Goal: Task Accomplishment & Management: Use online tool/utility

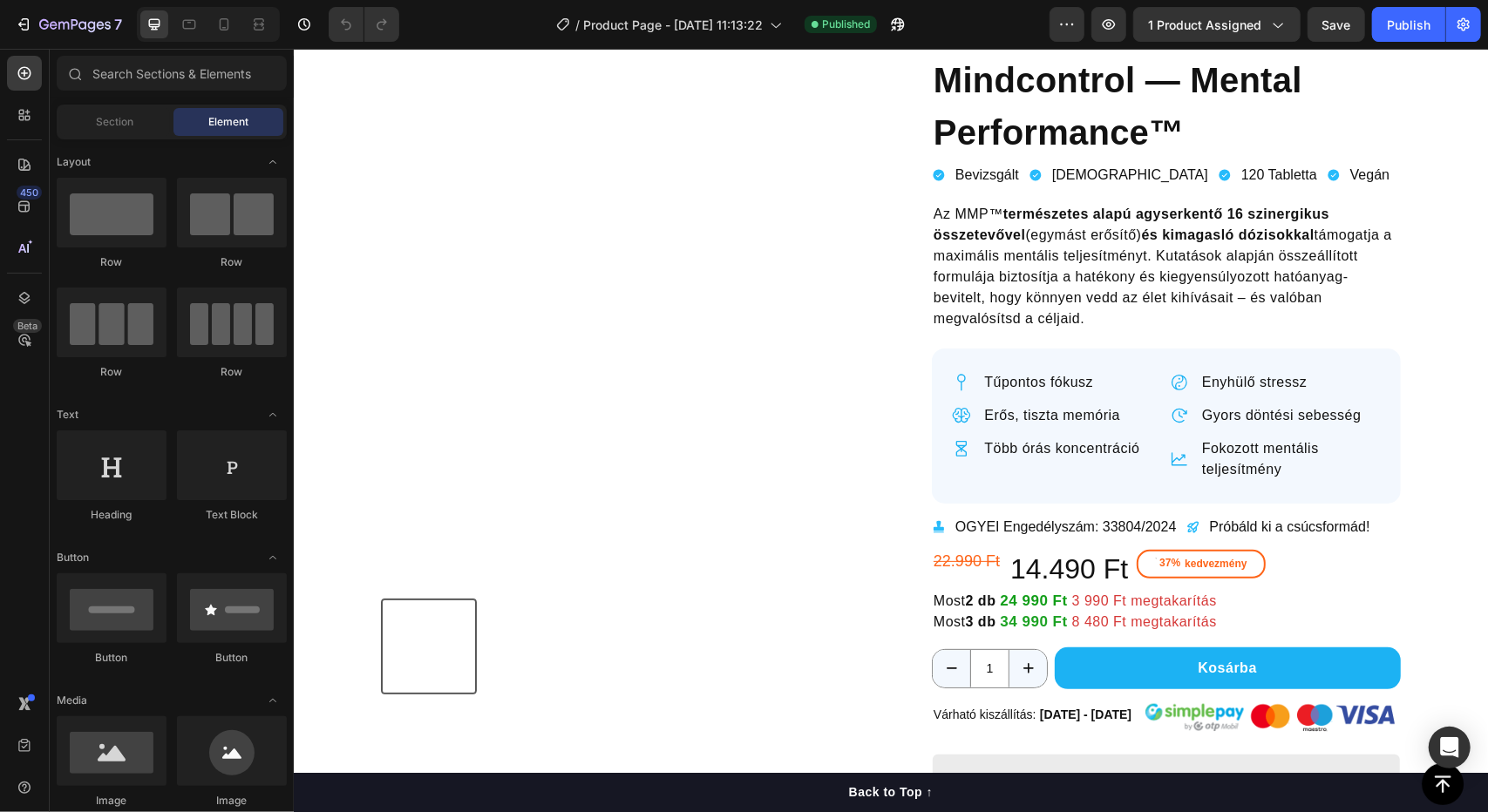
scroll to position [163, 0]
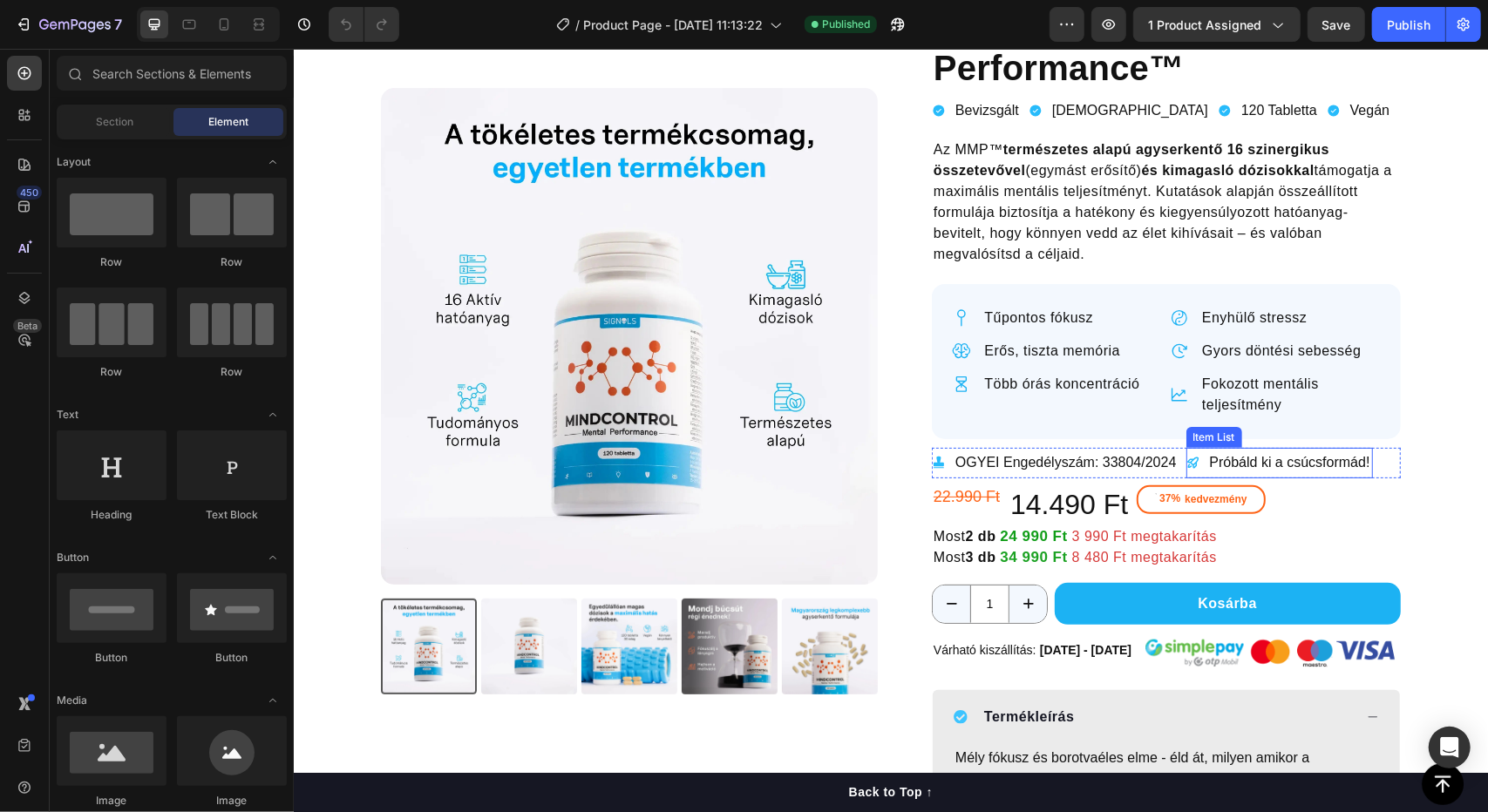
click at [1208, 462] on span "Próbáld ki a csúcsformád!" at bounding box center [1288, 462] width 161 height 15
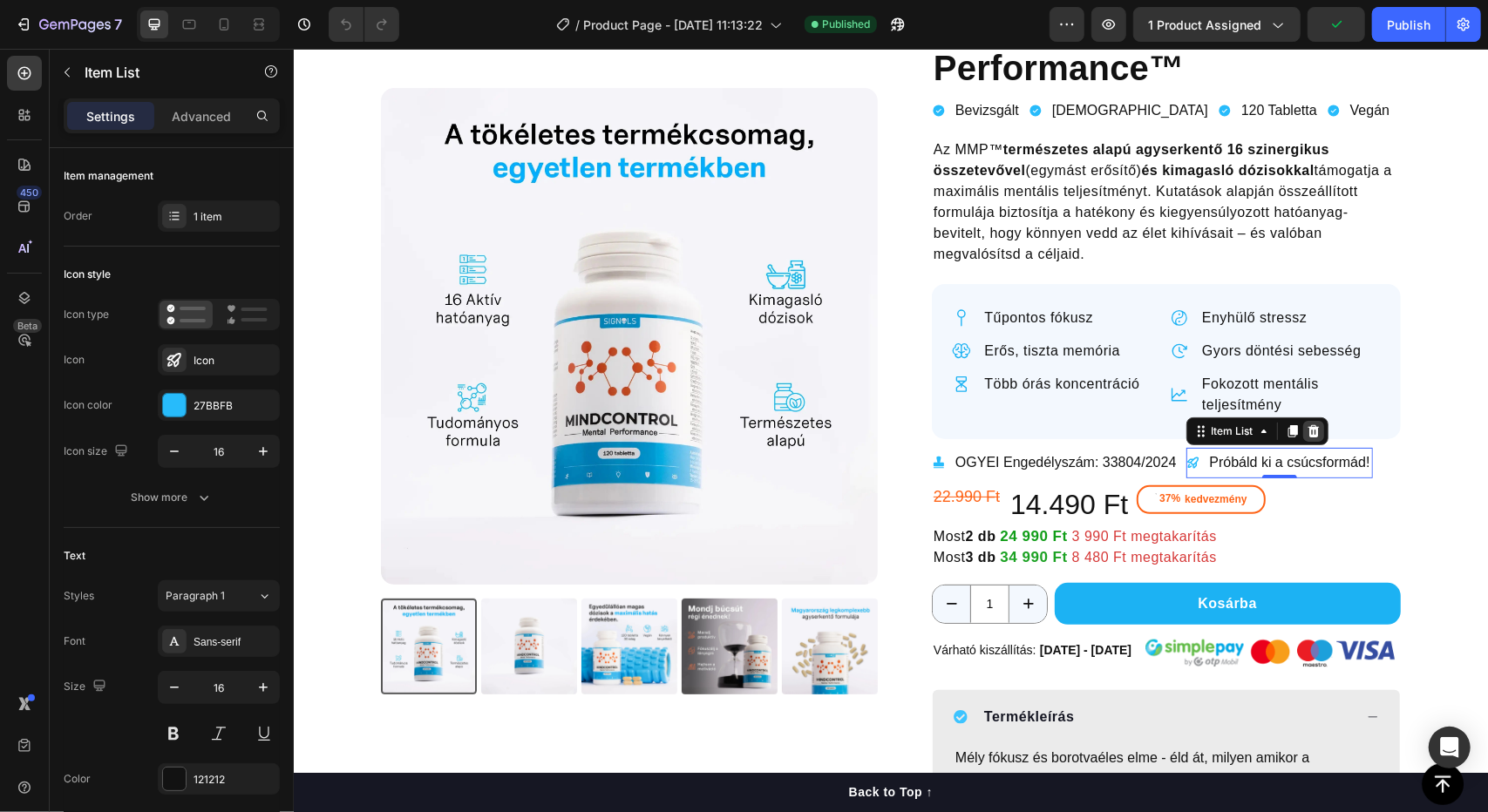
click at [1313, 433] on div at bounding box center [1313, 431] width 21 height 21
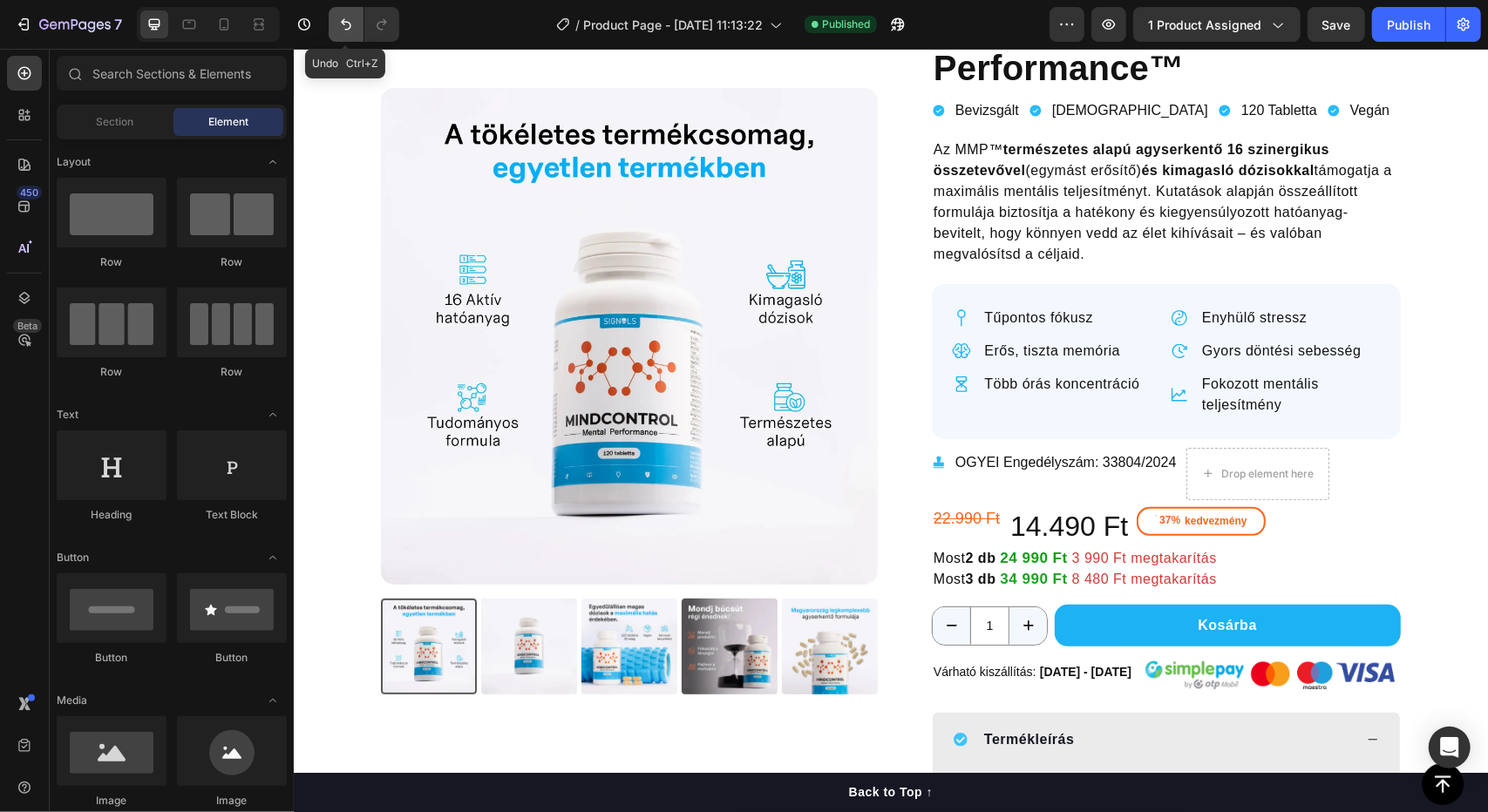
click at [357, 32] on button "Undo/Redo" at bounding box center [346, 24] width 35 height 35
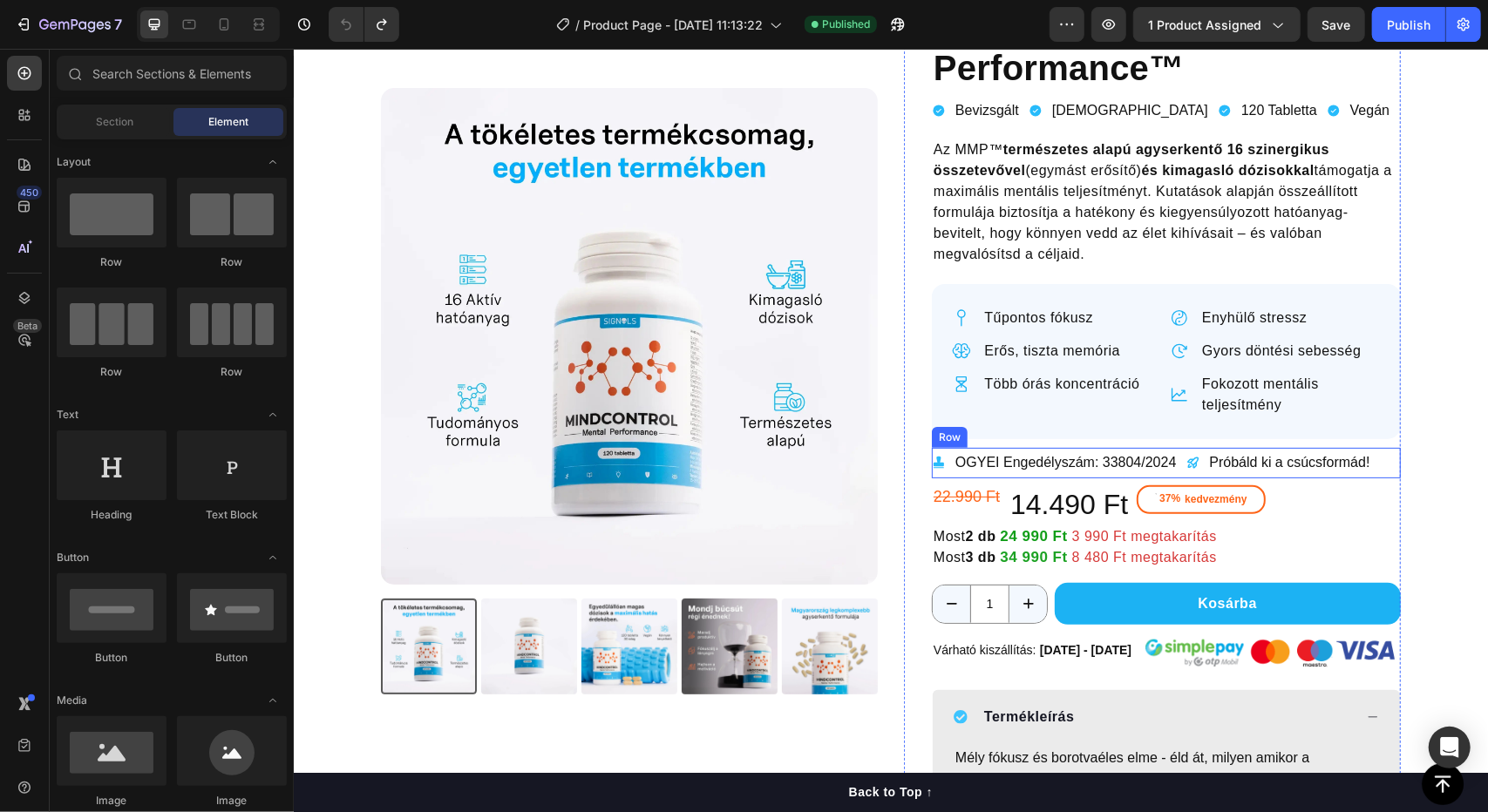
click at [1379, 464] on div "Próbáld ki a csúcsformád! Item List OGYEI Engedélyszám: 33804/2024 Item List Row" at bounding box center [1165, 462] width 469 height 30
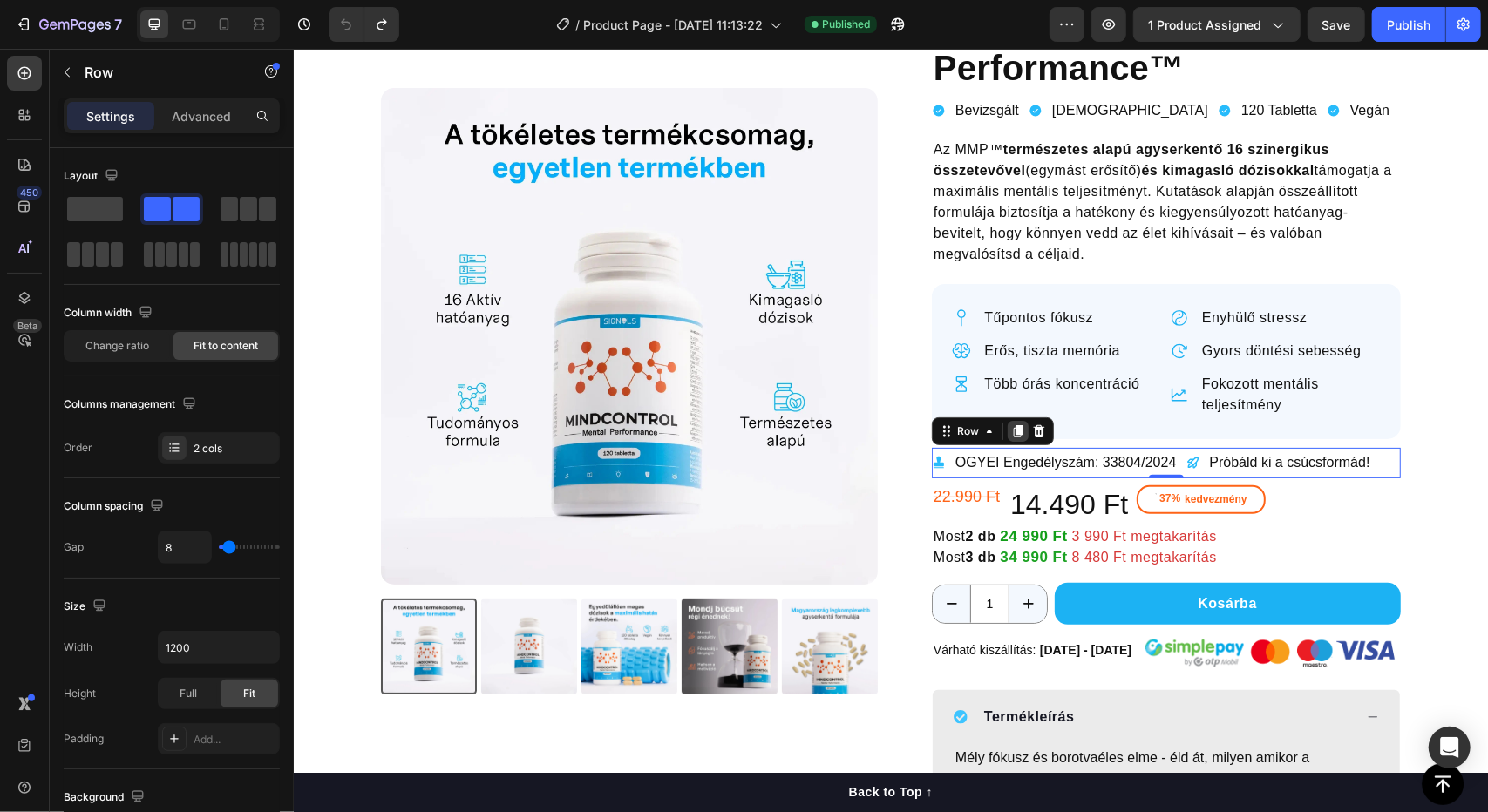
click at [1013, 425] on icon at bounding box center [1017, 430] width 10 height 12
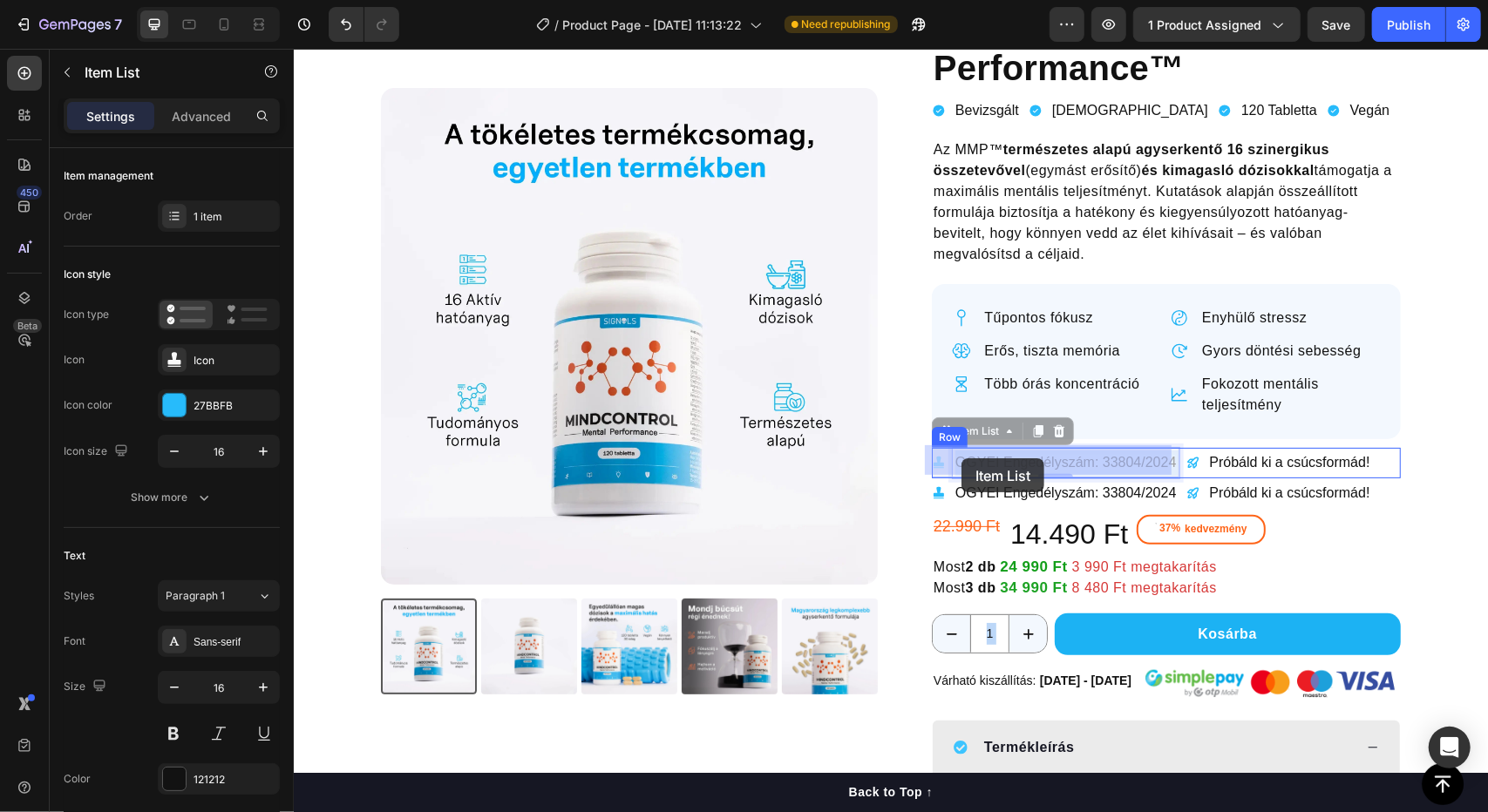
drag, startPoint x: 947, startPoint y: 459, endPoint x: 963, endPoint y: 456, distance: 16.3
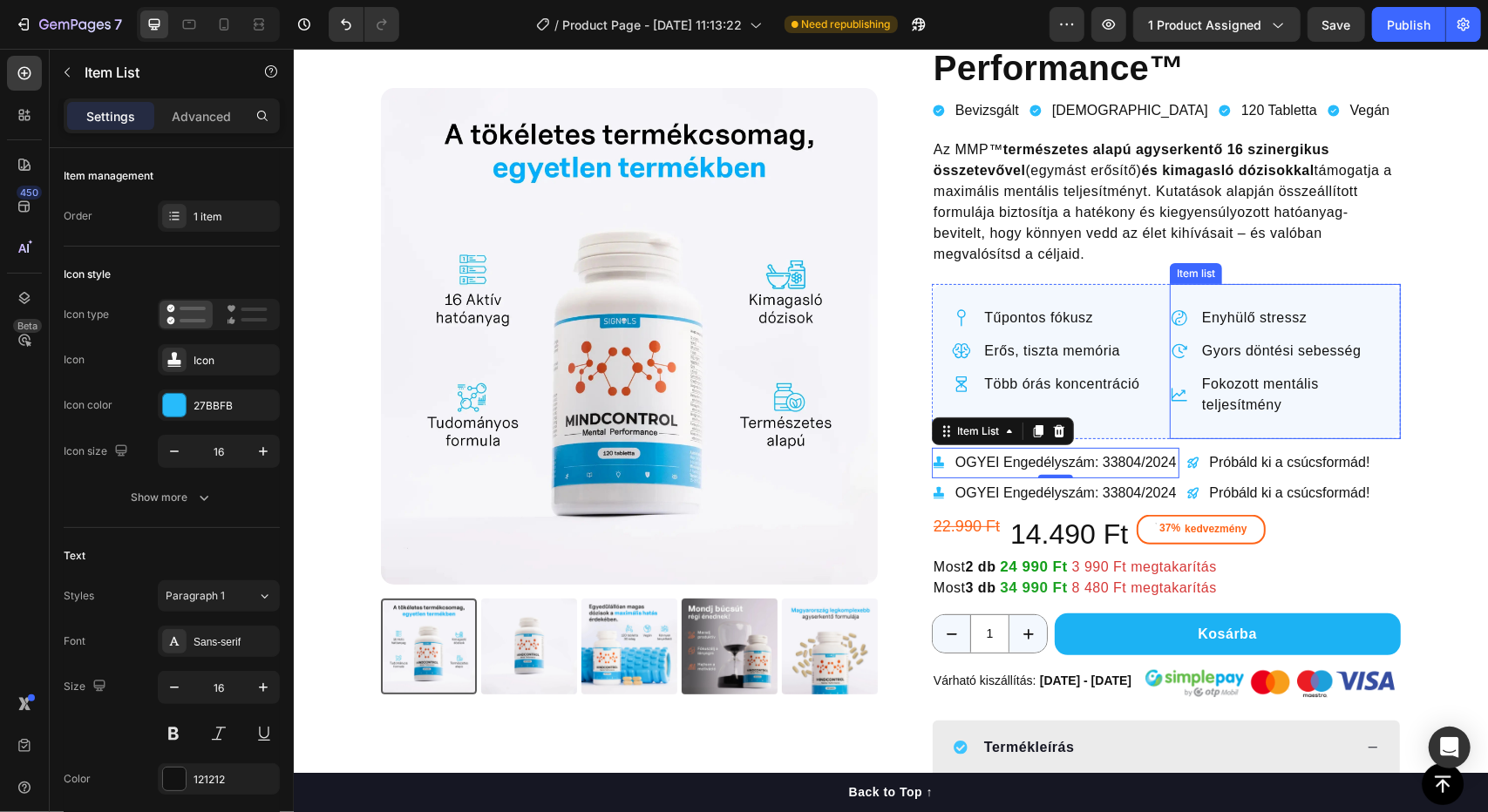
click at [1411, 425] on section "Product Images Icon Icon Icon Icon Icon Icon List 4,86 Text block Csillag vásár…" at bounding box center [889, 756] width 1073 height 1671
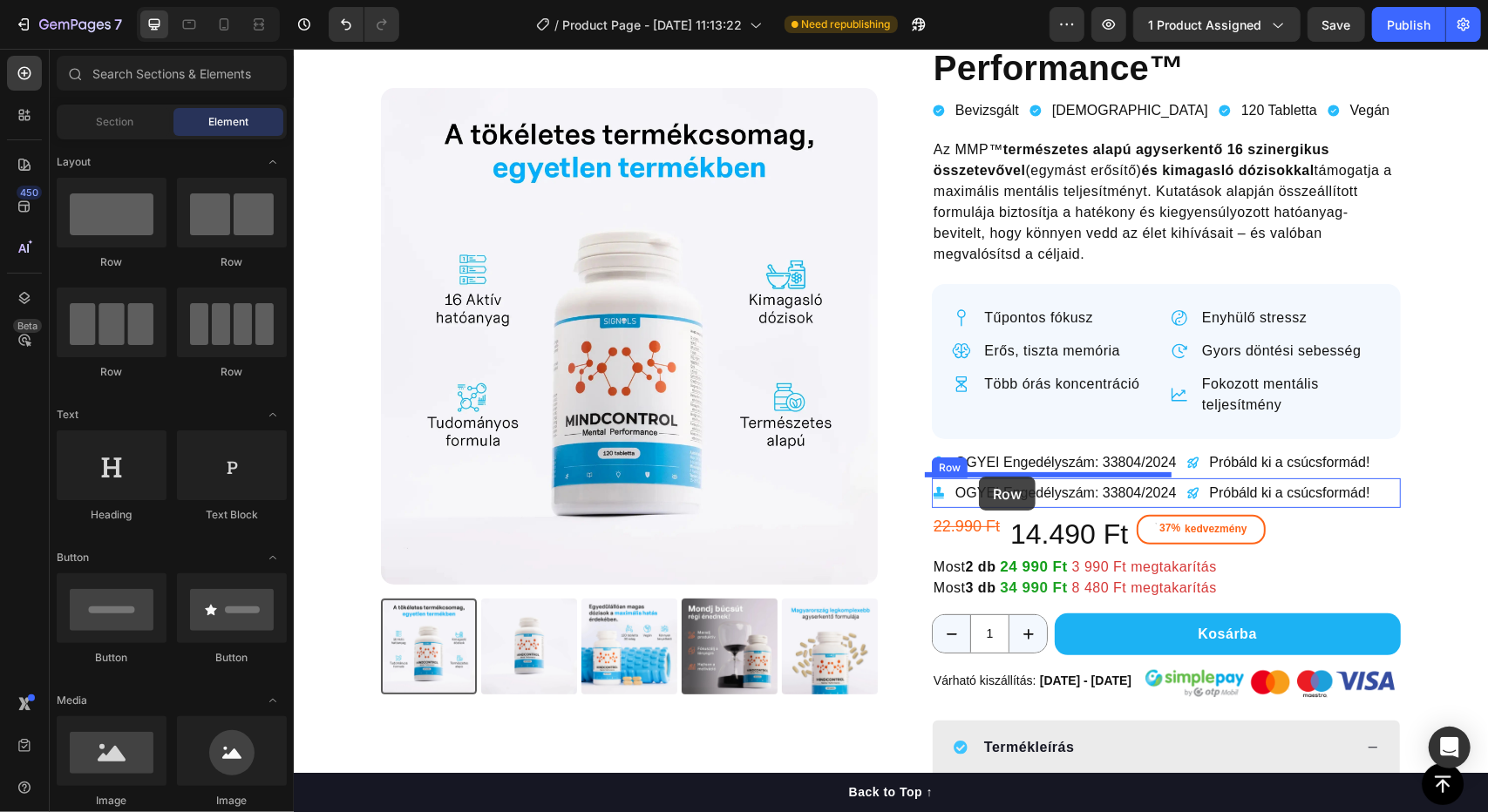
drag, startPoint x: 525, startPoint y: 270, endPoint x: 978, endPoint y: 475, distance: 497.2
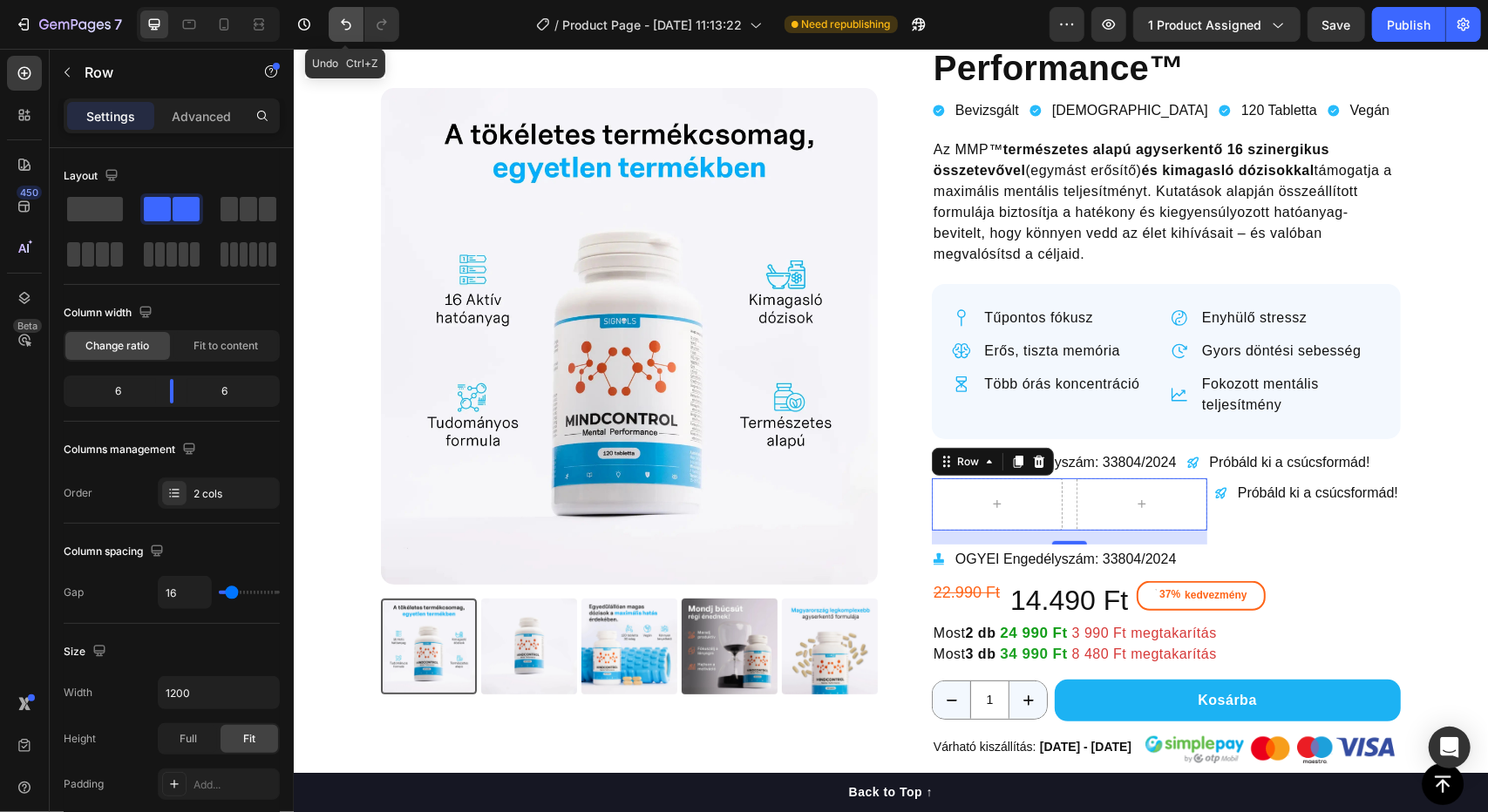
click at [343, 13] on button "Undo/Redo" at bounding box center [346, 24] width 35 height 35
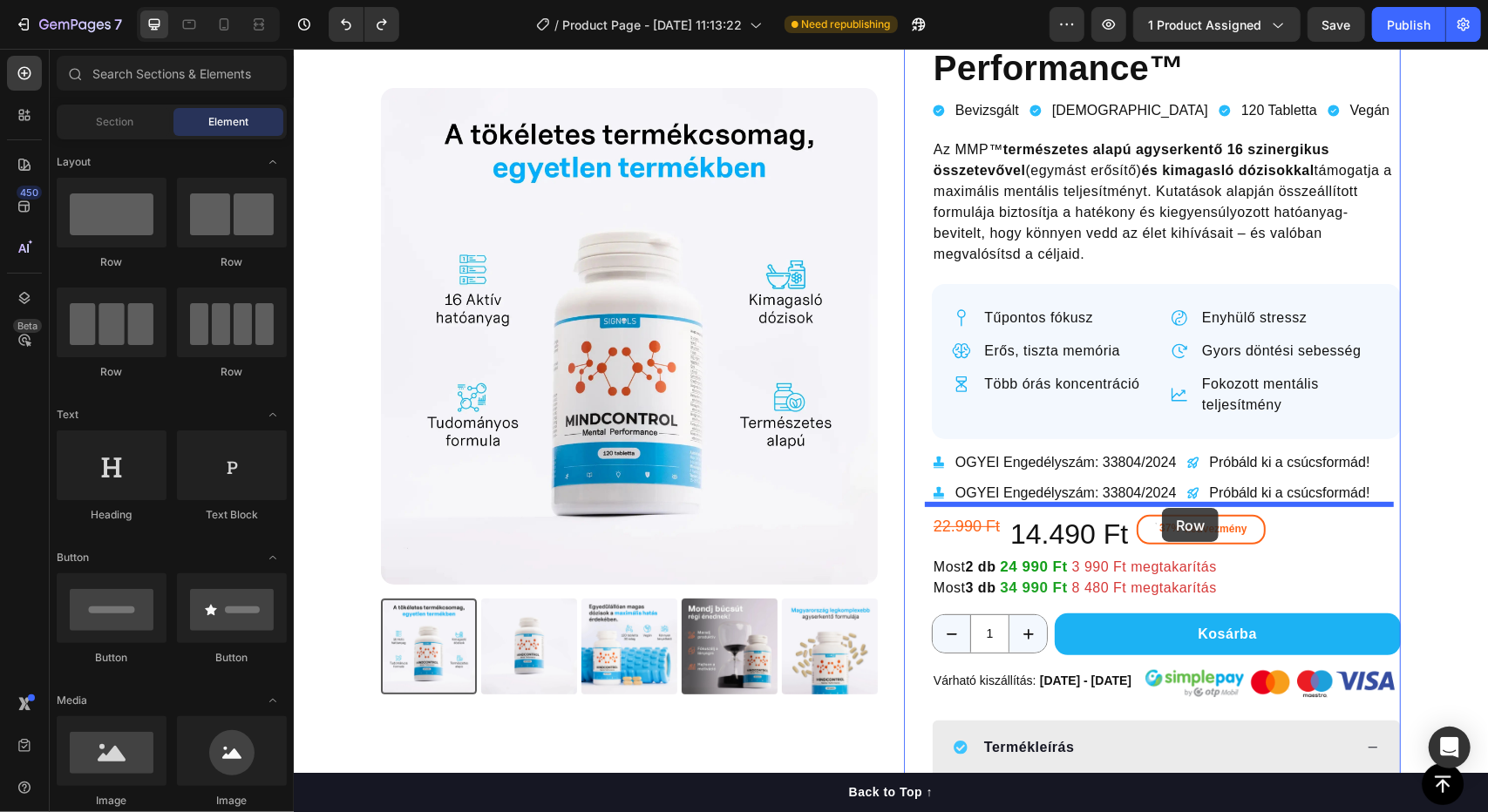
drag, startPoint x: 540, startPoint y: 268, endPoint x: 1161, endPoint y: 508, distance: 665.8
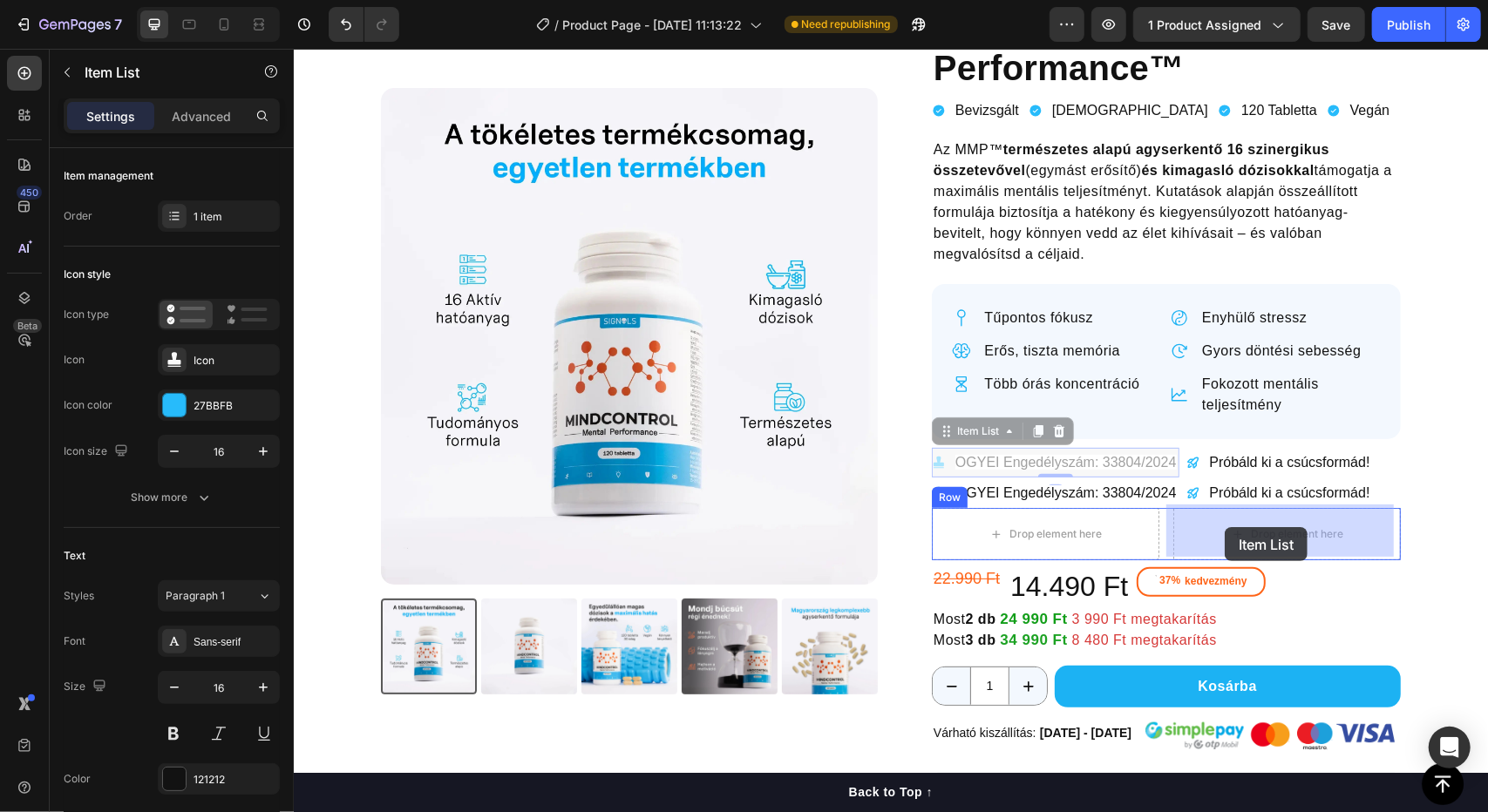
drag, startPoint x: 1015, startPoint y: 455, endPoint x: 1224, endPoint y: 527, distance: 221.1
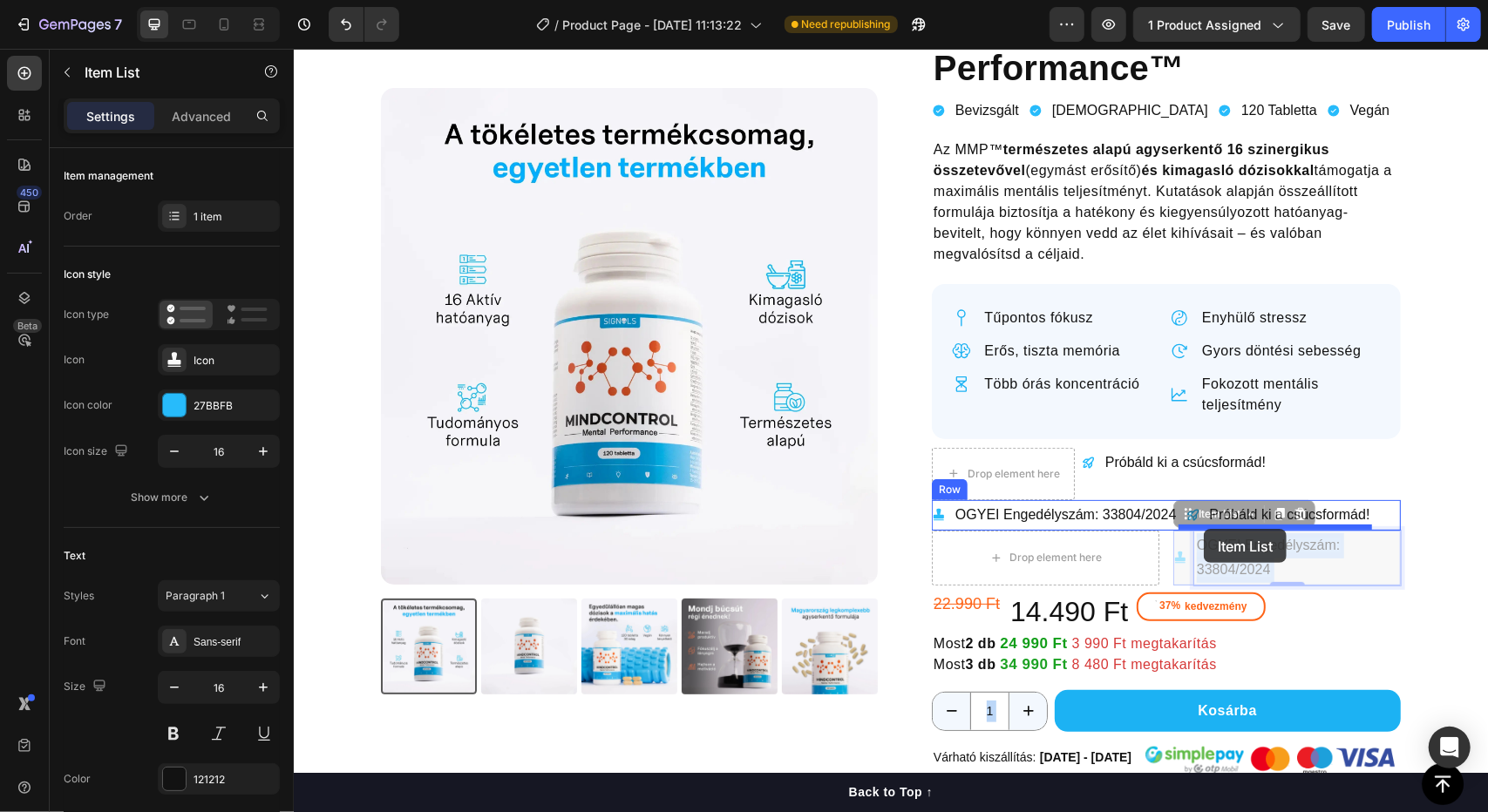
drag, startPoint x: 1215, startPoint y: 553, endPoint x: 1153, endPoint y: 519, distance: 70.7
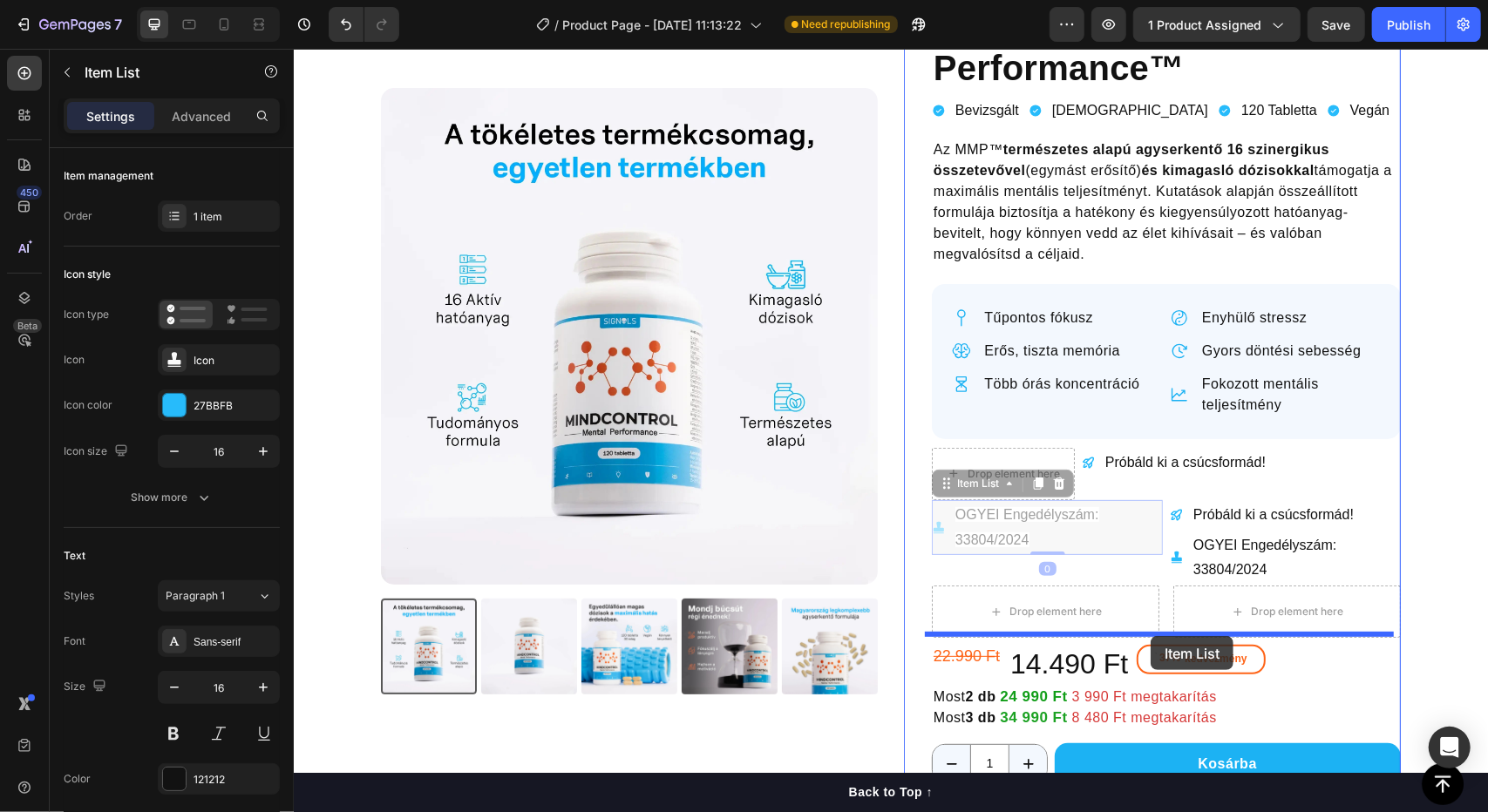
drag, startPoint x: 1135, startPoint y: 525, endPoint x: 1150, endPoint y: 635, distance: 111.0
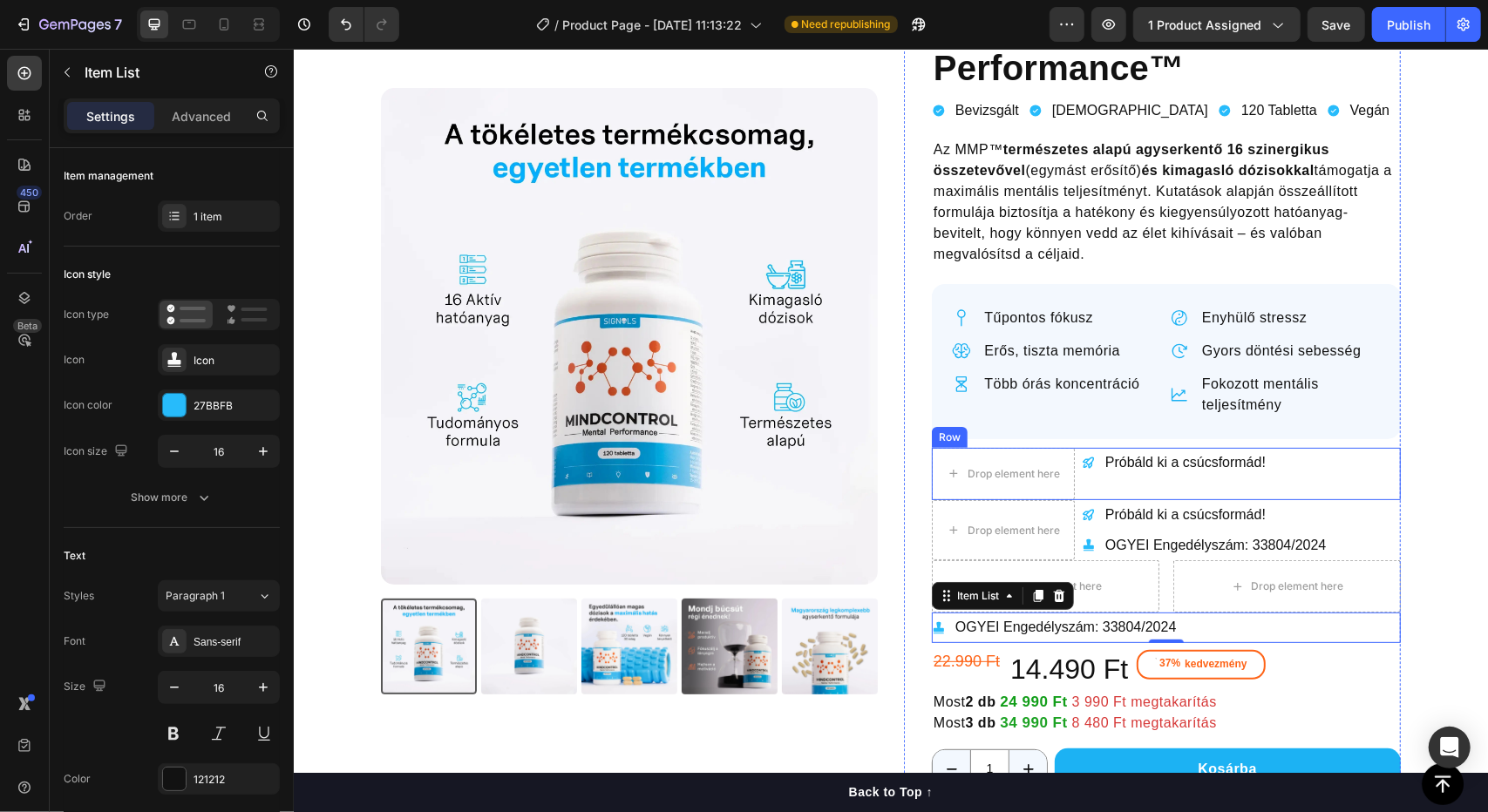
click at [1350, 460] on div "Próbáld ki a csúcsformád! Item List Drop element here Row" at bounding box center [1165, 473] width 469 height 52
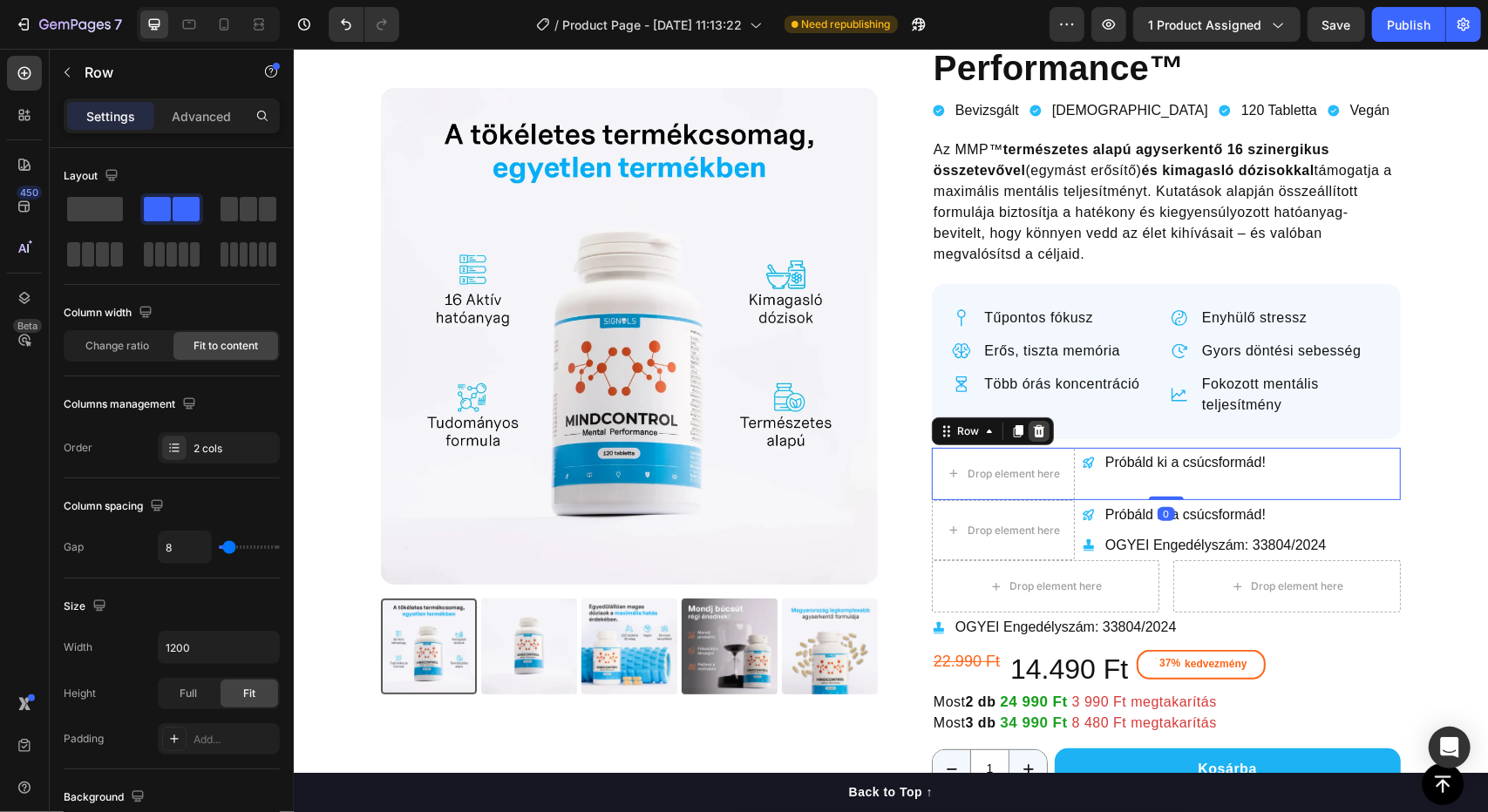
click at [1033, 433] on icon at bounding box center [1038, 430] width 11 height 12
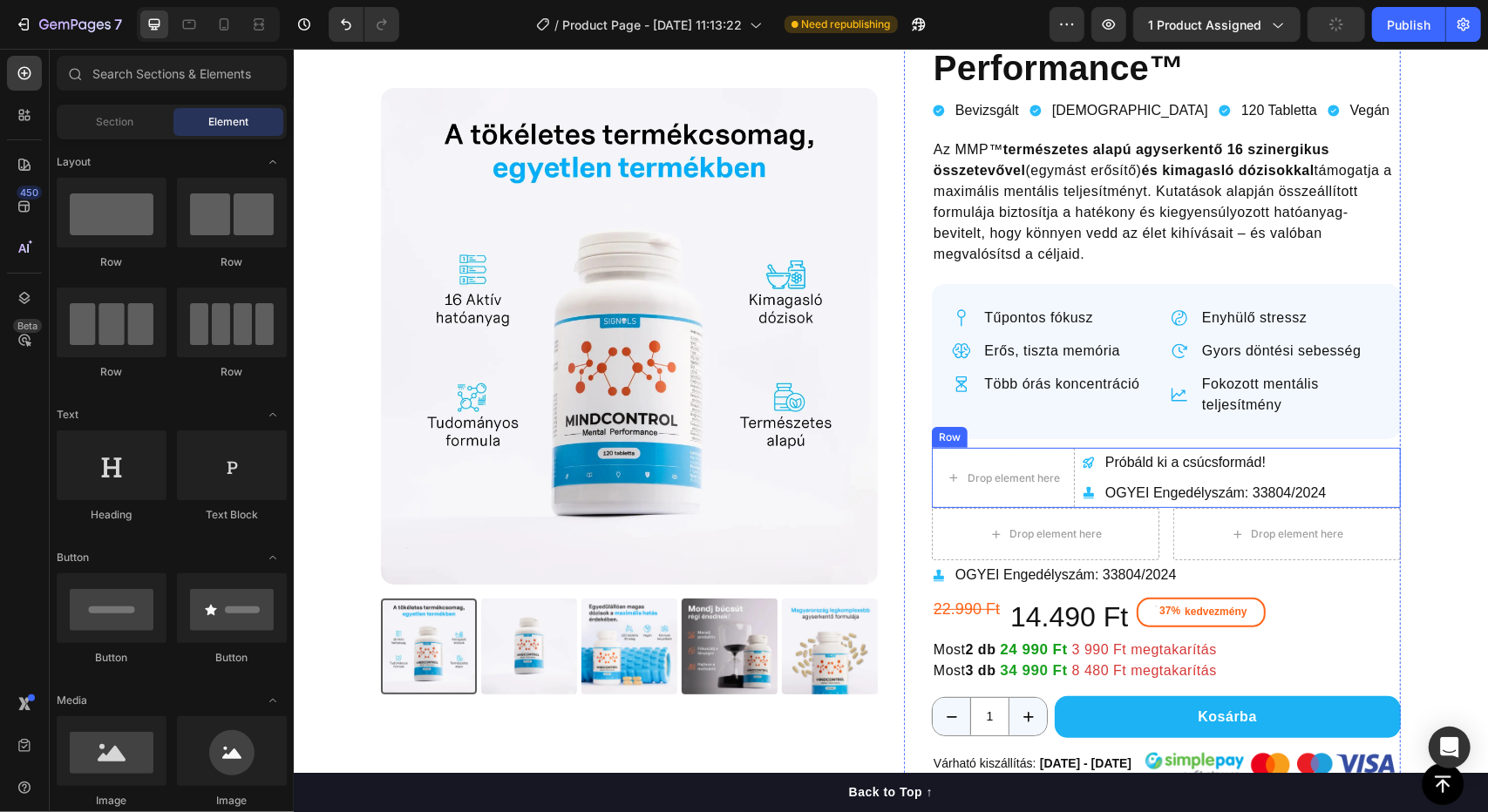
click at [1342, 473] on div "Próbáld ki a csúcsformád! Item List OGYEI Engedélyszám: 33804/2024 Item List Dr…" at bounding box center [1165, 477] width 469 height 61
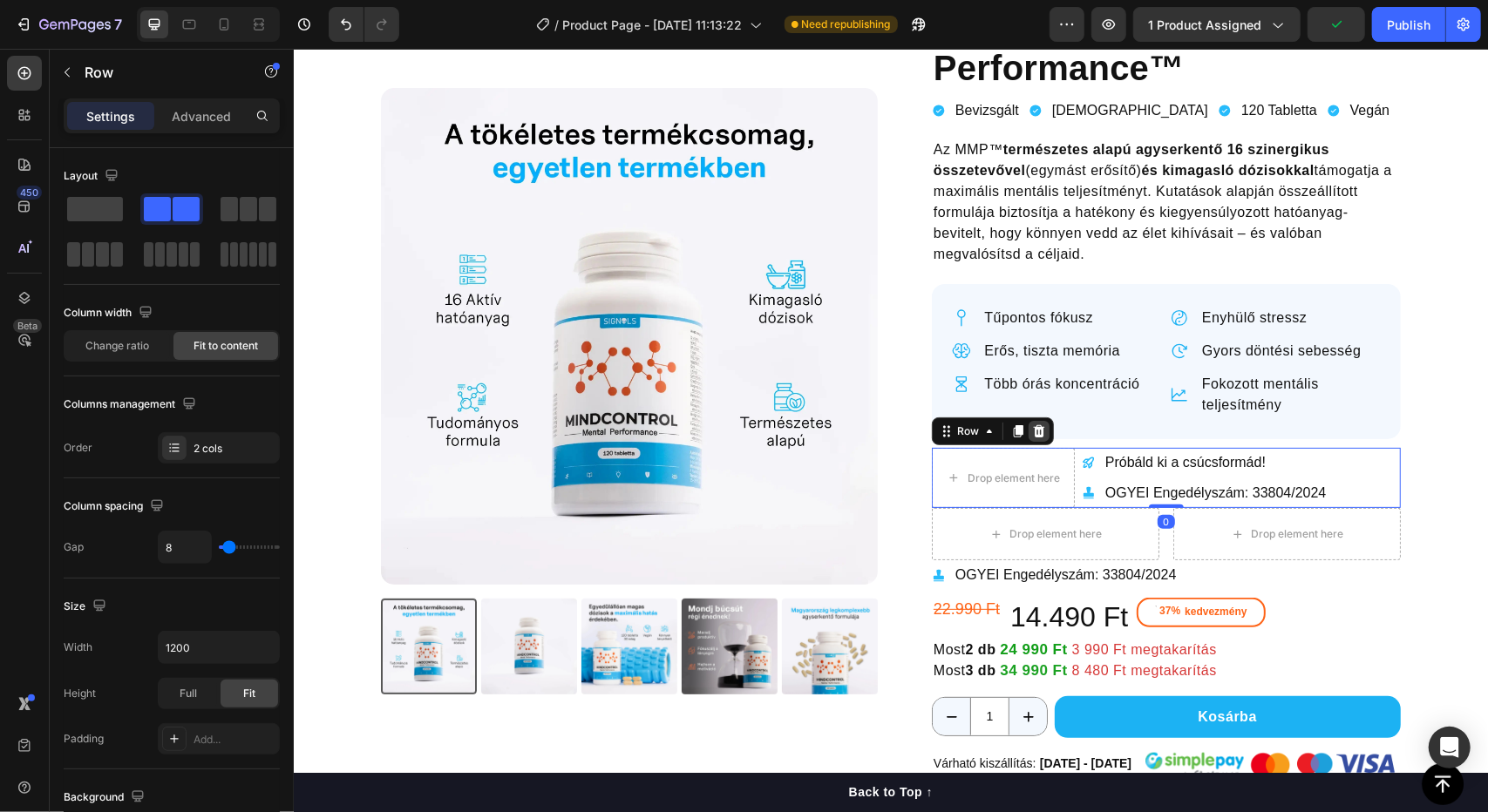
click at [1028, 427] on div at bounding box center [1038, 431] width 21 height 21
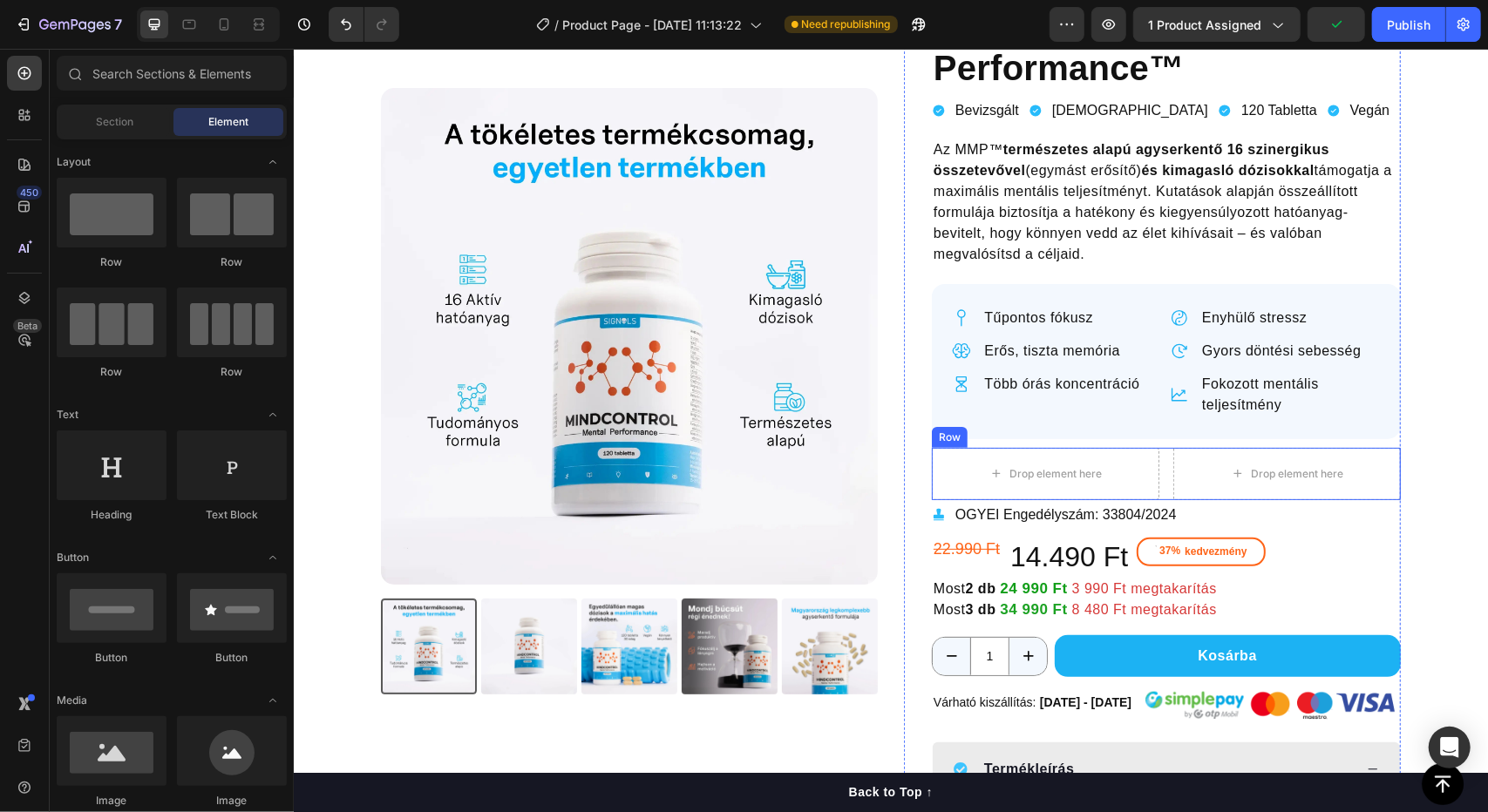
click at [1156, 485] on div "Drop element here Drop element here Row" at bounding box center [1165, 473] width 469 height 52
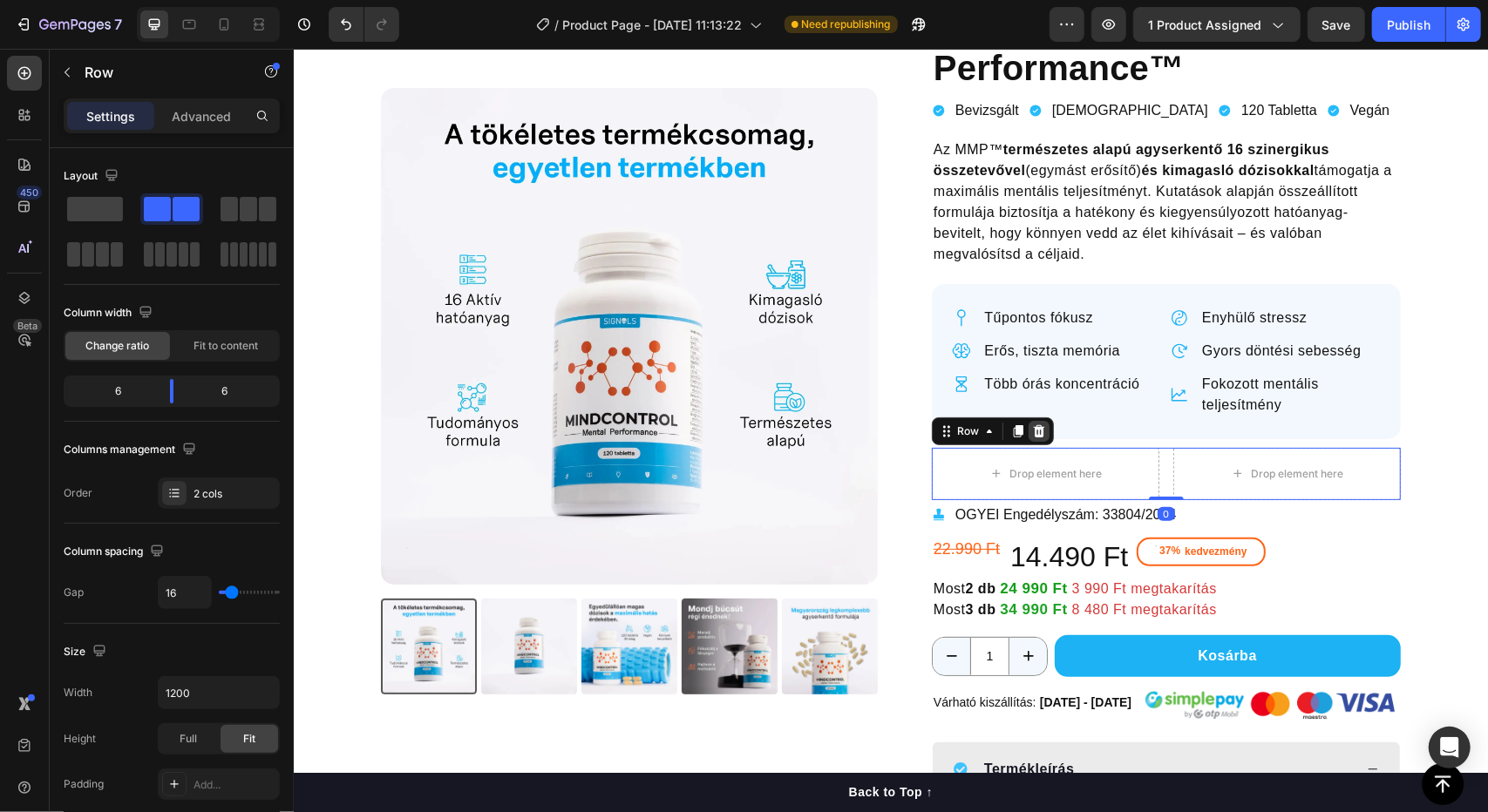
click at [1034, 426] on icon at bounding box center [1038, 430] width 11 height 12
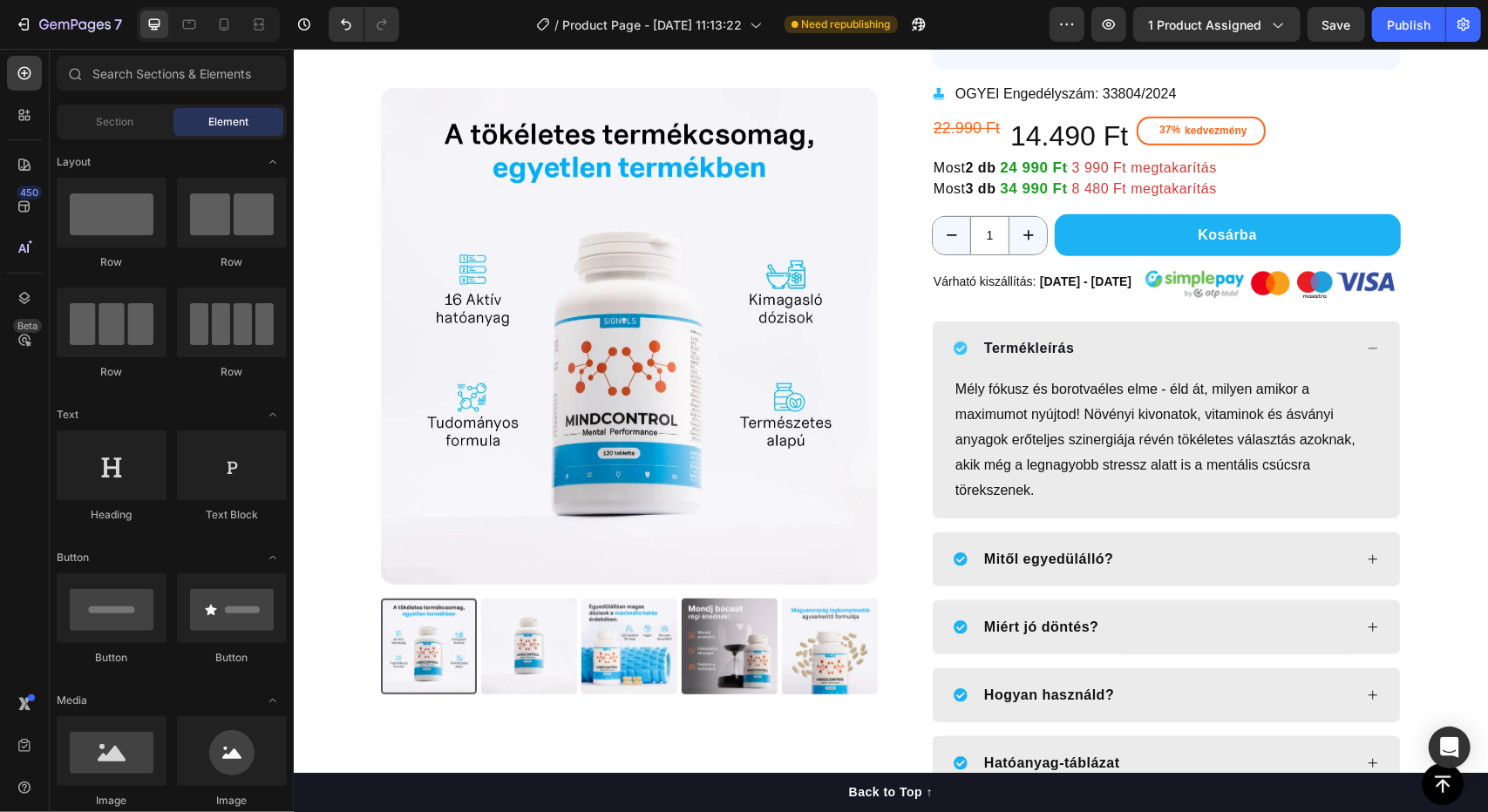
scroll to position [532, 0]
click at [222, 26] on icon at bounding box center [223, 25] width 17 height 17
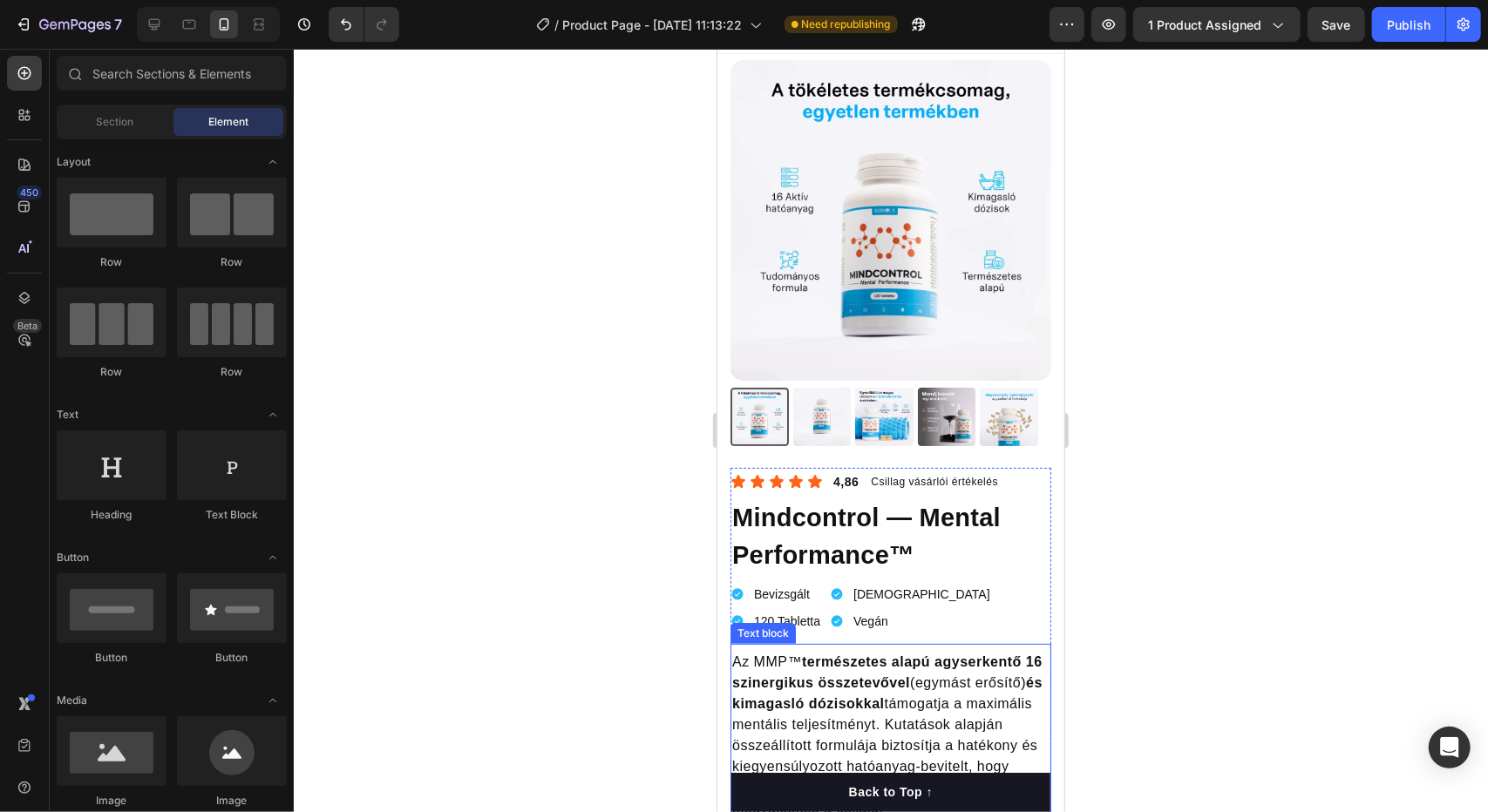
scroll to position [28, 0]
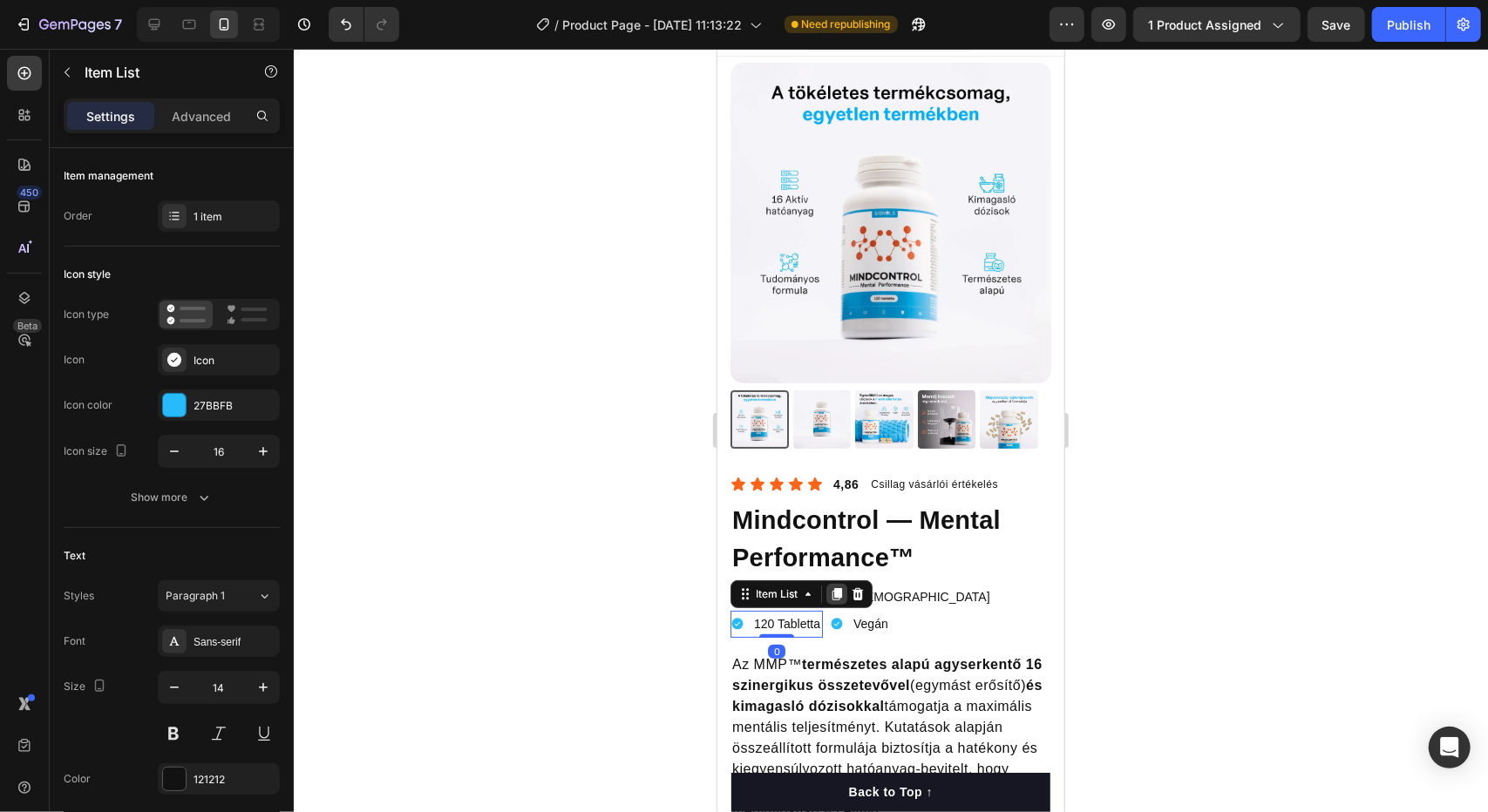
click at [835, 588] on icon at bounding box center [837, 593] width 10 height 12
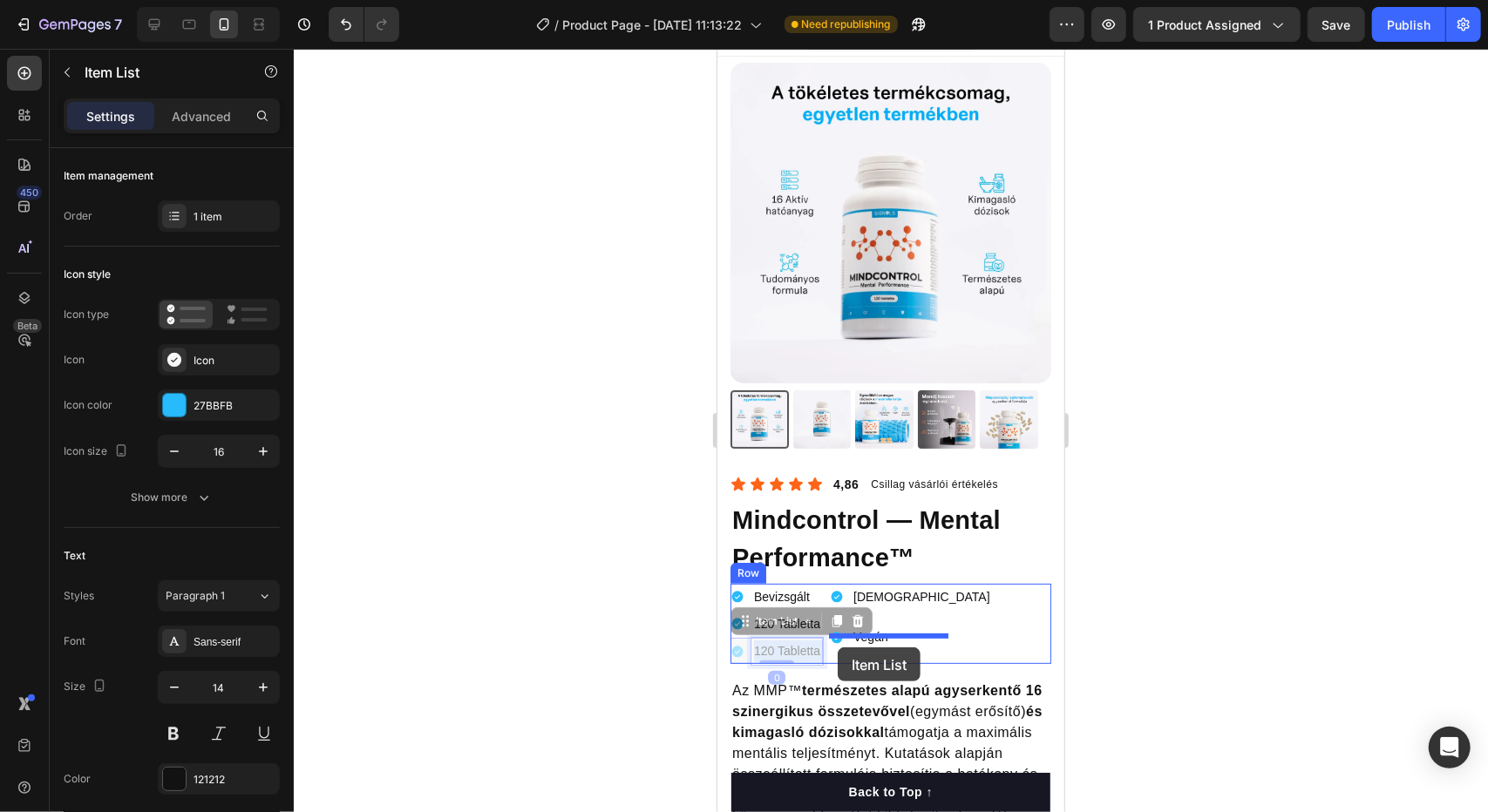
drag, startPoint x: 750, startPoint y: 644, endPoint x: 838, endPoint y: 647, distance: 88.1
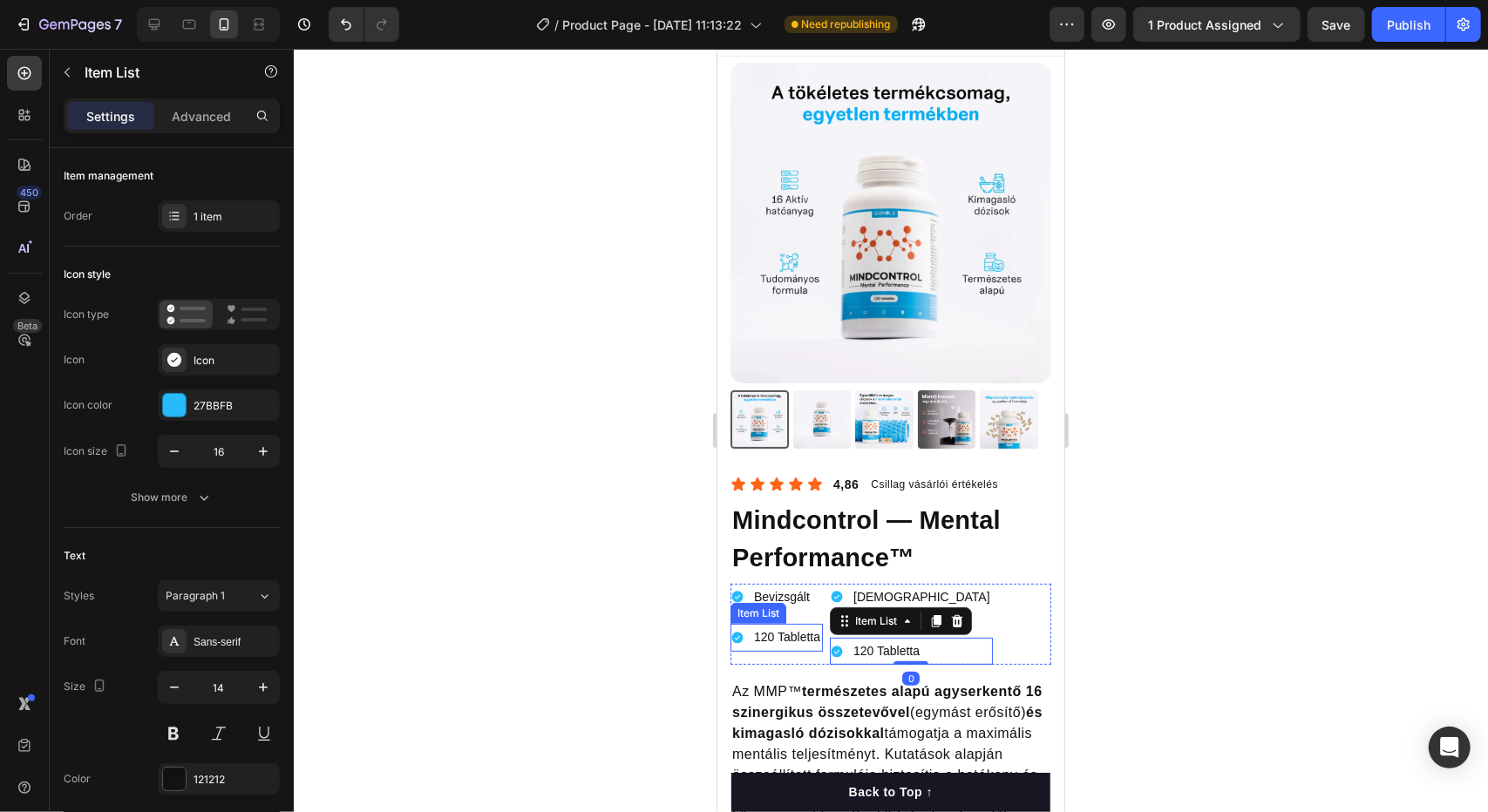
click at [792, 627] on p "120 Tabletta" at bounding box center [786, 636] width 67 height 22
click at [868, 640] on p "120 Tabletta" at bounding box center [886, 650] width 67 height 22
click at [1029, 586] on div "Bevizsgált Item List Stimulánsmentes Item List 120 Tabletta Item List Vegán Ite…" at bounding box center [889, 624] width 320 height 82
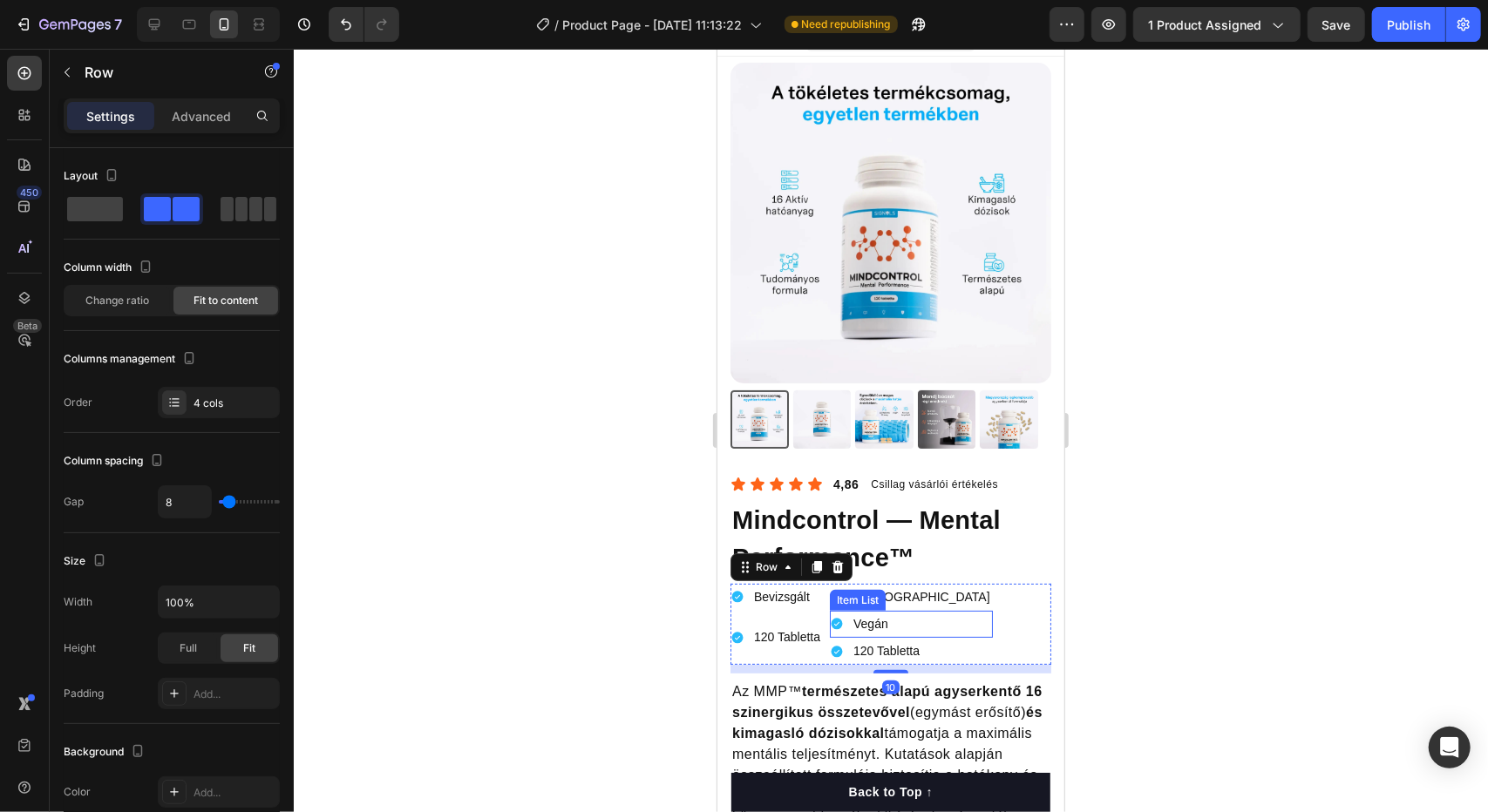
click at [901, 612] on div "Vegán" at bounding box center [910, 624] width 163 height 27
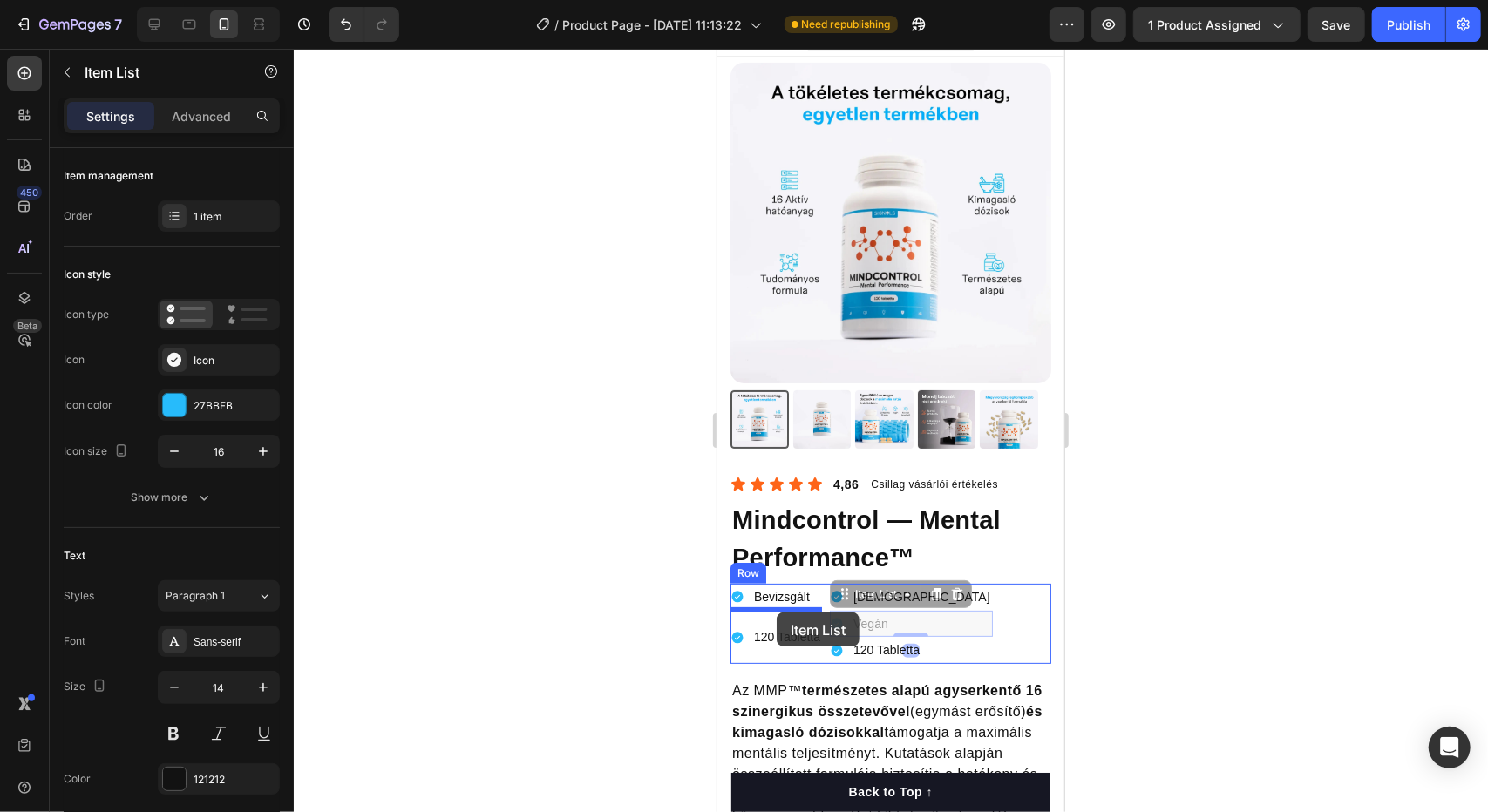
drag, startPoint x: 844, startPoint y: 579, endPoint x: 776, endPoint y: 612, distance: 75.6
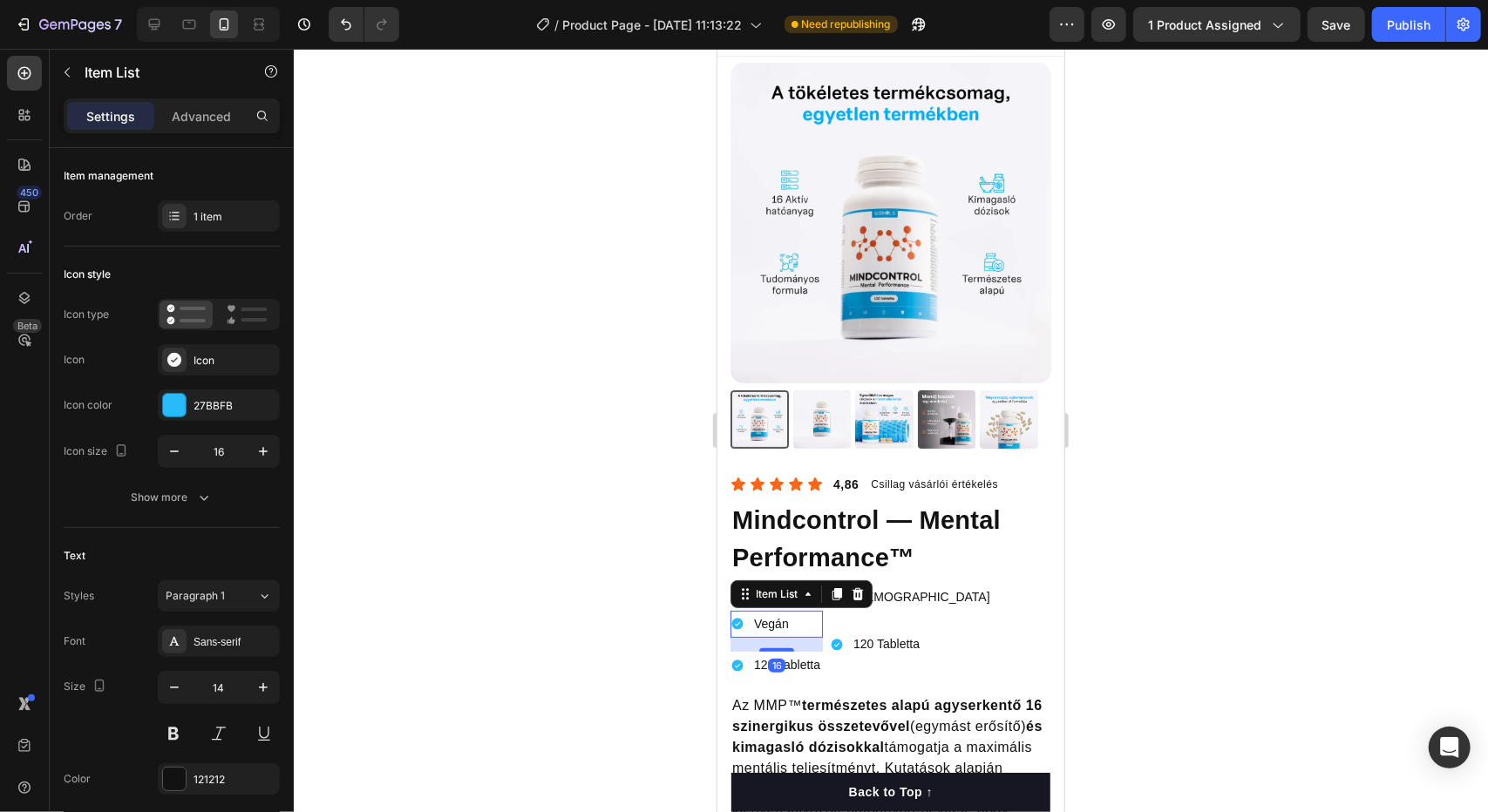
click at [814, 654] on p "120 Tabletta" at bounding box center [786, 665] width 67 height 22
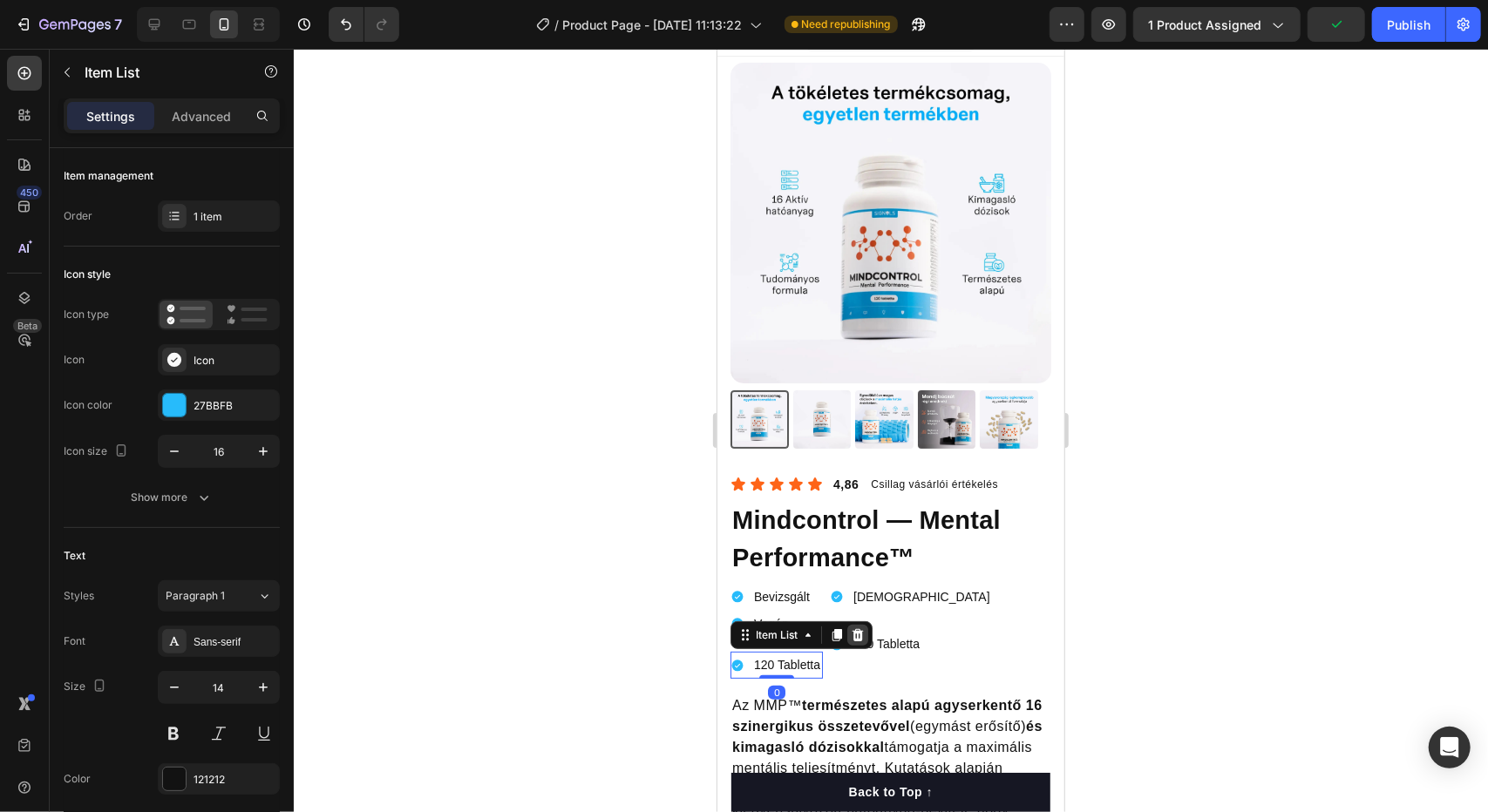
click at [854, 628] on icon at bounding box center [858, 634] width 11 height 12
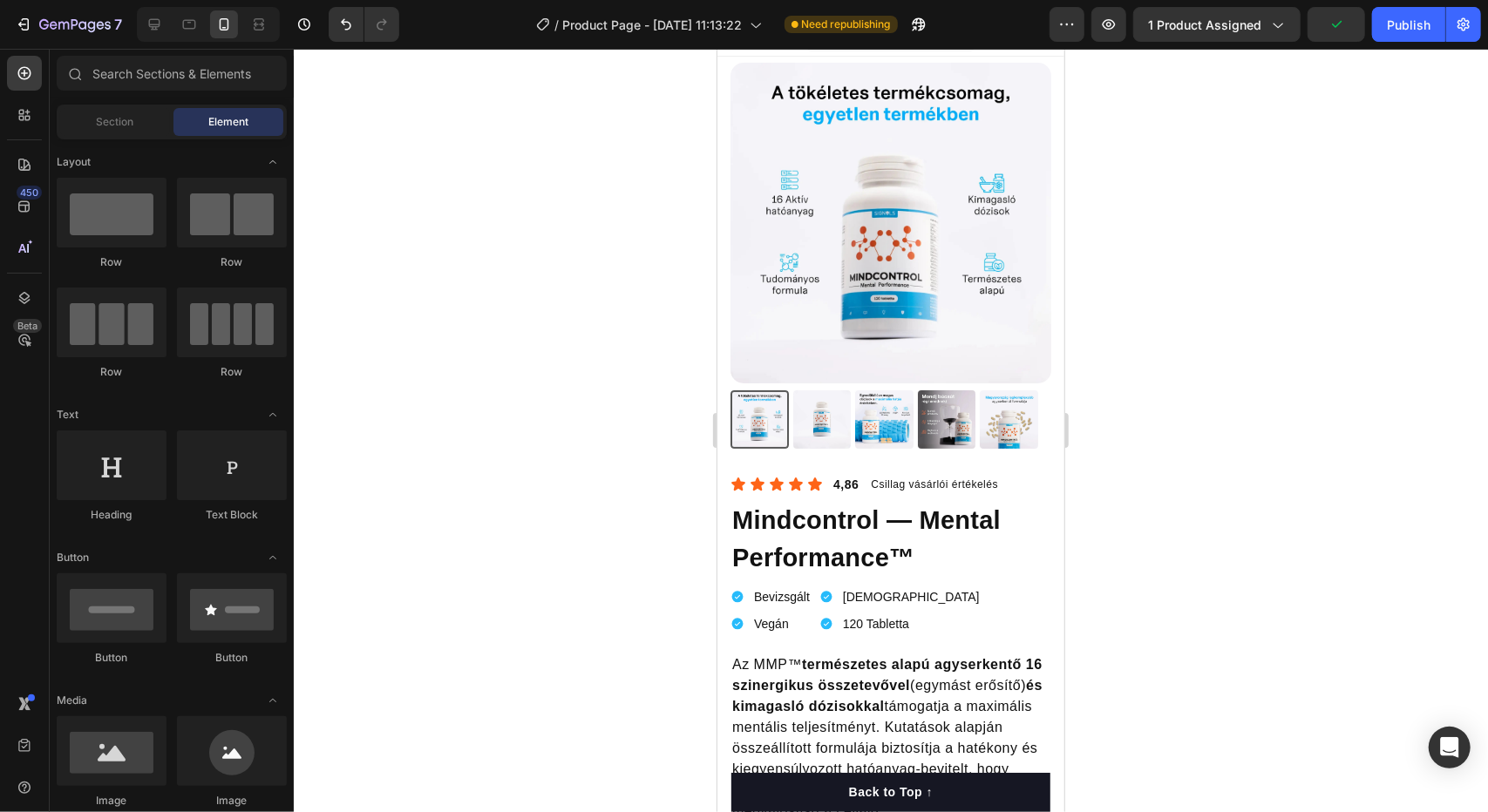
click at [575, 621] on div at bounding box center [891, 430] width 1194 height 764
drag, startPoint x: 155, startPoint y: 22, endPoint x: 416, endPoint y: 215, distance: 324.6
click at [155, 22] on icon at bounding box center [154, 25] width 17 height 17
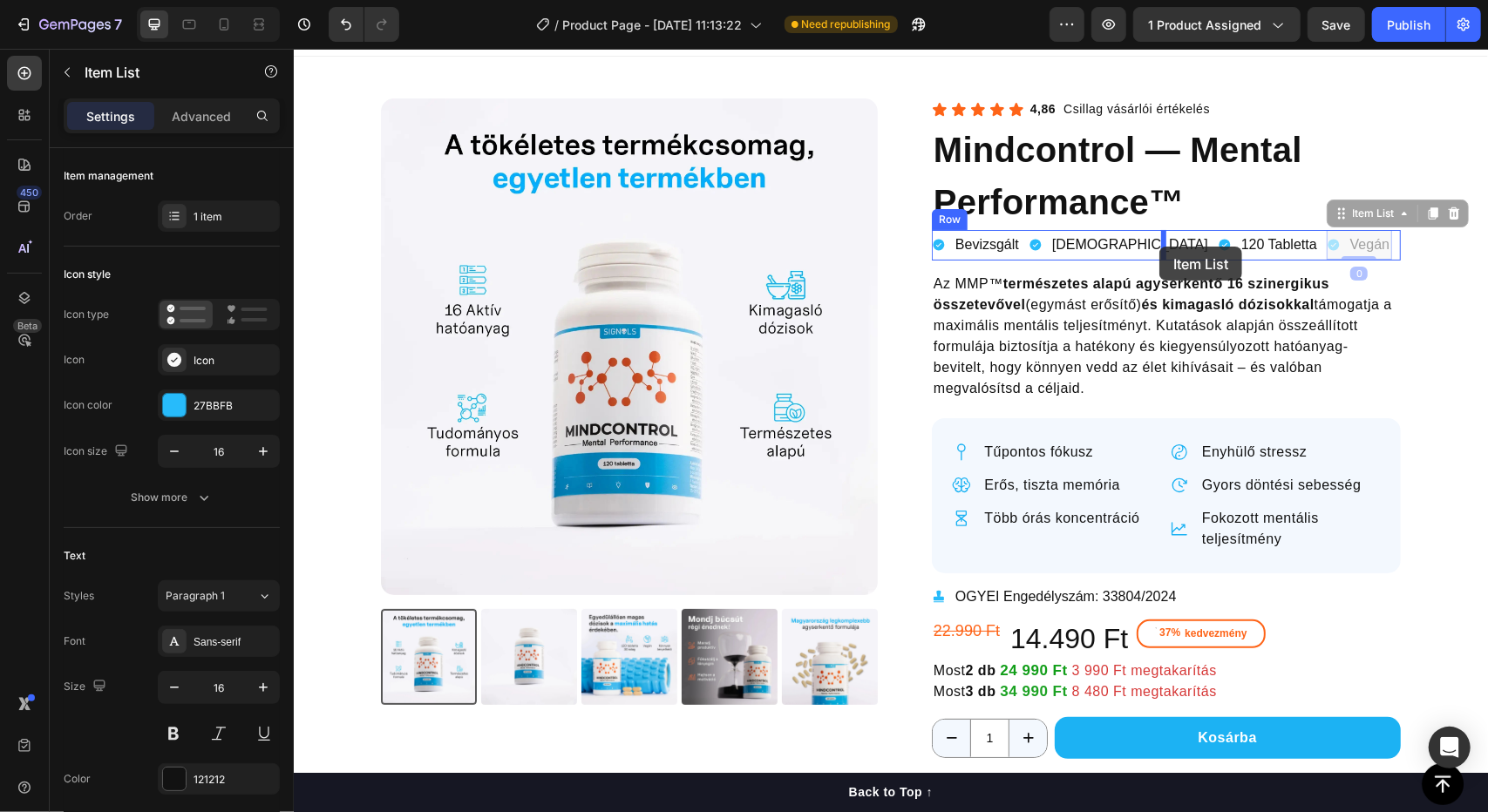
drag, startPoint x: 1275, startPoint y: 247, endPoint x: 1161, endPoint y: 246, distance: 114.0
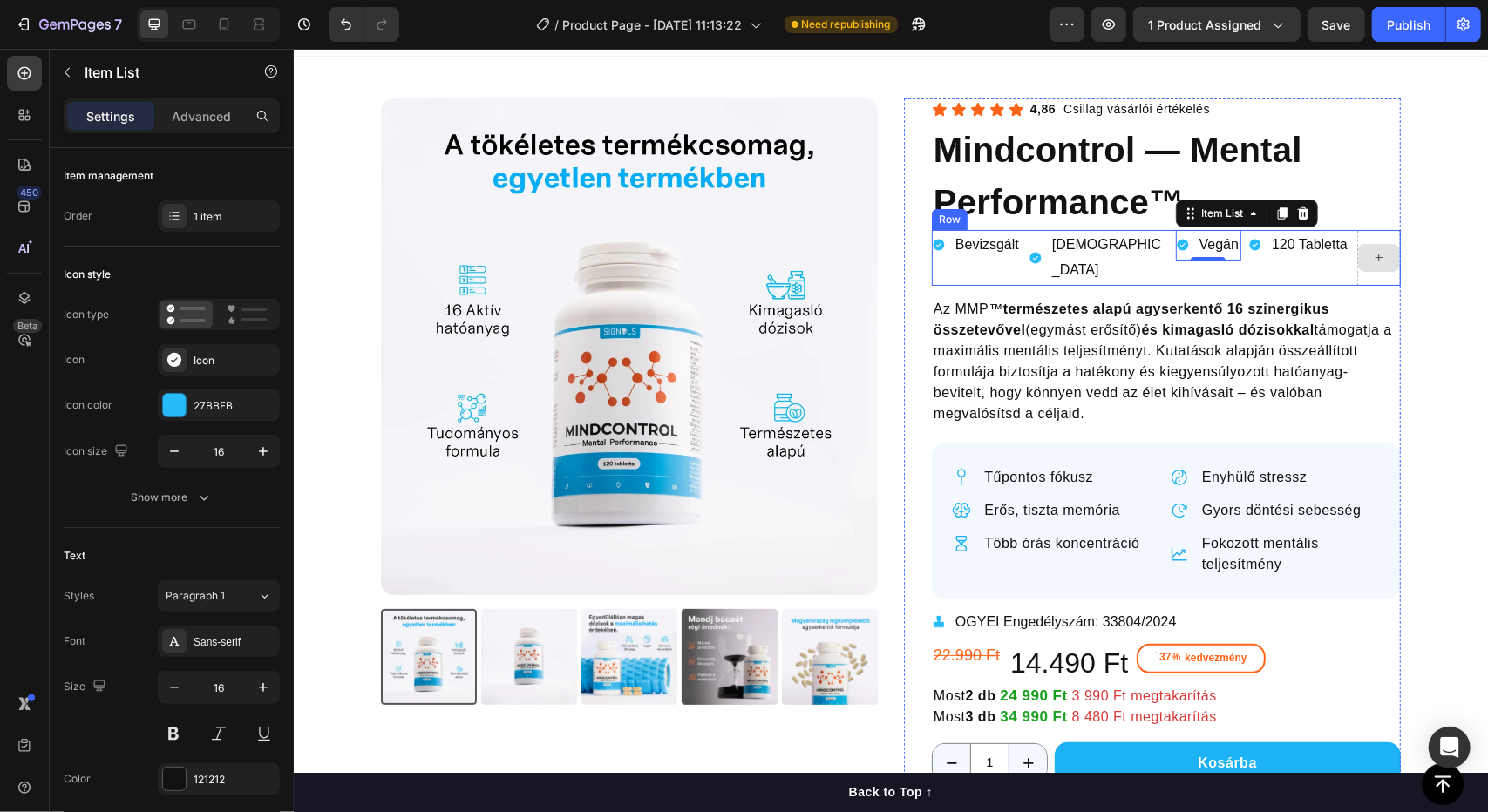
click at [1379, 266] on div at bounding box center [1378, 257] width 42 height 28
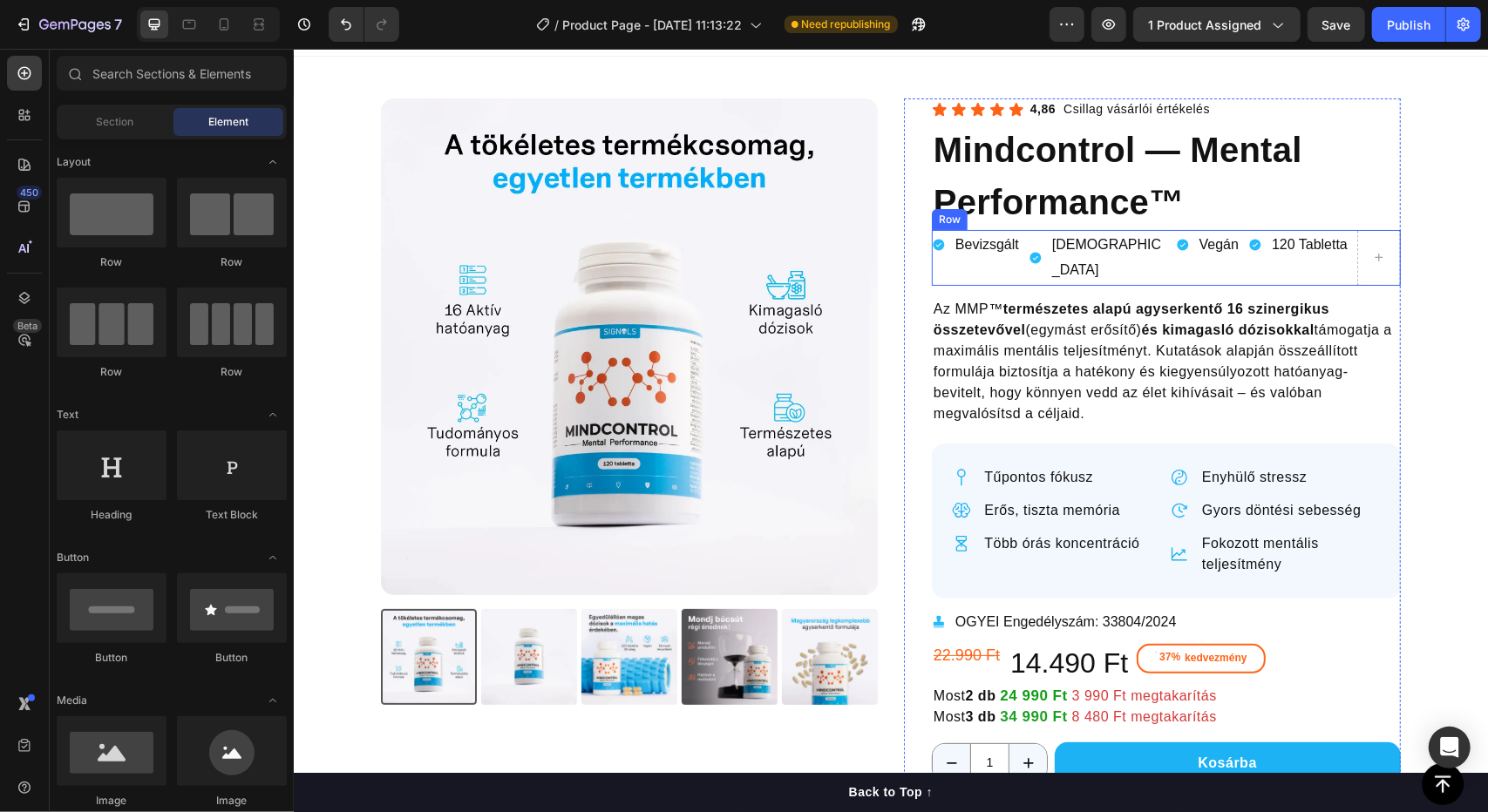
click at [1324, 276] on div "120 Tabletta Item List" at bounding box center [1298, 257] width 102 height 56
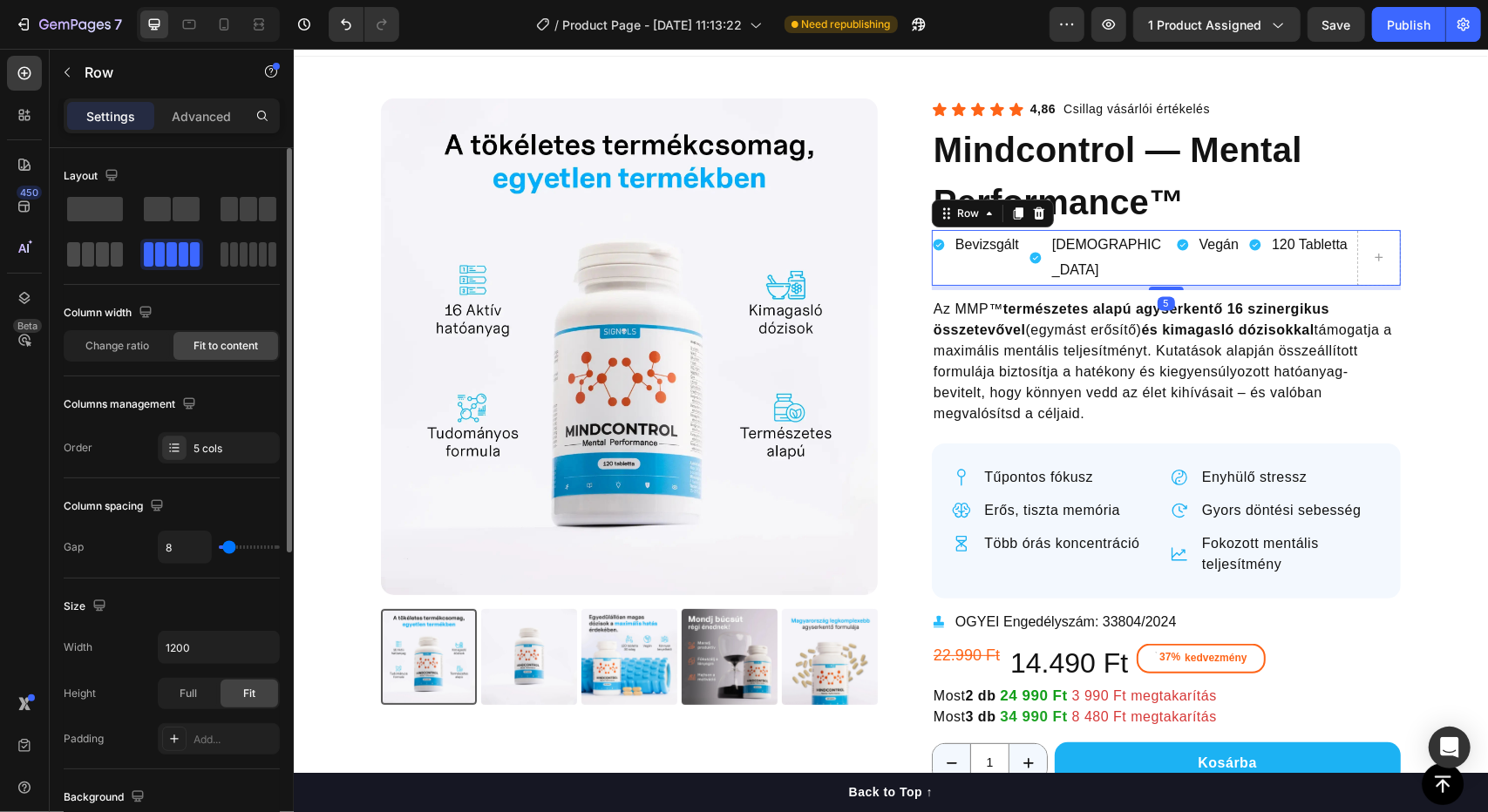
click at [107, 258] on span at bounding box center [103, 255] width 13 height 25
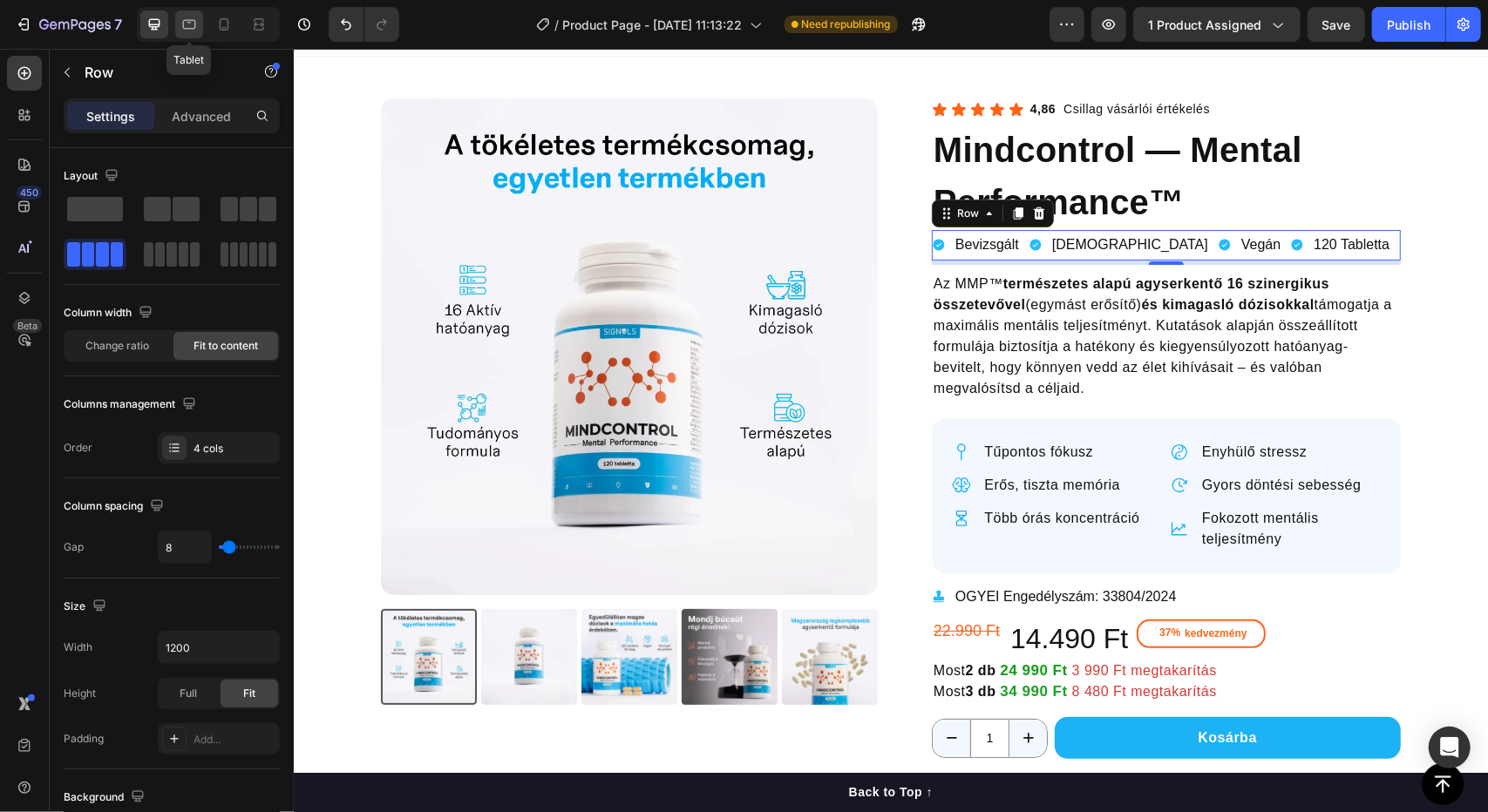
click at [197, 20] on icon at bounding box center [189, 25] width 17 height 17
type input "100%"
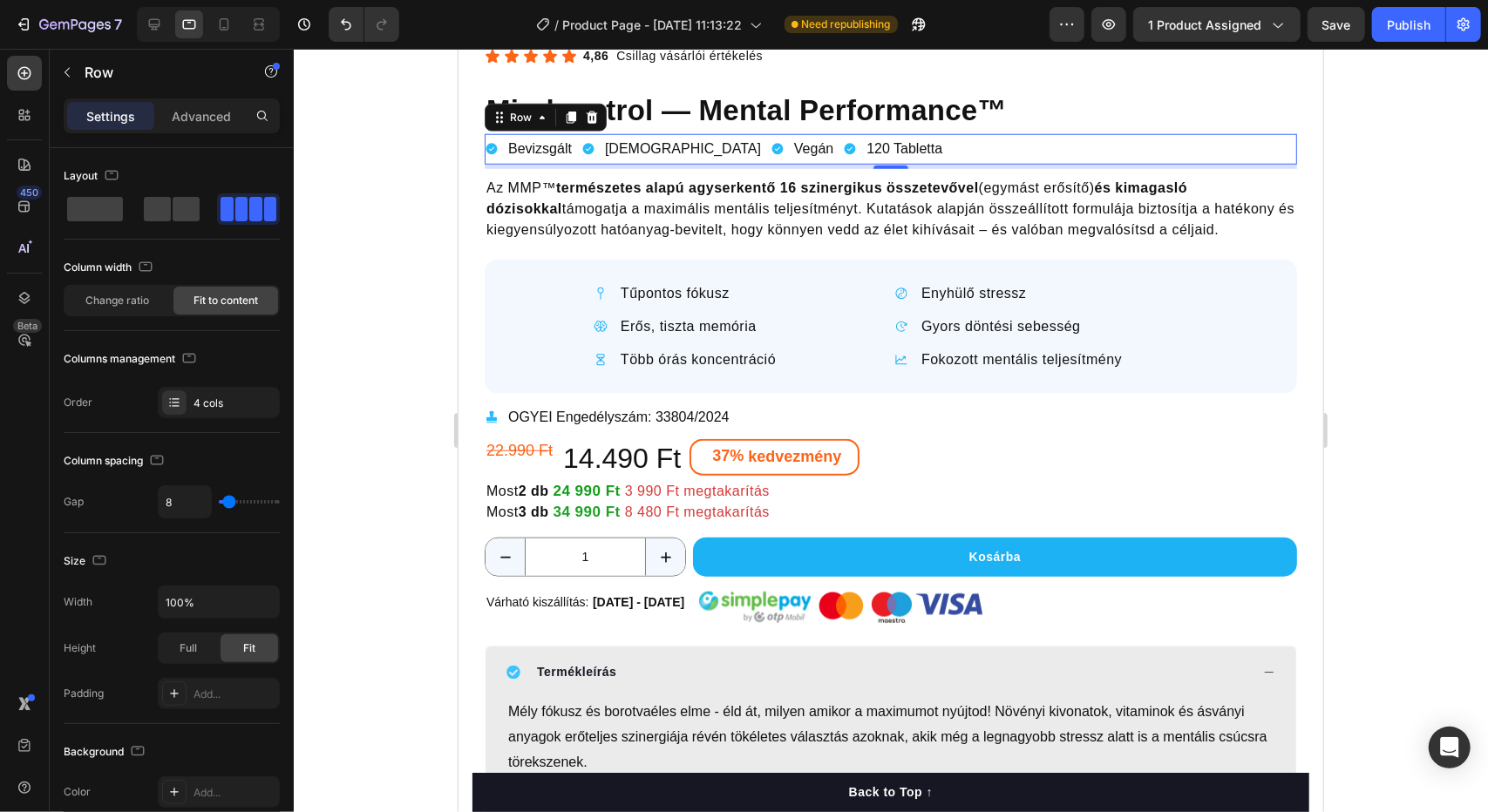
scroll to position [1136, 0]
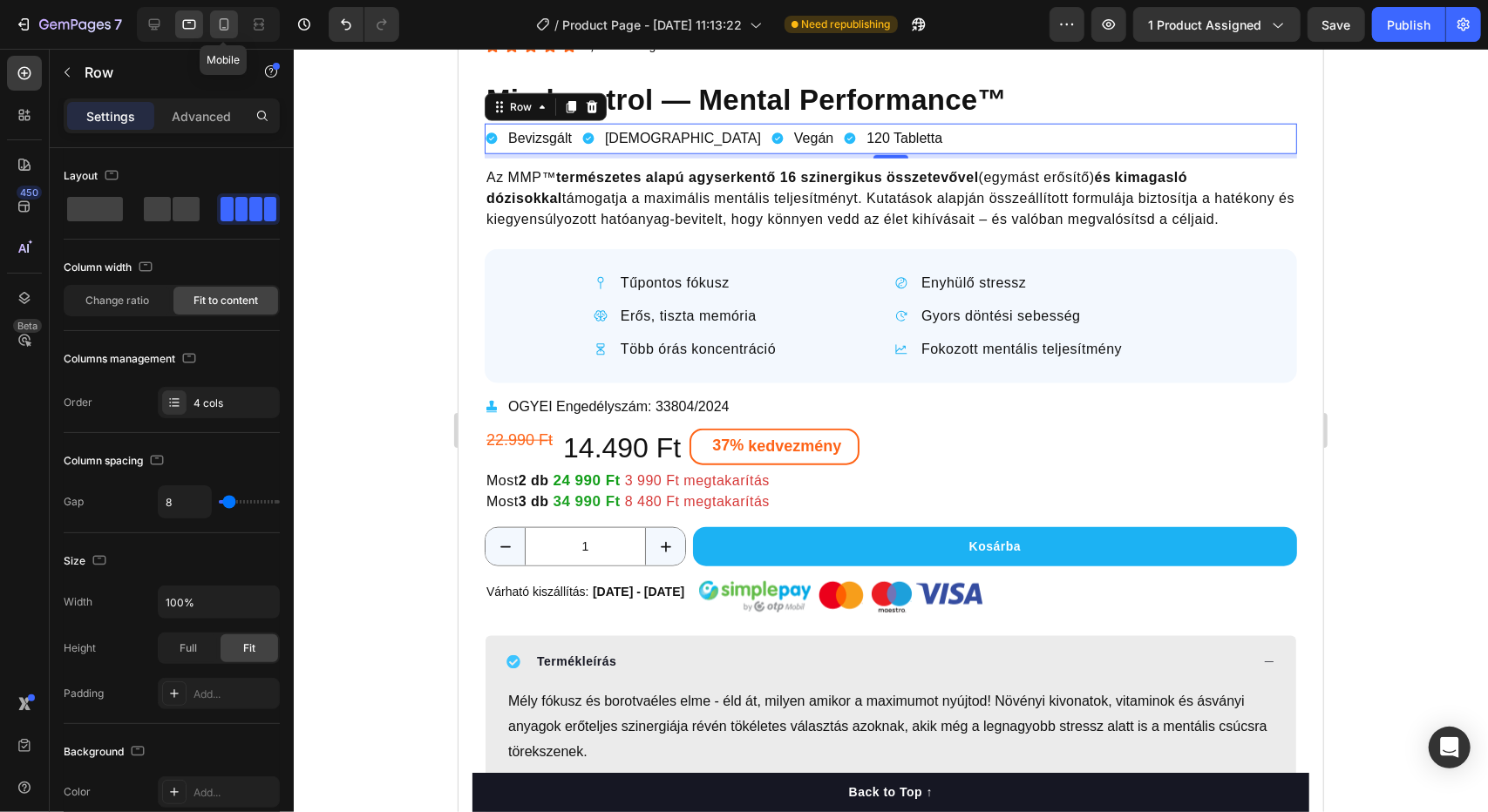
click at [225, 30] on icon at bounding box center [224, 24] width 10 height 12
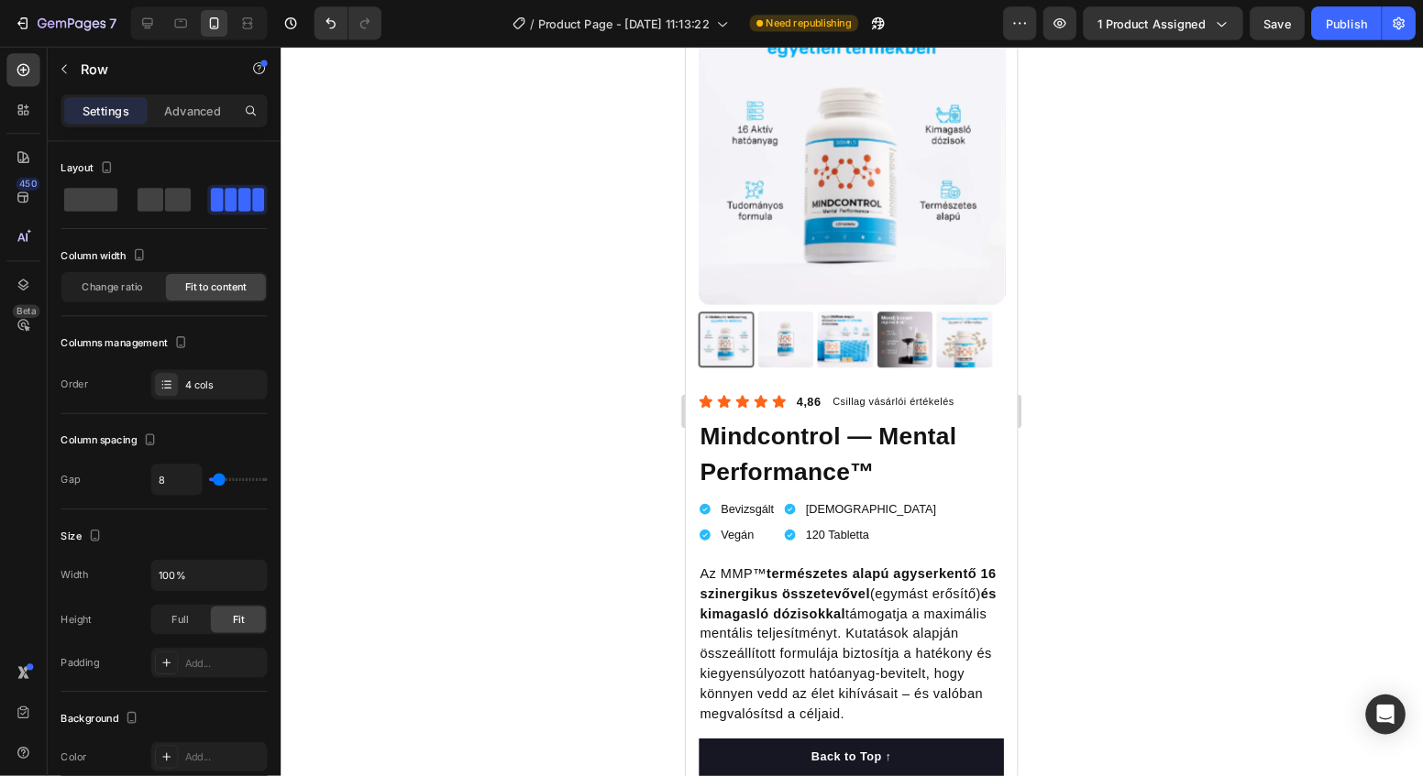
scroll to position [413, 0]
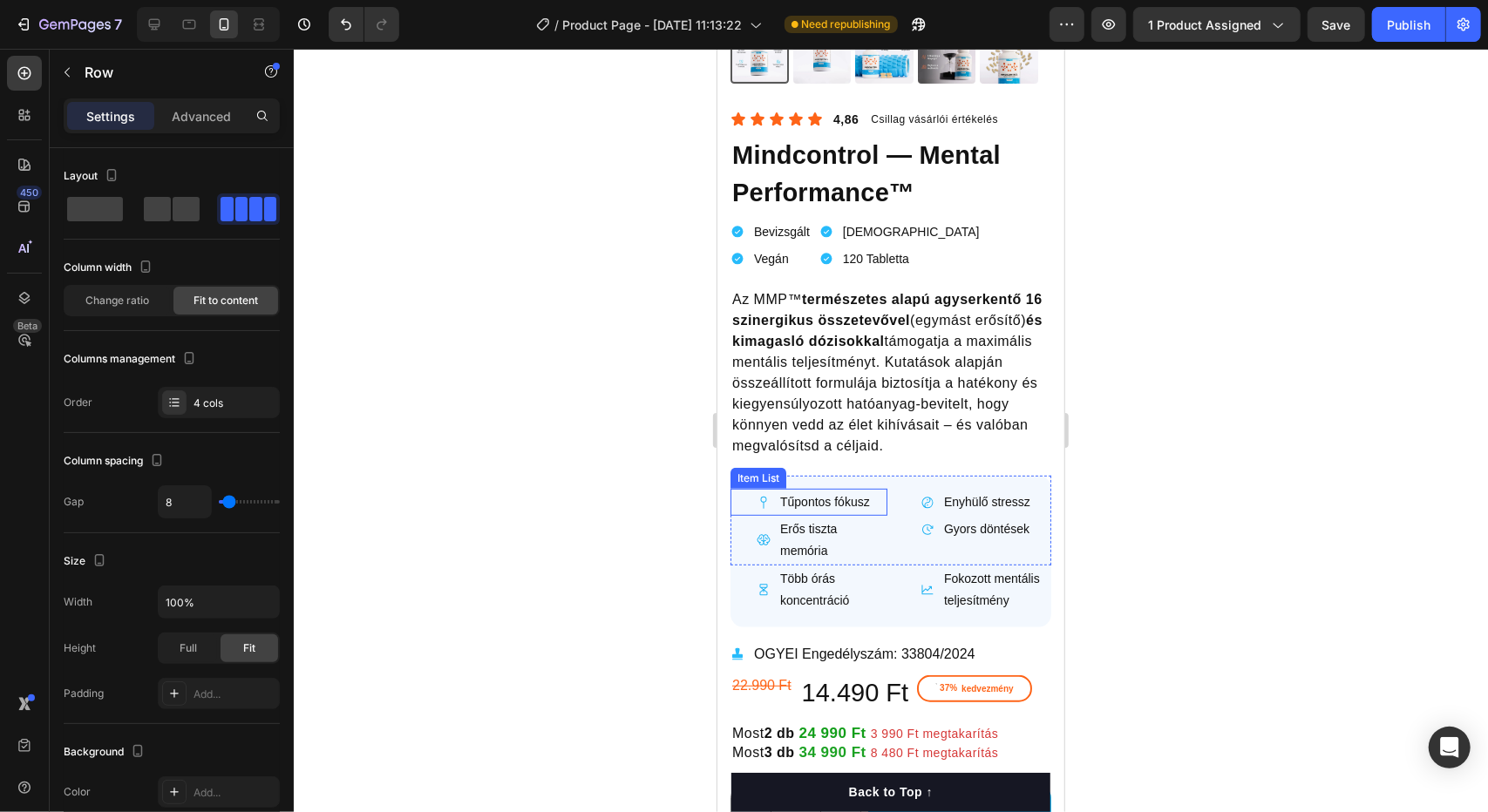
click at [826, 491] on p "Tűpontos fókusz" at bounding box center [824, 501] width 89 height 22
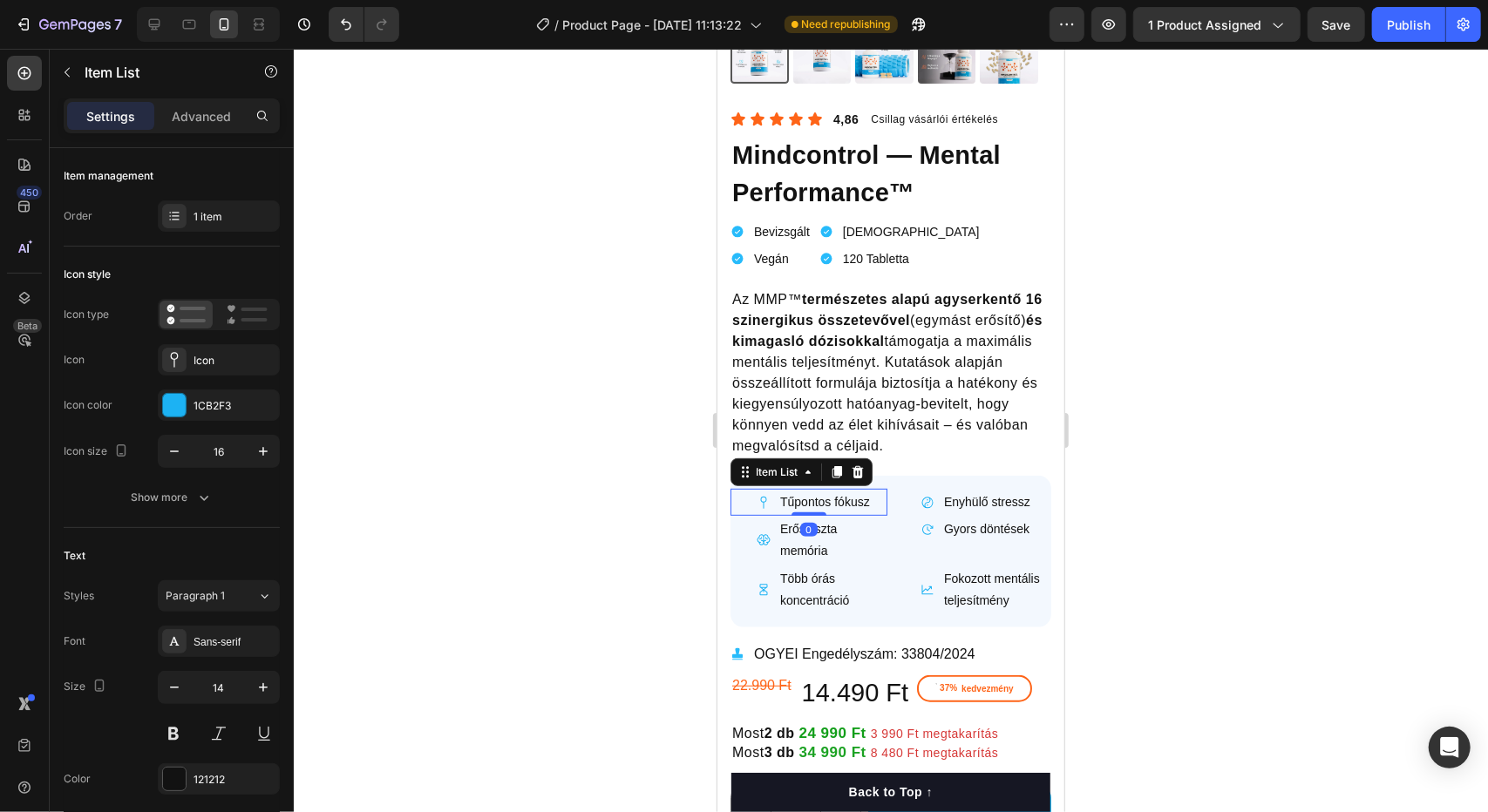
click at [832, 491] on p "Tűpontos fókusz" at bounding box center [824, 501] width 89 height 22
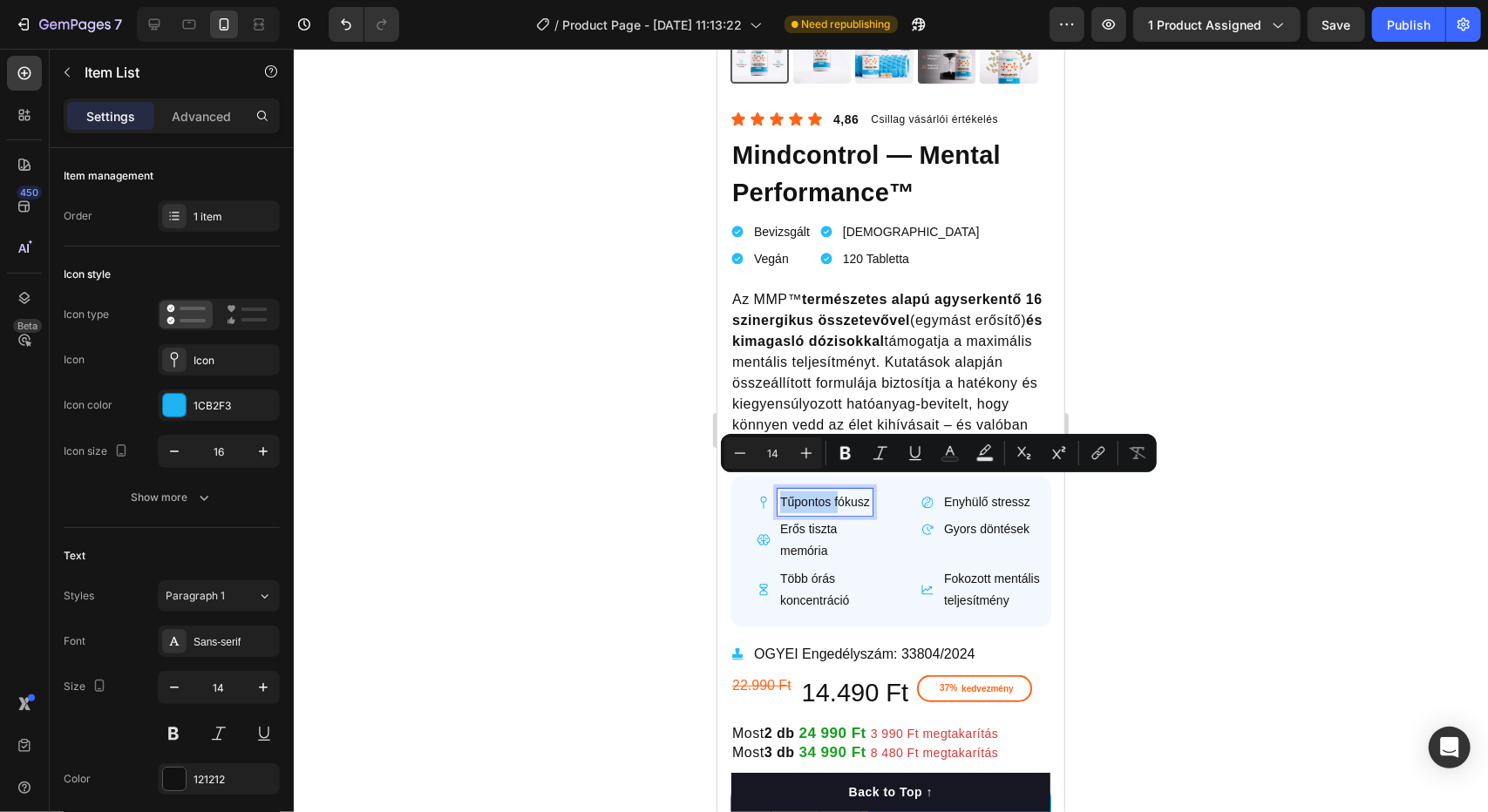
drag, startPoint x: 837, startPoint y: 488, endPoint x: 780, endPoint y: 489, distance: 57.0
click at [780, 491] on p "Tűpontos fókusz" at bounding box center [824, 501] width 89 height 22
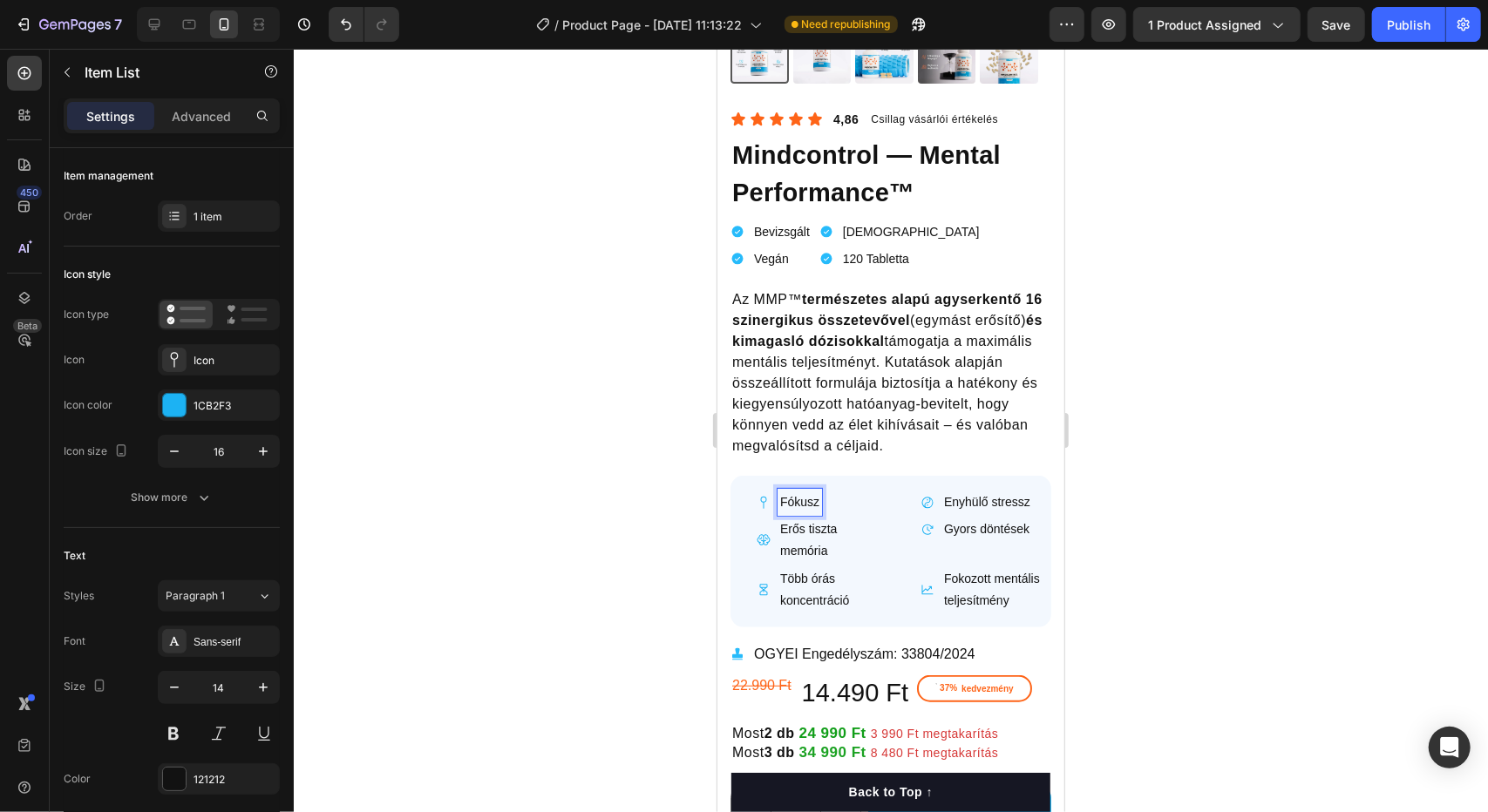
click at [793, 518] on p "Erős tiszta memória" at bounding box center [832, 540] width 105 height 44
click at [810, 518] on p "Erős tiszta memória" at bounding box center [832, 540] width 105 height 44
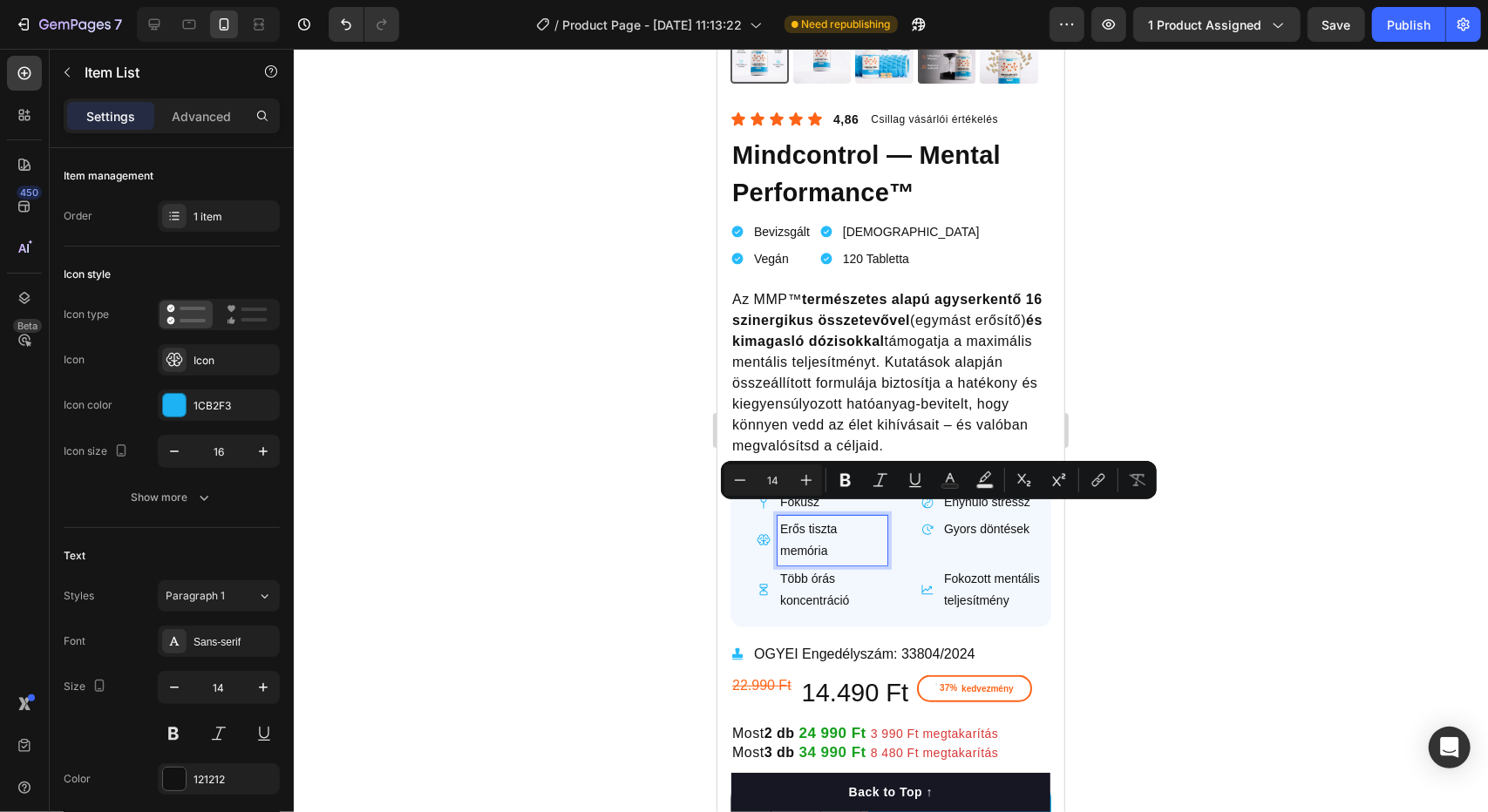
click at [784, 535] on p "Erős tiszta memória" at bounding box center [832, 540] width 105 height 44
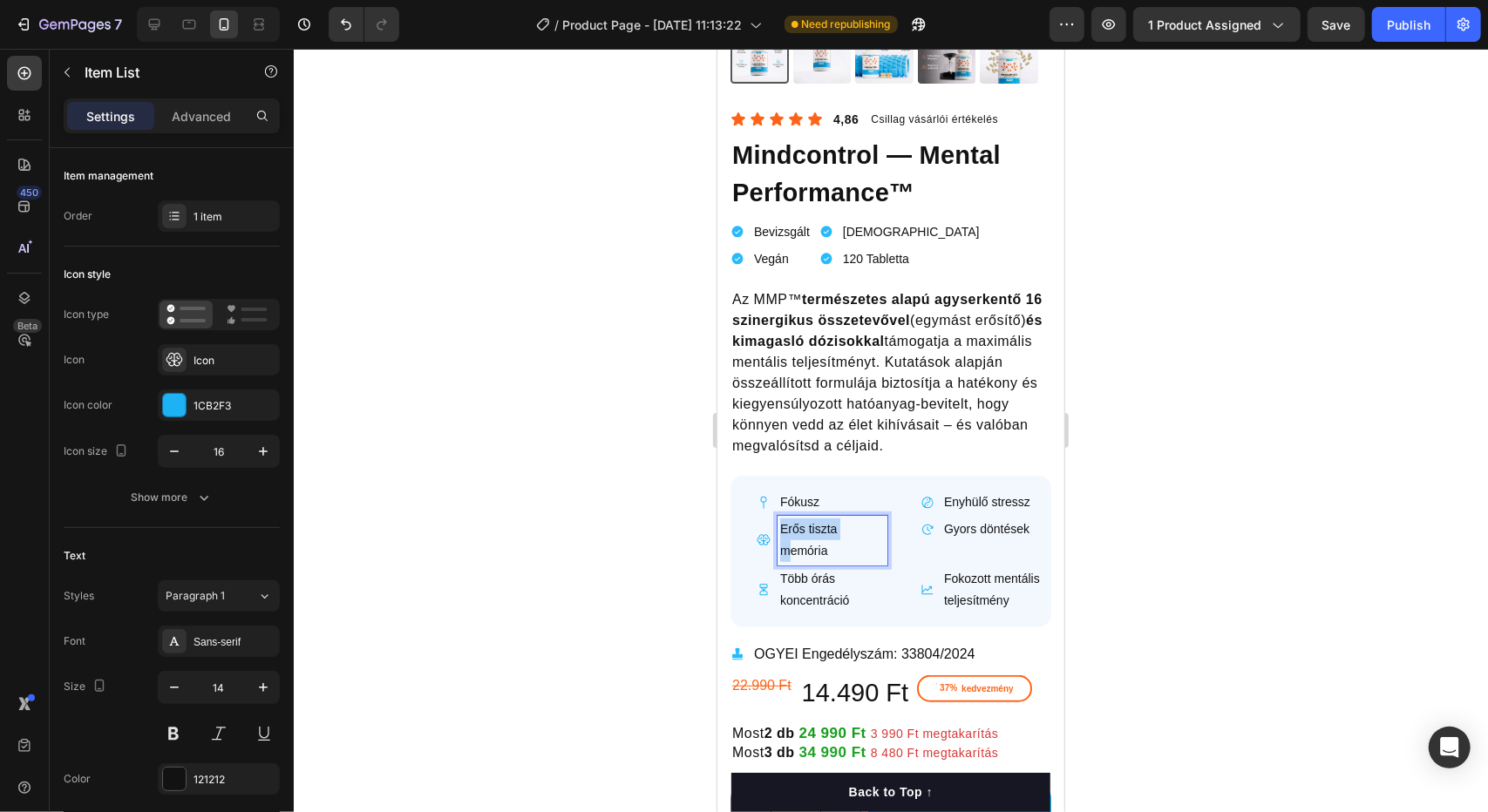
drag, startPoint x: 788, startPoint y: 535, endPoint x: 769, endPoint y: 514, distance: 28.3
click at [769, 515] on div "Erős tiszta memória" at bounding box center [821, 539] width 131 height 48
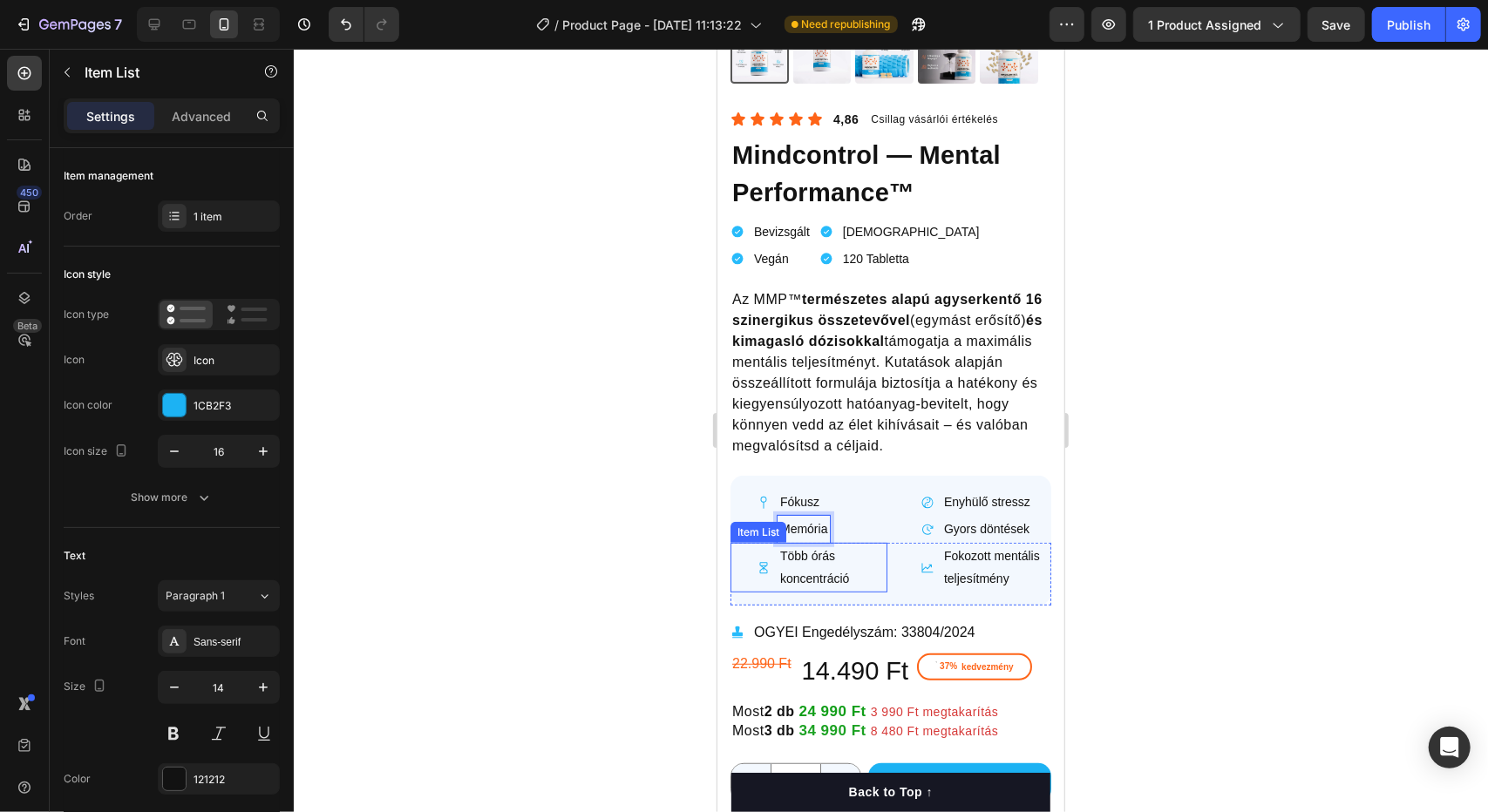
click at [798, 546] on p "Több órás koncentráció" at bounding box center [832, 567] width 105 height 44
drag, startPoint x: 782, startPoint y: 562, endPoint x: 767, endPoint y: 539, distance: 27.5
click at [767, 542] on div "Több órás koncentráció" at bounding box center [821, 566] width 131 height 48
click at [966, 491] on p "Enyhülő stressz" at bounding box center [986, 501] width 87 height 22
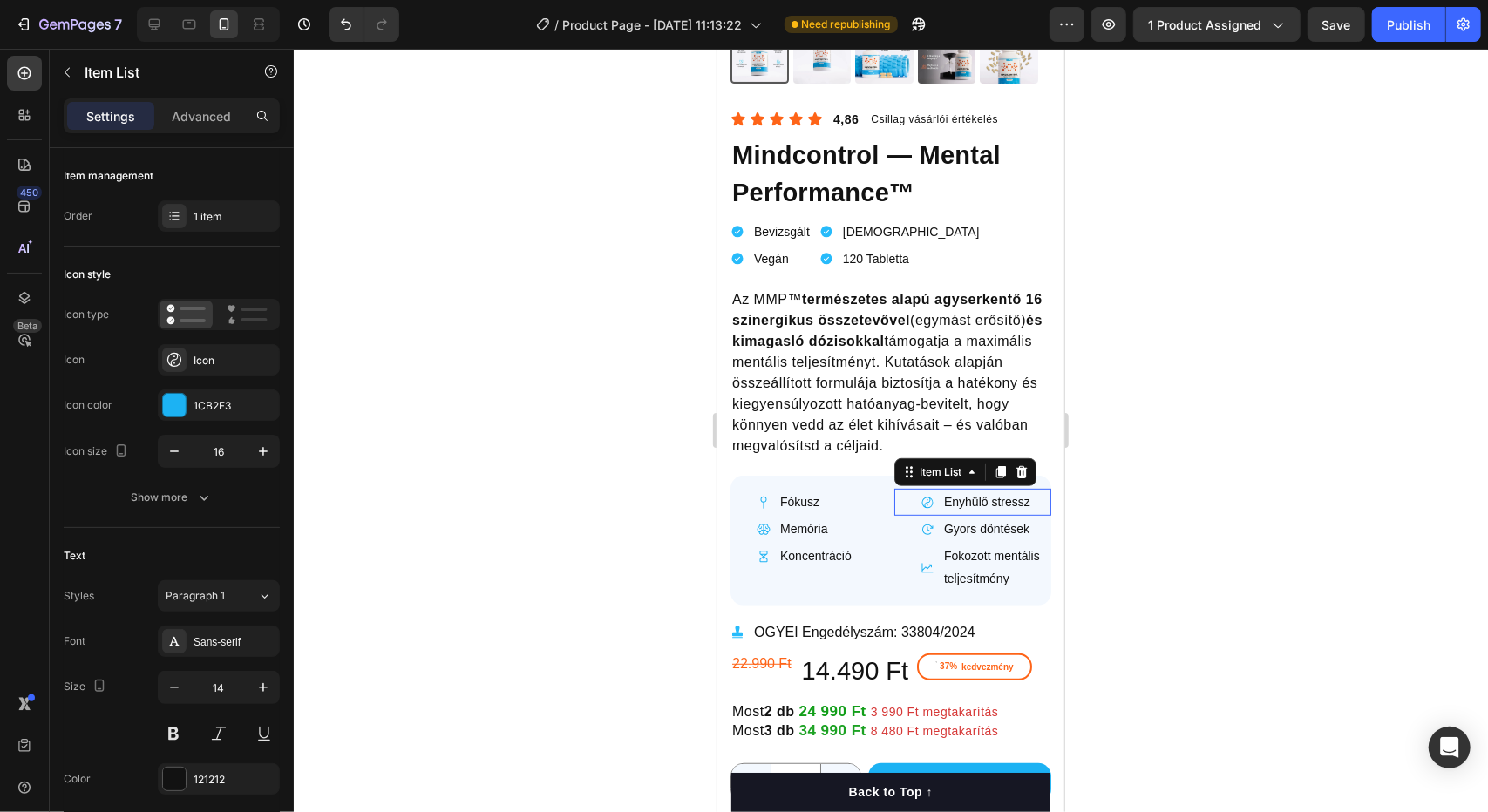
click at [966, 491] on p "Enyhülő stressz" at bounding box center [986, 501] width 87 height 22
drag, startPoint x: 989, startPoint y: 485, endPoint x: 922, endPoint y: 485, distance: 67.0
click at [922, 488] on div "Enyhülő stressz" at bounding box center [976, 501] width 112 height 27
click at [963, 518] on p "Gyors döntések" at bounding box center [986, 529] width 86 height 22
click at [978, 518] on p "Gyors döntések" at bounding box center [986, 529] width 86 height 22
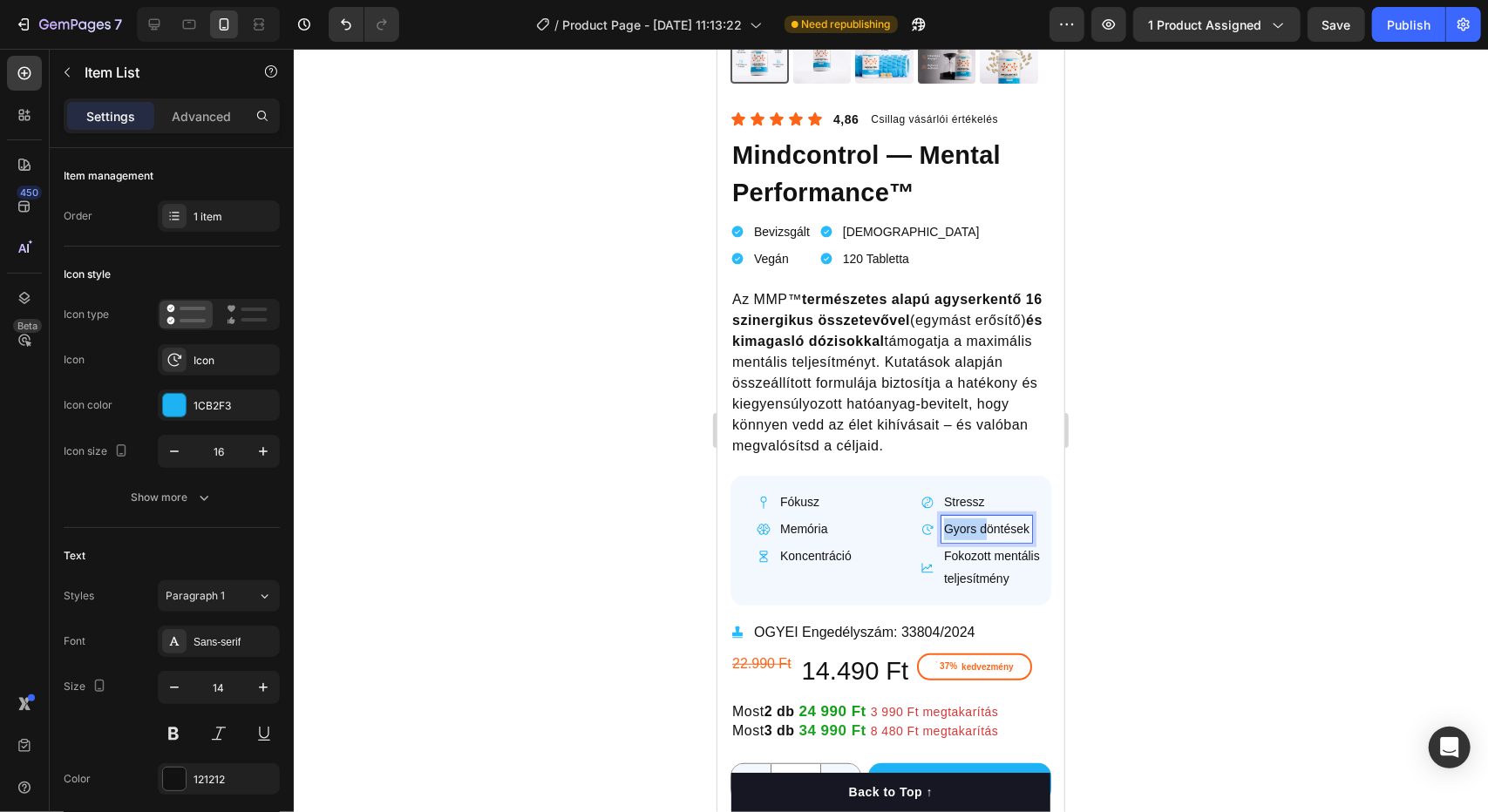
drag, startPoint x: 978, startPoint y: 514, endPoint x: 931, endPoint y: 512, distance: 47.0
click at [931, 515] on div "Gyors döntések" at bounding box center [975, 529] width 111 height 27
drag, startPoint x: 973, startPoint y: 512, endPoint x: 985, endPoint y: 513, distance: 12.0
click at [985, 518] on p "Döntések" at bounding box center [969, 529] width 51 height 22
click at [998, 546] on p "Fokozott mentális teljesítmény" at bounding box center [995, 567] width 105 height 44
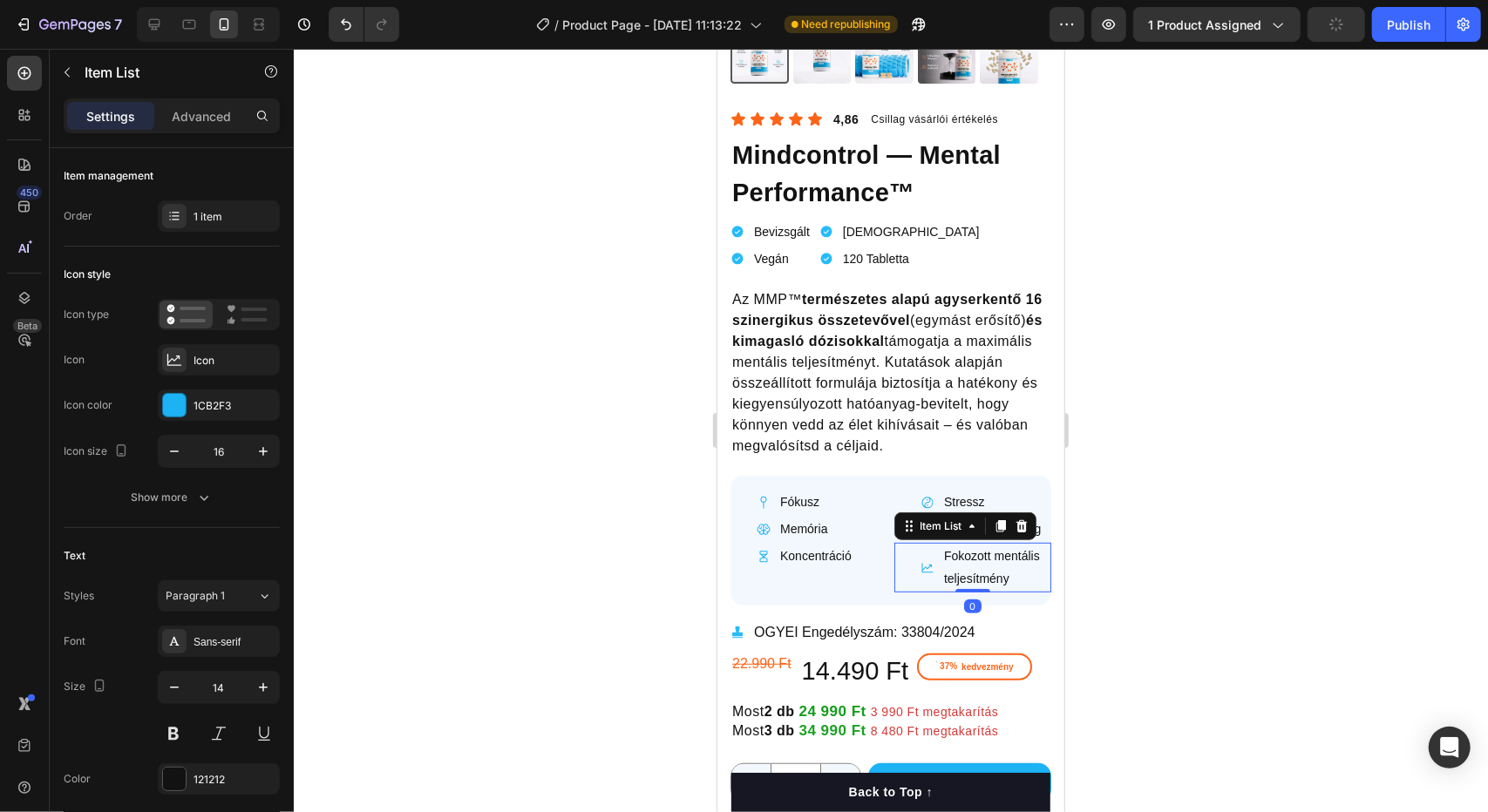
click at [981, 548] on p "Fokozott mentális teljesítmény" at bounding box center [995, 567] width 105 height 44
drag, startPoint x: 992, startPoint y: 541, endPoint x: 922, endPoint y: 541, distance: 70.0
click at [922, 542] on div "Fokozott mentális teljesítmény" at bounding box center [985, 566] width 131 height 48
click at [1213, 544] on div at bounding box center [891, 430] width 1194 height 764
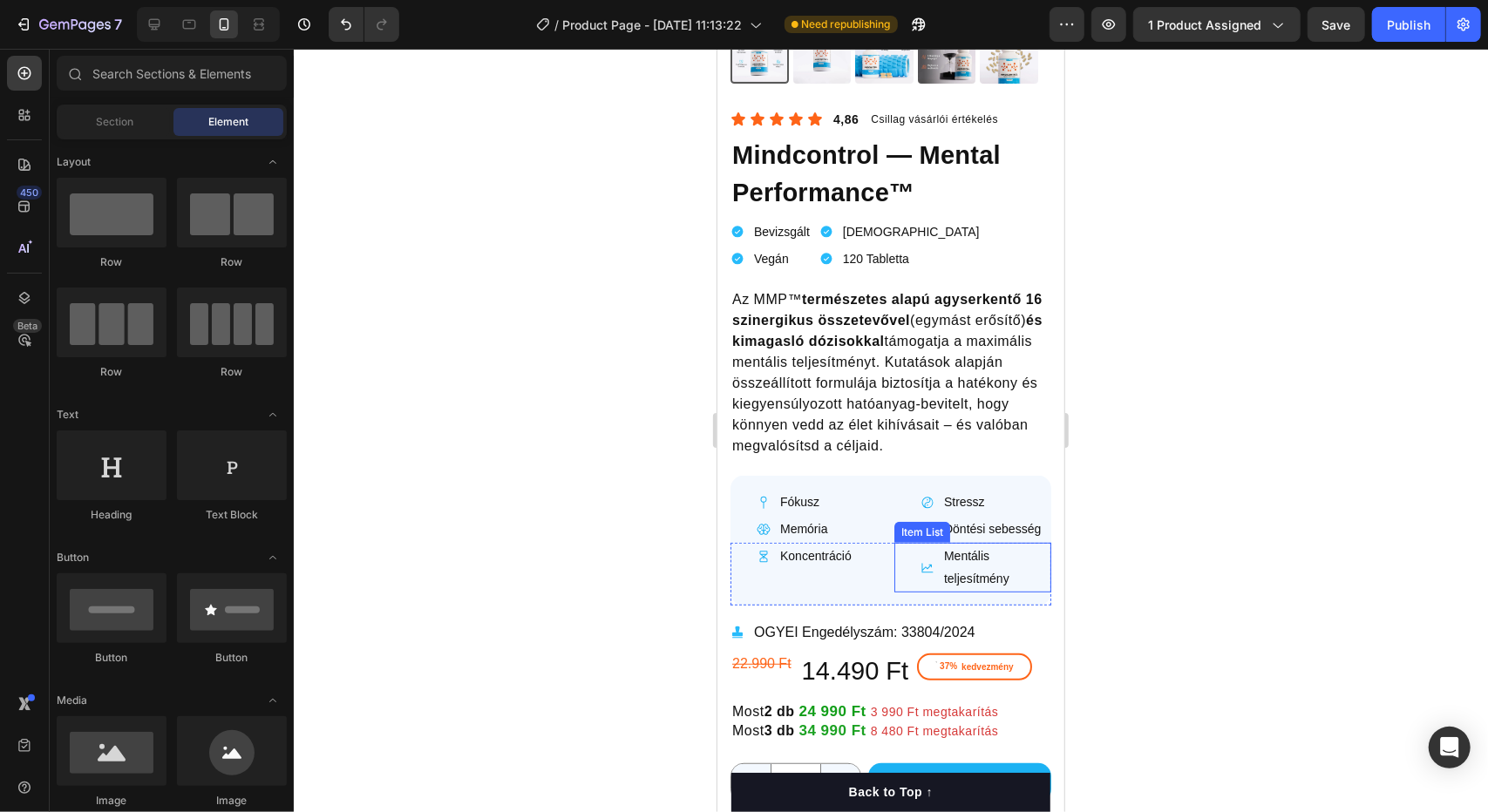
click at [1000, 546] on p "Mentális teljesítmény" at bounding box center [995, 567] width 105 height 44
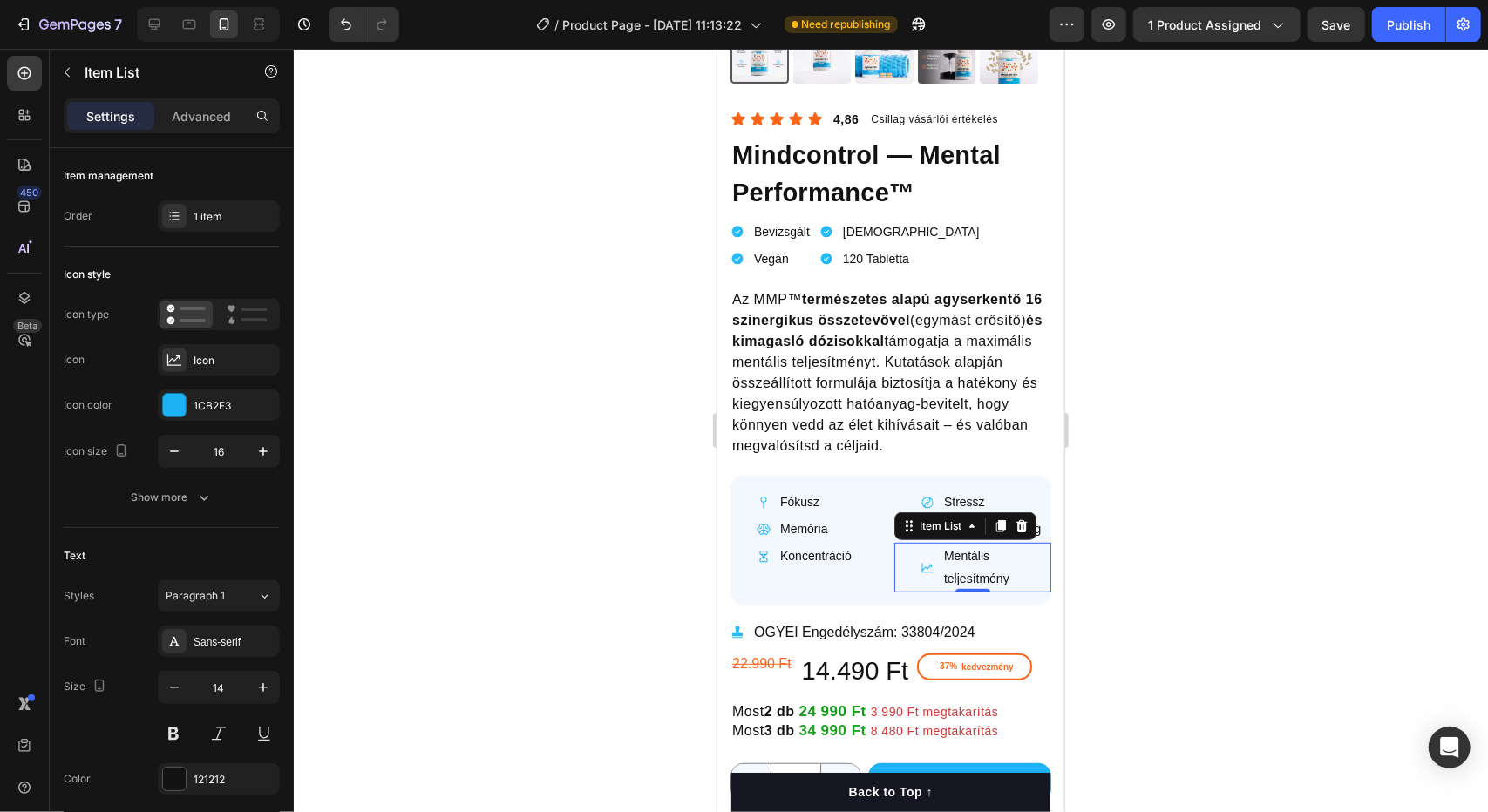
click at [1206, 518] on div at bounding box center [891, 430] width 1194 height 764
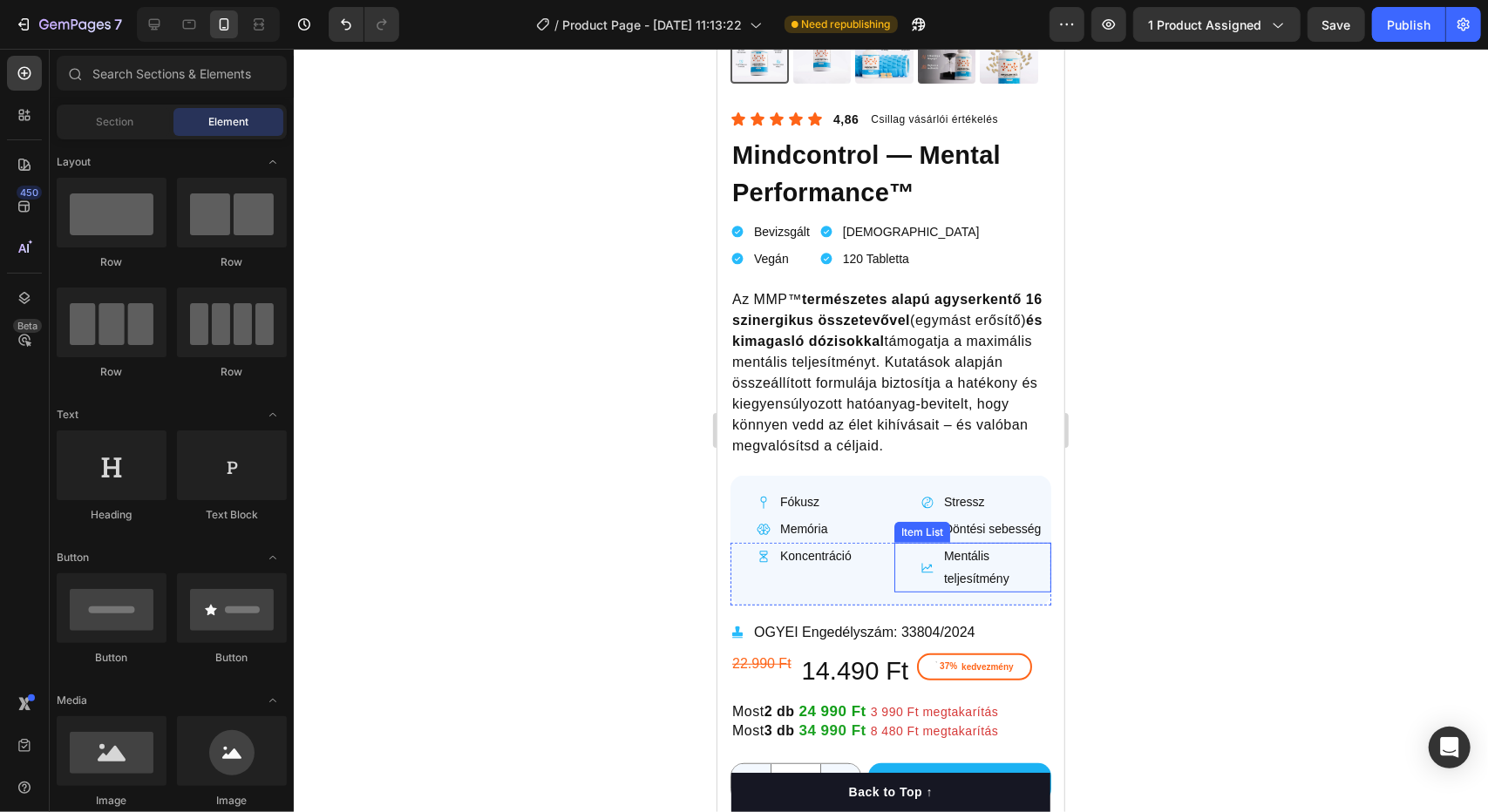
click at [943, 545] on p "Mentális teljesítmény" at bounding box center [995, 567] width 105 height 44
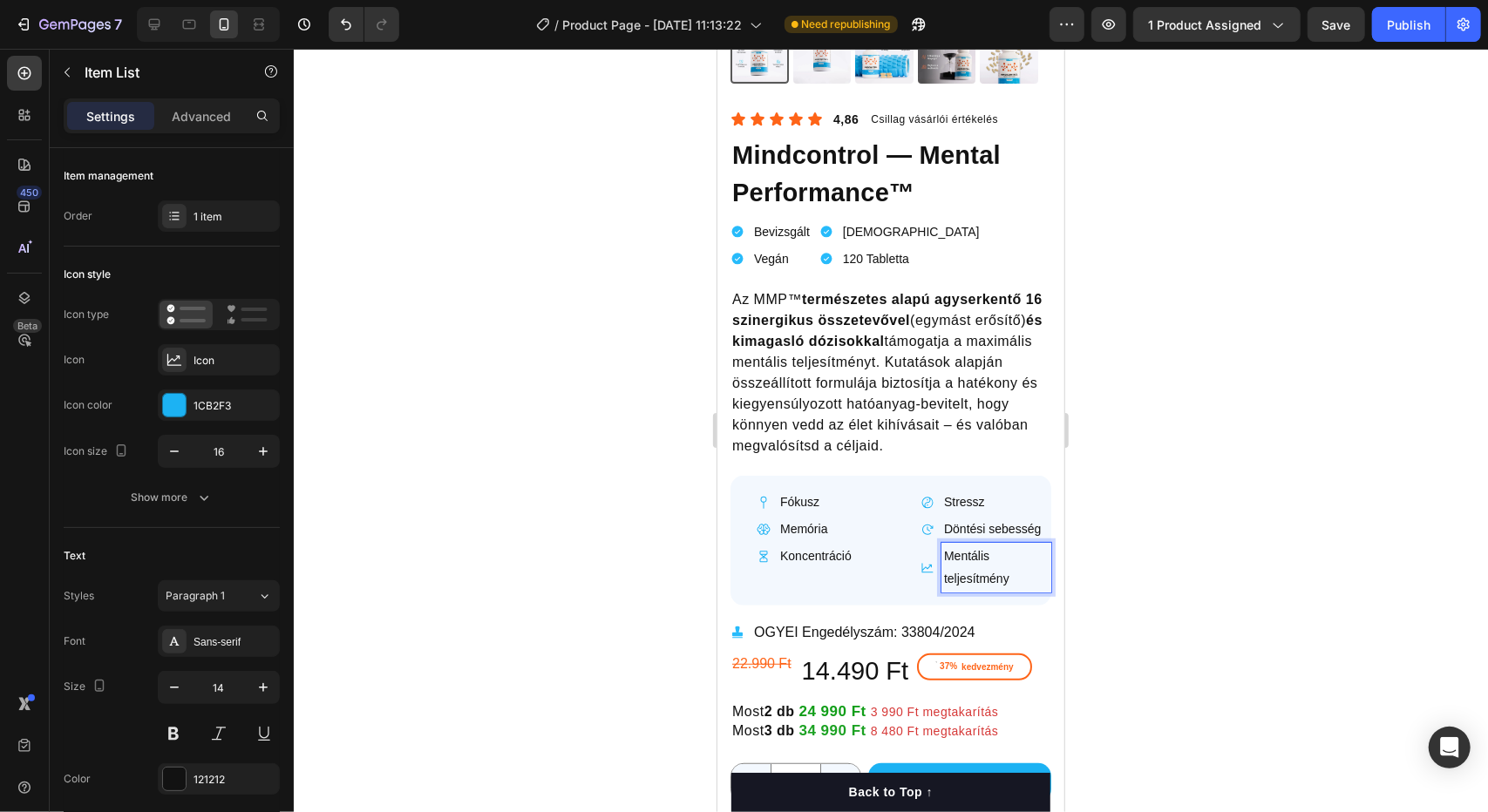
click at [943, 545] on p "Mentális teljesítmény" at bounding box center [995, 567] width 105 height 44
click at [1176, 534] on div at bounding box center [891, 430] width 1194 height 764
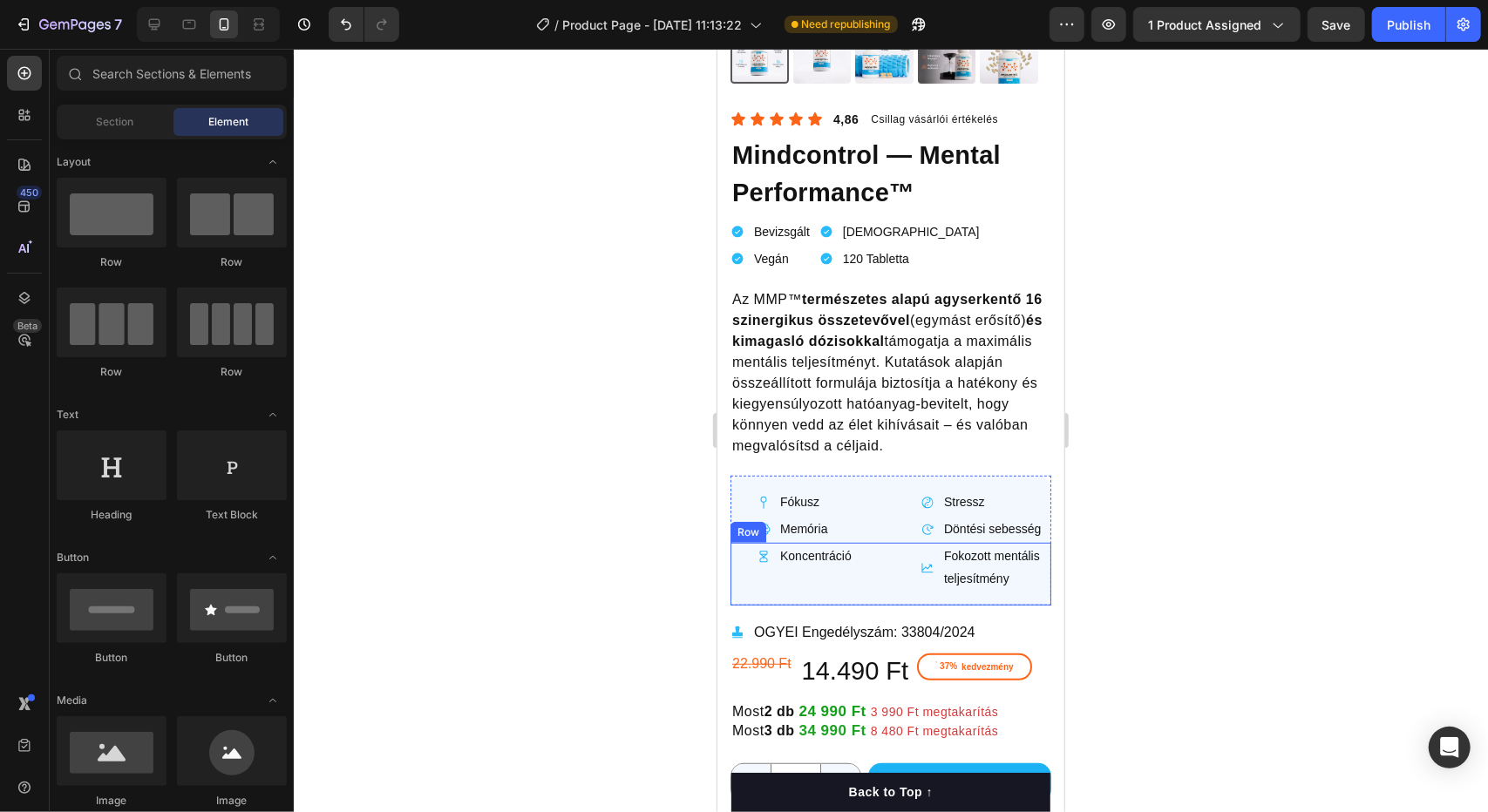
click at [881, 572] on div "Koncentráció Item List Fokozott mentális teljesítmény Item List Row" at bounding box center [889, 572] width 320 height 62
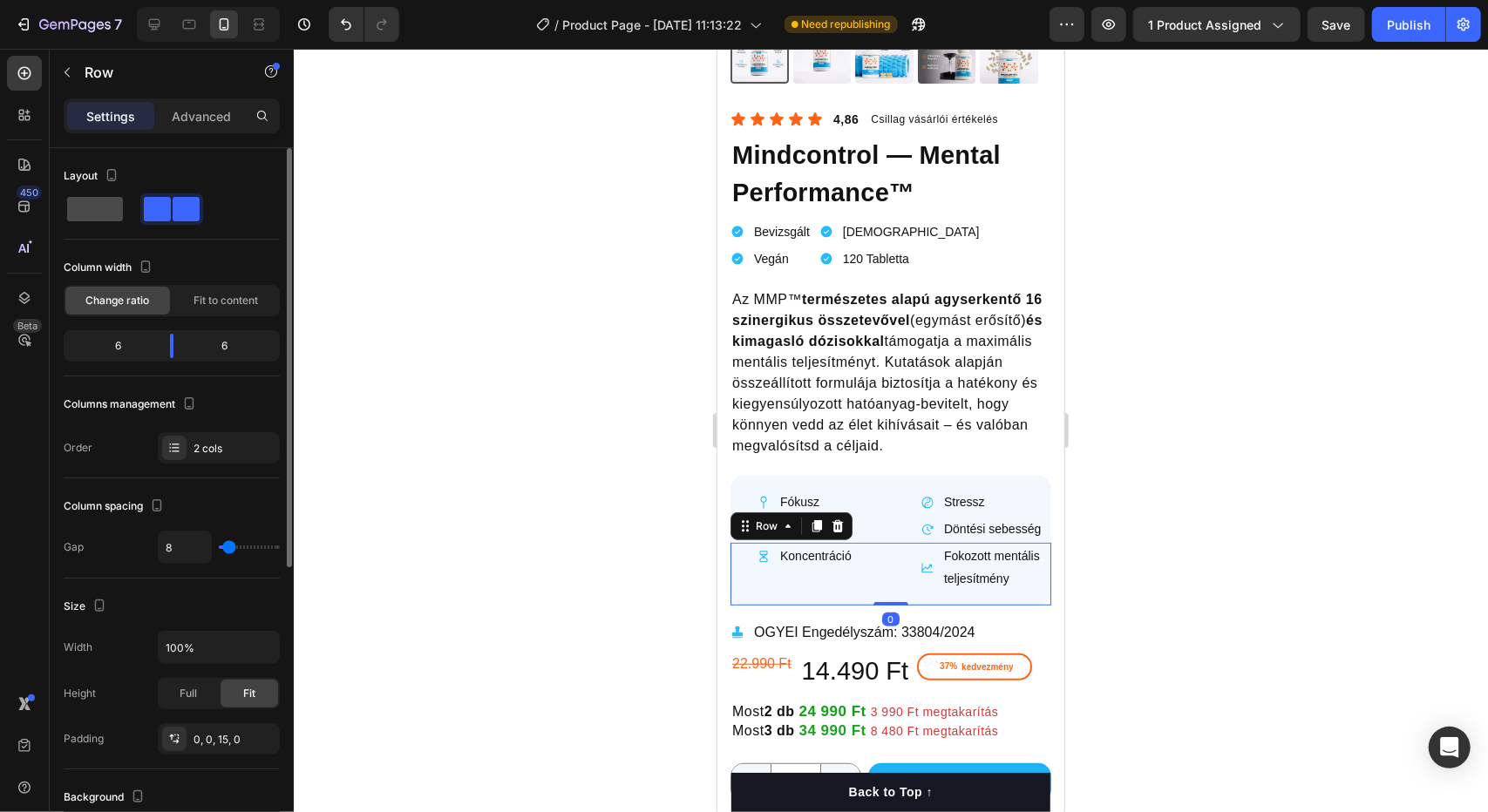
click at [100, 205] on span at bounding box center [95, 209] width 56 height 25
type input "0"
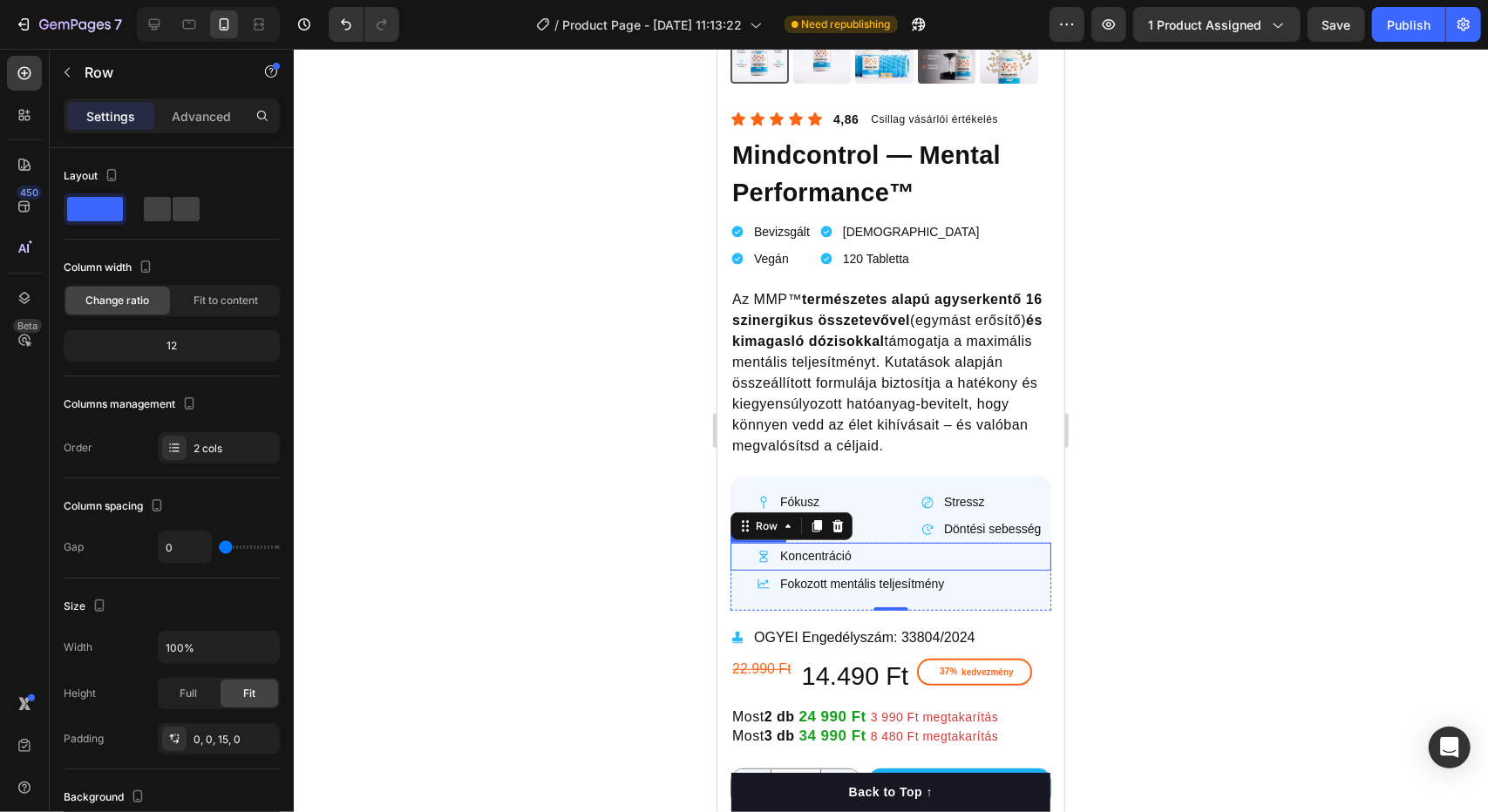
click at [884, 546] on div "Koncentráció" at bounding box center [897, 555] width 308 height 27
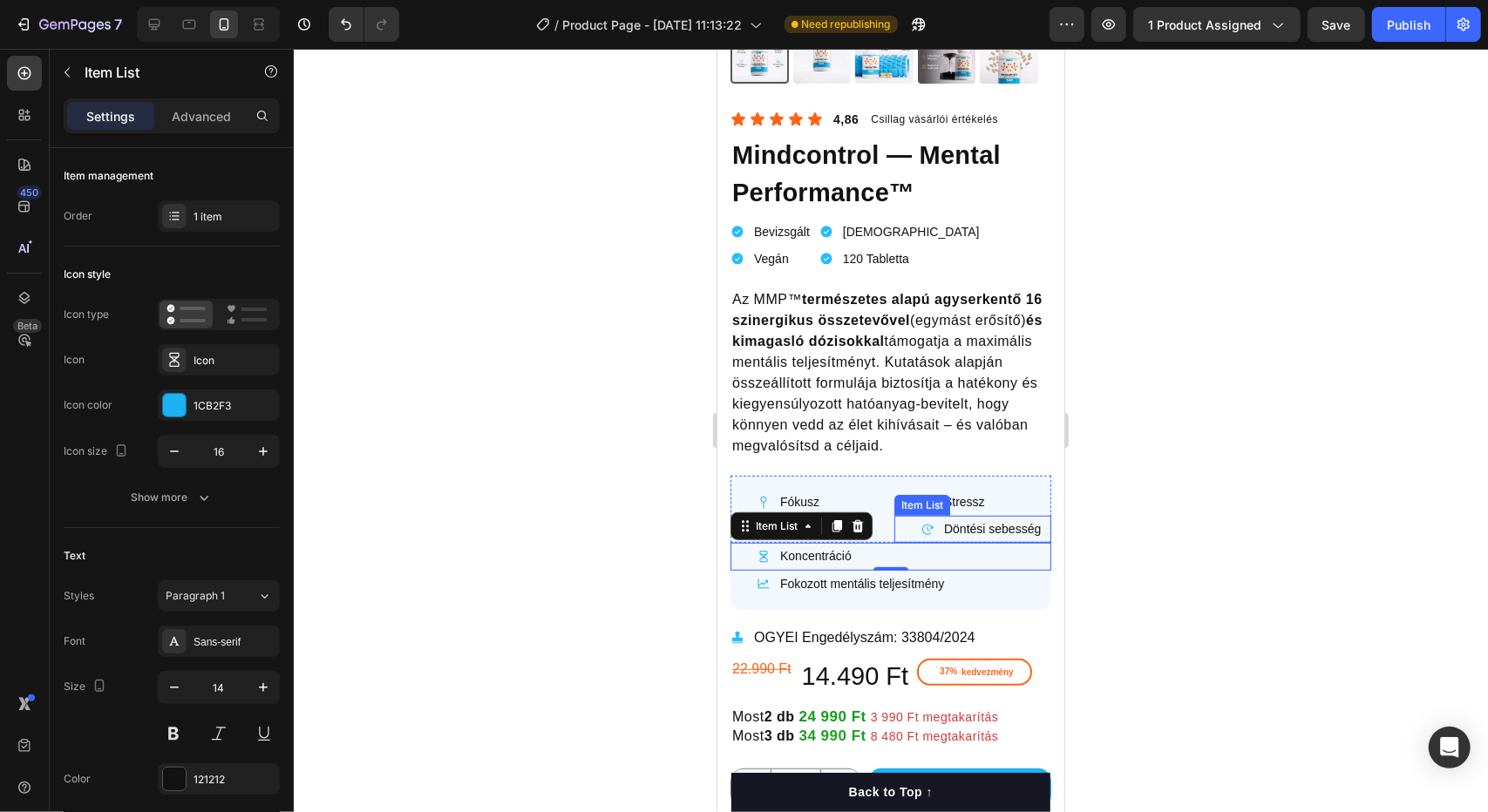
click at [906, 515] on div "Döntési sebesség" at bounding box center [977, 529] width 144 height 27
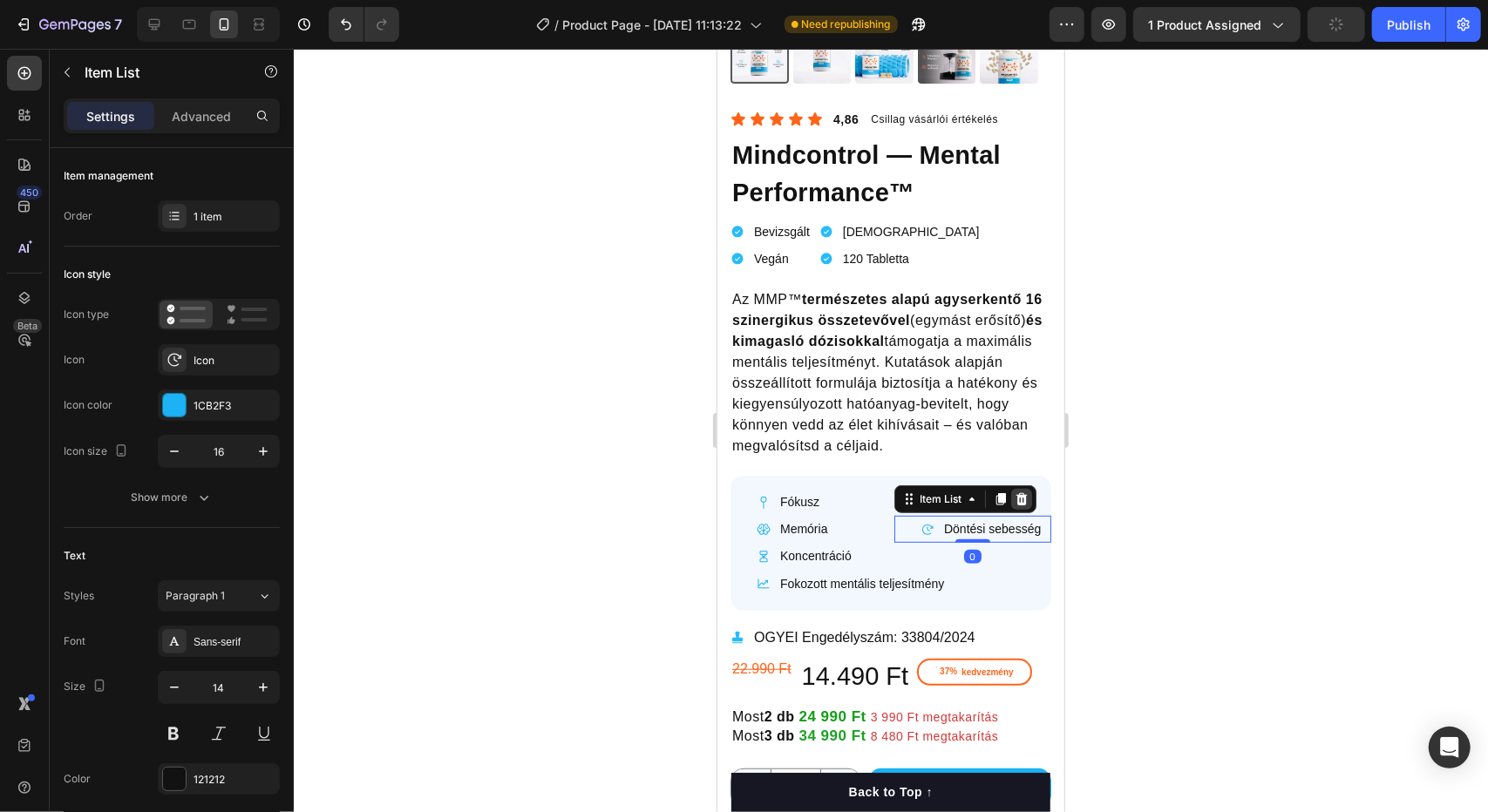
click at [1016, 493] on icon at bounding box center [1021, 498] width 11 height 12
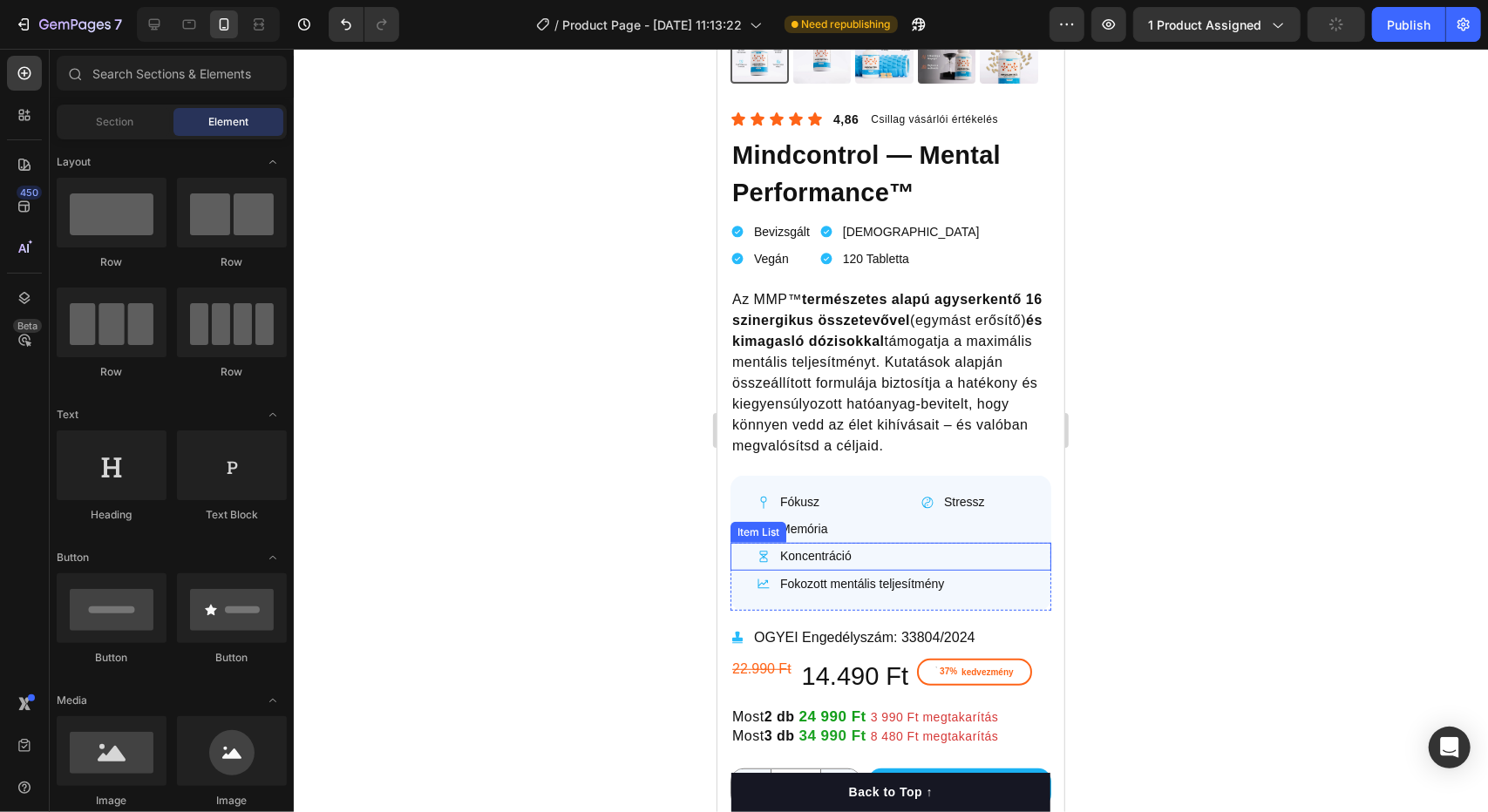
click at [855, 542] on div "Koncentráció" at bounding box center [897, 555] width 308 height 27
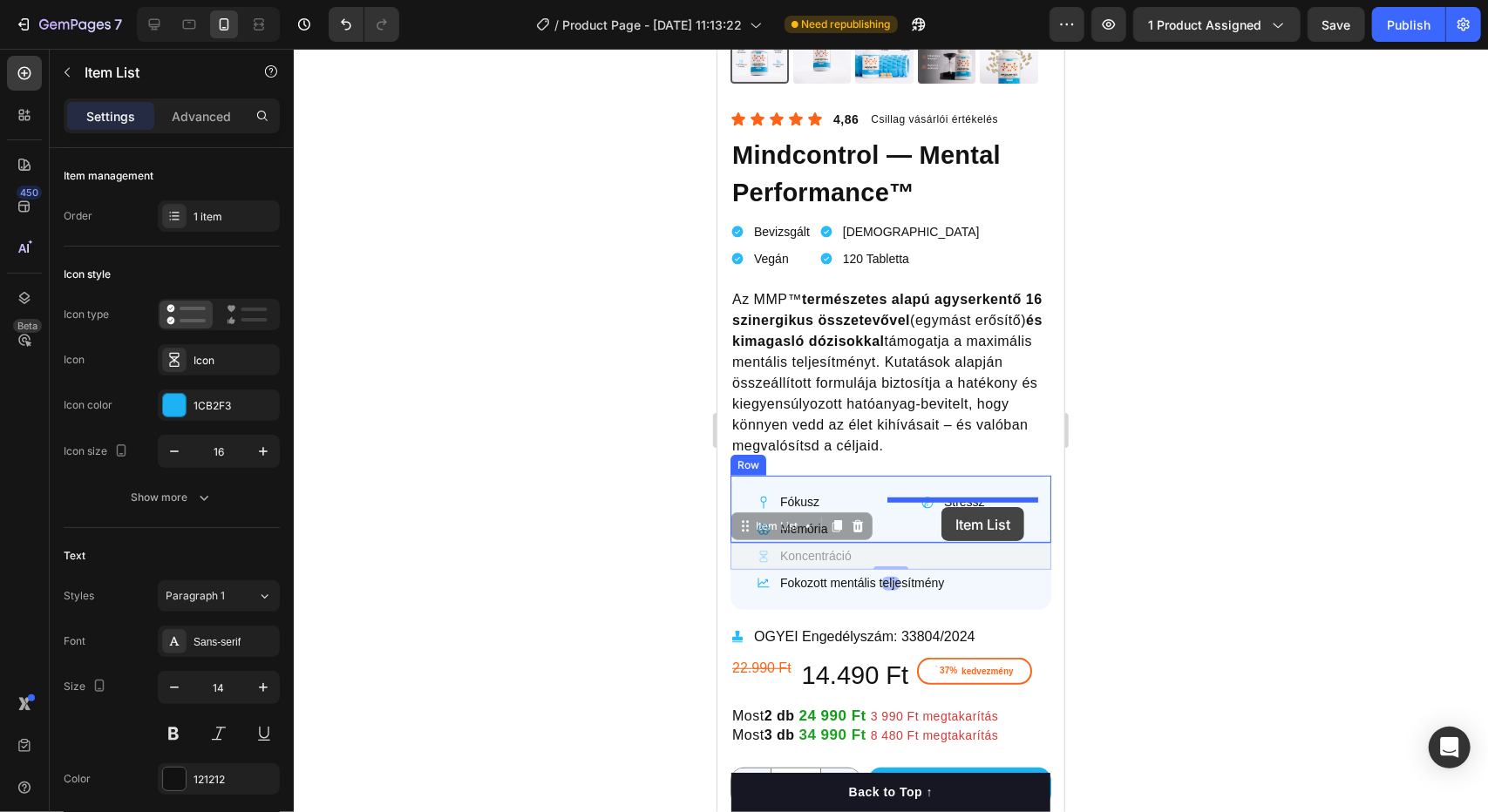
drag, startPoint x: 854, startPoint y: 542, endPoint x: 937, endPoint y: 507, distance: 90.1
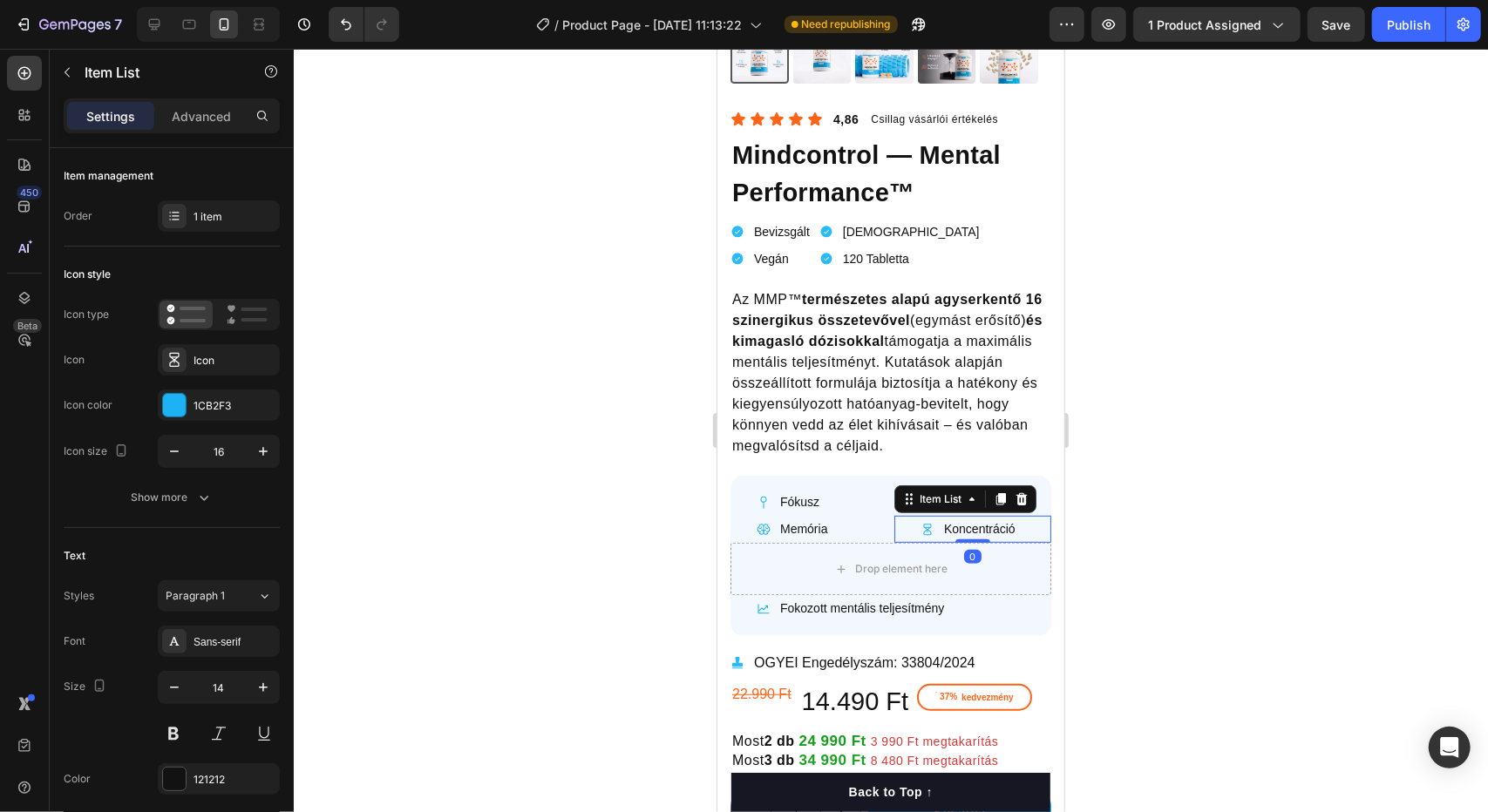
click at [1152, 524] on div at bounding box center [891, 430] width 1194 height 764
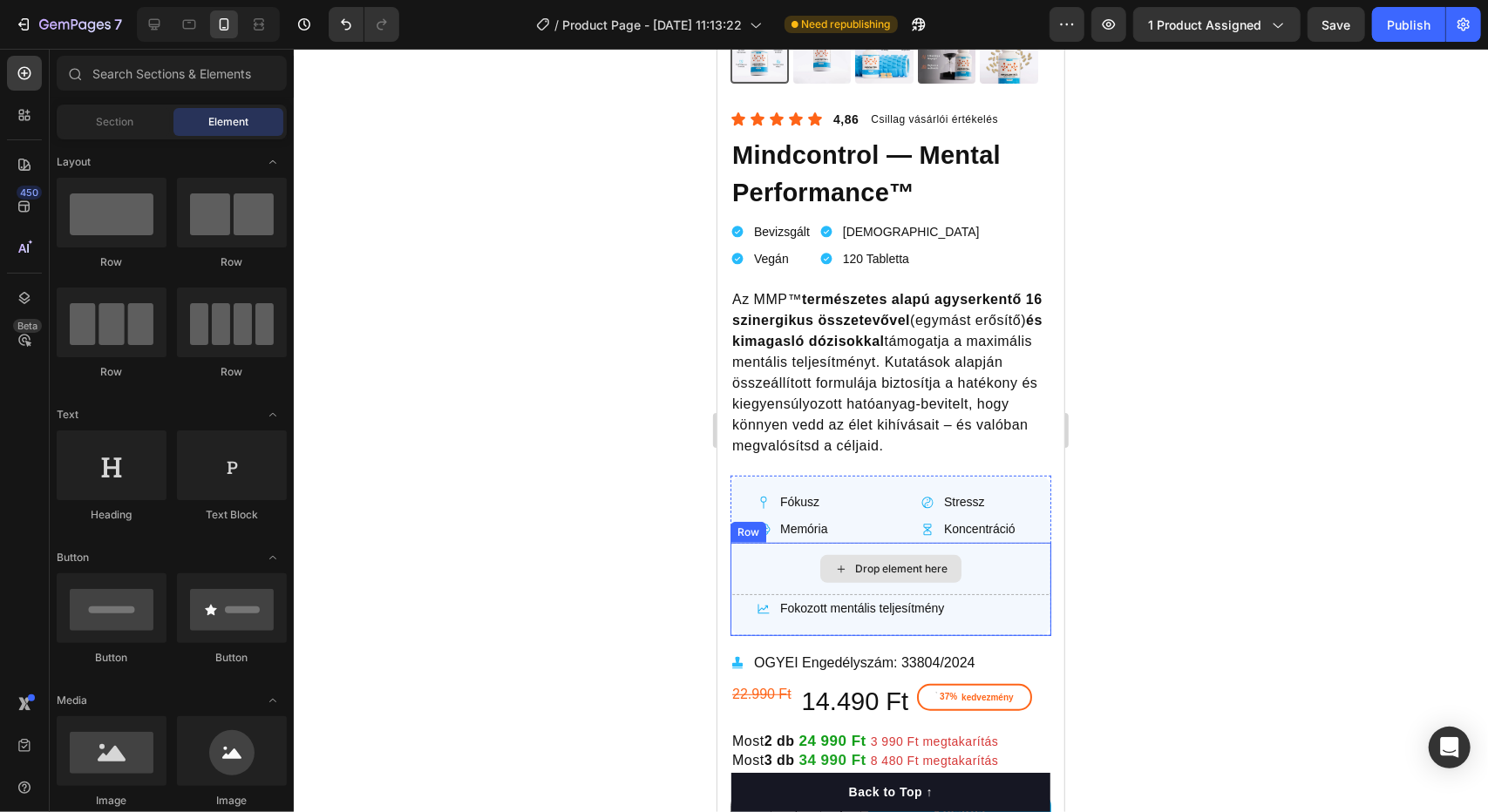
click at [780, 545] on div "Drop element here" at bounding box center [889, 568] width 320 height 52
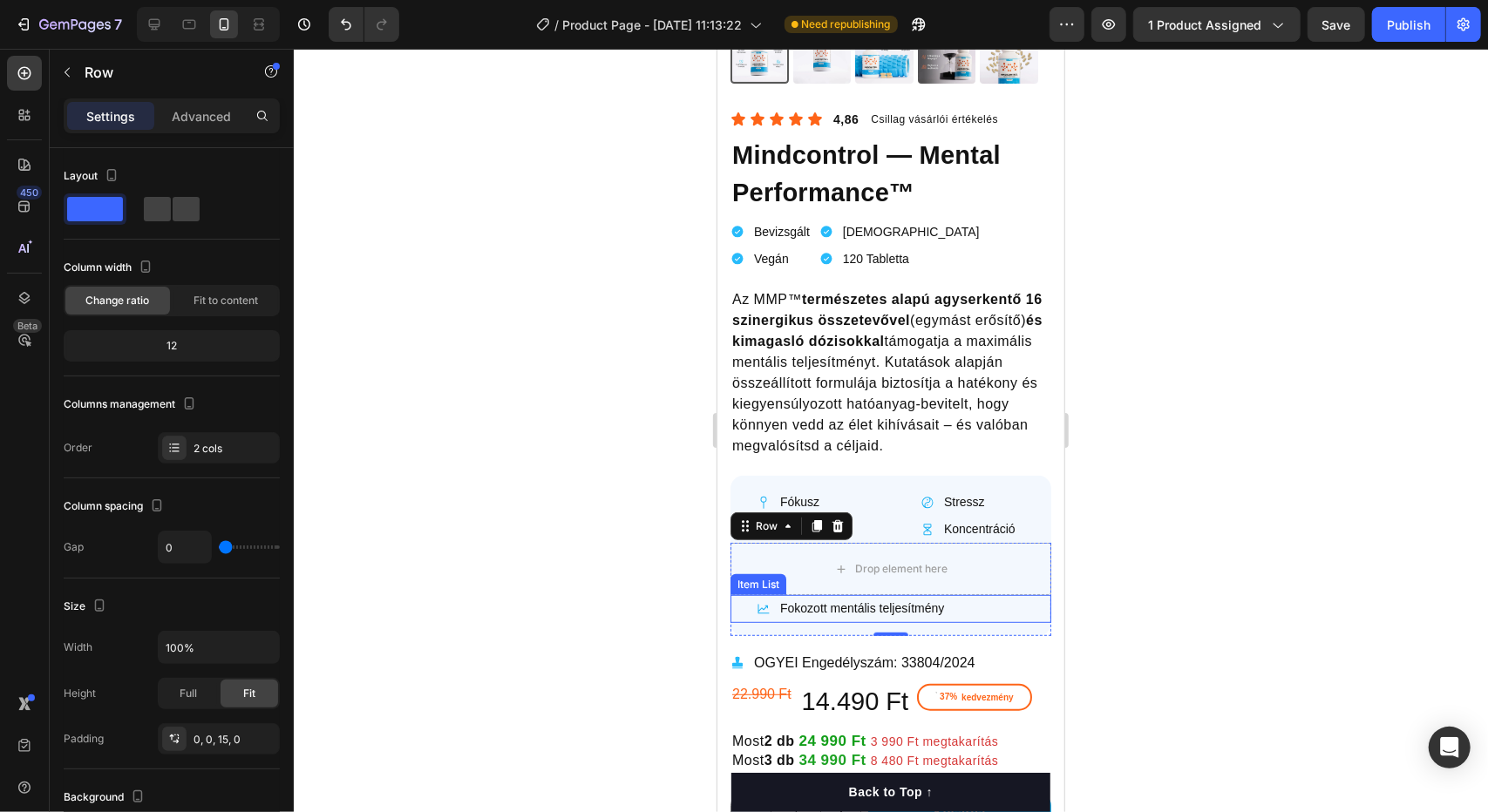
click at [735, 596] on div "Fokozott mentális teljesítmény" at bounding box center [889, 608] width 320 height 27
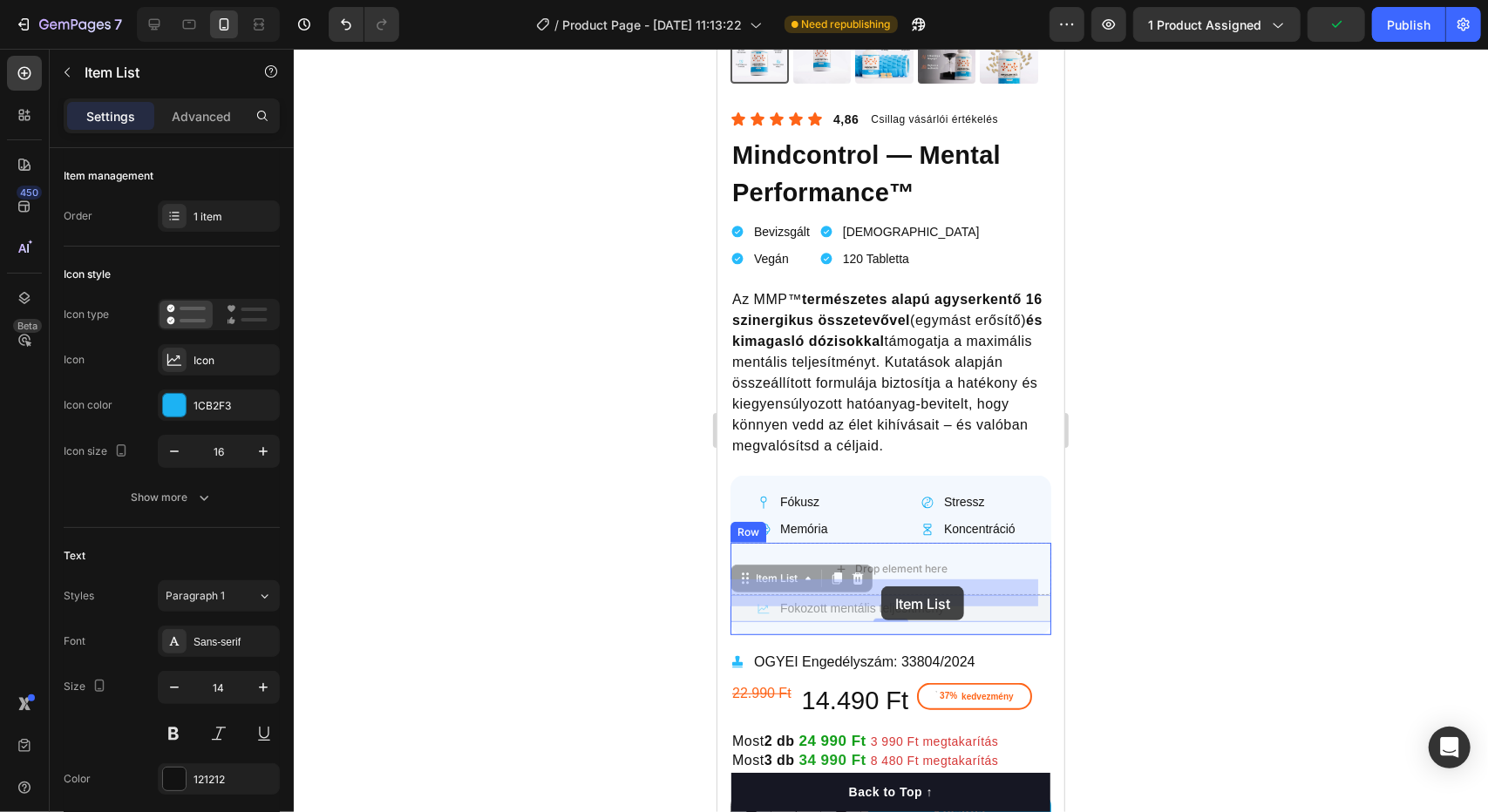
drag, startPoint x: 968, startPoint y: 594, endPoint x: 880, endPoint y: 586, distance: 88.4
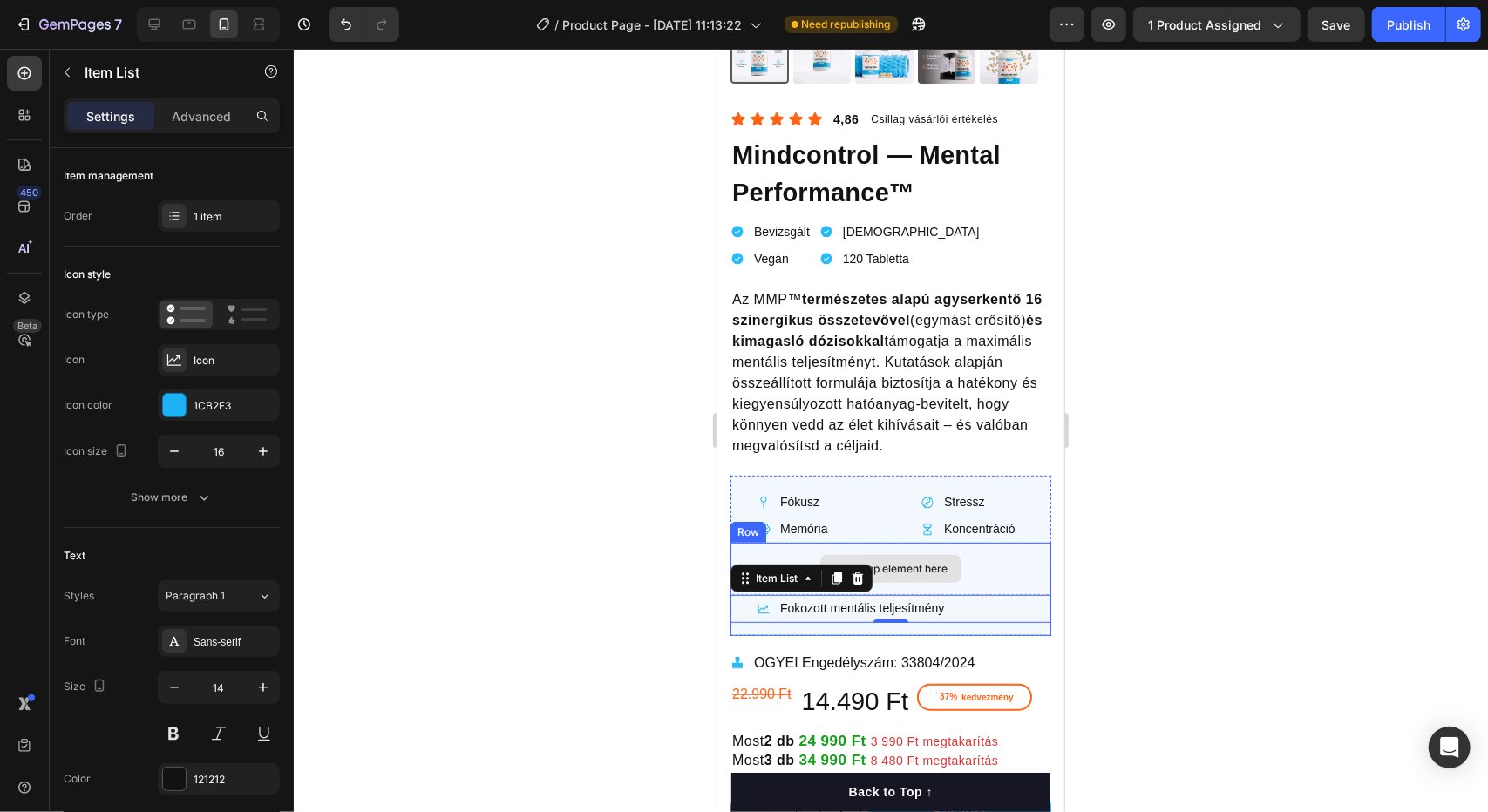
click at [1000, 549] on div "Drop element here" at bounding box center [889, 568] width 320 height 52
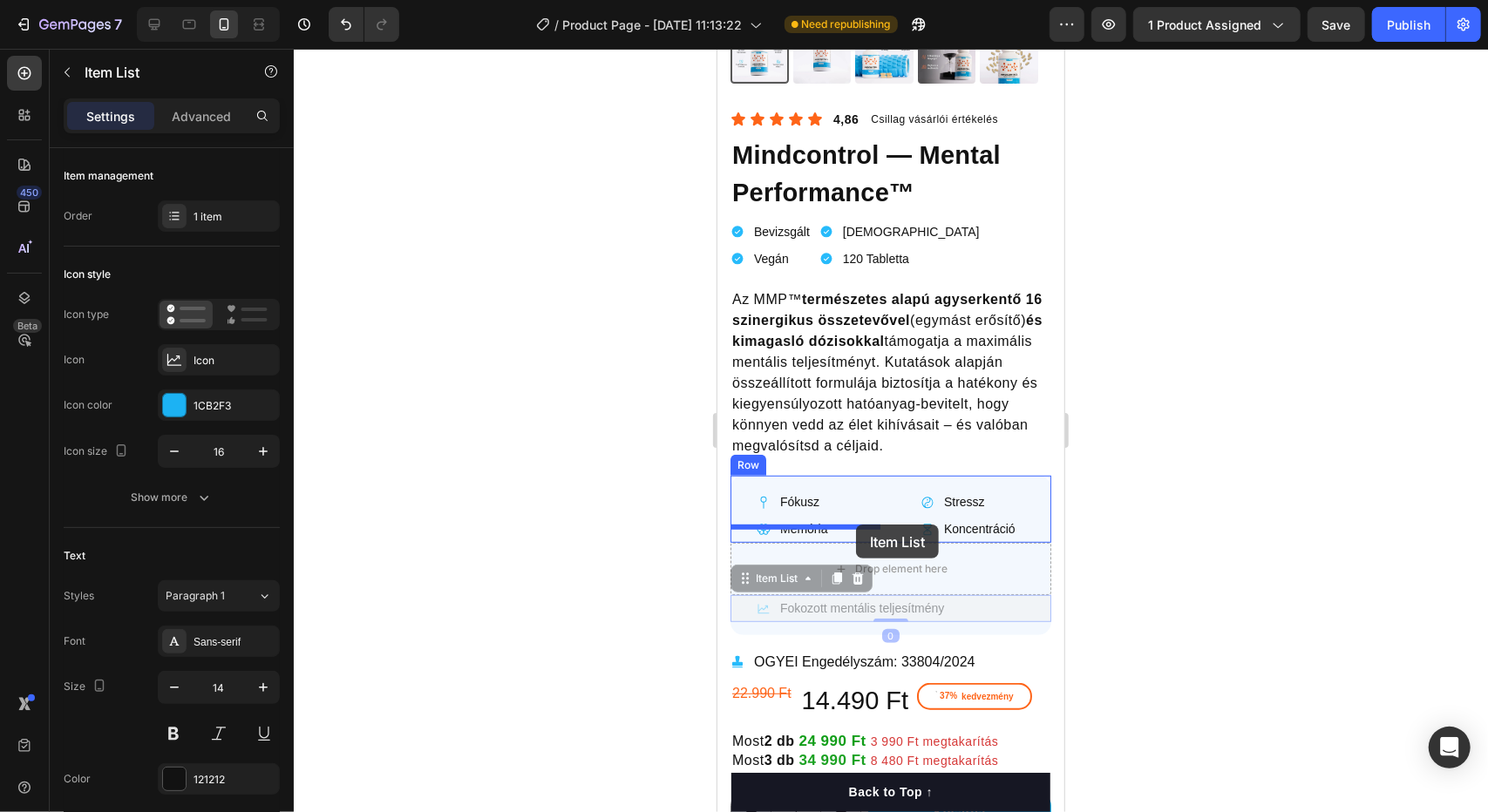
drag, startPoint x: 966, startPoint y: 593, endPoint x: 857, endPoint y: 525, distance: 128.5
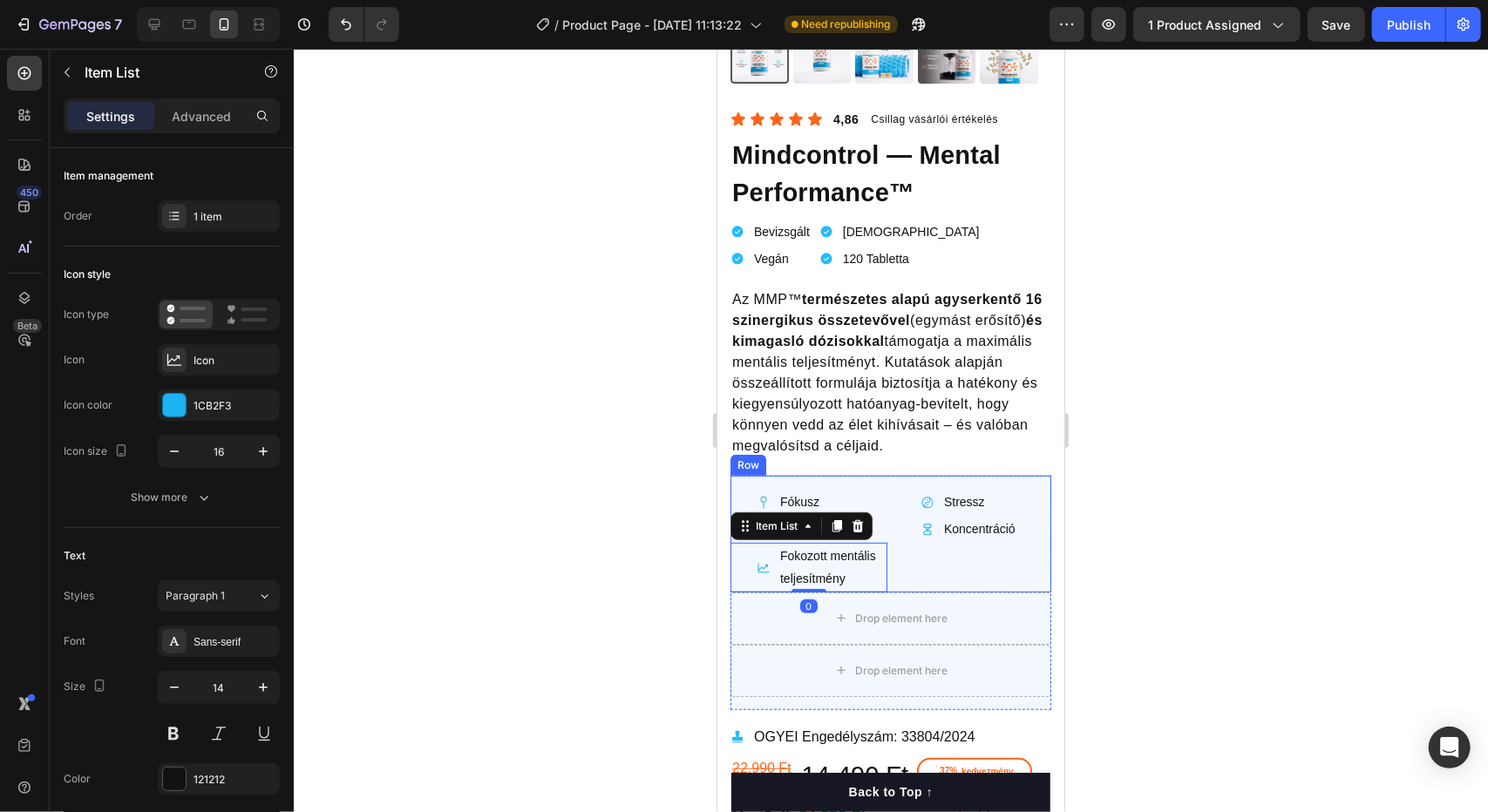
click at [894, 549] on div "Stressz Item List Koncentráció Item List" at bounding box center [972, 539] width 157 height 104
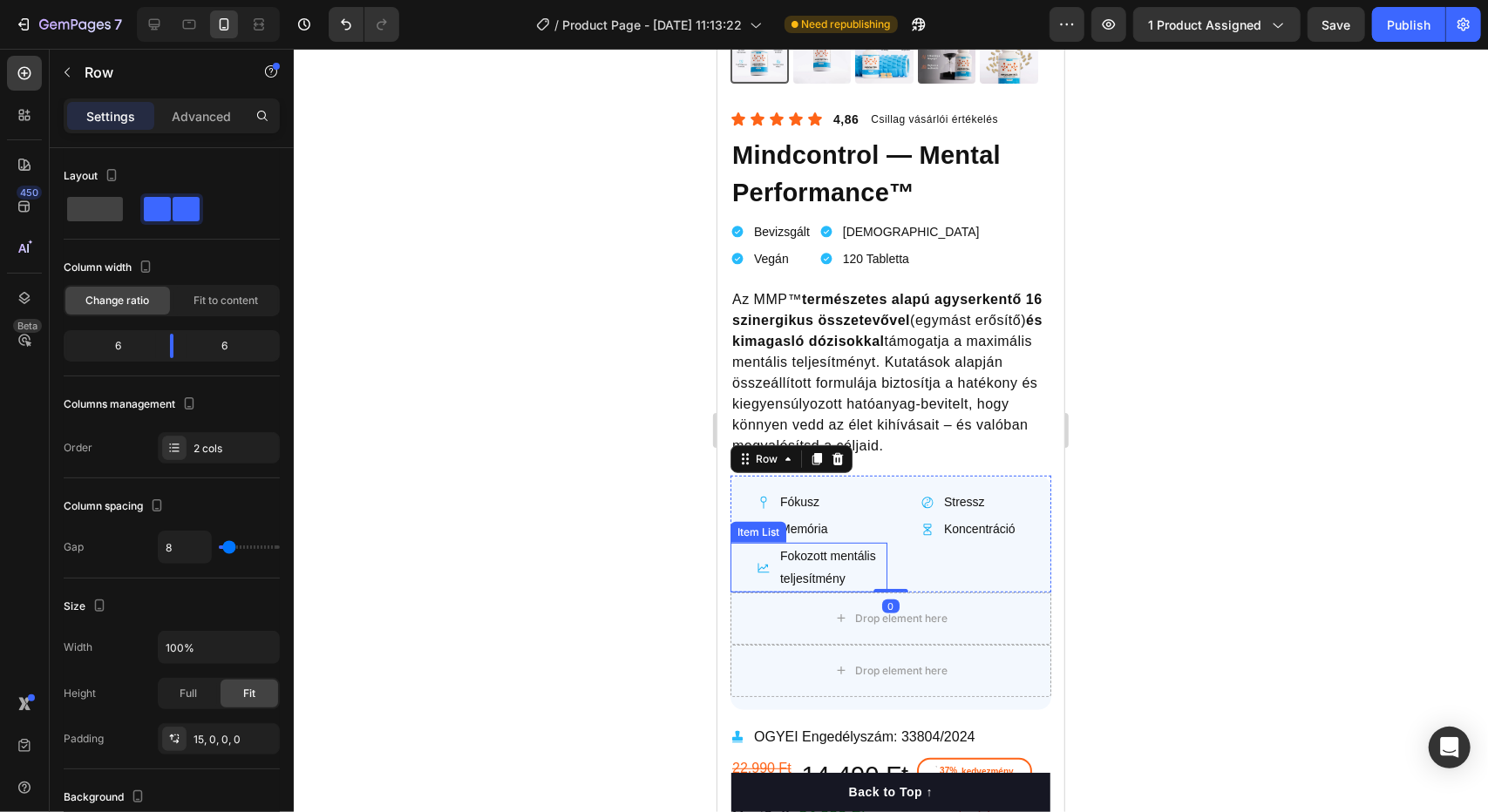
click at [863, 545] on p "Fokozott mentális teljesítmény" at bounding box center [832, 567] width 105 height 44
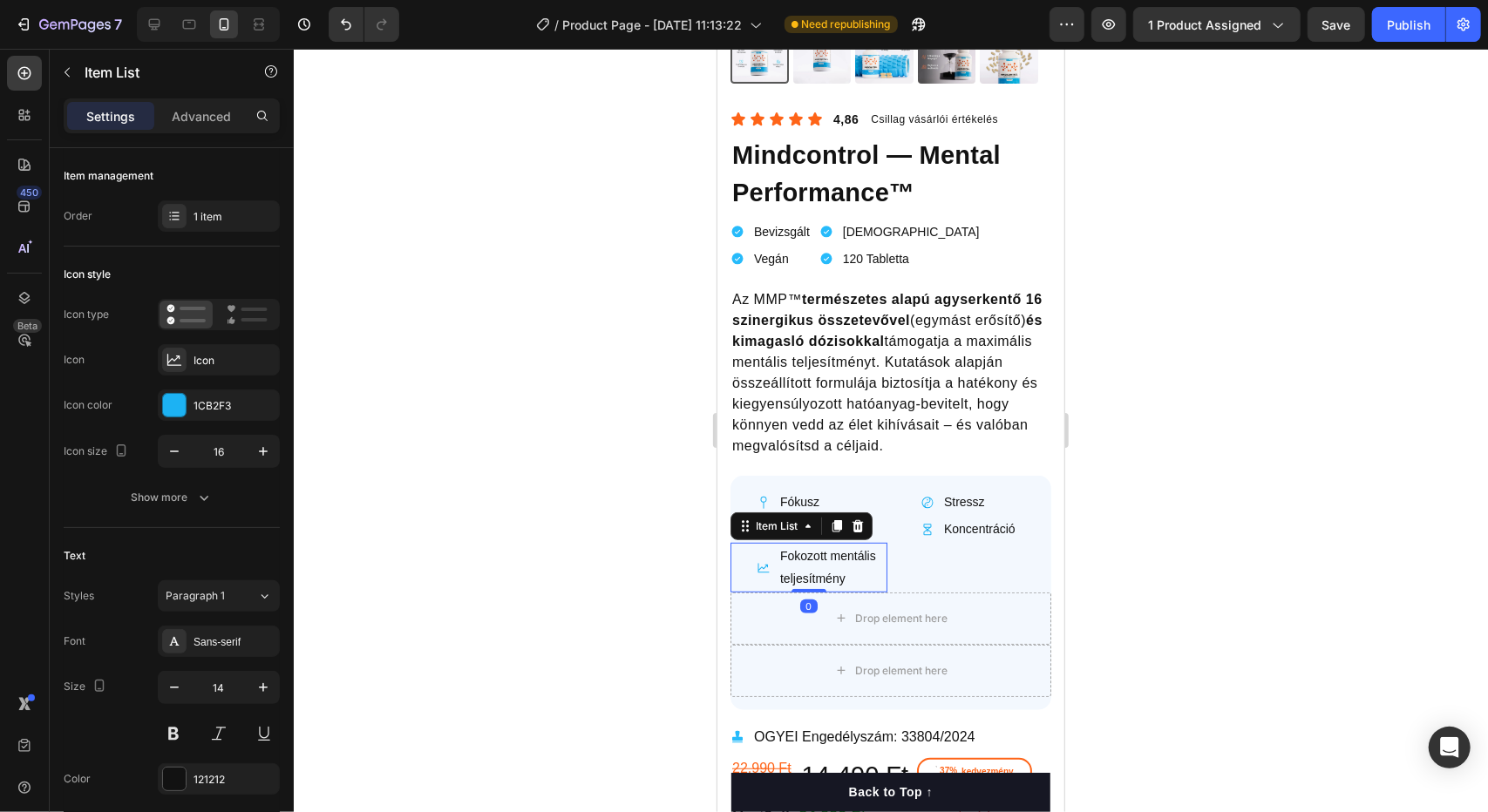
click at [926, 561] on div "Stressz Item List Koncentráció Item List" at bounding box center [972, 539] width 157 height 104
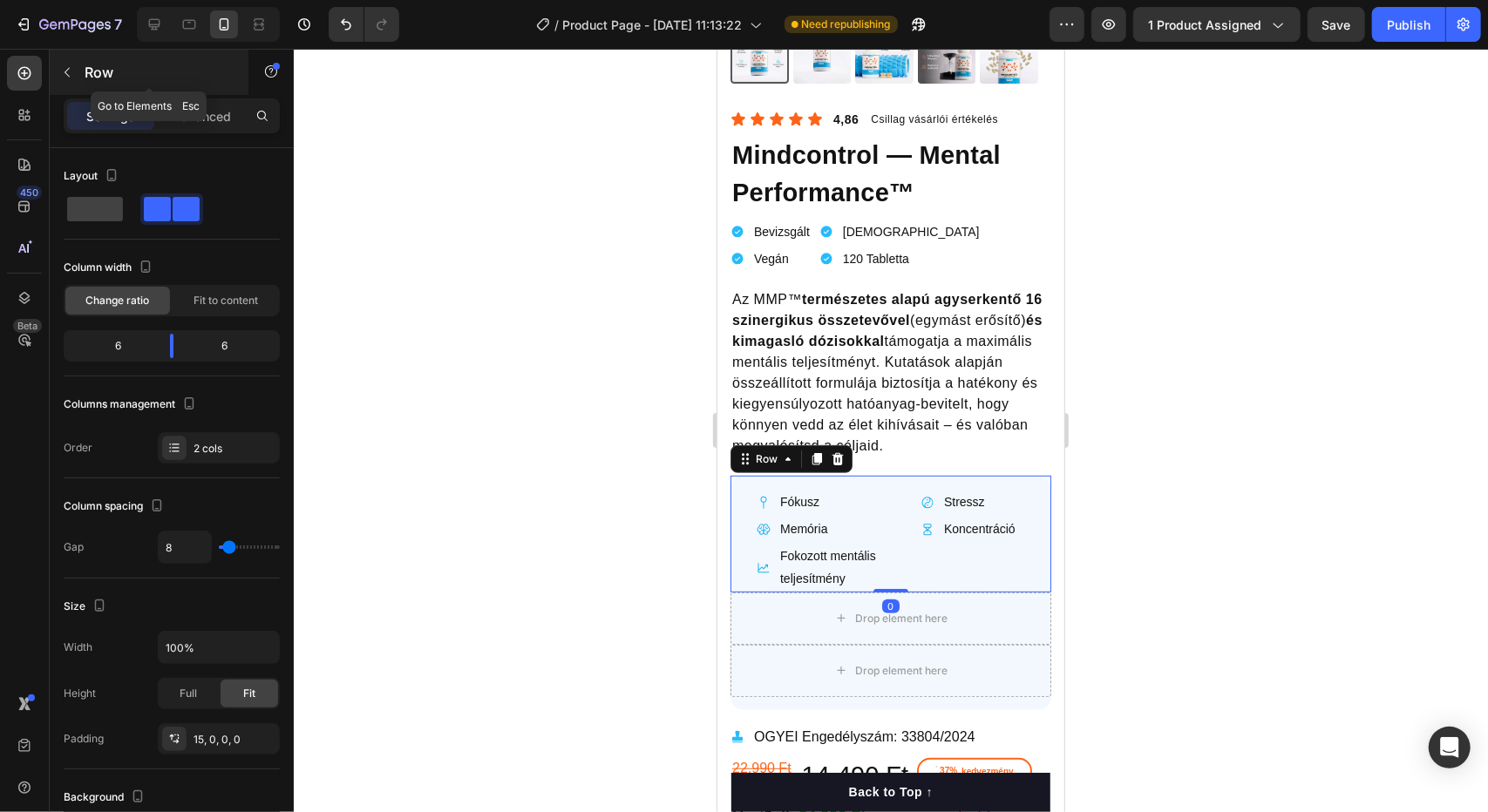
click at [67, 83] on button "button" at bounding box center [67, 71] width 28 height 28
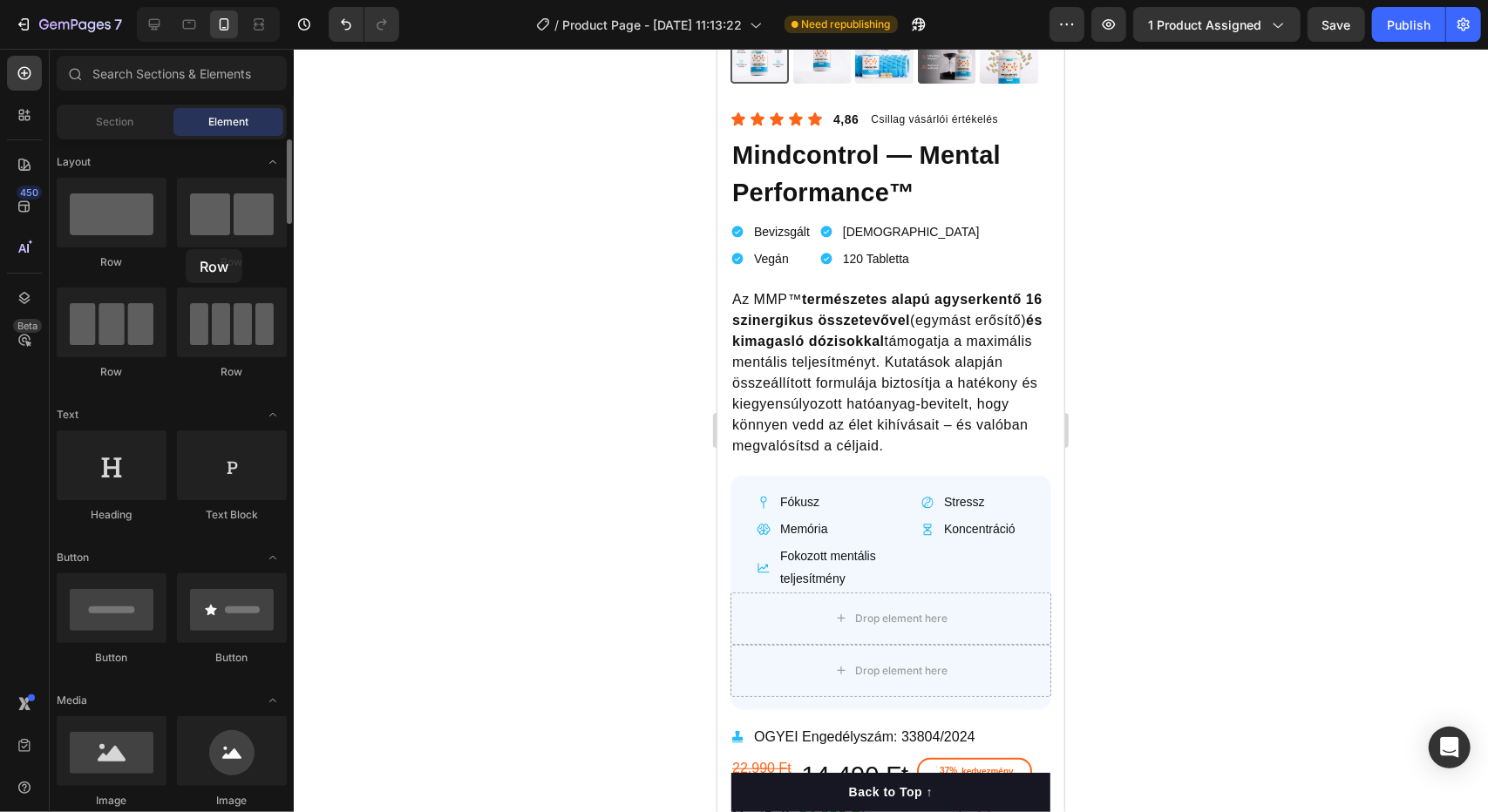
drag, startPoint x: 121, startPoint y: 215, endPoint x: 186, endPoint y: 249, distance: 73.4
click at [186, 431] on div "Row Row Row Row" at bounding box center [172, 485] width 230 height 108
click at [783, 605] on div "Drop element here" at bounding box center [889, 617] width 320 height 52
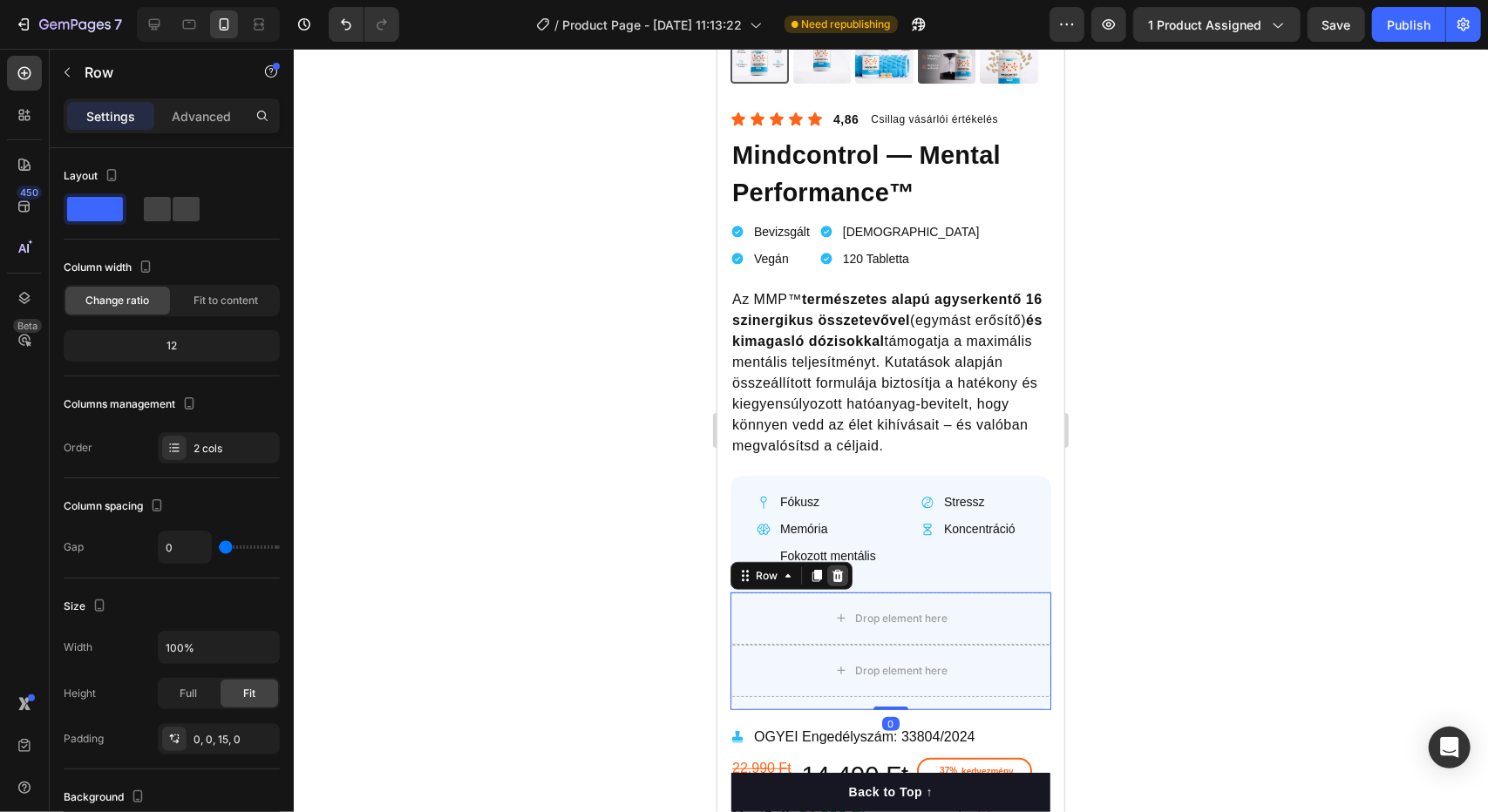
click at [836, 570] on icon at bounding box center [838, 575] width 11 height 12
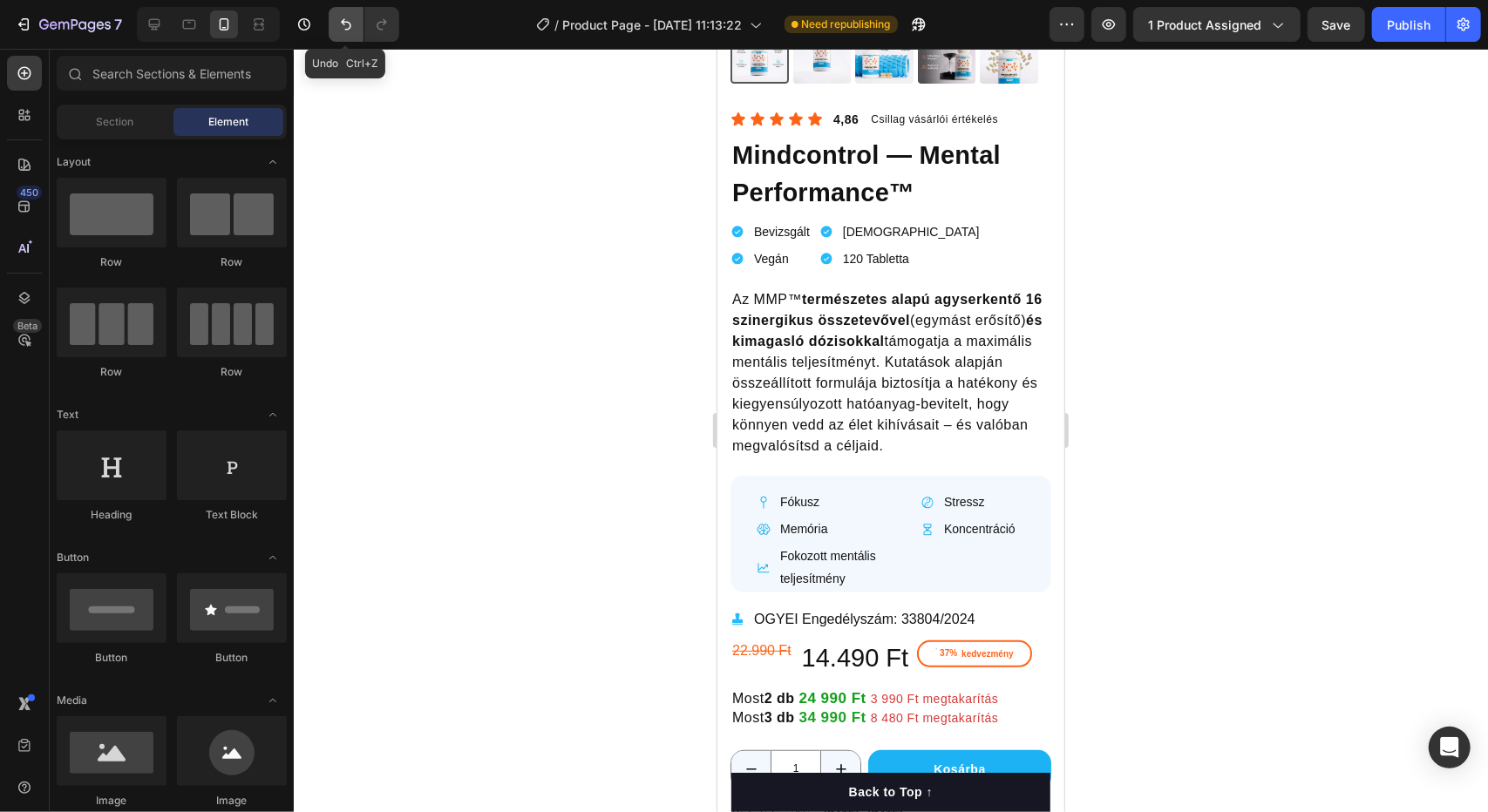
click at [343, 23] on icon "Undo/Redo" at bounding box center [346, 25] width 17 height 17
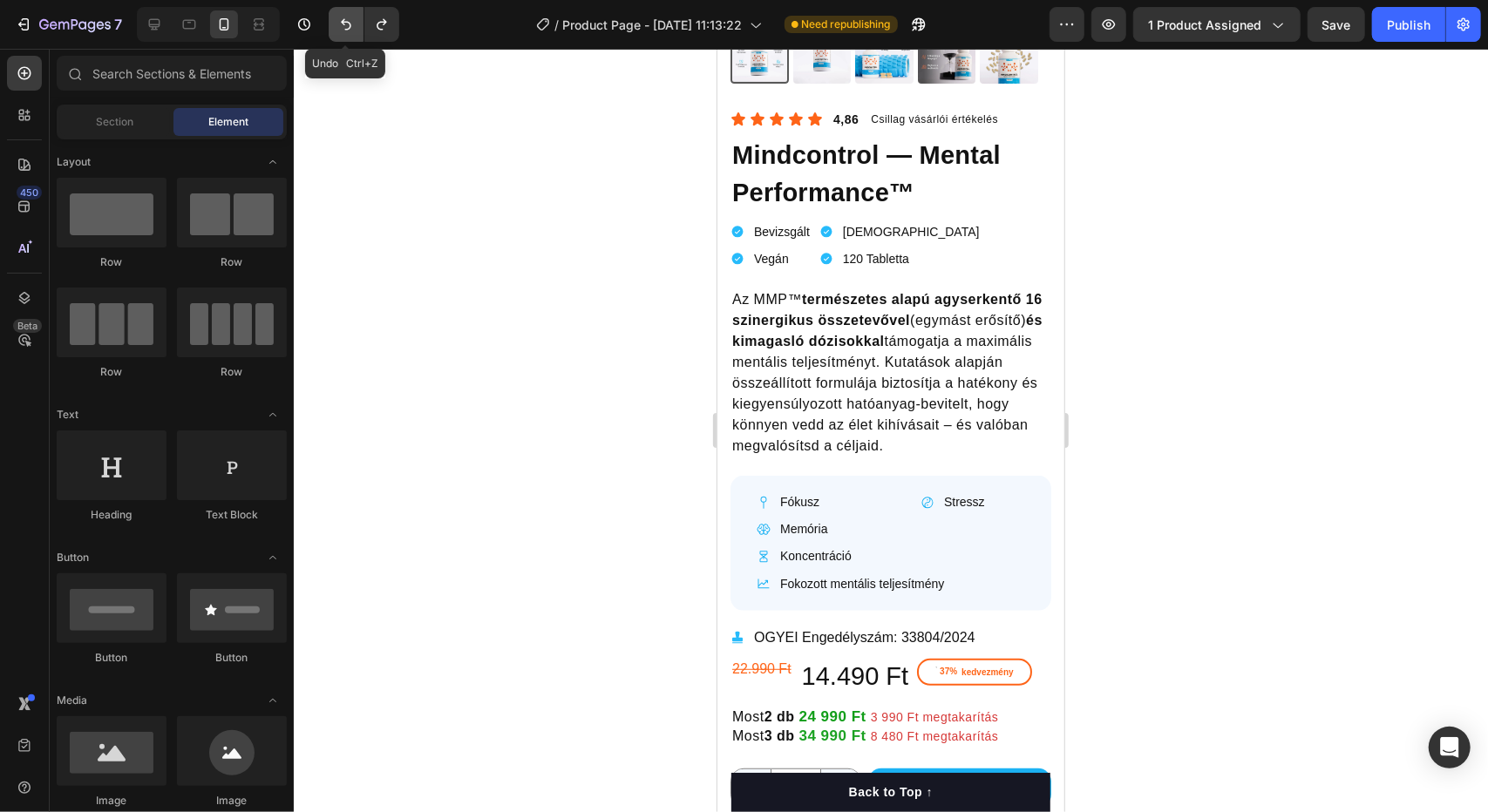
click at [343, 23] on icon "Undo/Redo" at bounding box center [346, 25] width 17 height 17
click at [391, 27] on button "Undo/Redo" at bounding box center [381, 24] width 35 height 35
click at [391, 29] on button "Undo/Redo" at bounding box center [381, 24] width 35 height 35
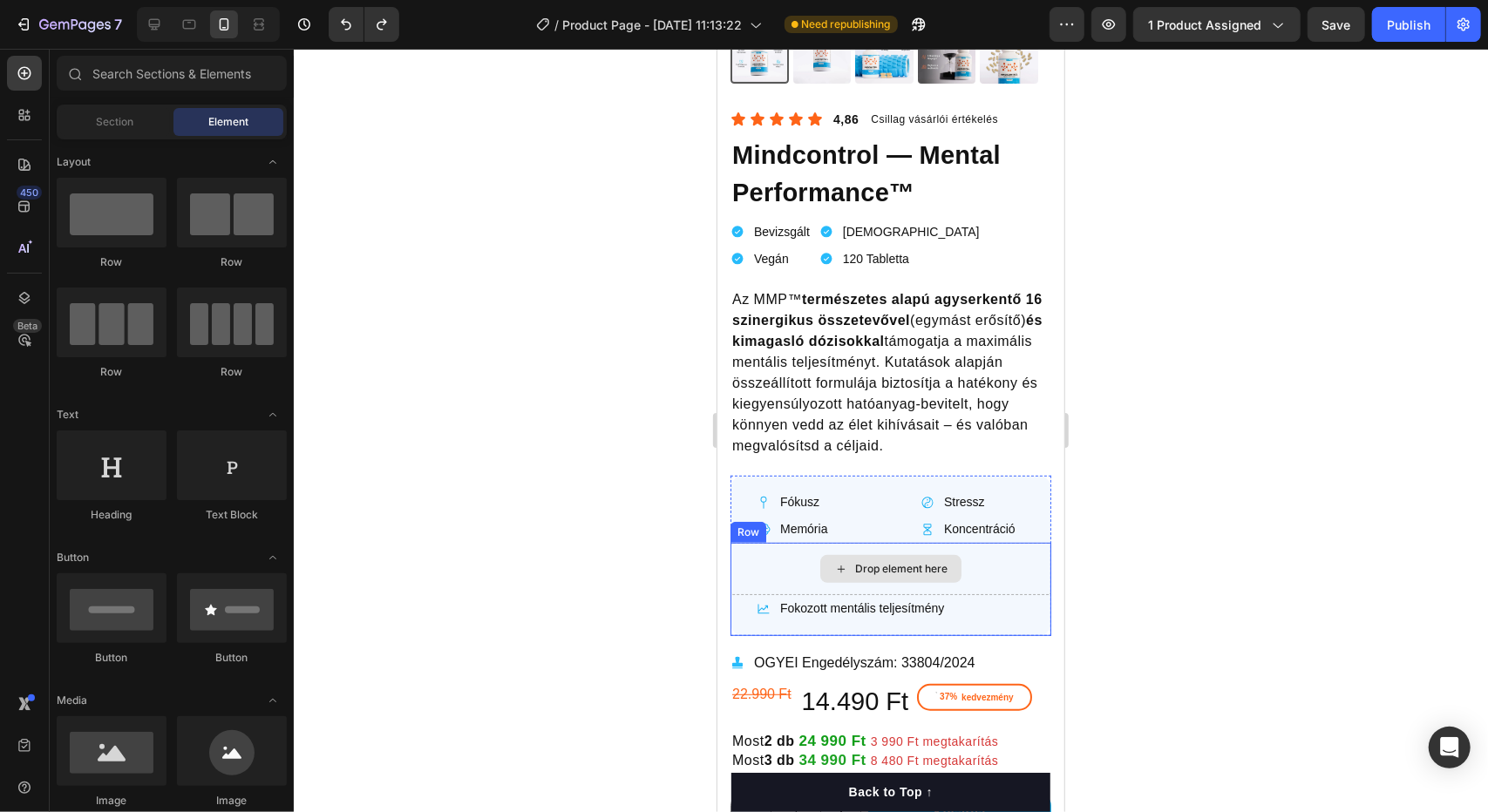
click at [755, 542] on div "Drop element here" at bounding box center [889, 568] width 320 height 52
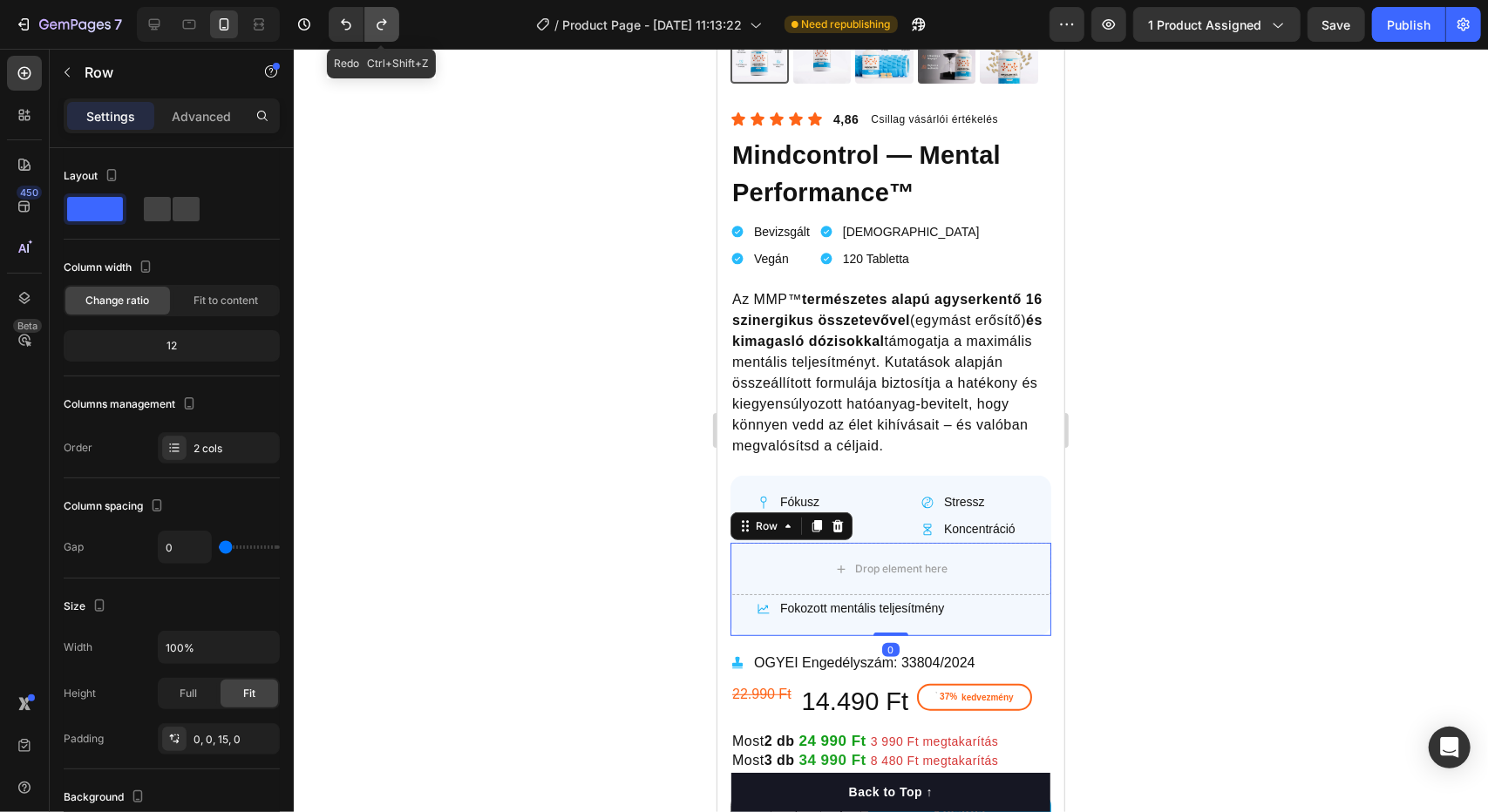
click at [382, 24] on icon "Undo/Redo" at bounding box center [381, 25] width 10 height 11
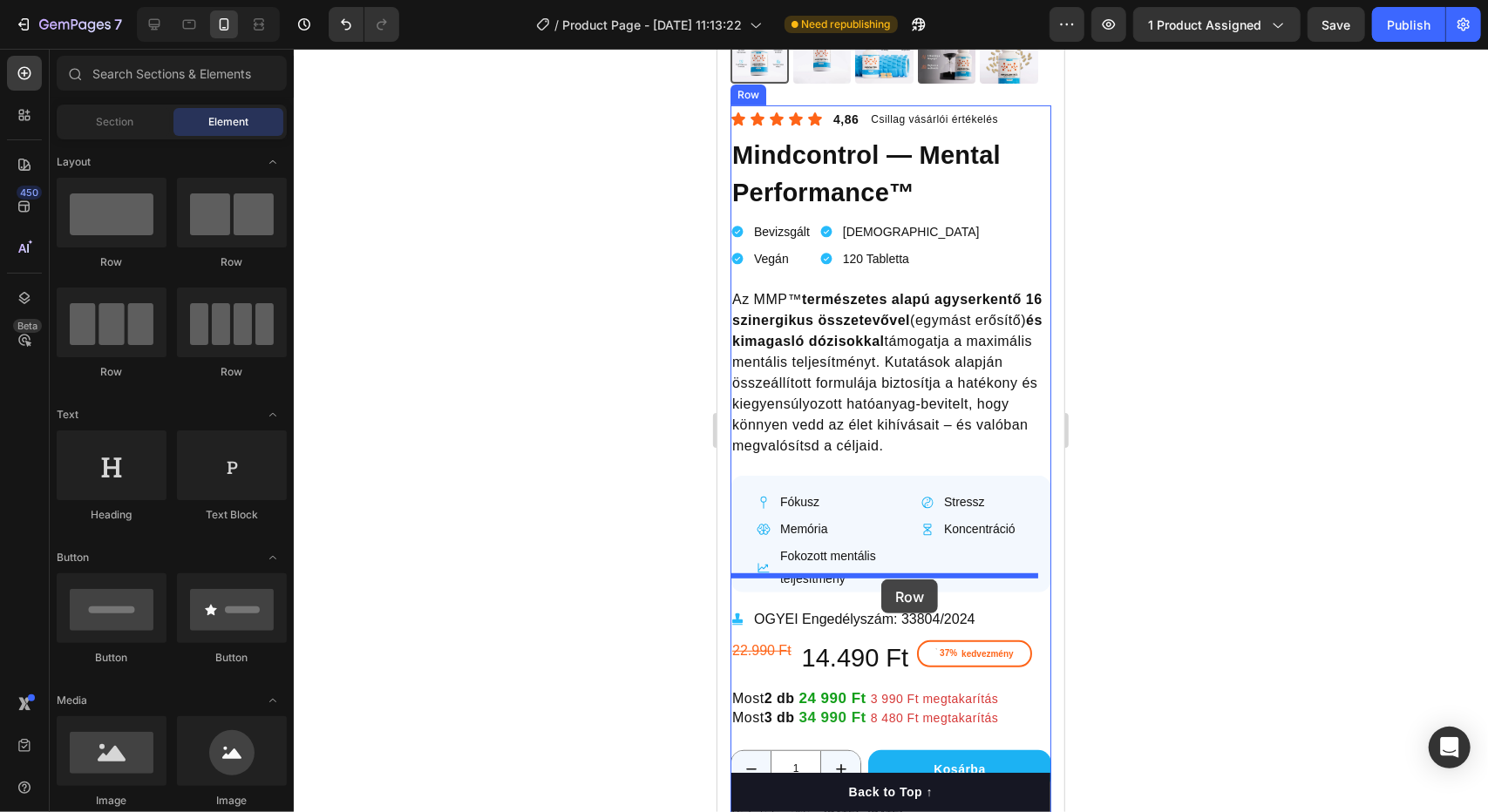
drag, startPoint x: 1180, startPoint y: 394, endPoint x: 880, endPoint y: 579, distance: 352.5
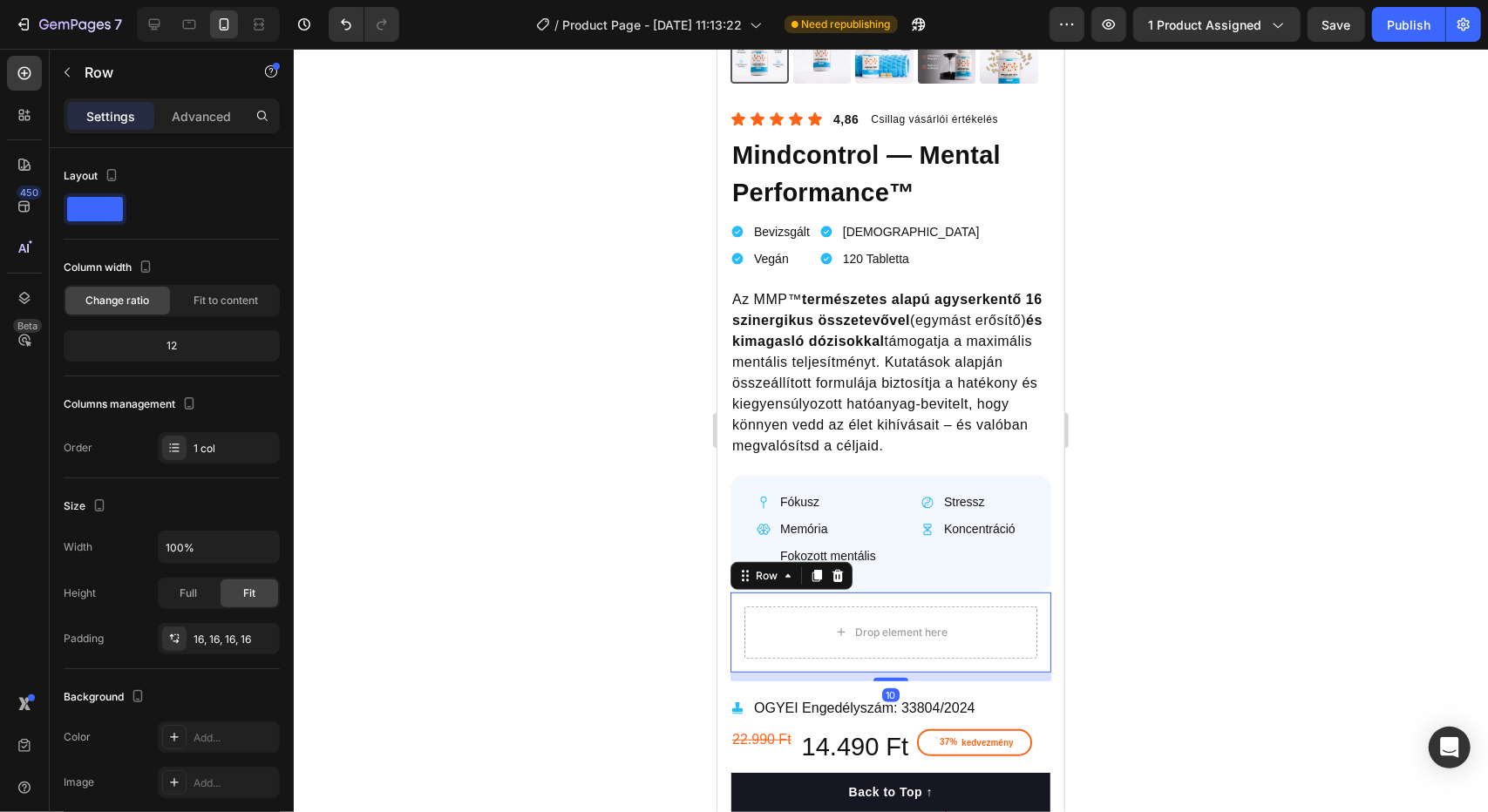
click at [1104, 571] on div at bounding box center [891, 430] width 1194 height 764
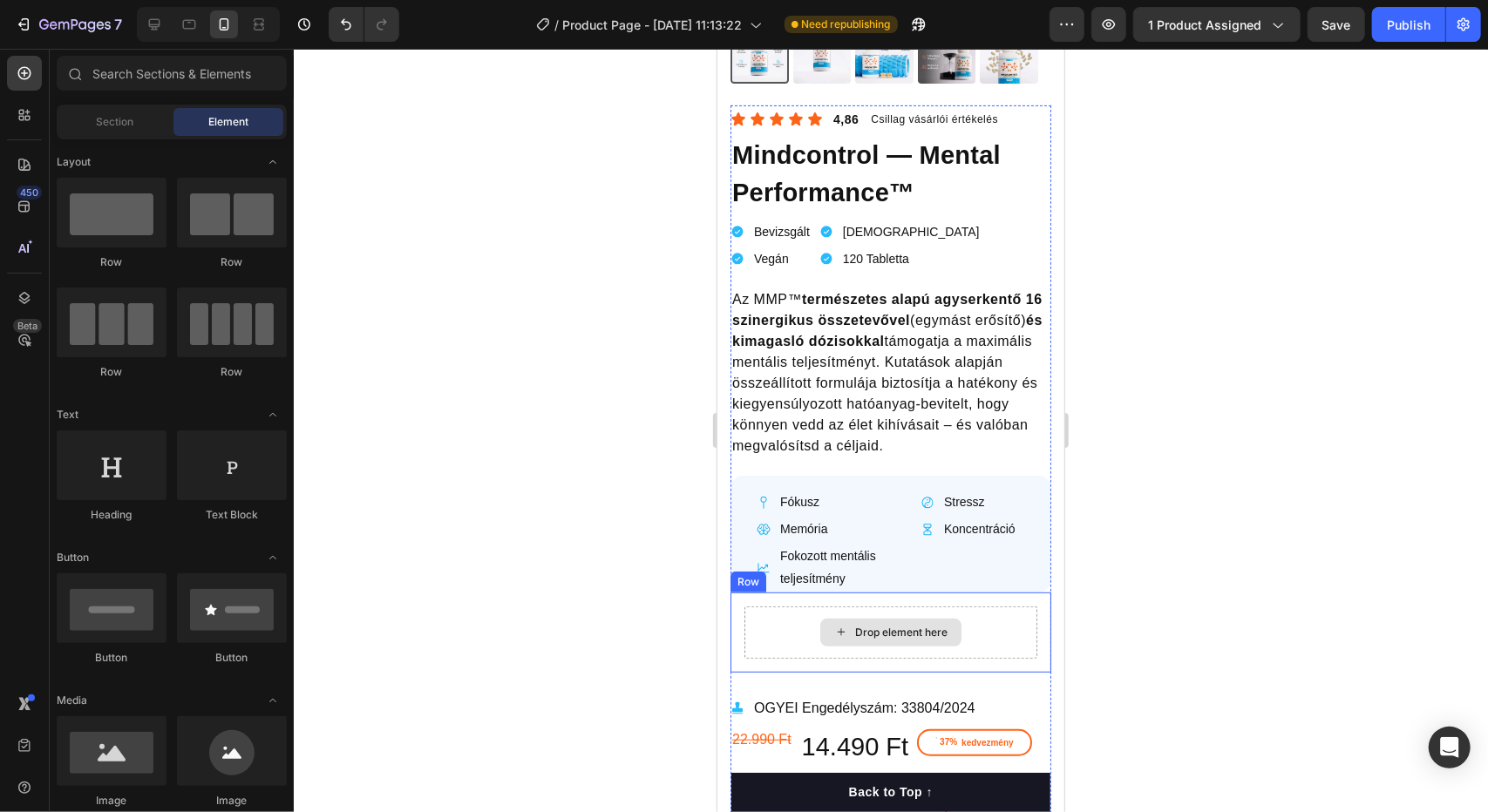
click at [794, 606] on div "Drop element here" at bounding box center [890, 631] width 293 height 52
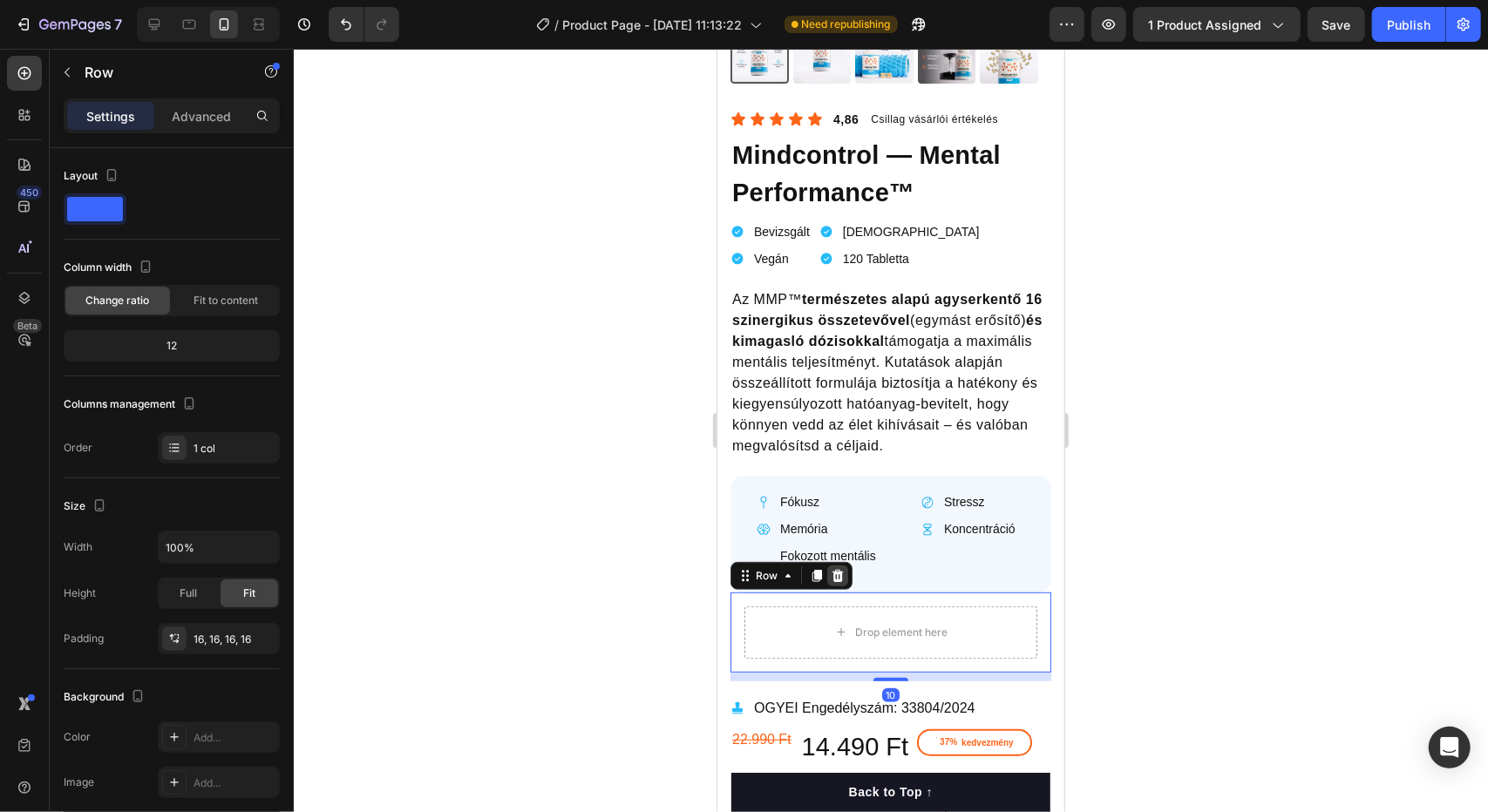
click at [837, 570] on icon at bounding box center [838, 575] width 11 height 12
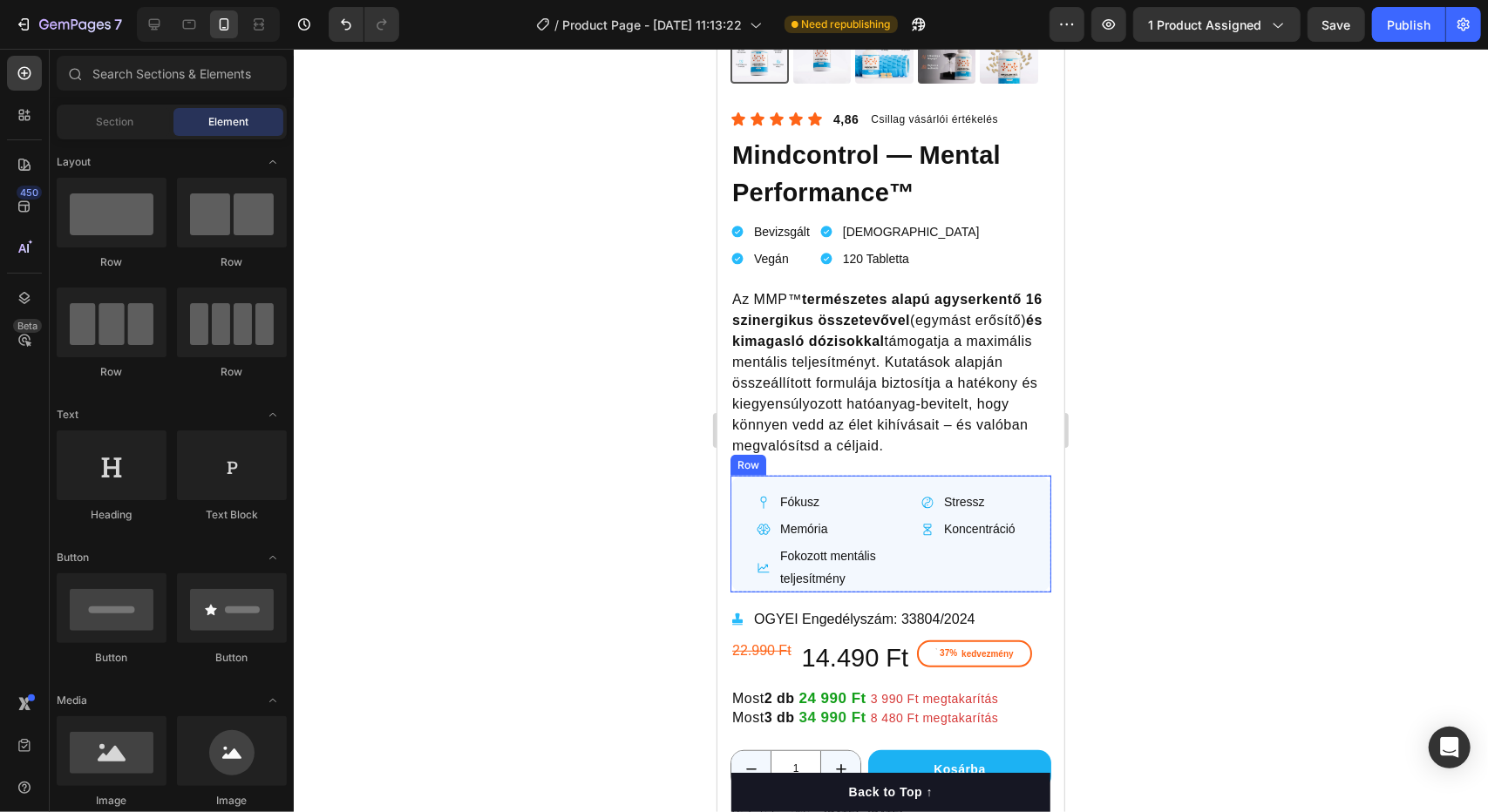
click at [984, 546] on div "Stressz Item List Koncentráció Item List" at bounding box center [972, 539] width 157 height 104
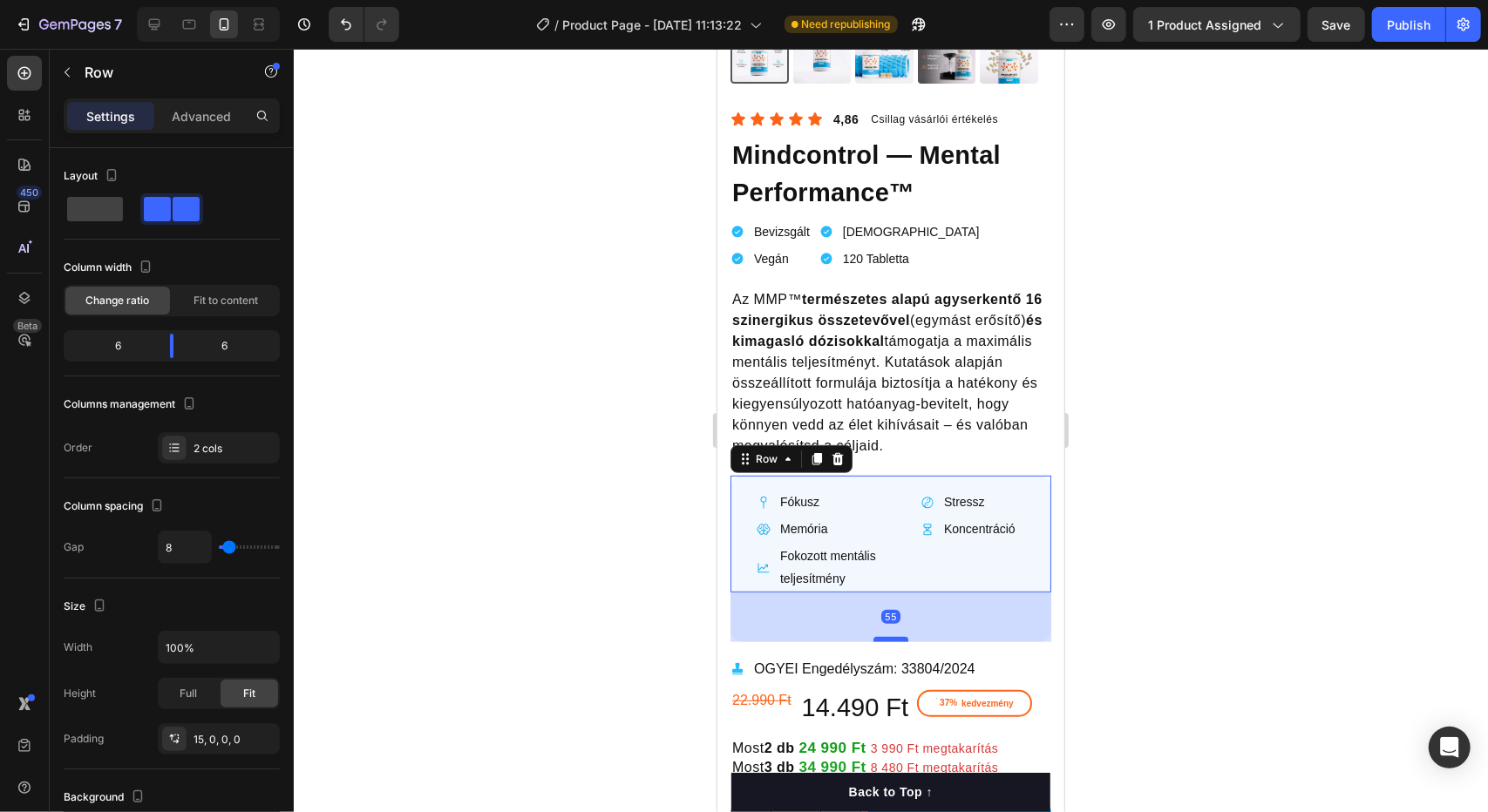
drag, startPoint x: 884, startPoint y: 572, endPoint x: 879, endPoint y: 624, distance: 52.2
click at [879, 636] on div at bounding box center [890, 639] width 35 height 6
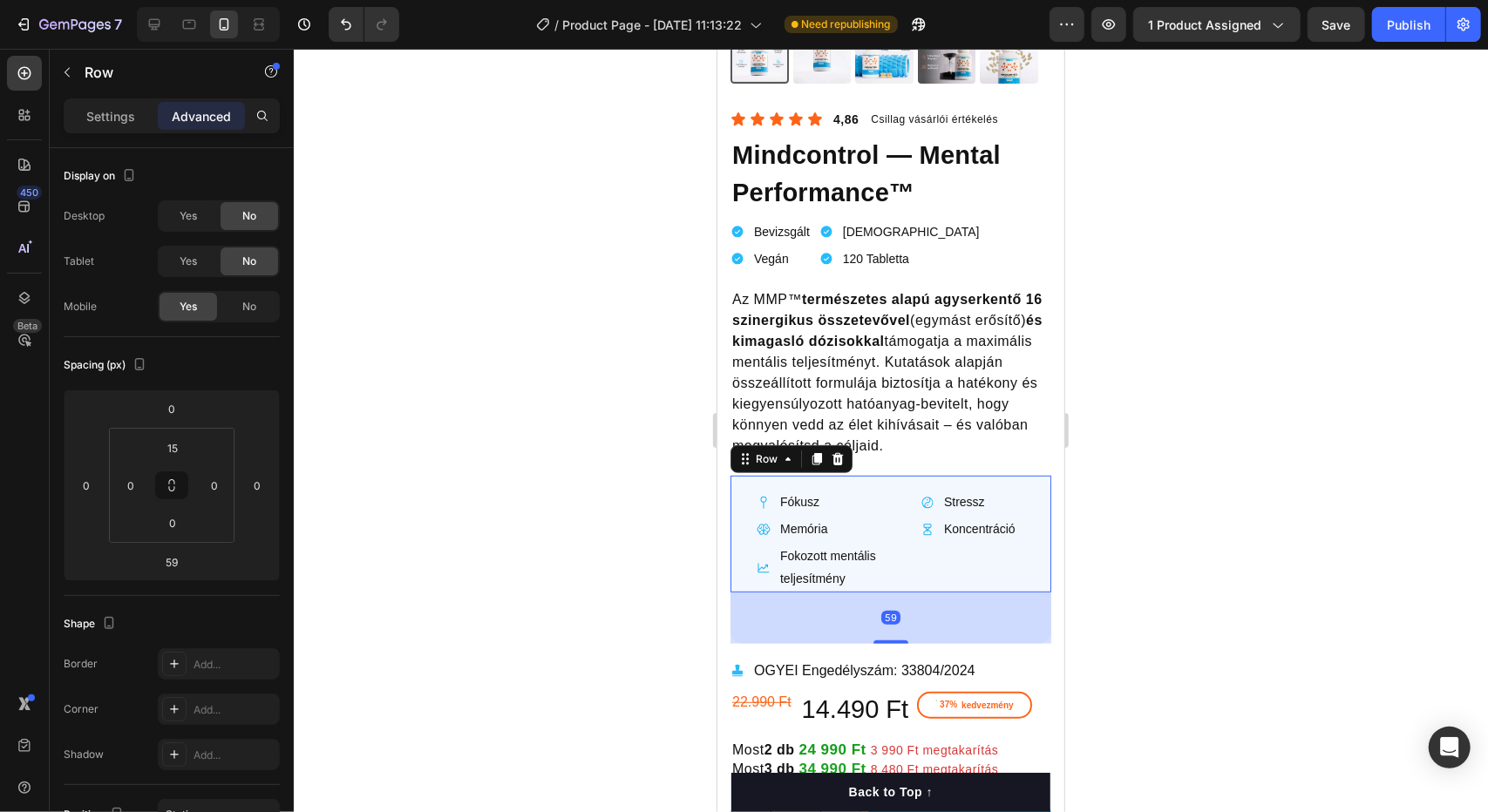
click at [1169, 612] on div at bounding box center [891, 430] width 1194 height 764
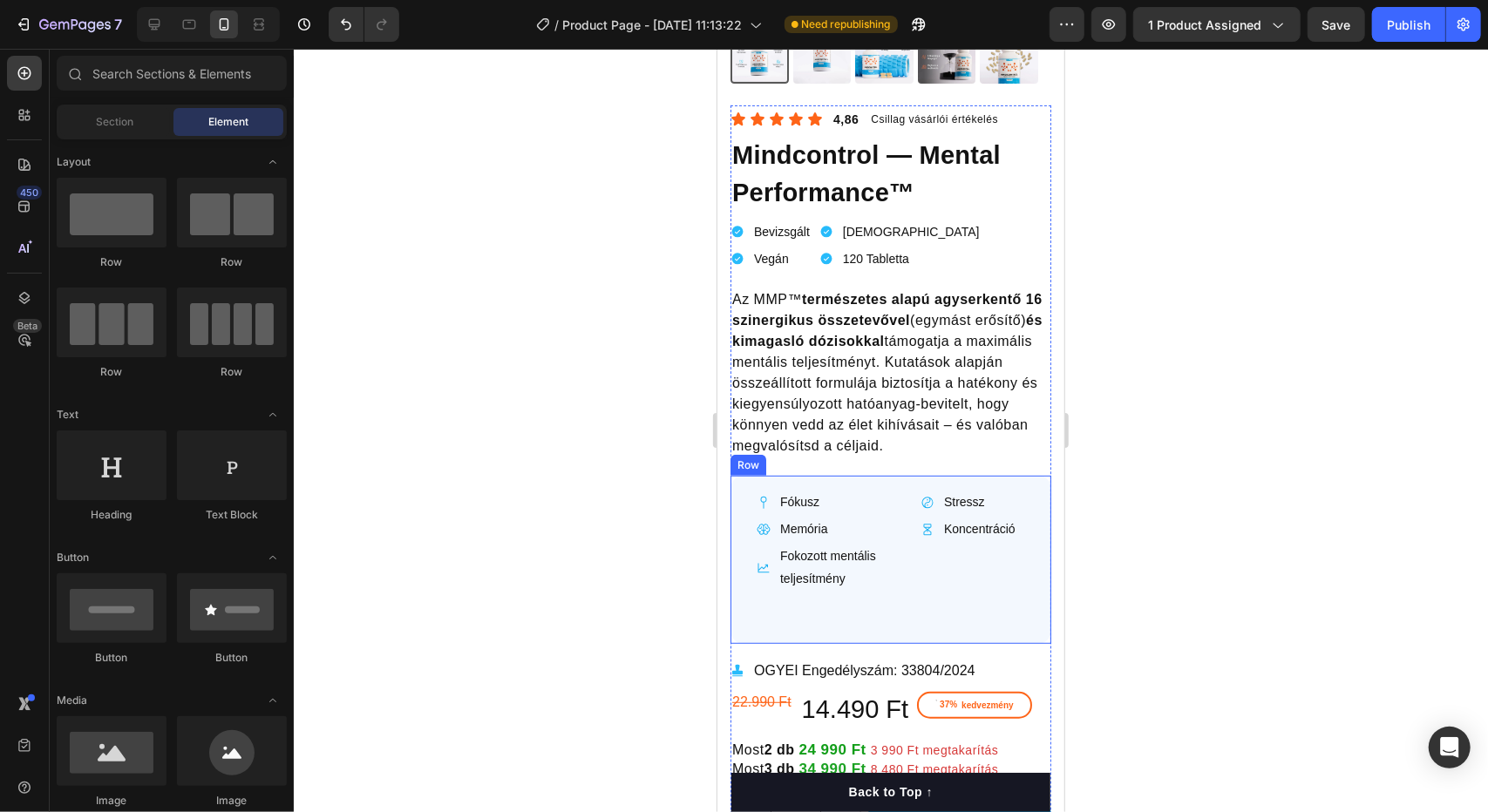
click at [876, 586] on div "Fókusz Item List Memória Item List Fokozott mentális teljesítmény Item List Str…" at bounding box center [889, 559] width 320 height 168
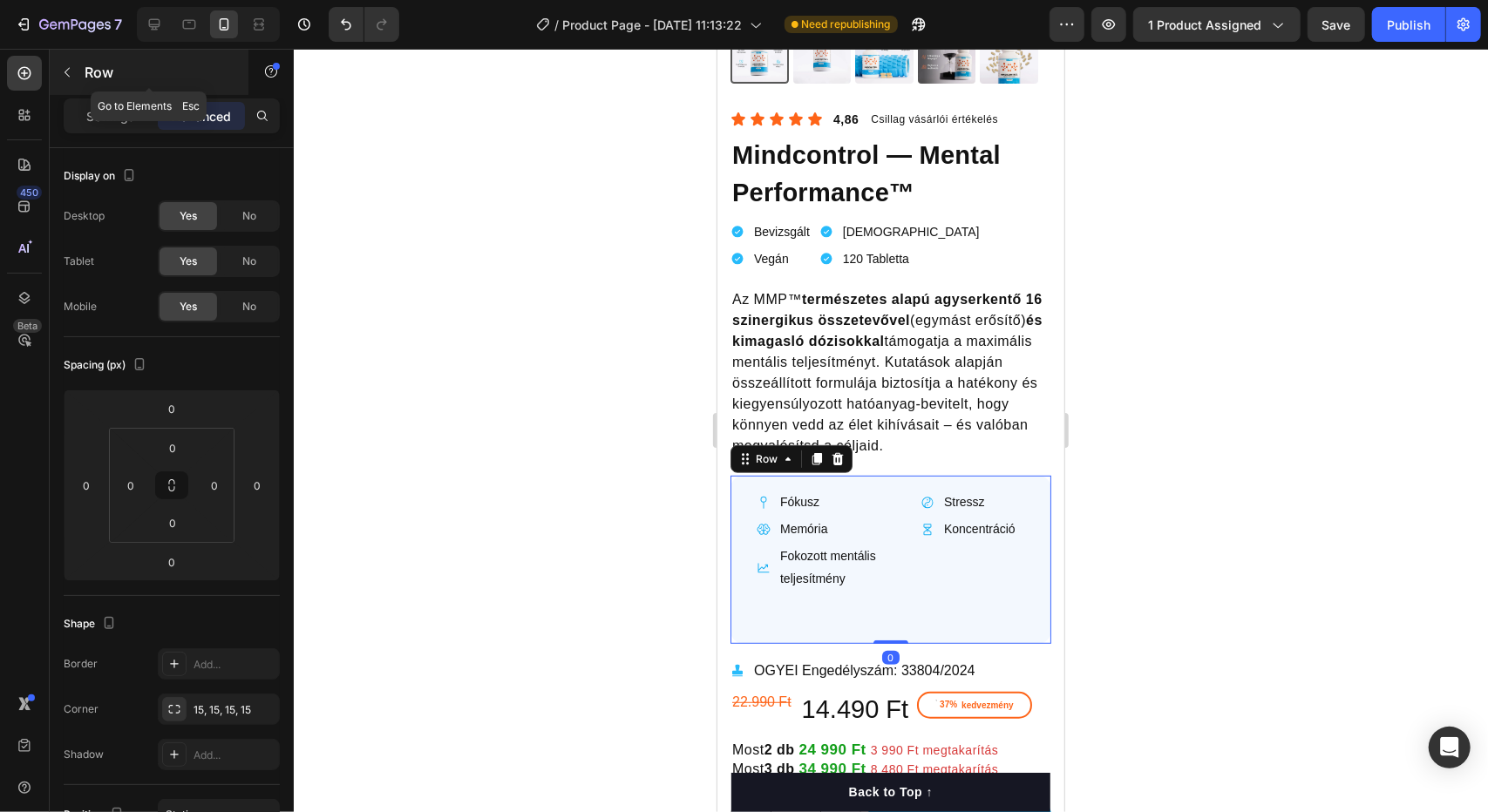
click at [71, 82] on button "button" at bounding box center [67, 71] width 28 height 28
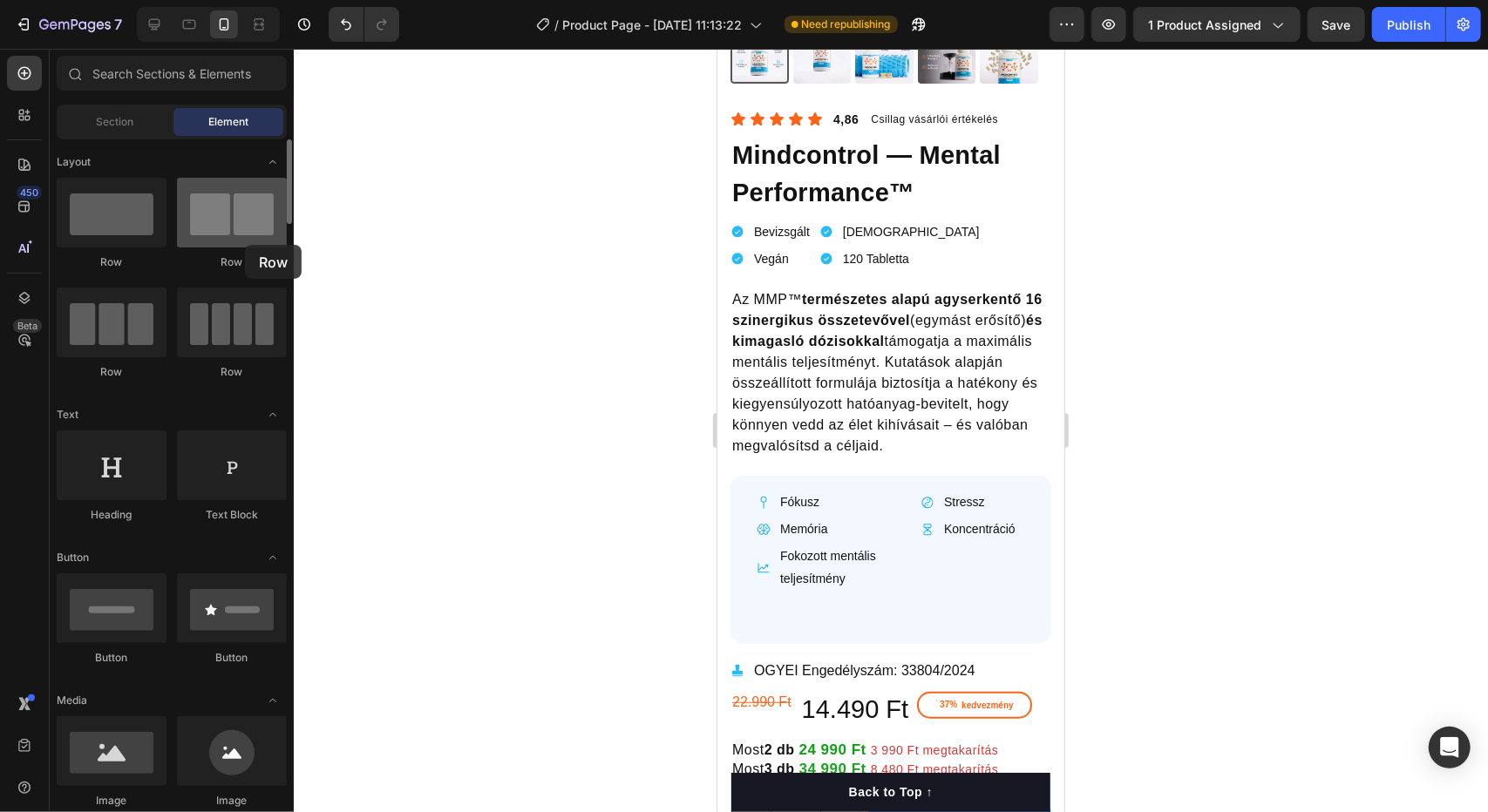
drag, startPoint x: 195, startPoint y: 236, endPoint x: 246, endPoint y: 246, distance: 52.0
click at [246, 431] on div "Row Row Row Row" at bounding box center [172, 485] width 230 height 108
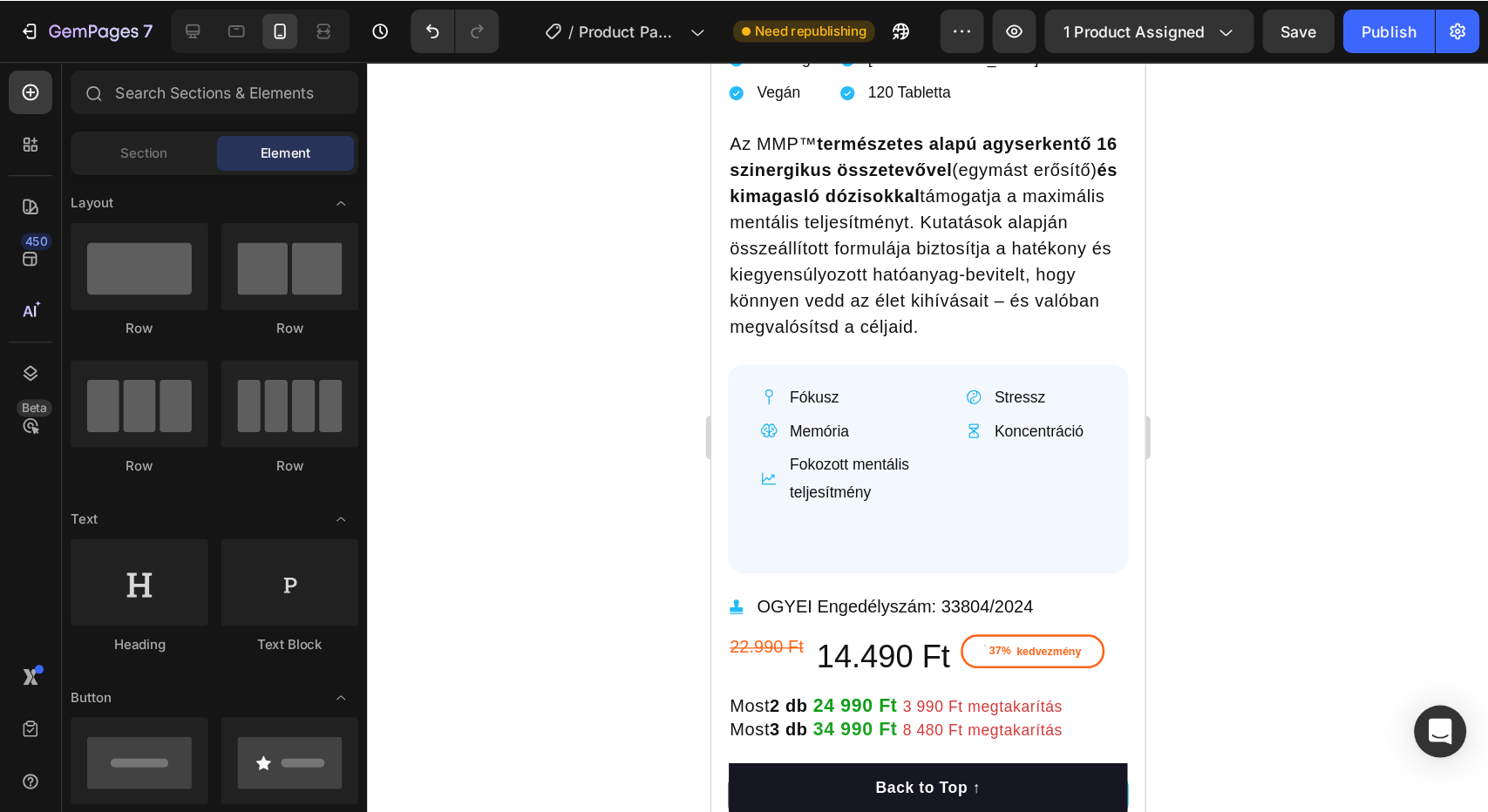
scroll to position [551, 0]
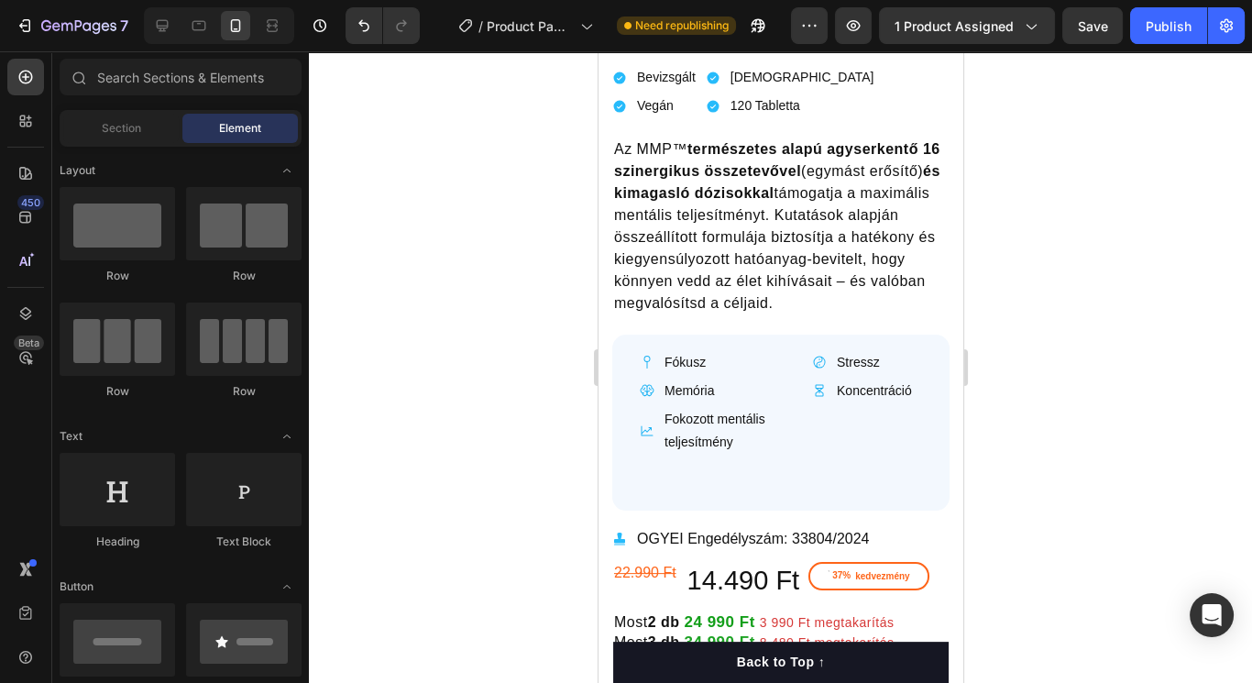
drag, startPoint x: 1324, startPoint y: 2, endPoint x: 428, endPoint y: 414, distance: 986.0
click at [428, 414] on div at bounding box center [780, 367] width 943 height 632
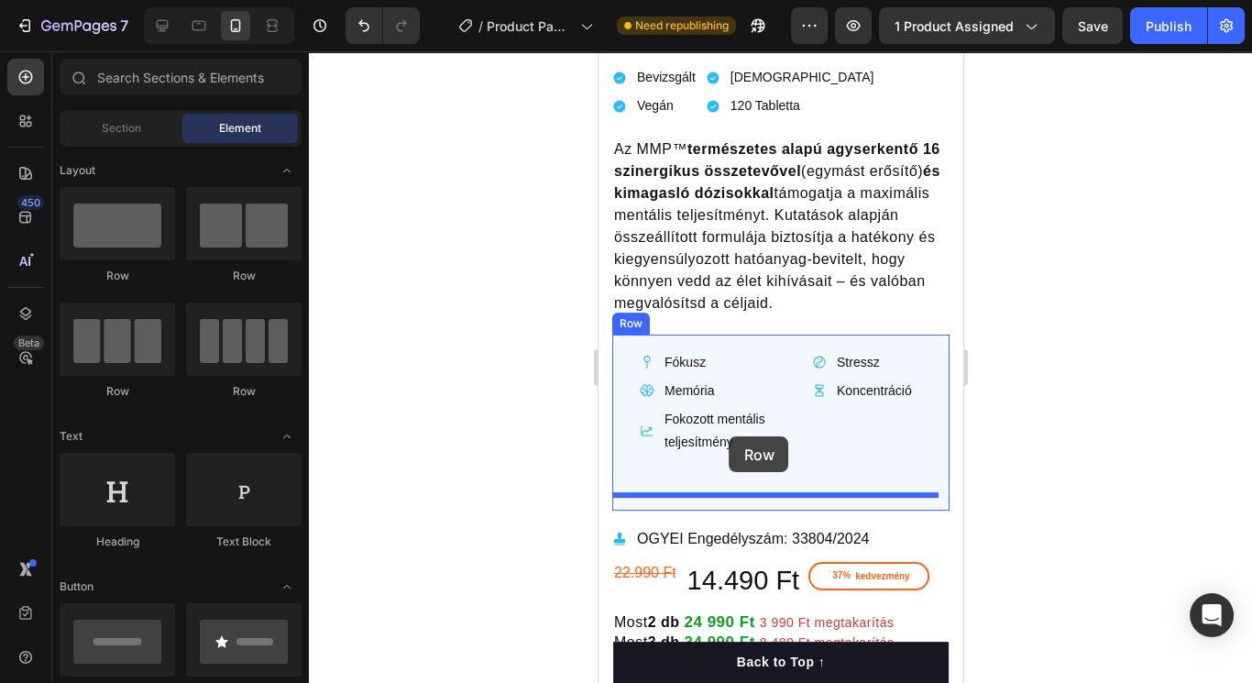
drag, startPoint x: 713, startPoint y: 277, endPoint x: 729, endPoint y: 442, distance: 165.7
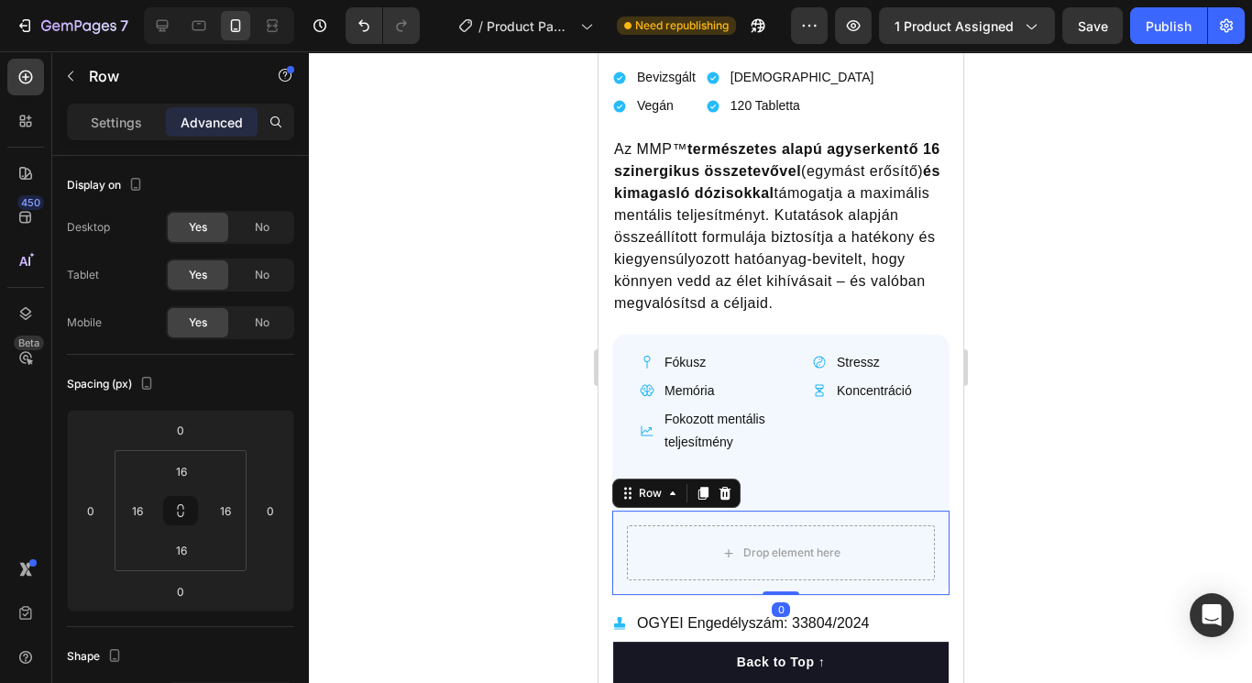
click at [1111, 522] on div at bounding box center [780, 367] width 943 height 632
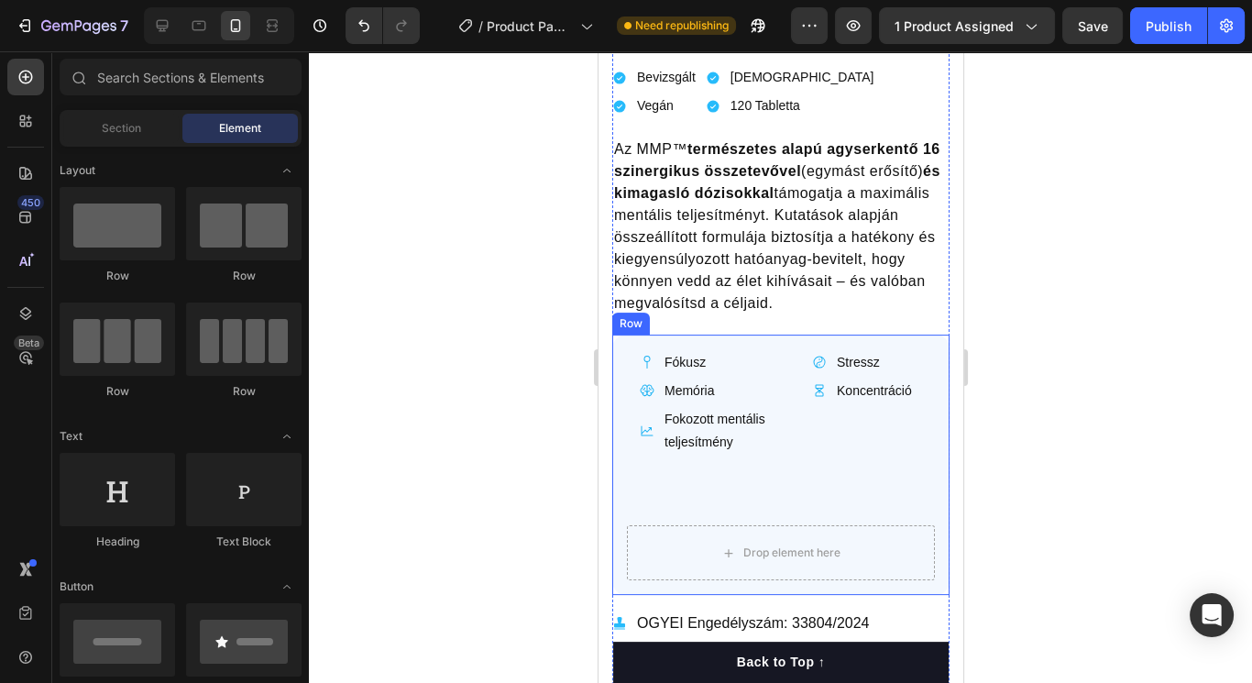
click at [765, 466] on div "Fókusz Item List Memória Item List Fokozott mentális teljesítmény Item List Str…" at bounding box center [779, 465] width 337 height 261
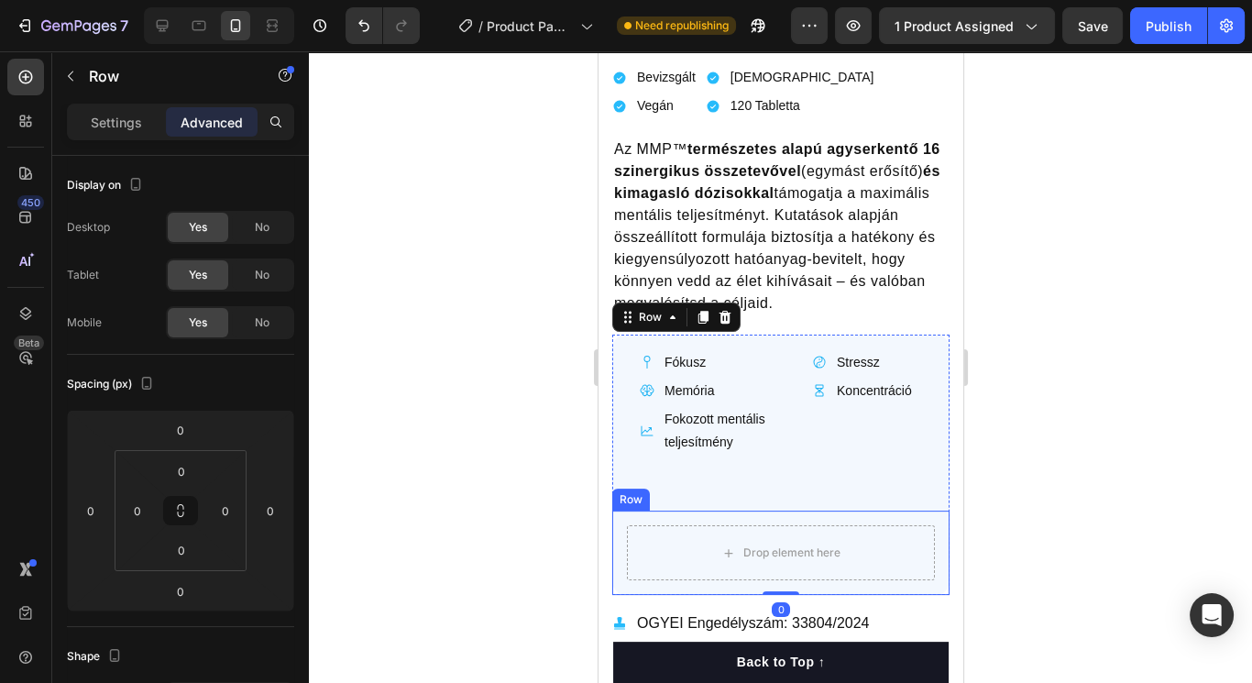
click at [725, 511] on div "Drop element here Row" at bounding box center [779, 553] width 337 height 84
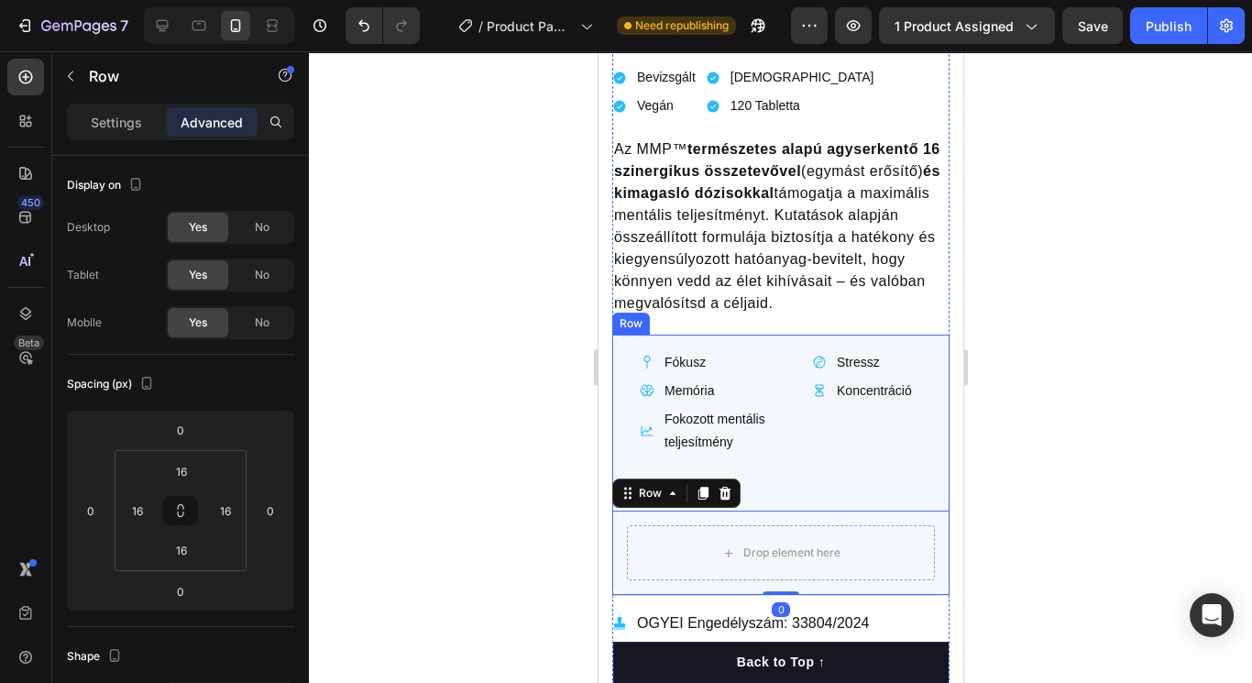
click at [827, 451] on div "Fókusz Item List Memória Item List Fokozott mentális teljesítmény Item List Str…" at bounding box center [779, 465] width 337 height 261
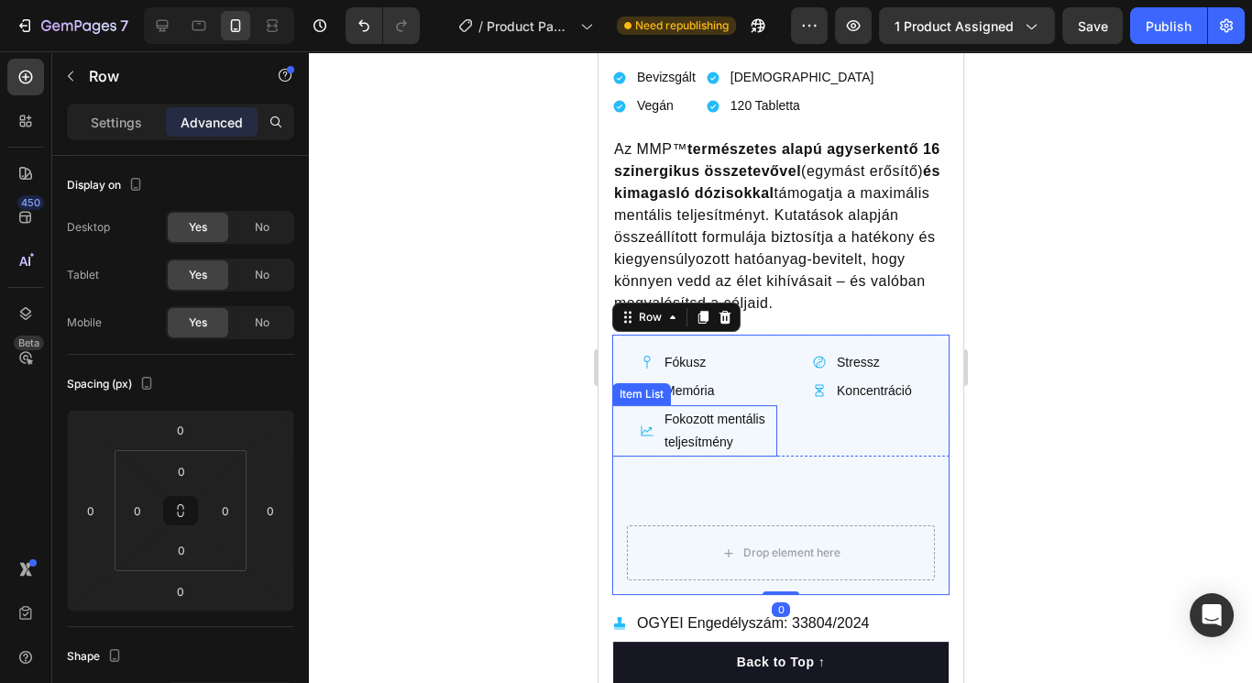
click at [809, 424] on div "Stressz Item List Koncentráció Item List" at bounding box center [866, 402] width 165 height 109
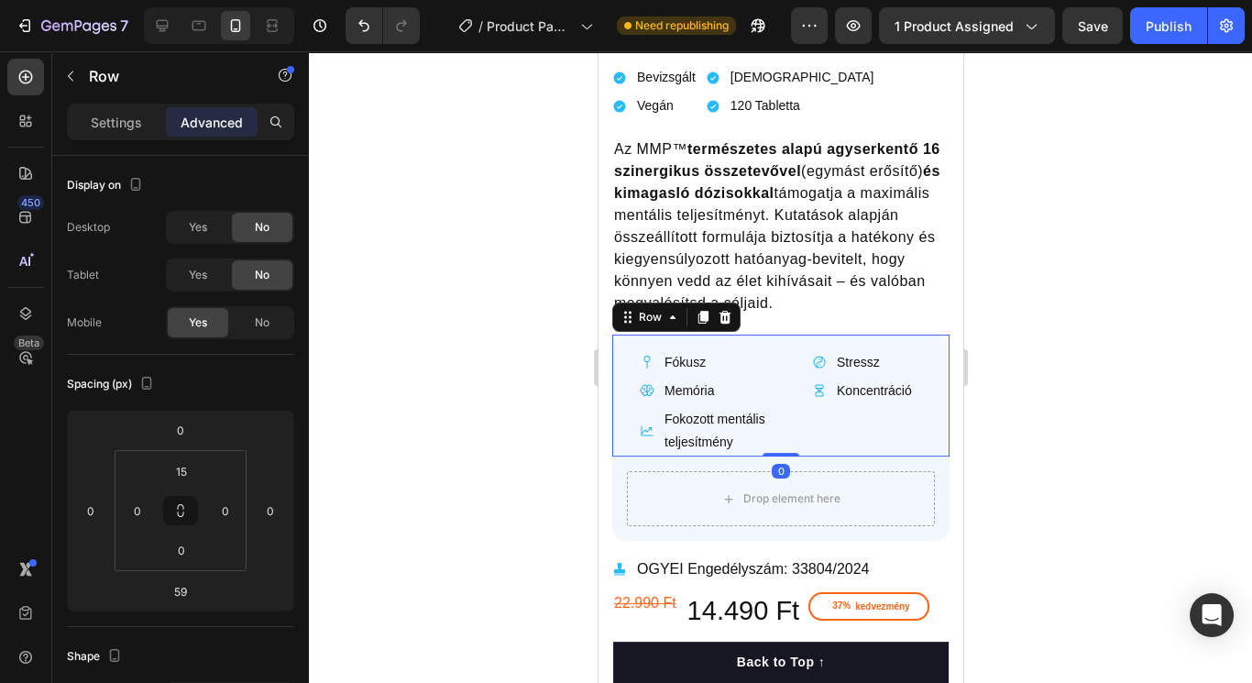
drag, startPoint x: 779, startPoint y: 490, endPoint x: 785, endPoint y: 420, distance: 70.8
click at [785, 420] on div "Fókusz Item List Memória Item List Fokozott mentális teljesítmény Item List Str…" at bounding box center [779, 396] width 337 height 123
type input "0"
click at [1053, 442] on div at bounding box center [780, 367] width 943 height 632
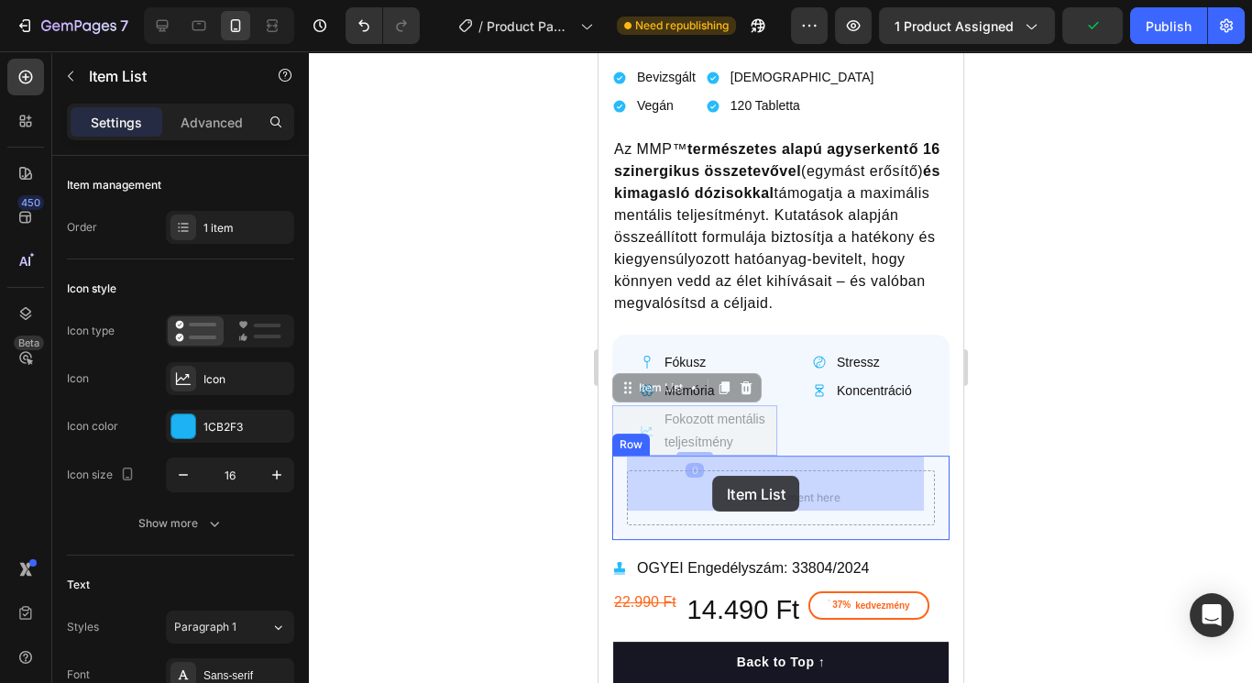
drag, startPoint x: 644, startPoint y: 427, endPoint x: 712, endPoint y: 476, distance: 83.4
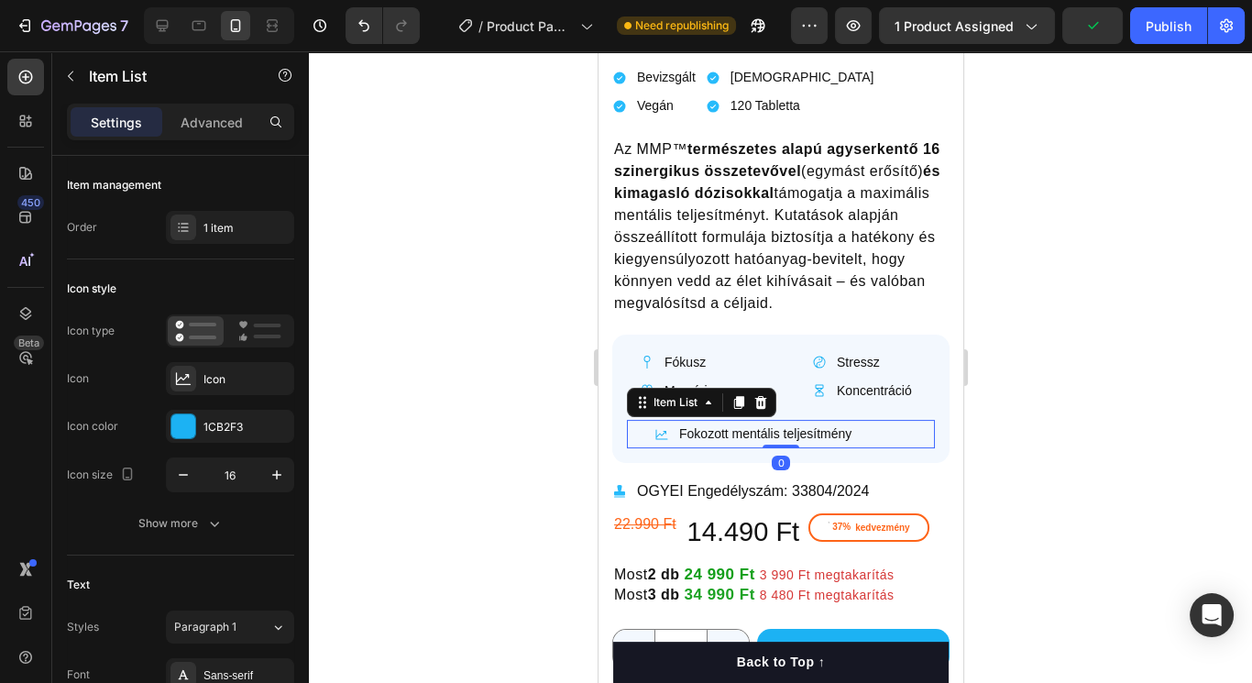
click at [1047, 430] on div at bounding box center [780, 367] width 943 height 632
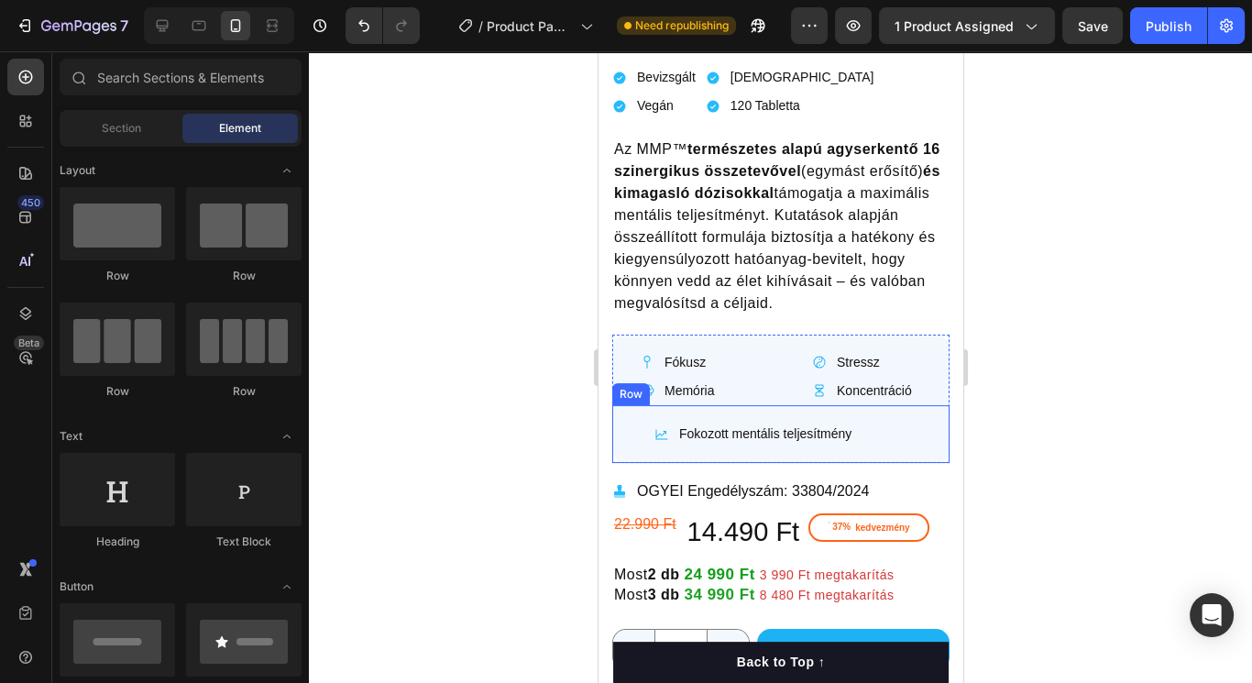
click at [624, 413] on div "Fokozott mentális teljesítmény Item List Row" at bounding box center [779, 434] width 337 height 58
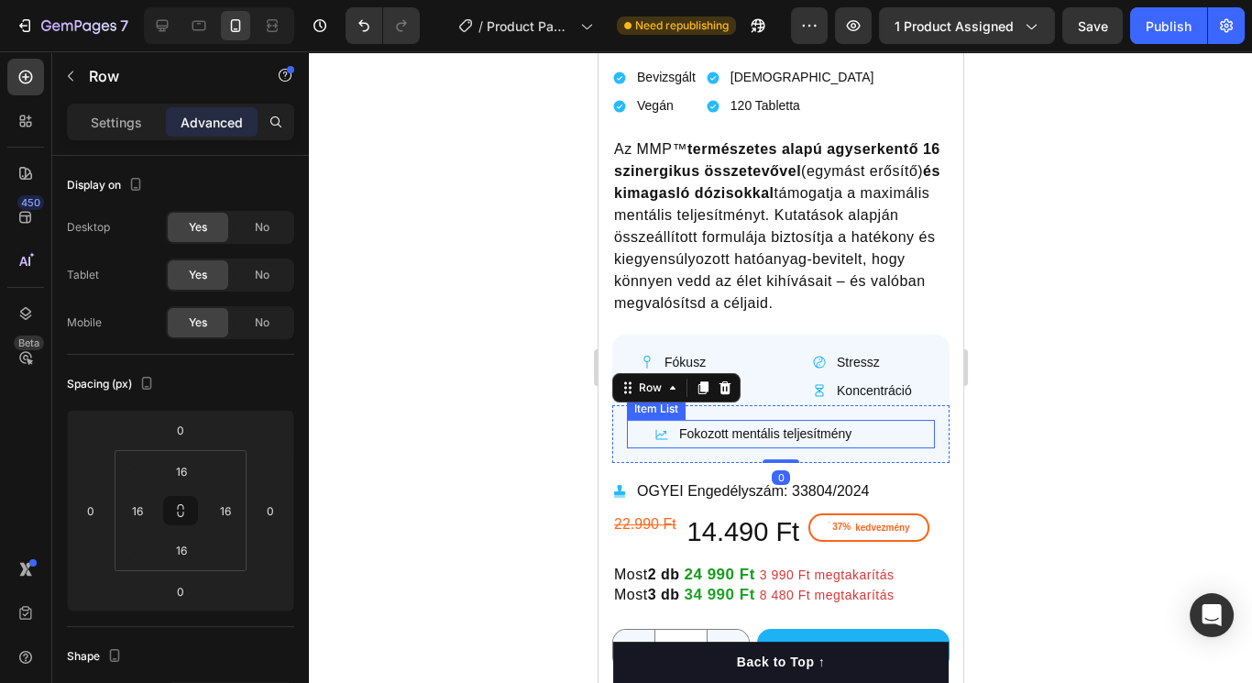
click at [632, 422] on div "Fokozott mentális teljesítmény" at bounding box center [780, 434] width 308 height 28
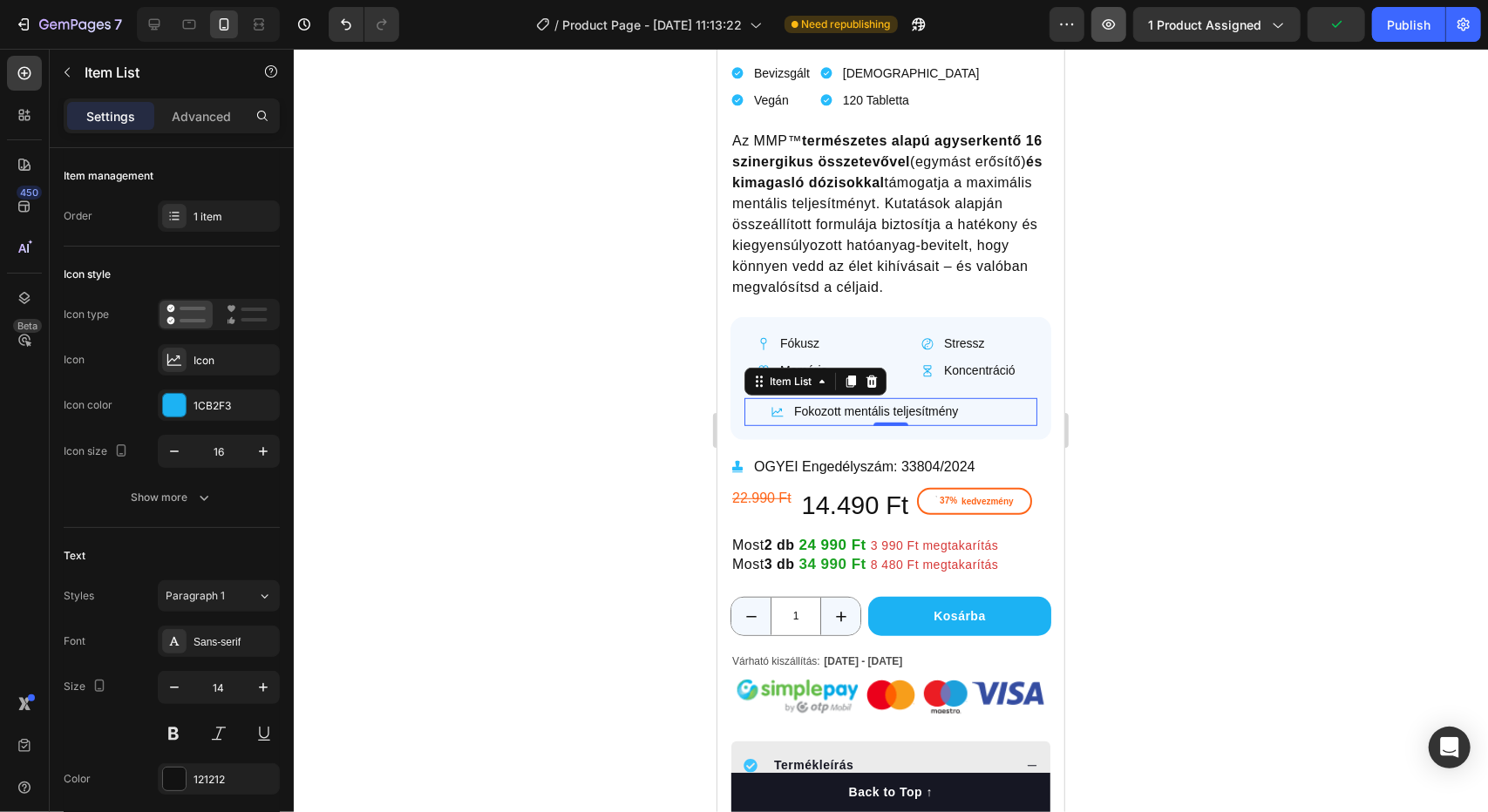
scroll to position [551, 0]
drag, startPoint x: 1543, startPoint y: 60, endPoint x: 918, endPoint y: 419, distance: 720.8
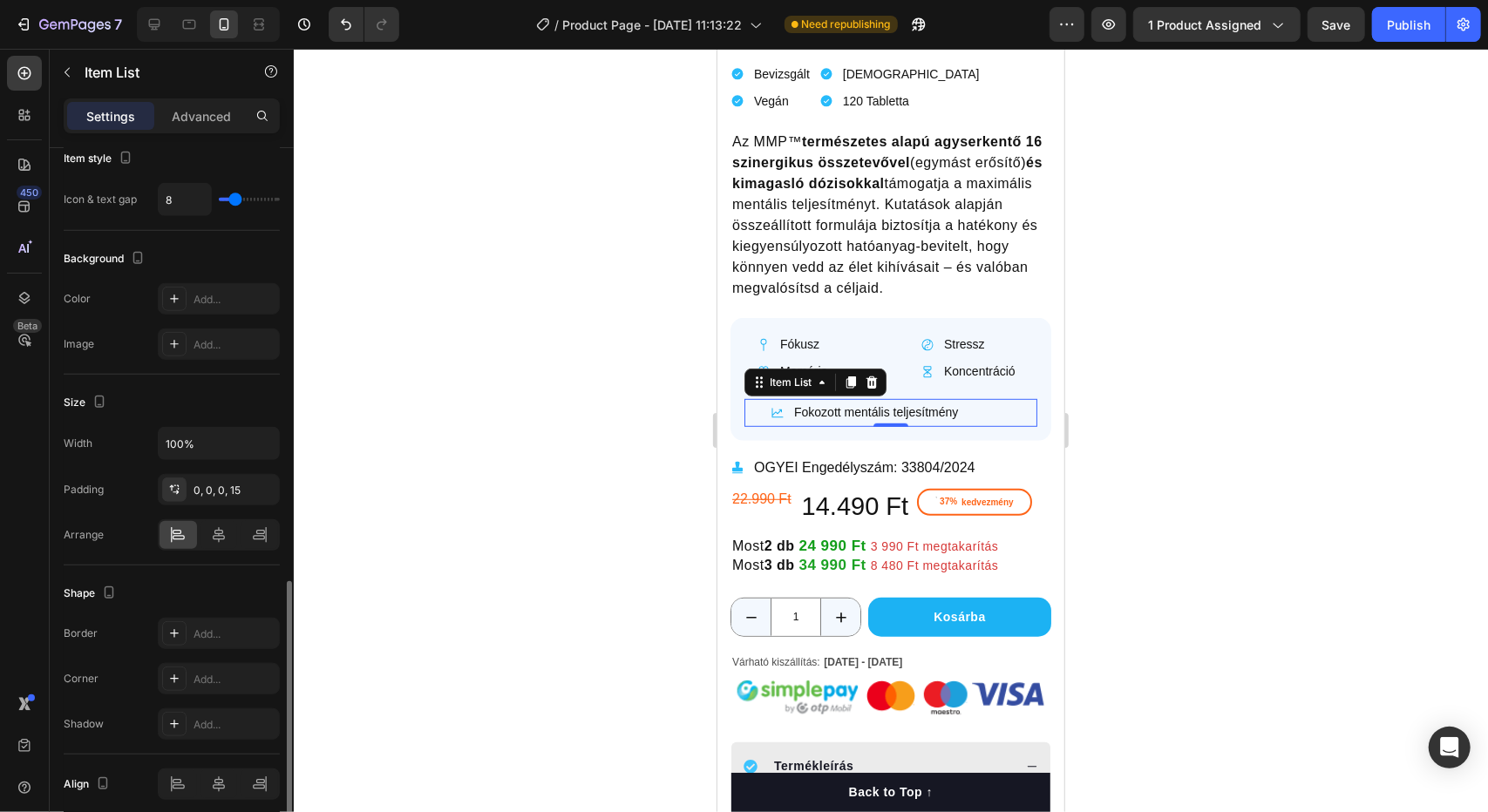
scroll to position [882, 0]
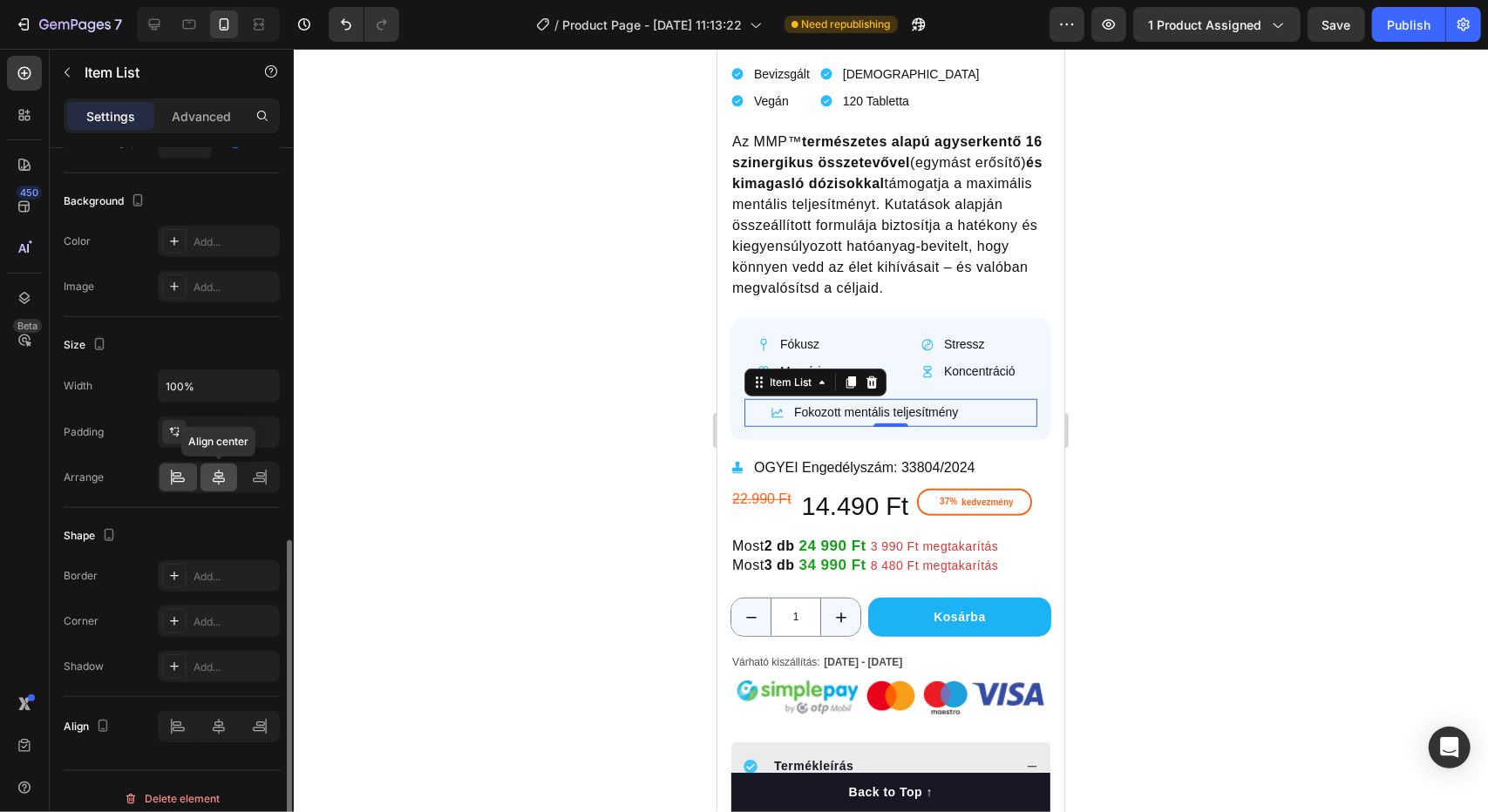
click at [222, 470] on icon at bounding box center [219, 477] width 12 height 16
click at [190, 470] on div at bounding box center [178, 477] width 37 height 28
click at [759, 398] on div "Fokozott mentális teljesítmény" at bounding box center [897, 412] width 280 height 27
click at [1180, 422] on div at bounding box center [891, 430] width 1194 height 764
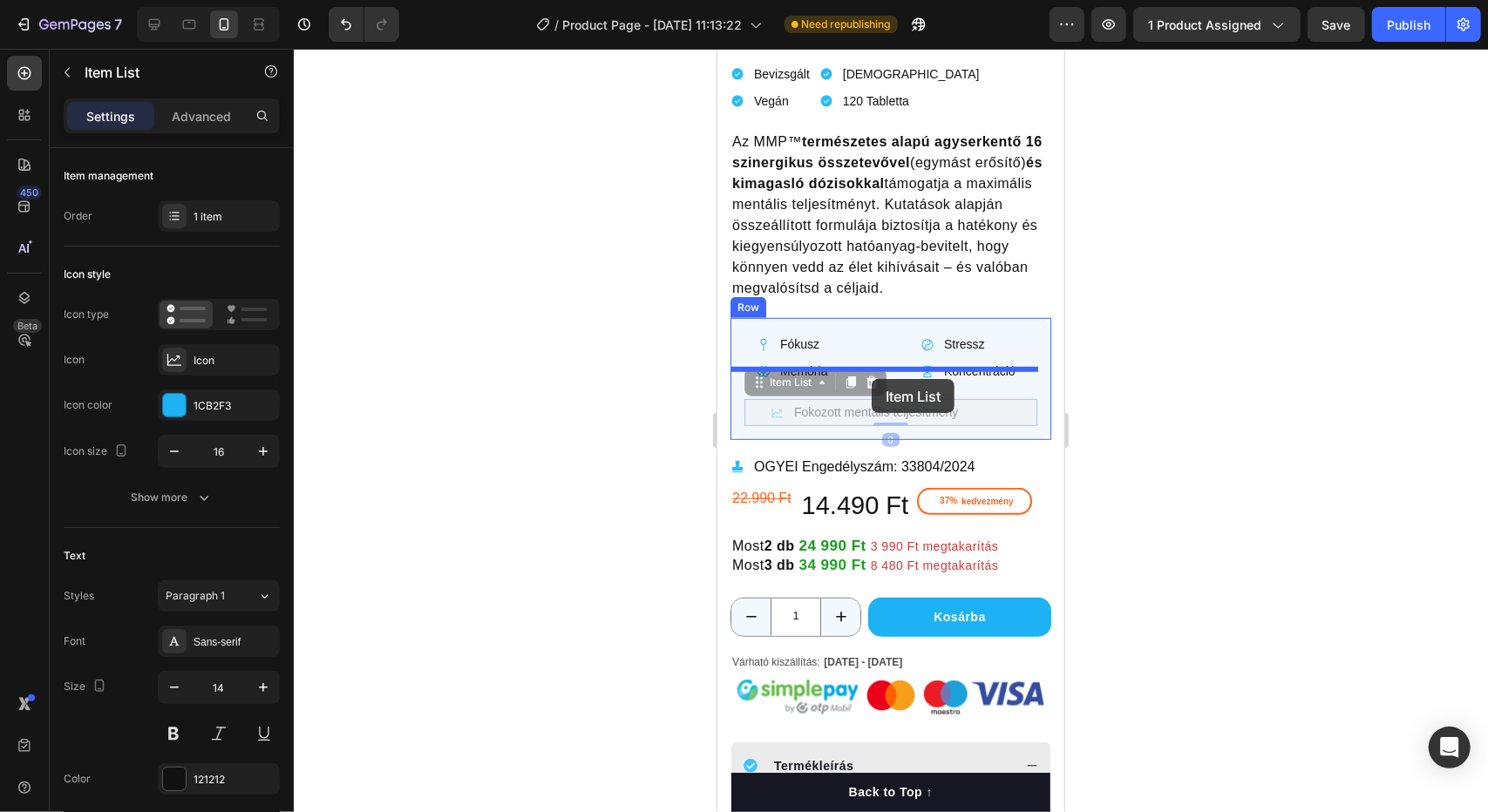
drag, startPoint x: 877, startPoint y: 393, endPoint x: 871, endPoint y: 378, distance: 16.2
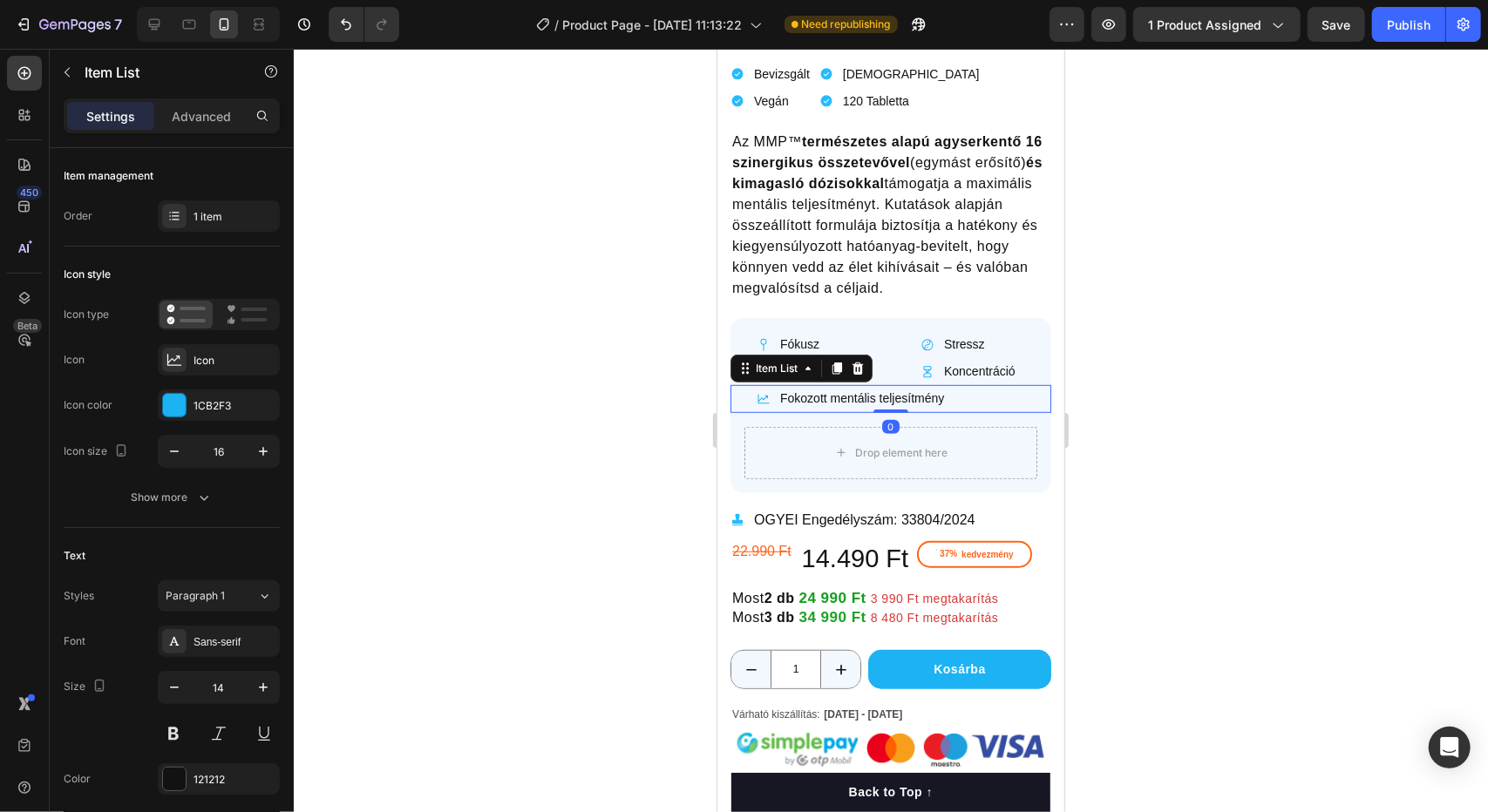
click at [1183, 404] on div at bounding box center [891, 430] width 1194 height 764
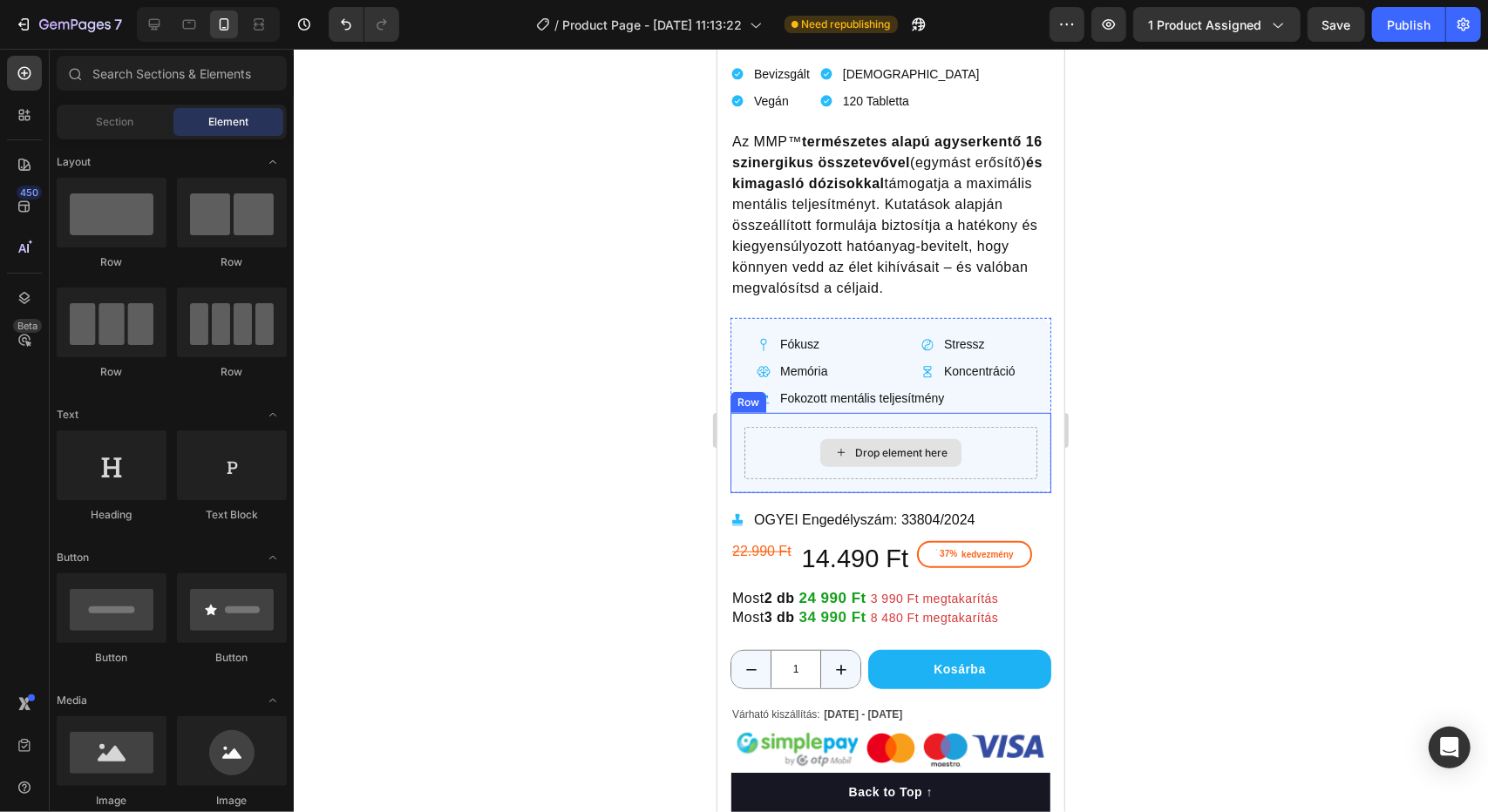
click at [962, 426] on div "Drop element here" at bounding box center [890, 452] width 293 height 52
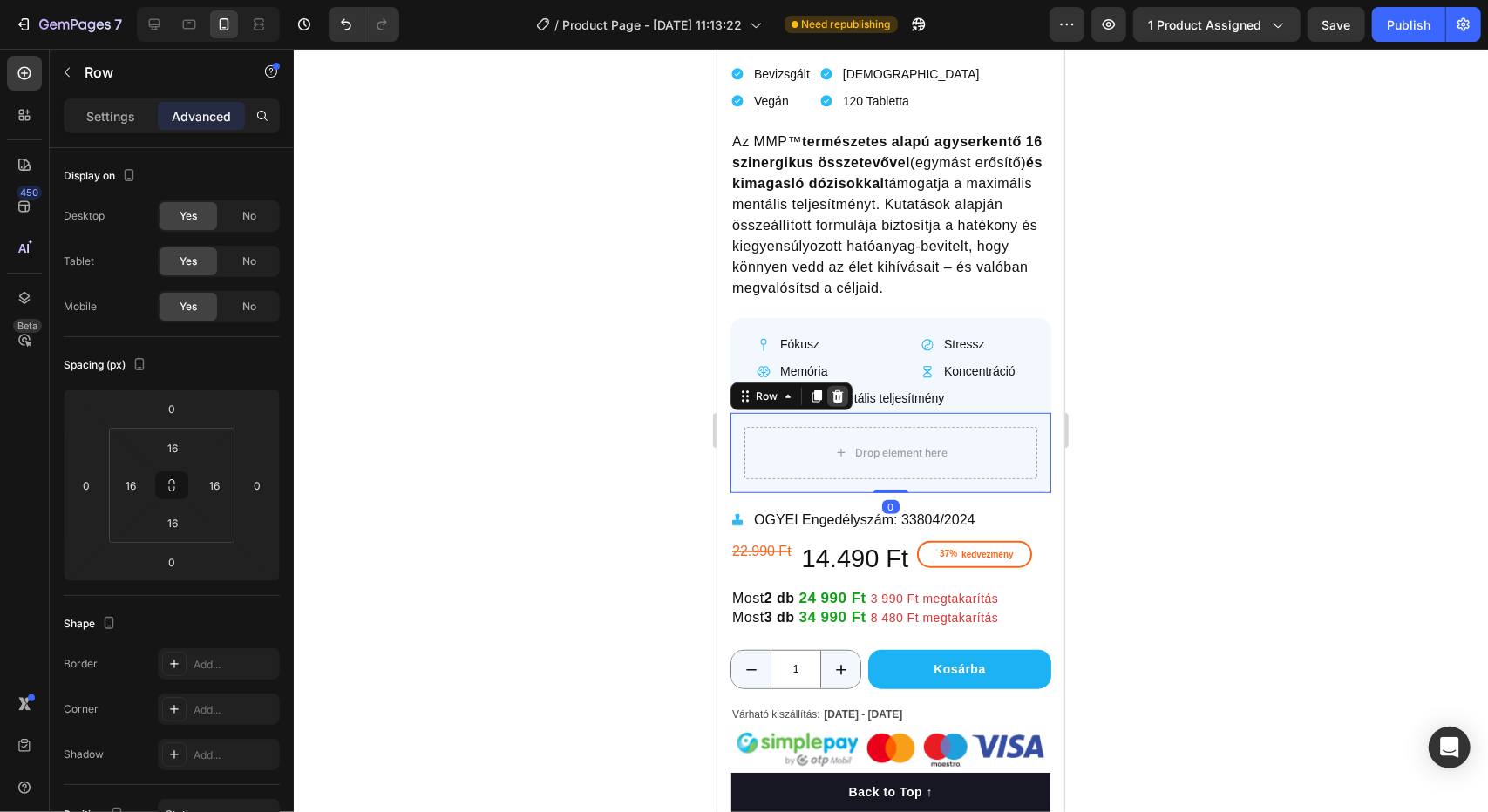
click at [841, 389] on icon at bounding box center [838, 395] width 11 height 12
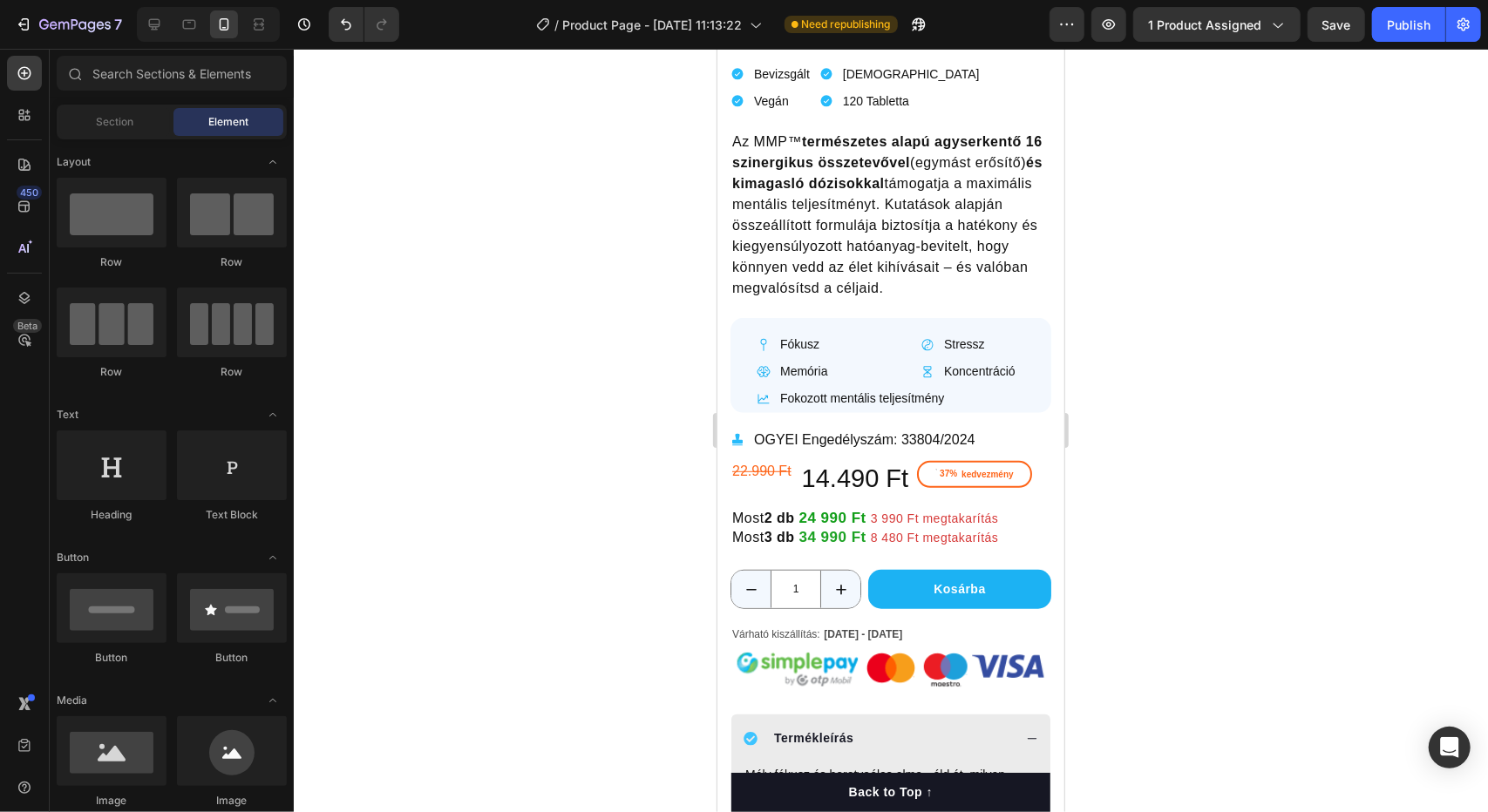
click at [1333, 395] on div at bounding box center [891, 430] width 1194 height 764
click at [1034, 358] on div "Koncentráció" at bounding box center [977, 371] width 144 height 27
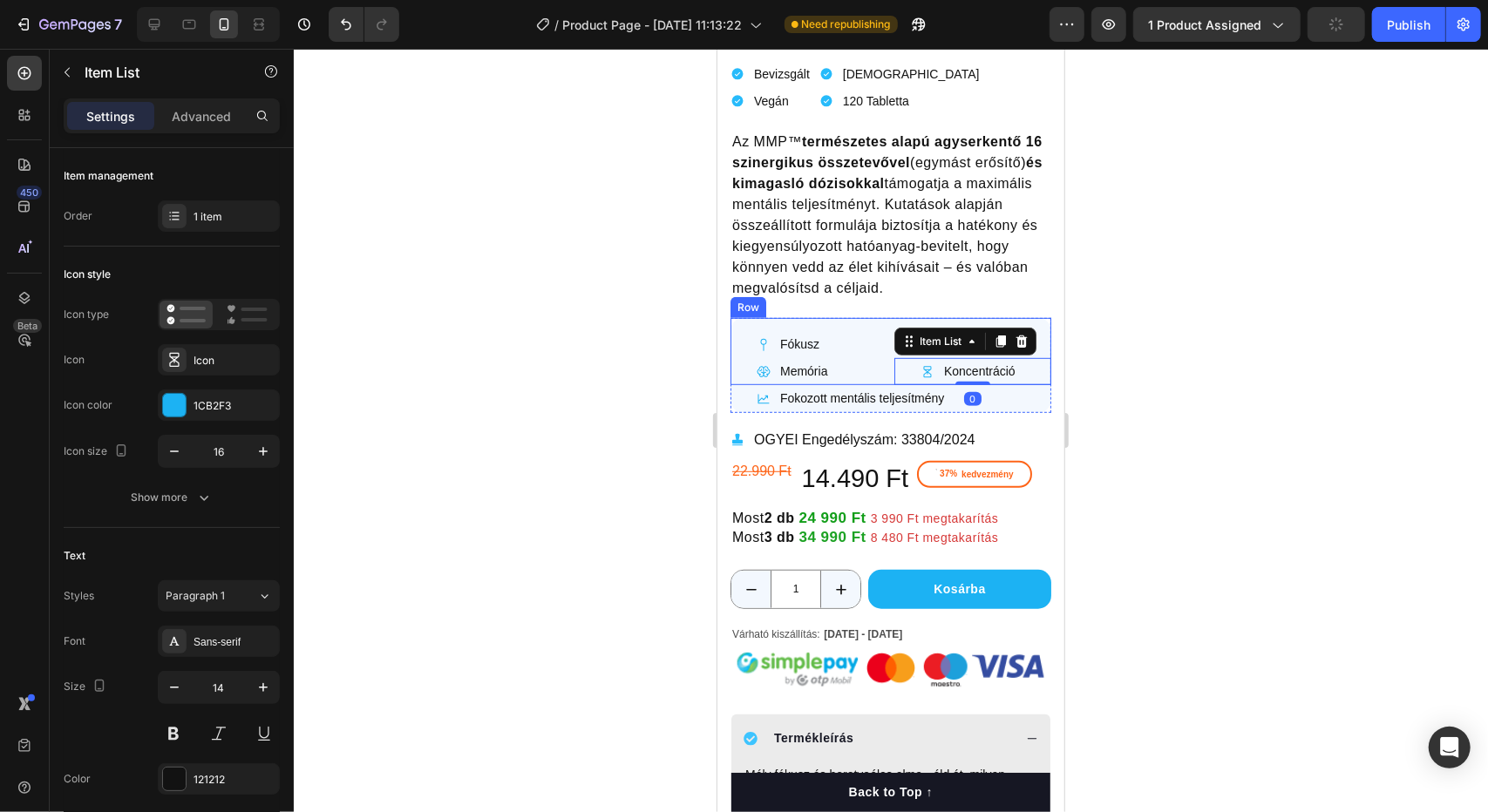
click at [851, 318] on div "Fókusz Item List Memória Item List Stressz Item List Koncentráció Item List 0 R…" at bounding box center [889, 351] width 320 height 68
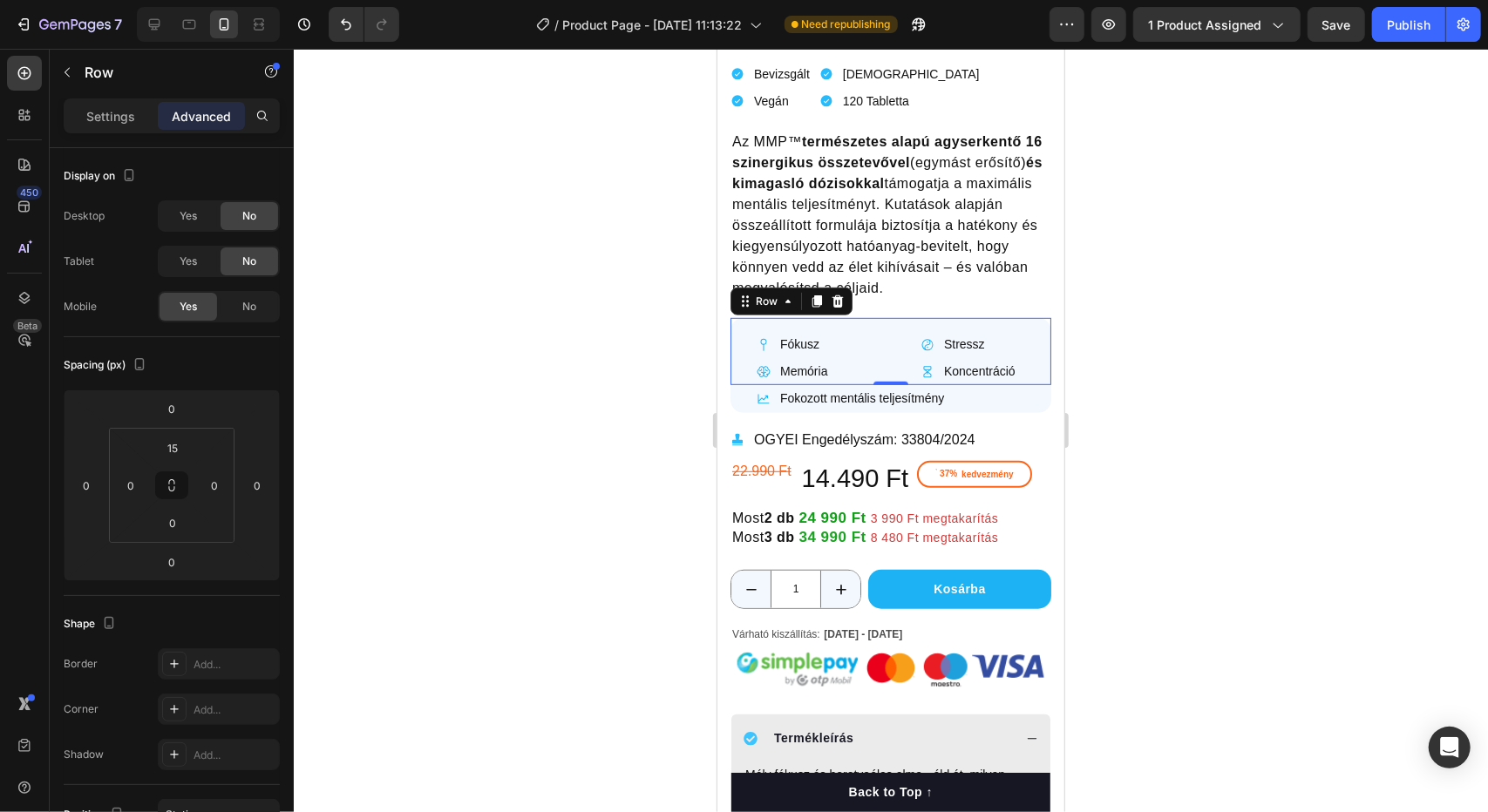
click at [1298, 365] on div at bounding box center [891, 430] width 1194 height 764
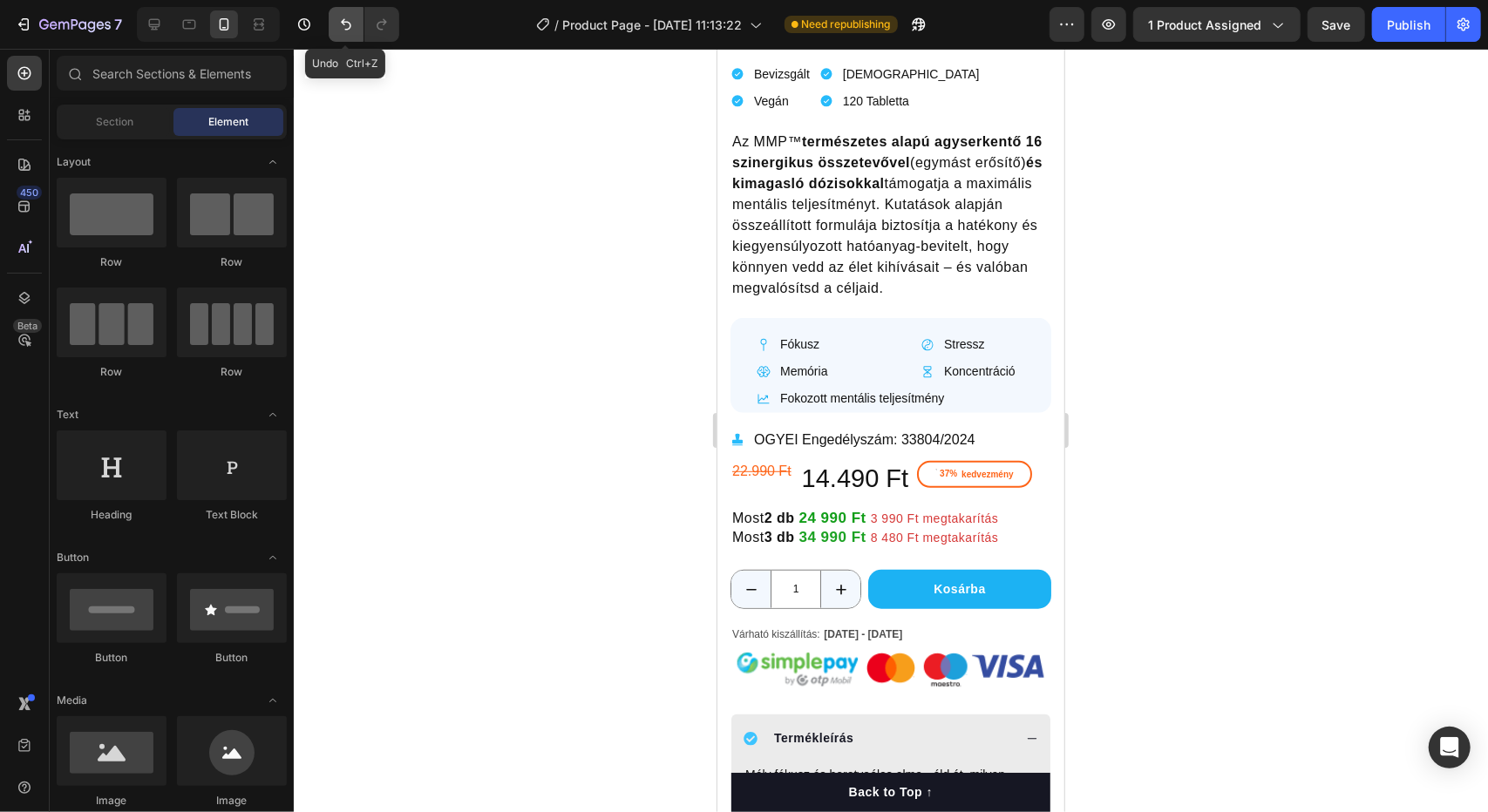
click at [350, 29] on icon "Undo/Redo" at bounding box center [346, 25] width 17 height 17
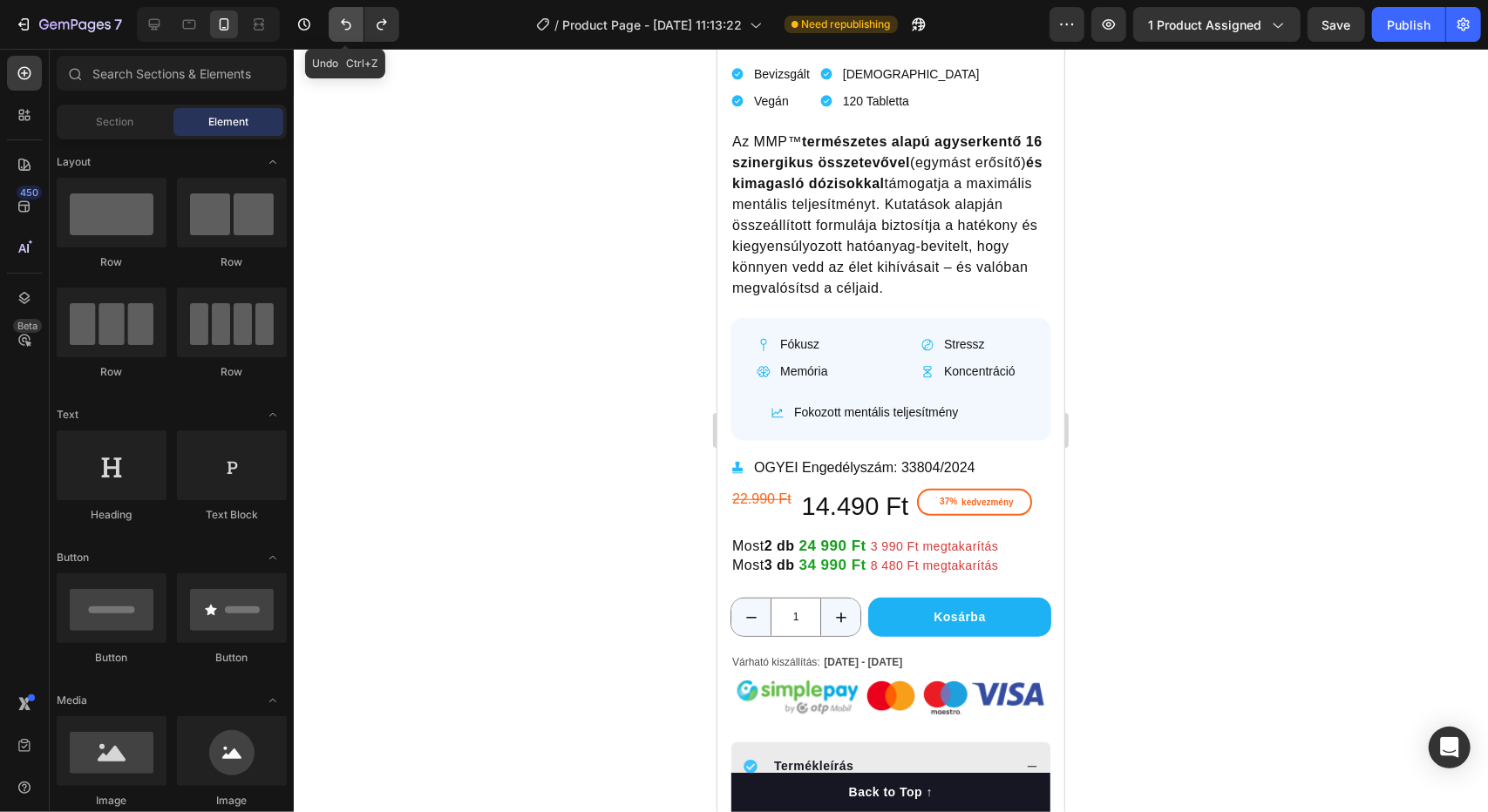
click at [350, 29] on icon "Undo/Redo" at bounding box center [346, 25] width 17 height 17
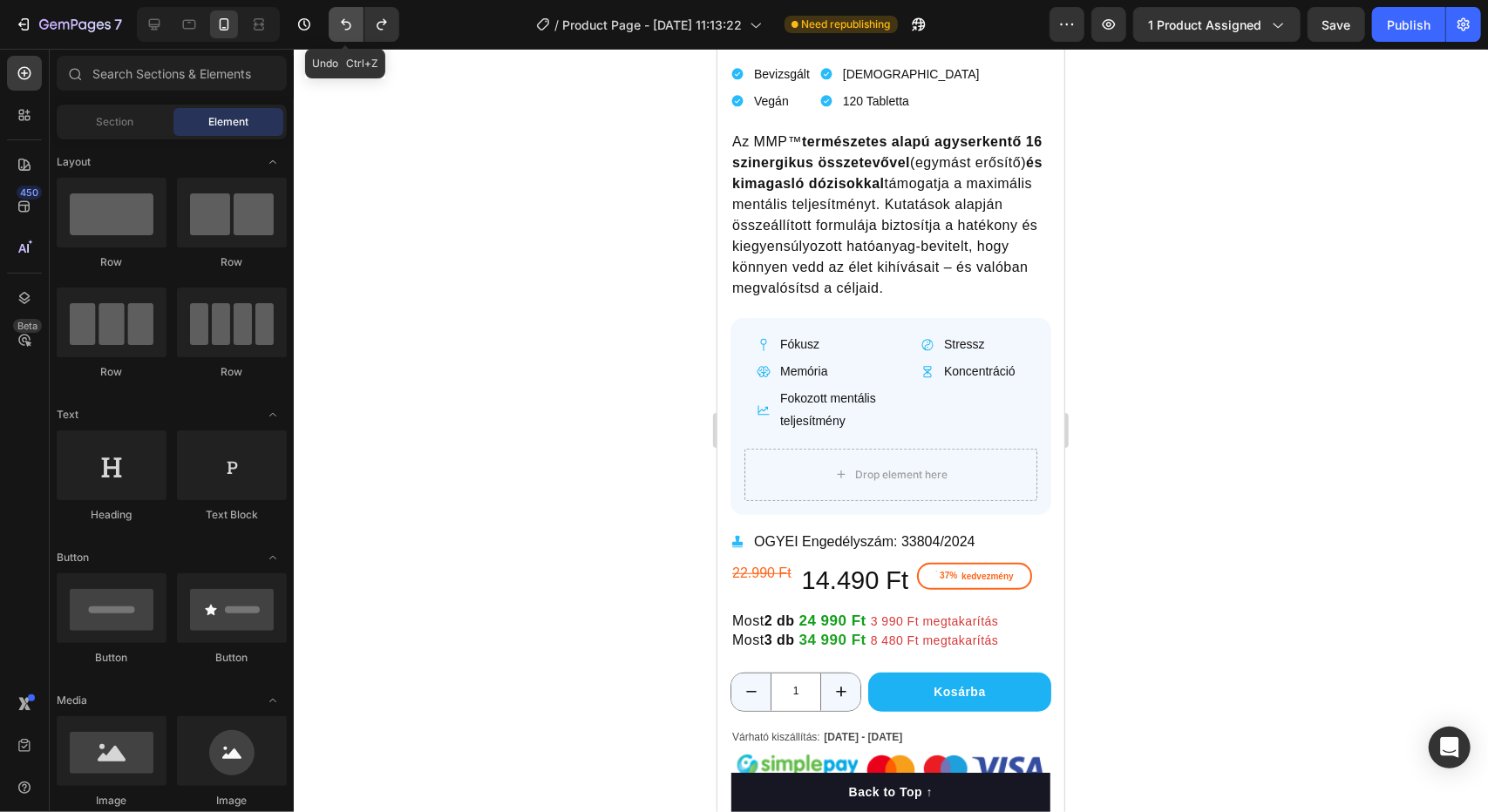
click at [350, 29] on icon "Undo/Redo" at bounding box center [346, 25] width 17 height 17
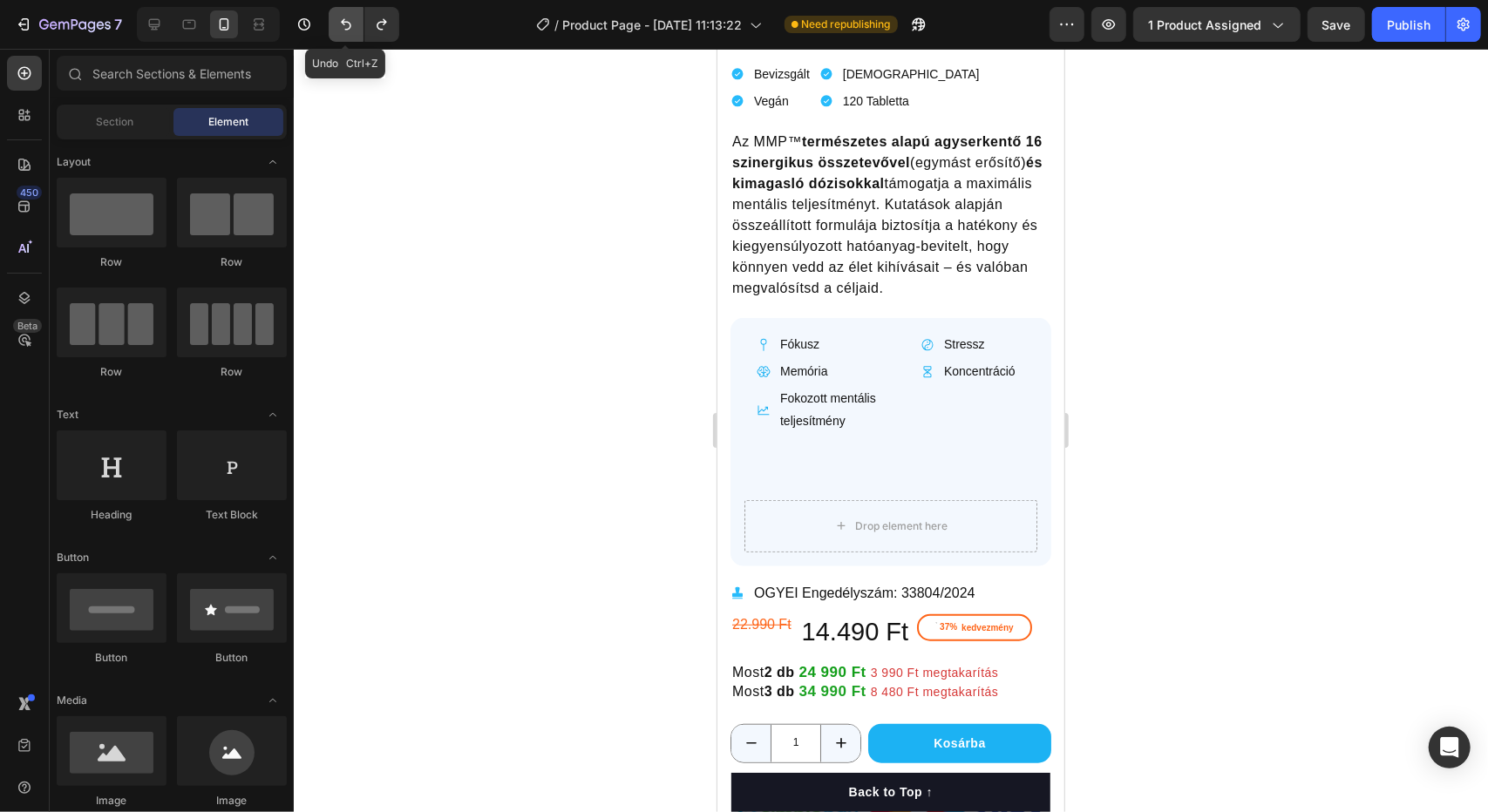
click at [350, 29] on icon "Undo/Redo" at bounding box center [346, 25] width 17 height 17
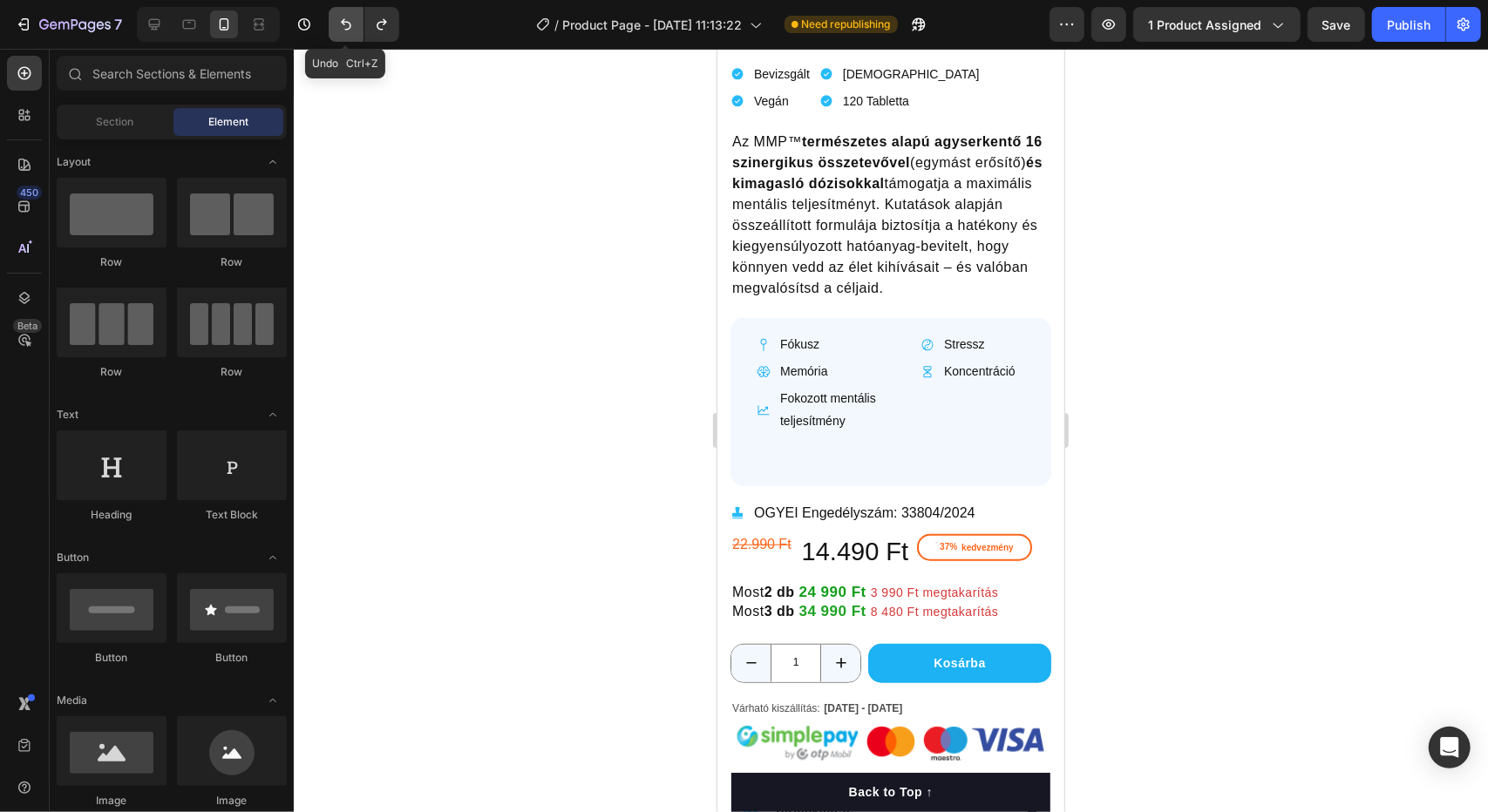
click at [350, 29] on icon "Undo/Redo" at bounding box center [346, 25] width 17 height 17
click at [351, 32] on icon "Undo/Redo" at bounding box center [346, 25] width 17 height 17
click at [345, 36] on button "Undo/Redo" at bounding box center [346, 24] width 35 height 35
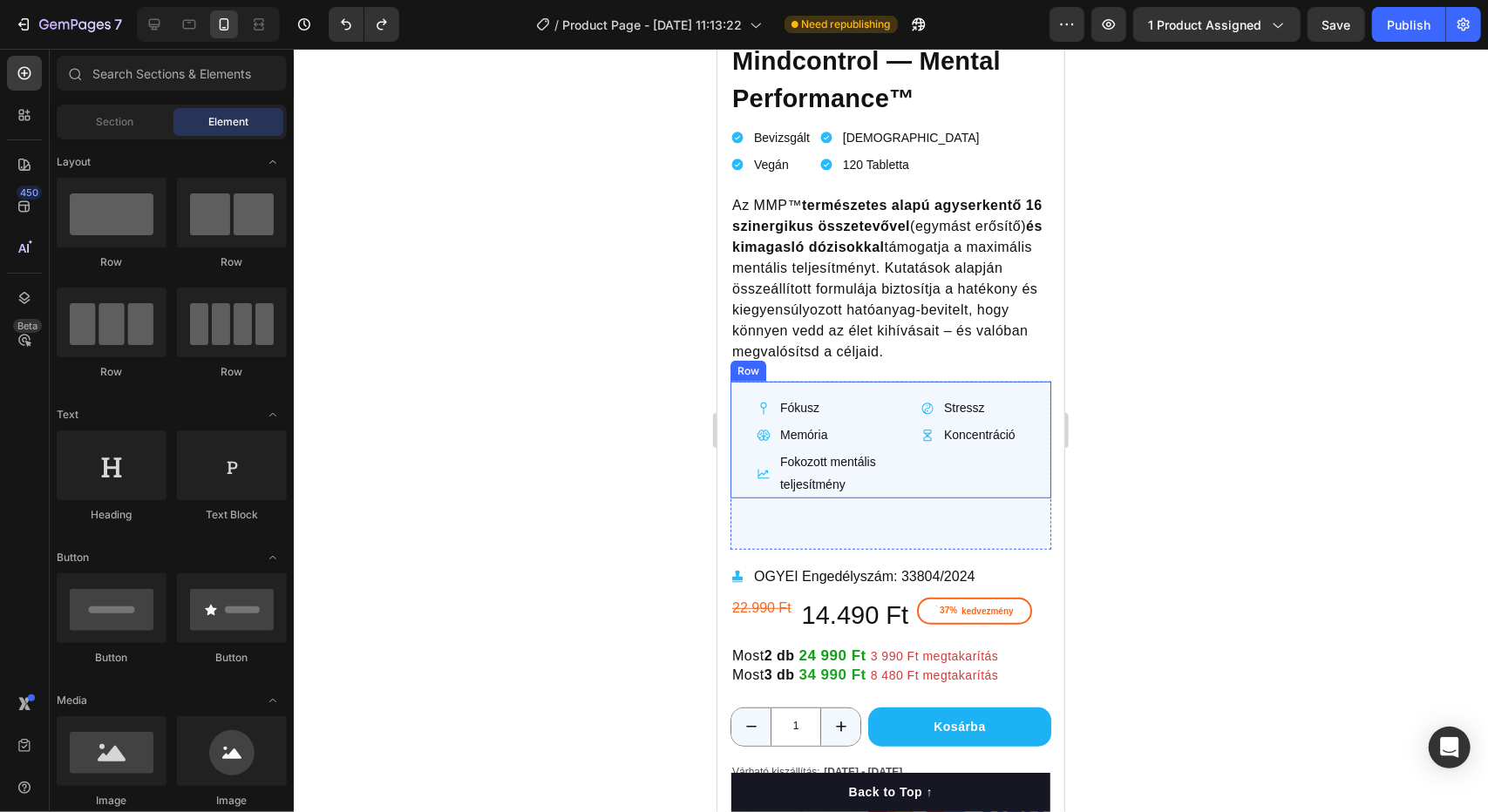
scroll to position [487, 0]
click at [356, 34] on button "Undo/Redo" at bounding box center [346, 24] width 35 height 35
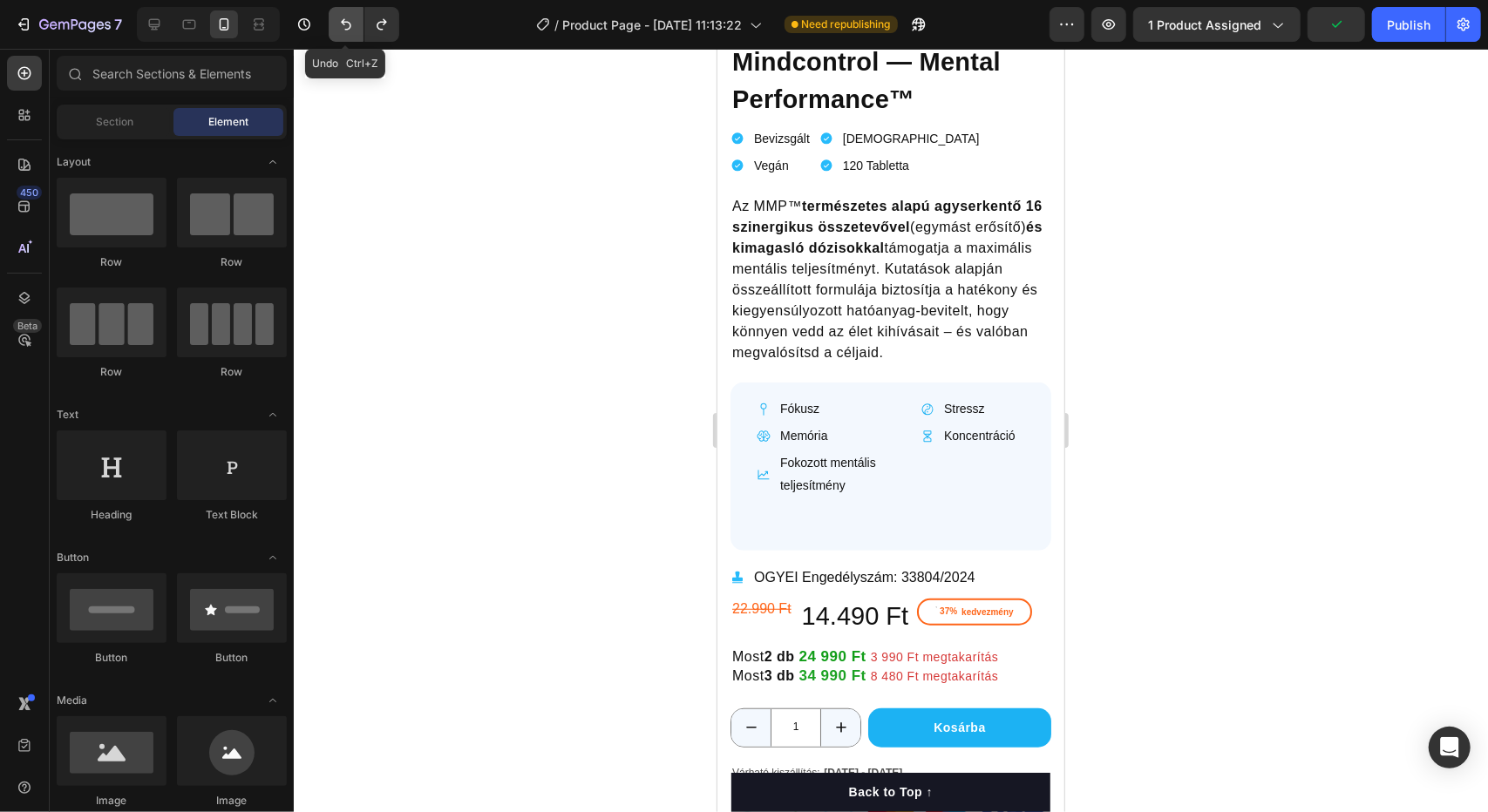
click at [356, 34] on button "Undo/Redo" at bounding box center [346, 24] width 35 height 35
click at [341, 22] on icon "Undo/Redo" at bounding box center [345, 25] width 10 height 11
click at [362, 32] on button "Undo/Redo" at bounding box center [346, 24] width 35 height 35
click at [360, 34] on button "Undo/Redo" at bounding box center [346, 24] width 35 height 35
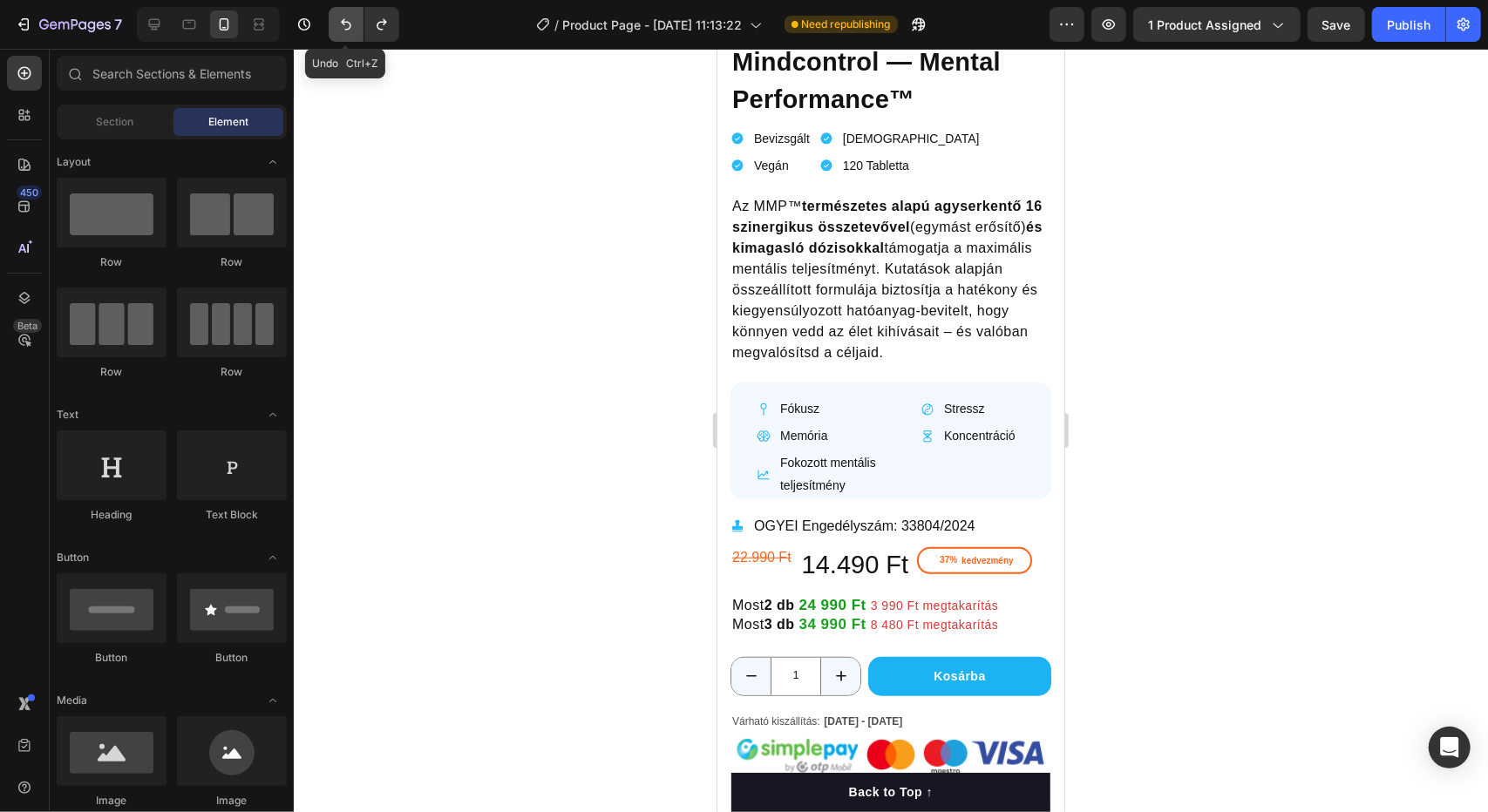
click at [358, 33] on button "Undo/Redo" at bounding box center [346, 24] width 35 height 35
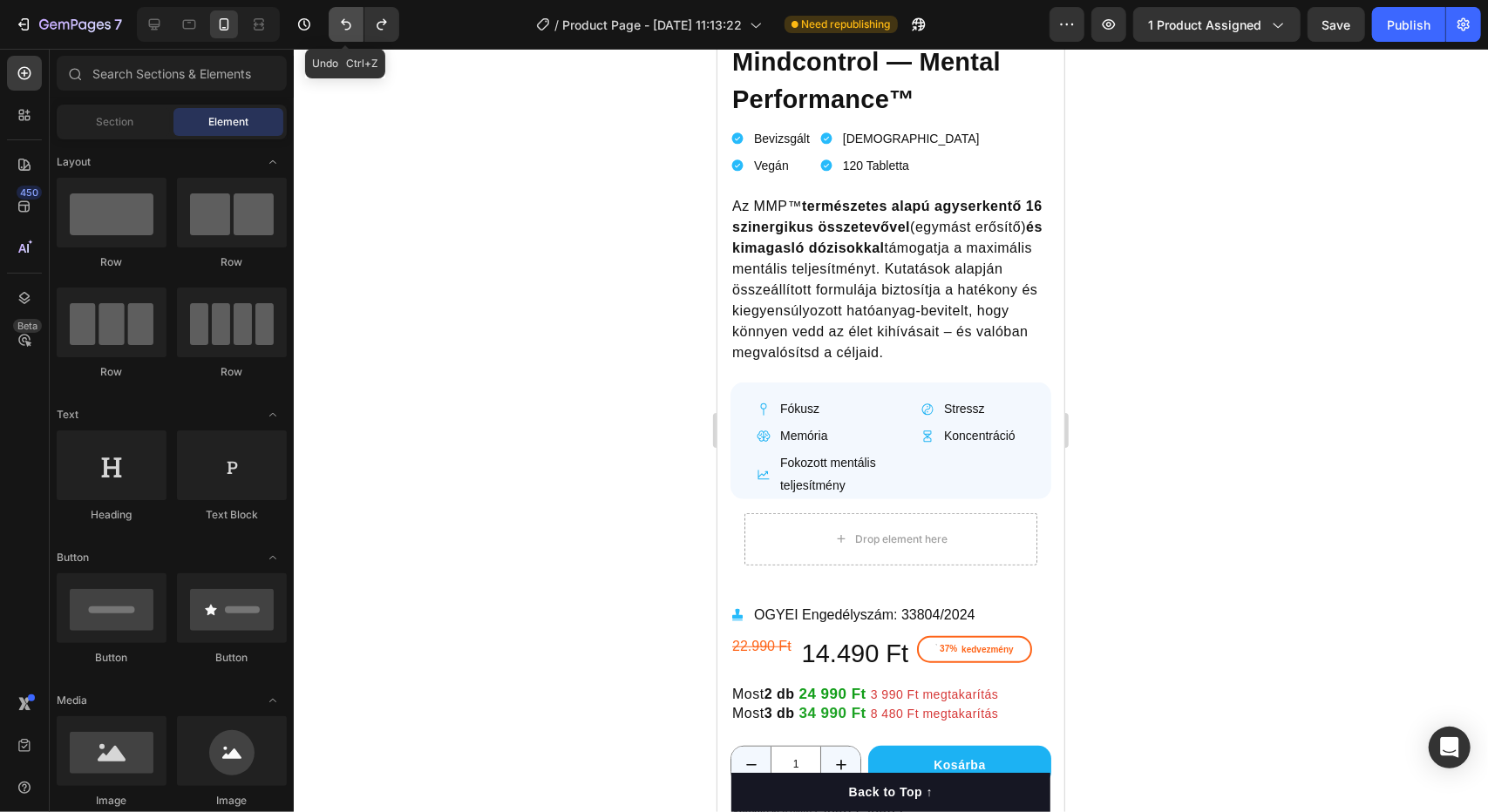
click at [358, 33] on button "Undo/Redo" at bounding box center [346, 24] width 35 height 35
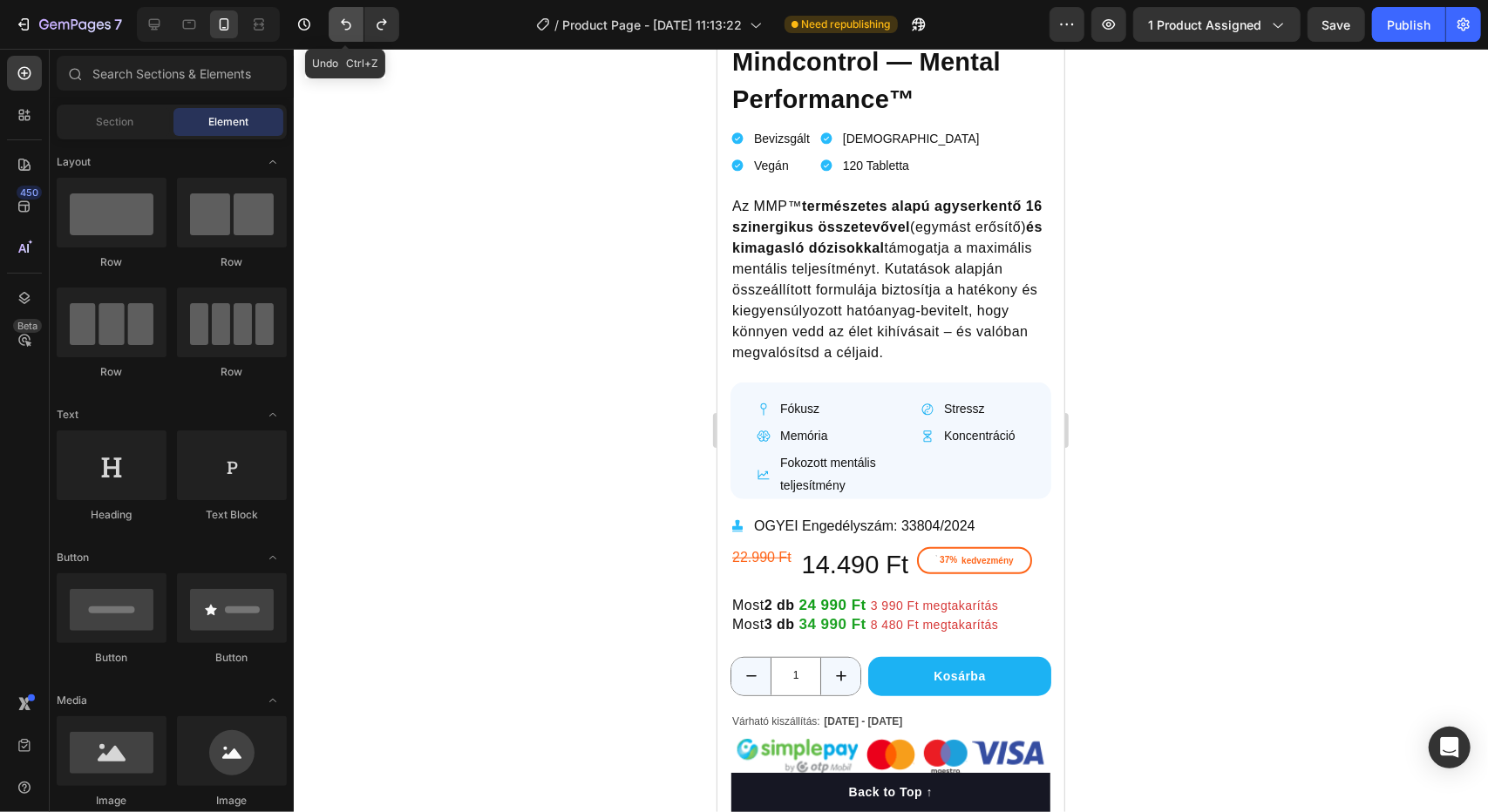
click at [358, 33] on button "Undo/Redo" at bounding box center [346, 24] width 35 height 35
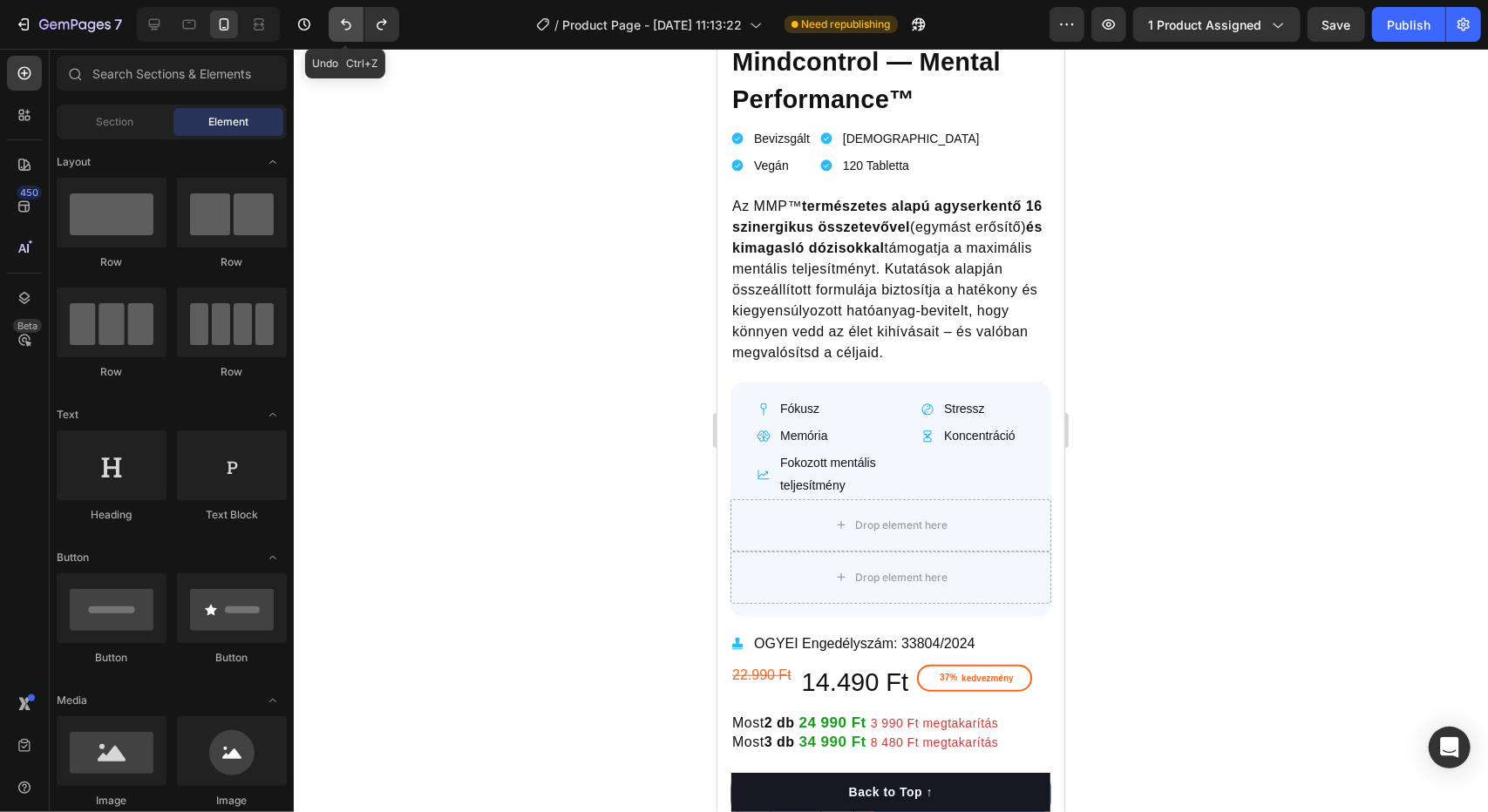
click at [354, 40] on button "Undo/Redo" at bounding box center [346, 24] width 35 height 35
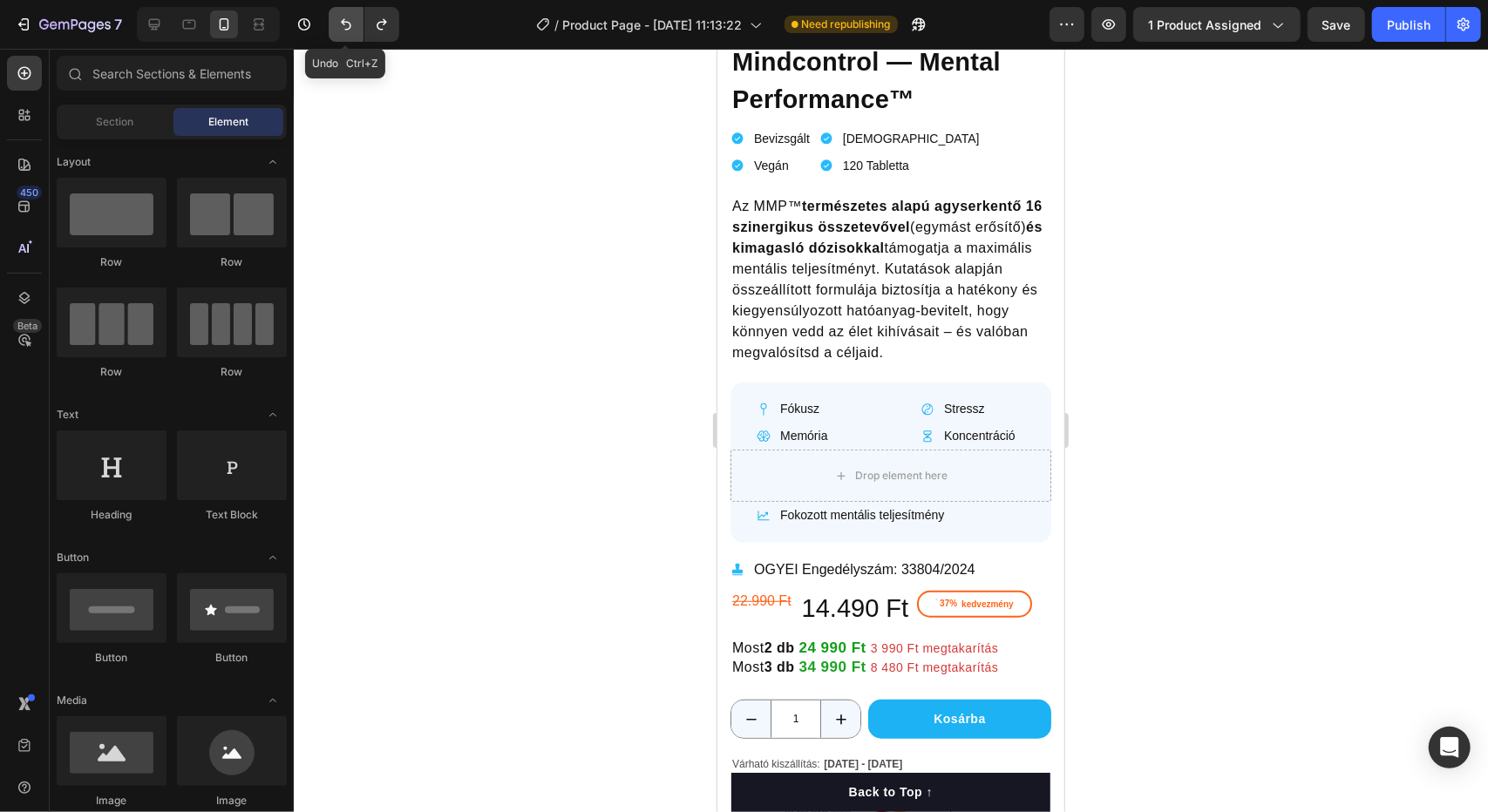
click at [354, 40] on button "Undo/Redo" at bounding box center [346, 24] width 35 height 35
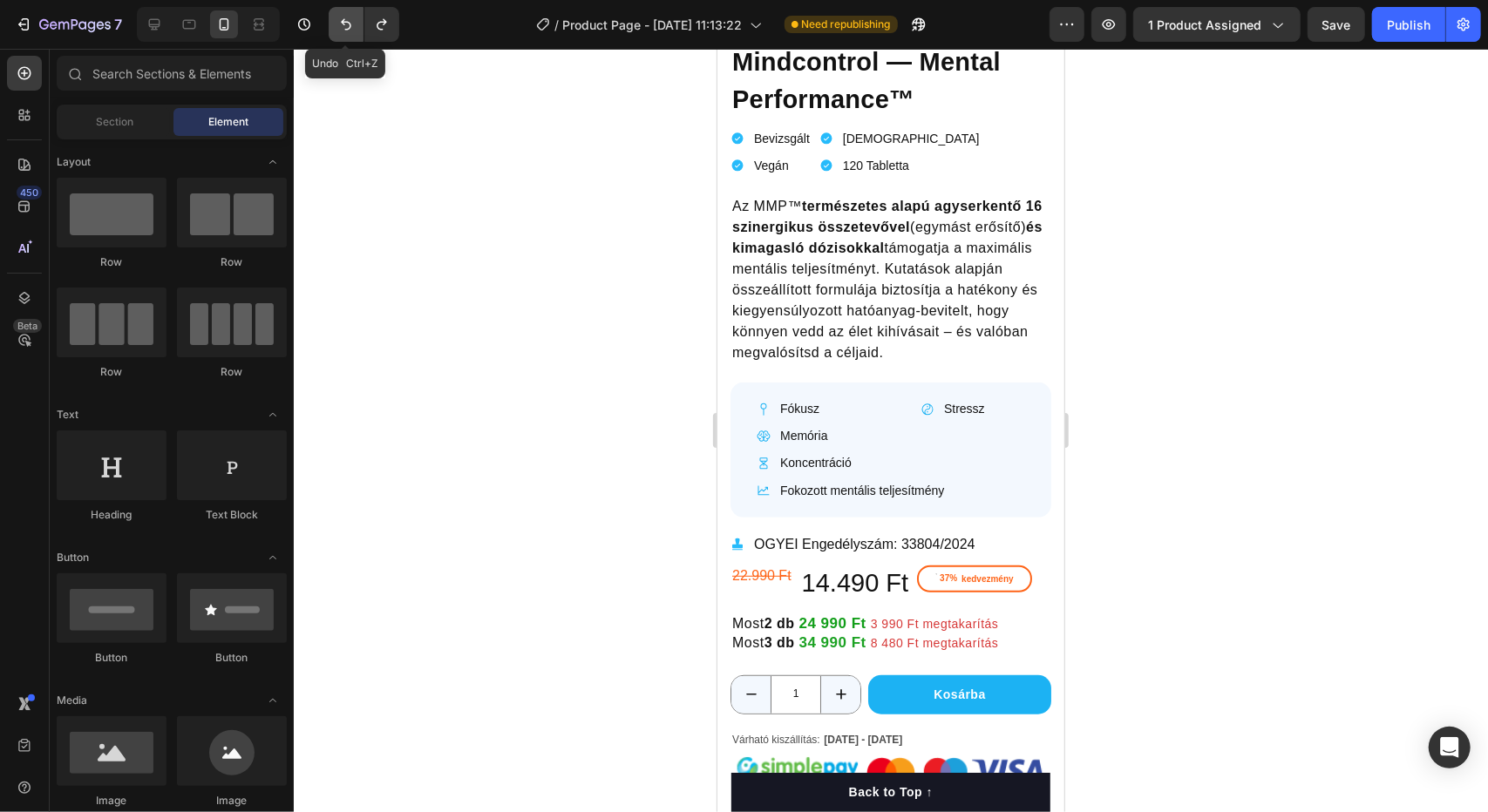
click at [354, 40] on button "Undo/Redo" at bounding box center [346, 24] width 35 height 35
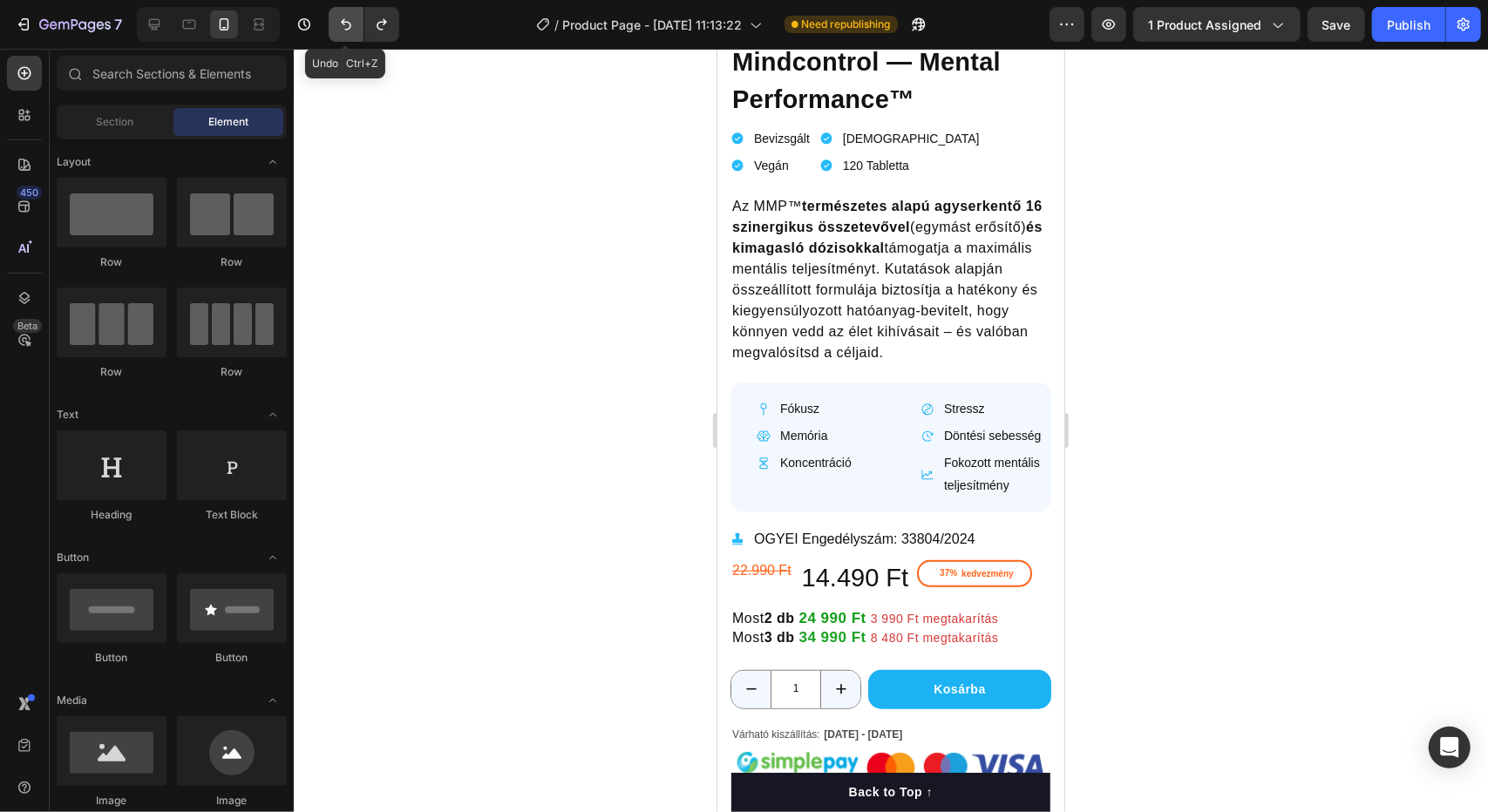
click at [351, 39] on button "Undo/Redo" at bounding box center [346, 24] width 35 height 35
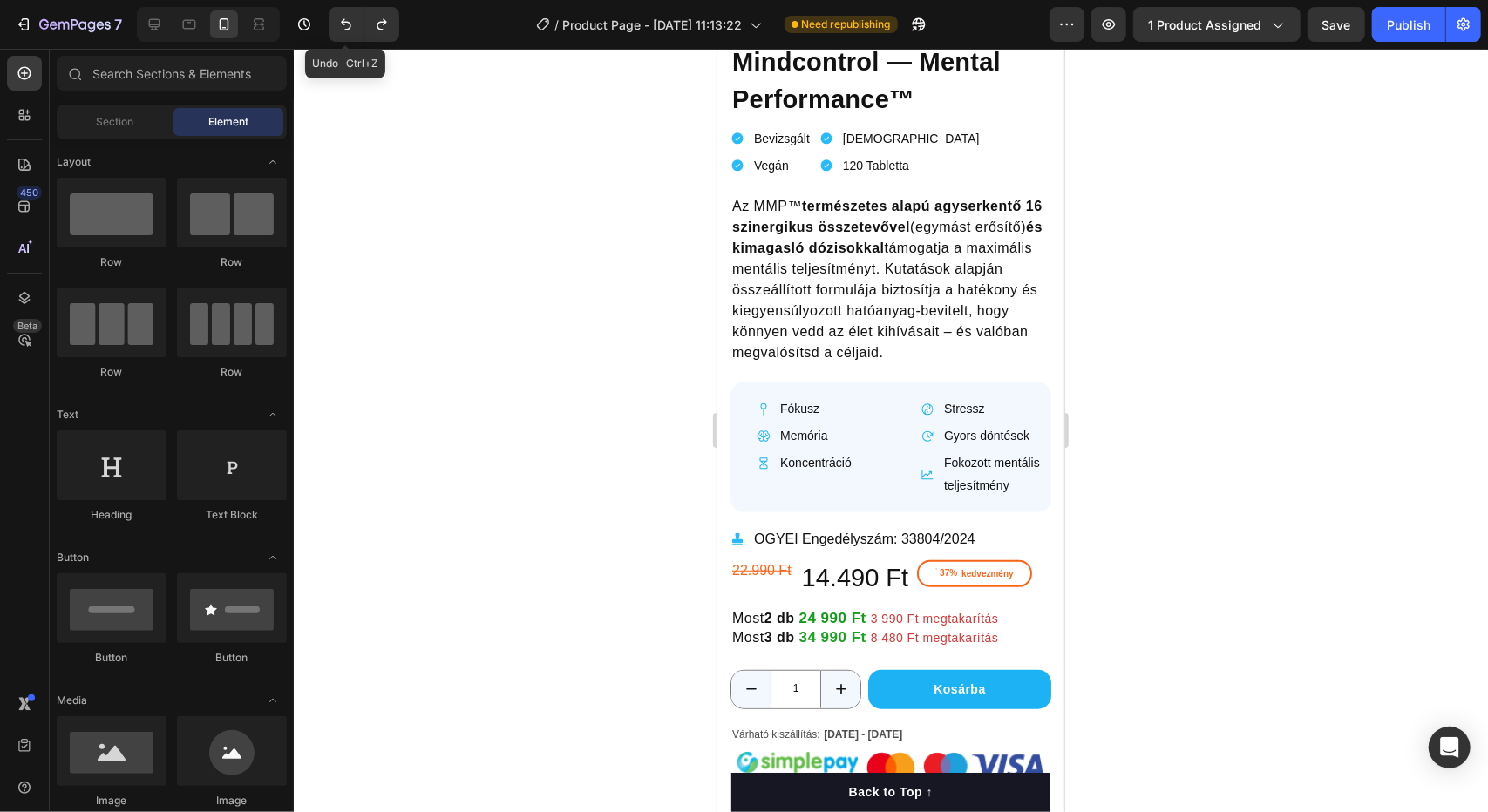
click at [351, 67] on div at bounding box center [891, 430] width 1194 height 764
click at [340, 39] on button "Undo/Redo" at bounding box center [346, 24] width 35 height 35
click at [340, 36] on button "Undo/Redo" at bounding box center [346, 24] width 35 height 35
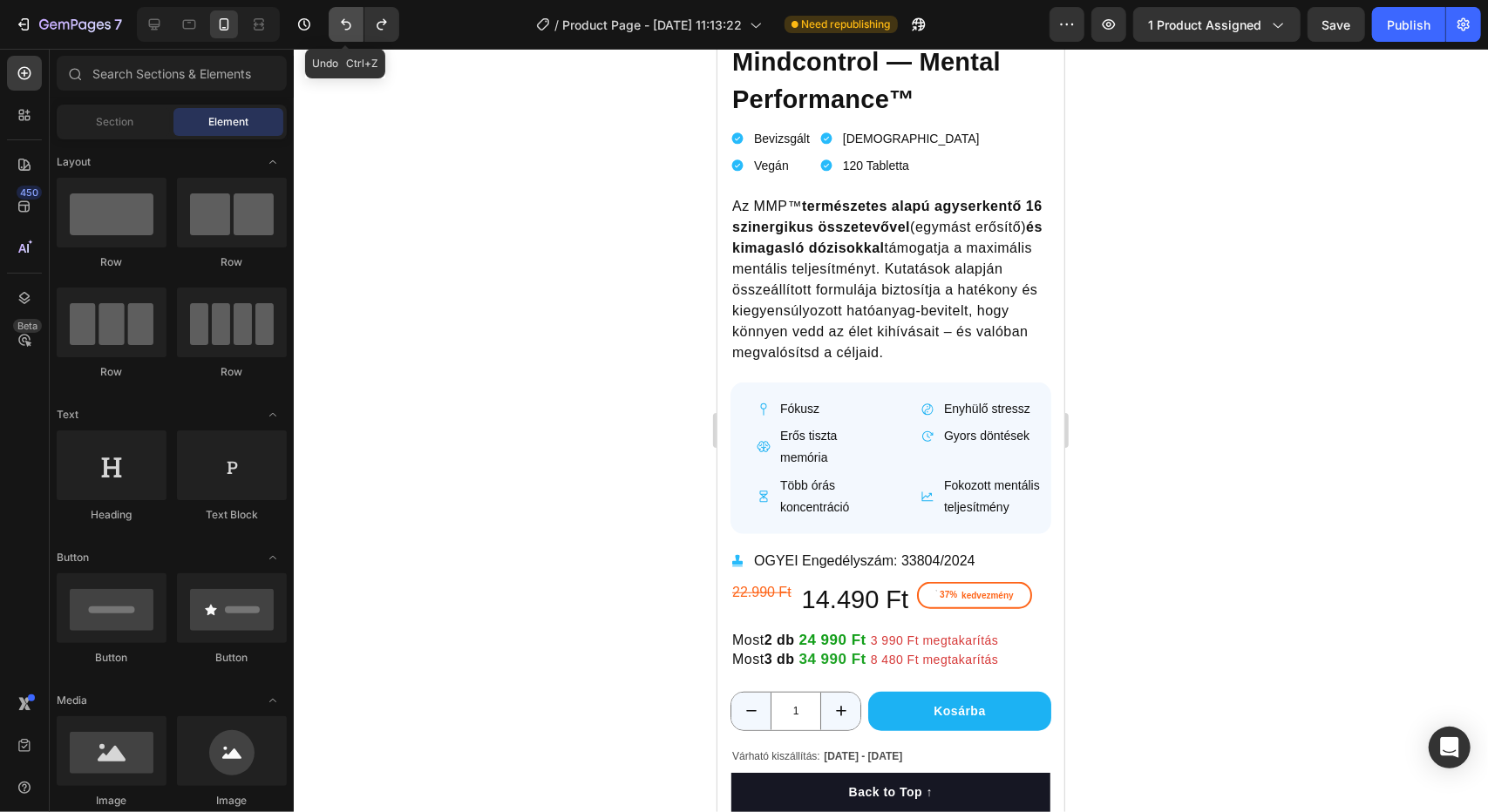
click at [340, 36] on button "Undo/Redo" at bounding box center [346, 24] width 35 height 35
click at [1286, 327] on div at bounding box center [891, 430] width 1194 height 764
click at [814, 424] on p "Erős tiszta memória" at bounding box center [832, 446] width 105 height 44
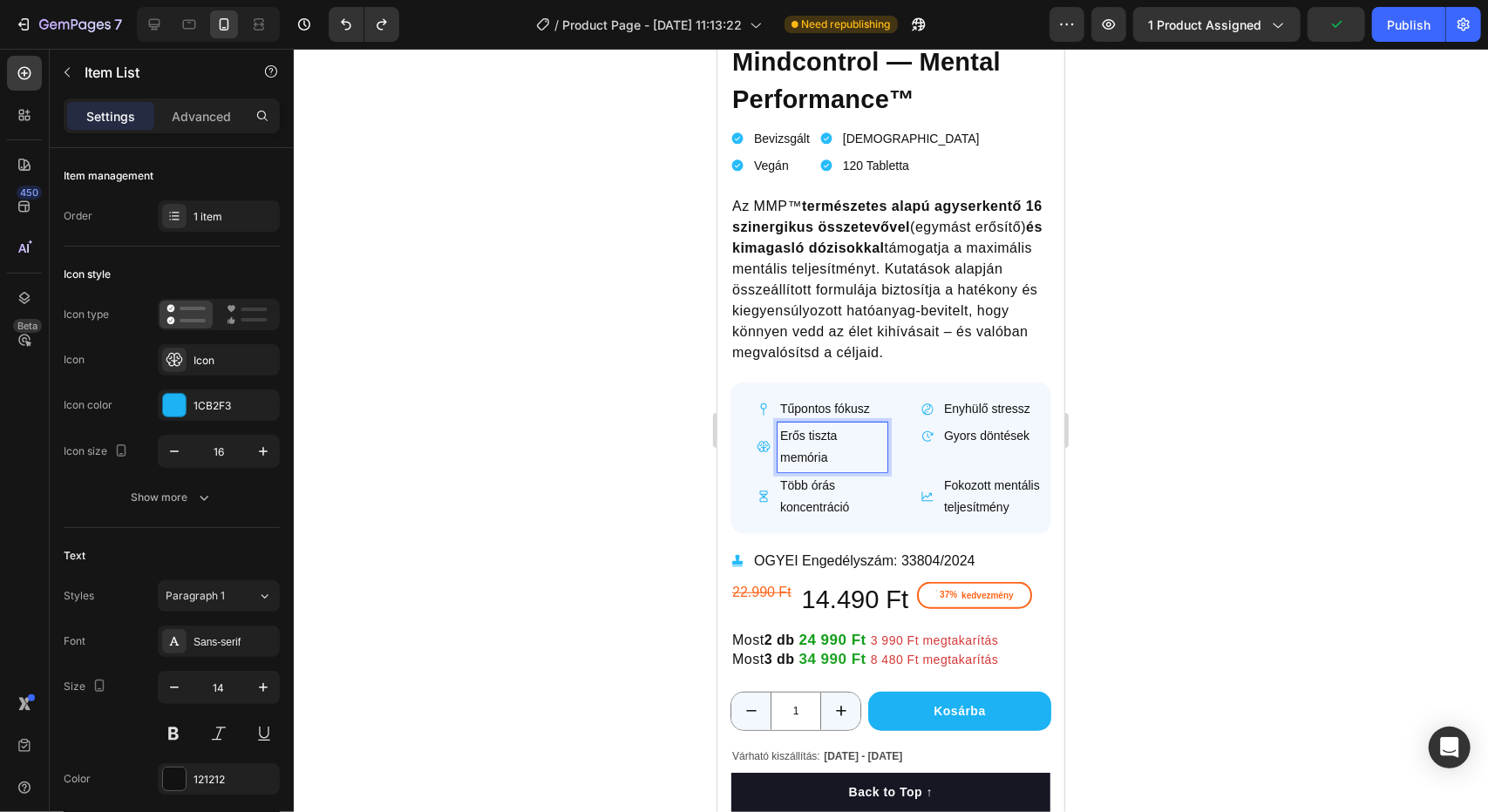
click at [813, 424] on p "Erős tiszta memória" at bounding box center [832, 446] width 105 height 44
drag, startPoint x: 811, startPoint y: 418, endPoint x: 743, endPoint y: 424, distance: 68.3
click at [743, 424] on div "Erős tiszta memória" at bounding box center [814, 446] width 144 height 48
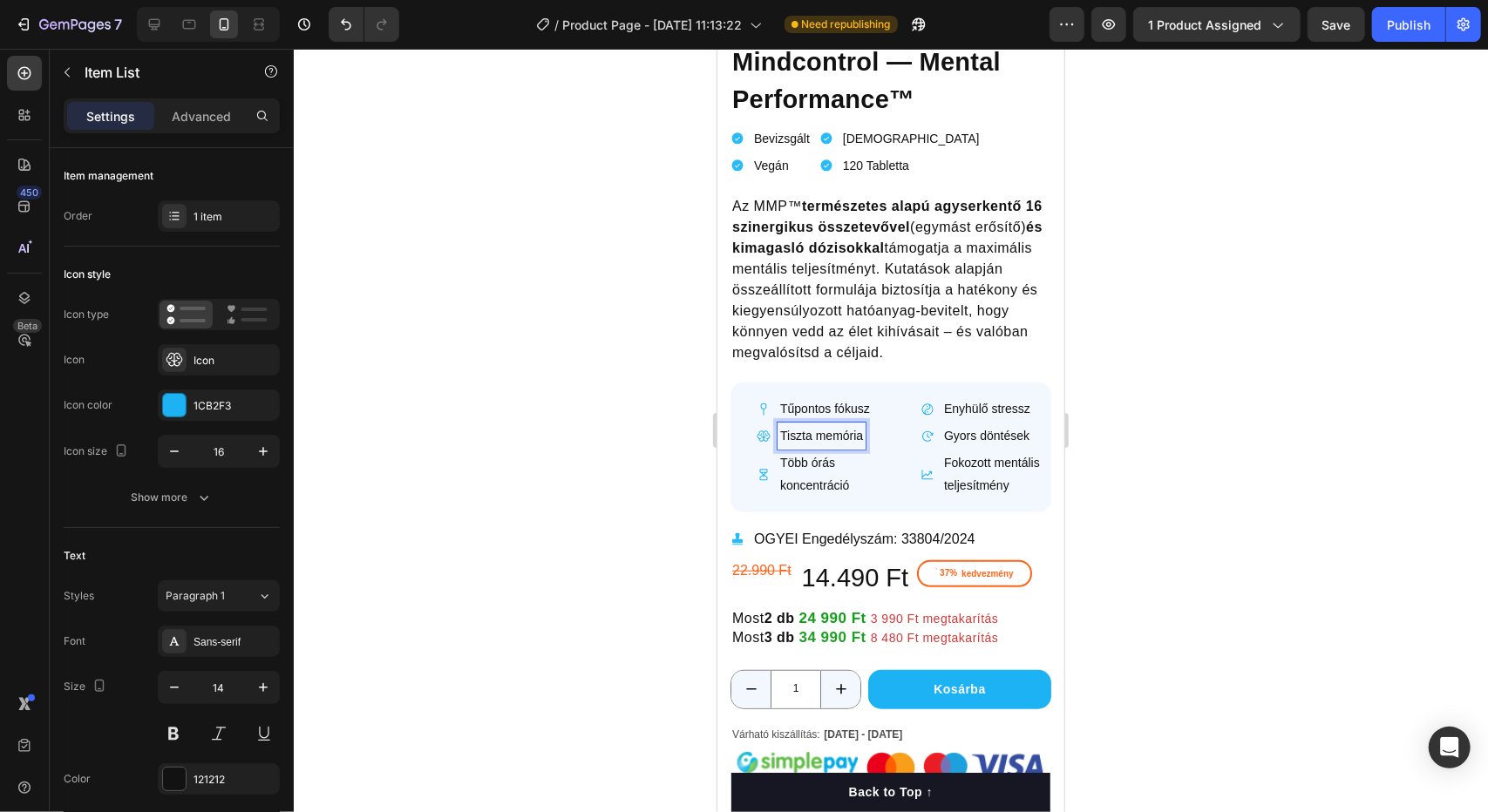
click at [640, 473] on div at bounding box center [891, 430] width 1194 height 764
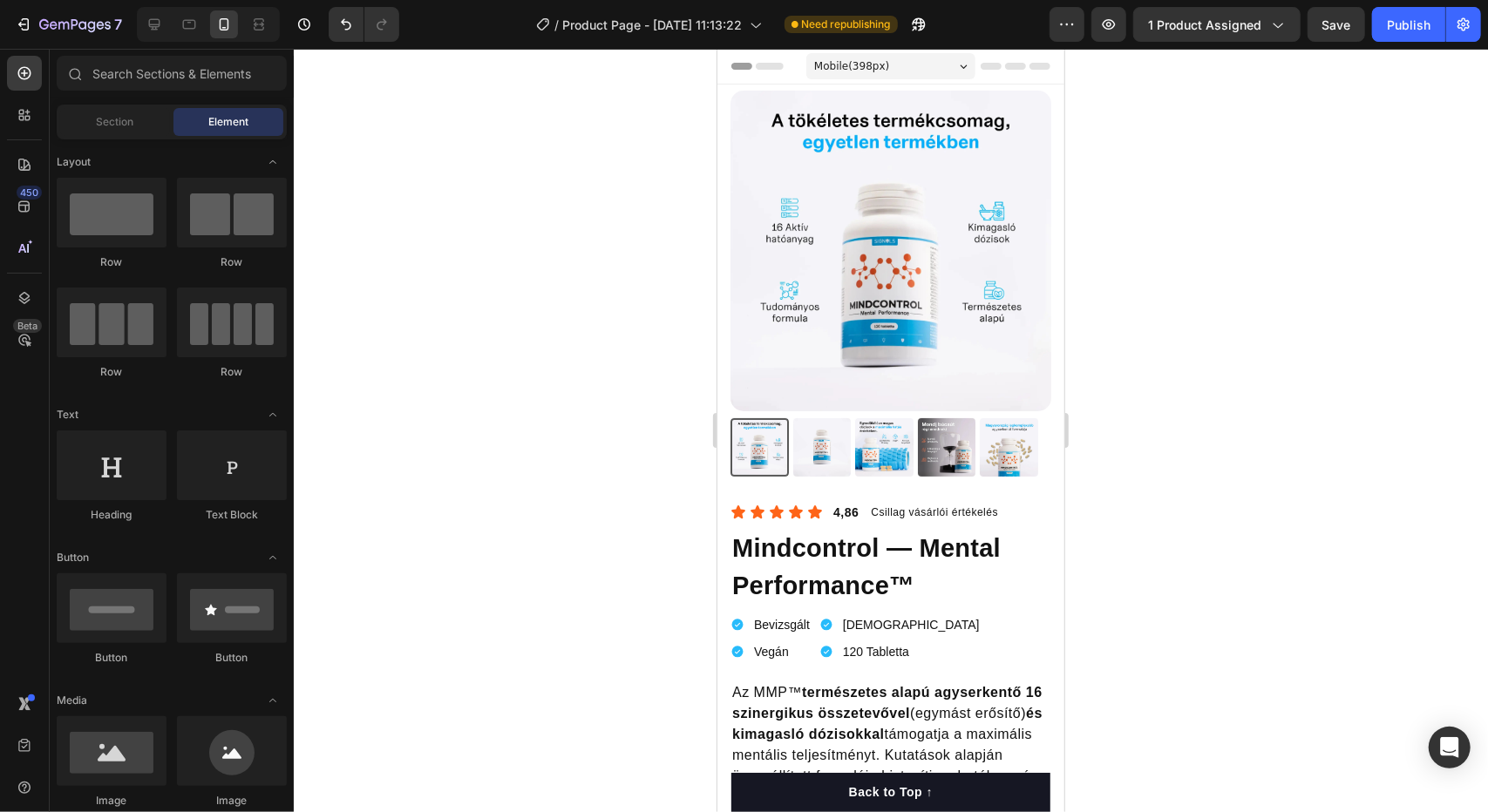
scroll to position [487, 0]
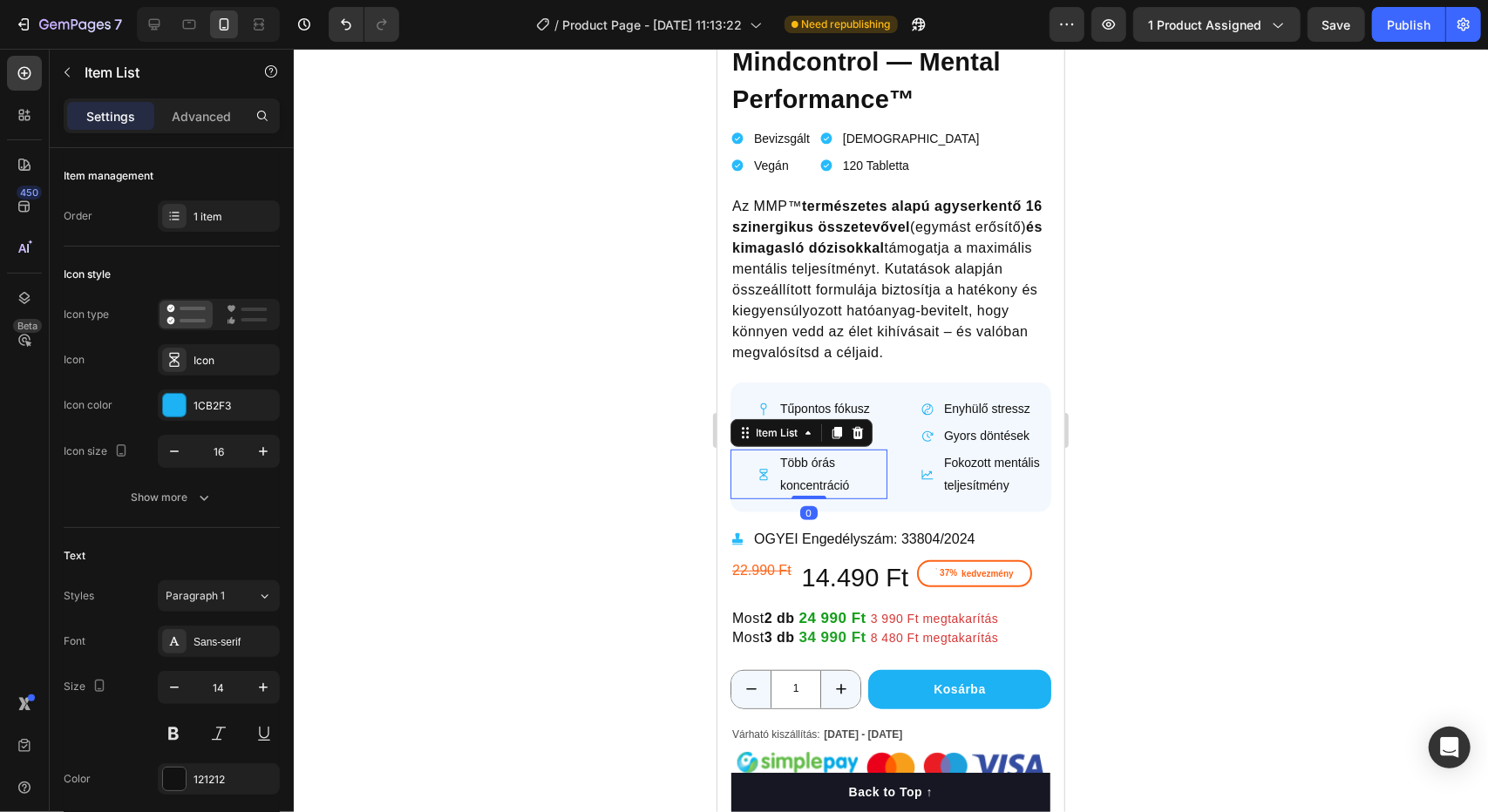
click at [744, 466] on div "Több órás koncentráció" at bounding box center [814, 473] width 144 height 48
click at [884, 466] on div "Több órás koncentráció Item List 0 Fokozott mentális teljesítmény Item List Row" at bounding box center [889, 479] width 320 height 62
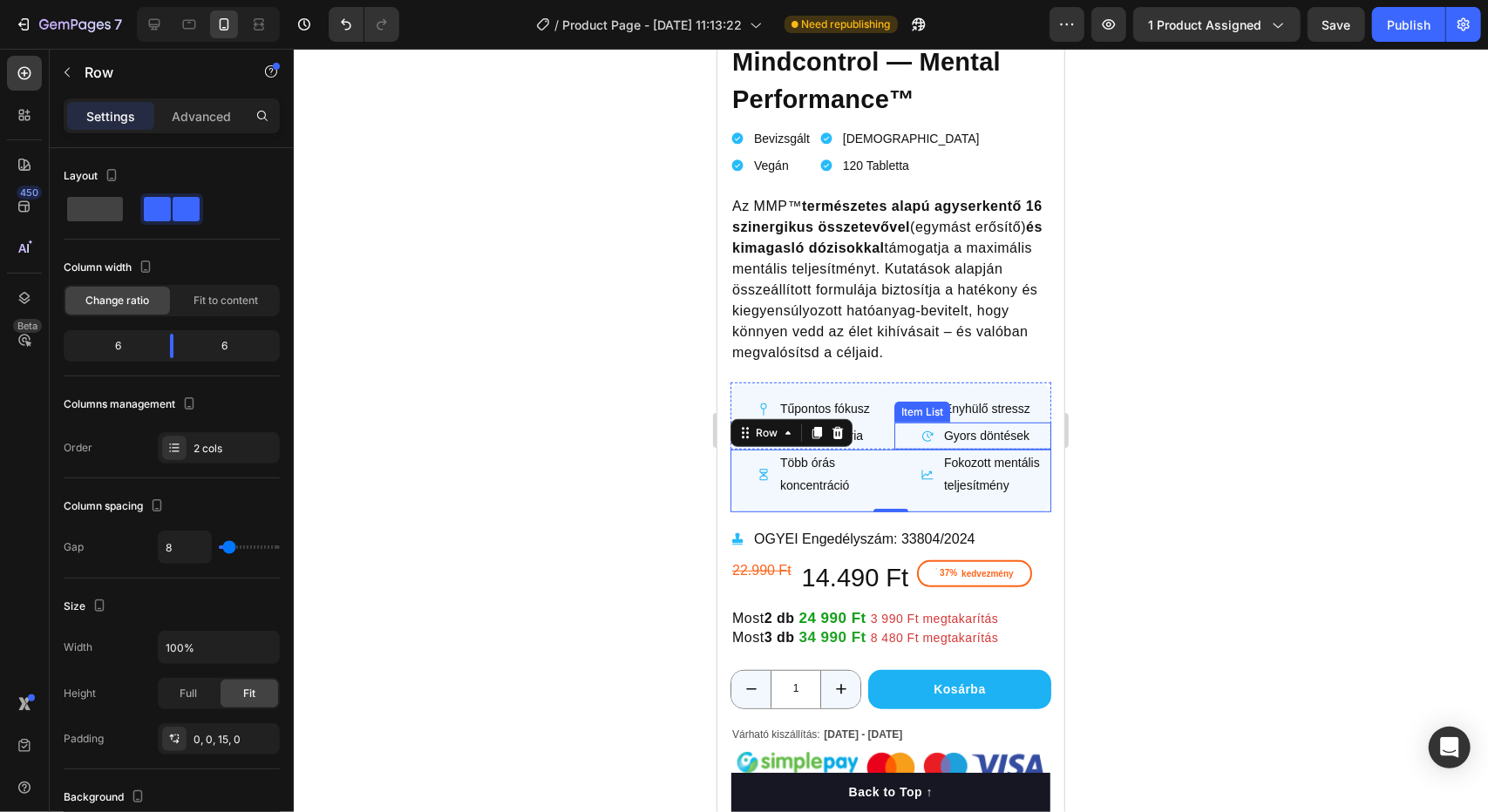
click at [1261, 365] on div at bounding box center [891, 430] width 1194 height 764
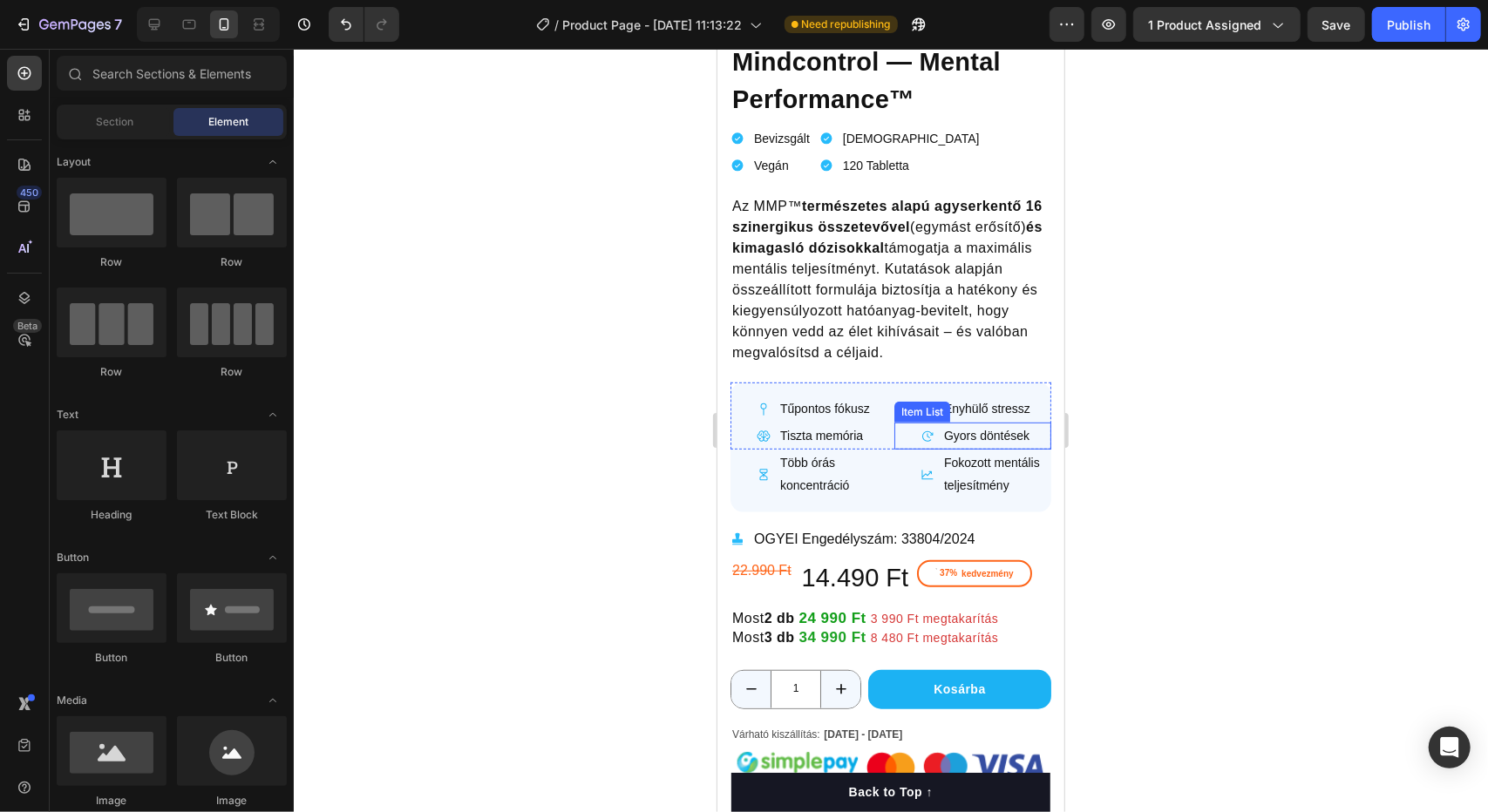
click at [1261, 365] on div at bounding box center [891, 430] width 1194 height 764
click at [778, 567] on div "22.990 Ft Product Price Product Price" at bounding box center [761, 578] width 63 height 37
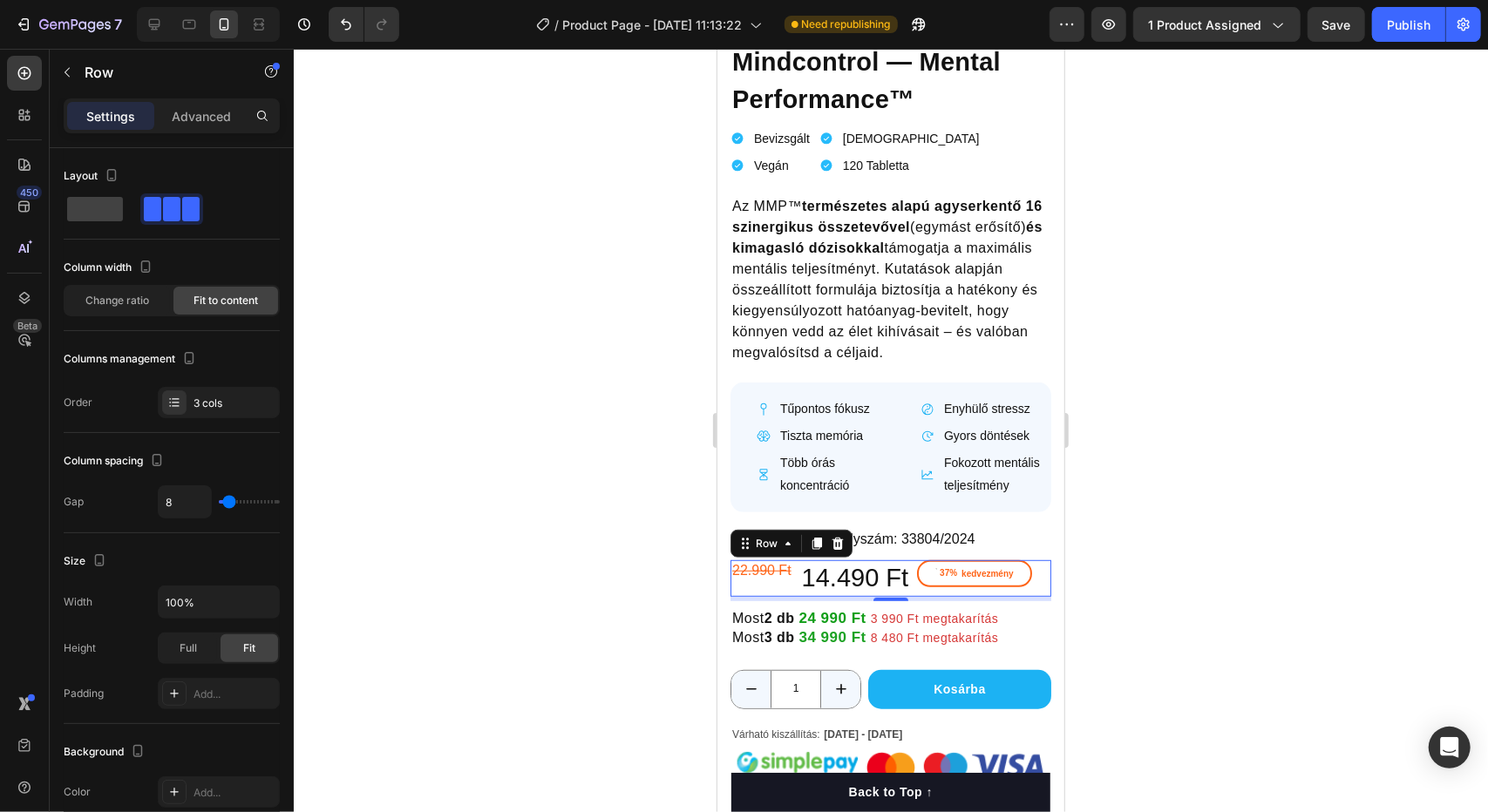
click at [1140, 411] on div at bounding box center [891, 430] width 1194 height 764
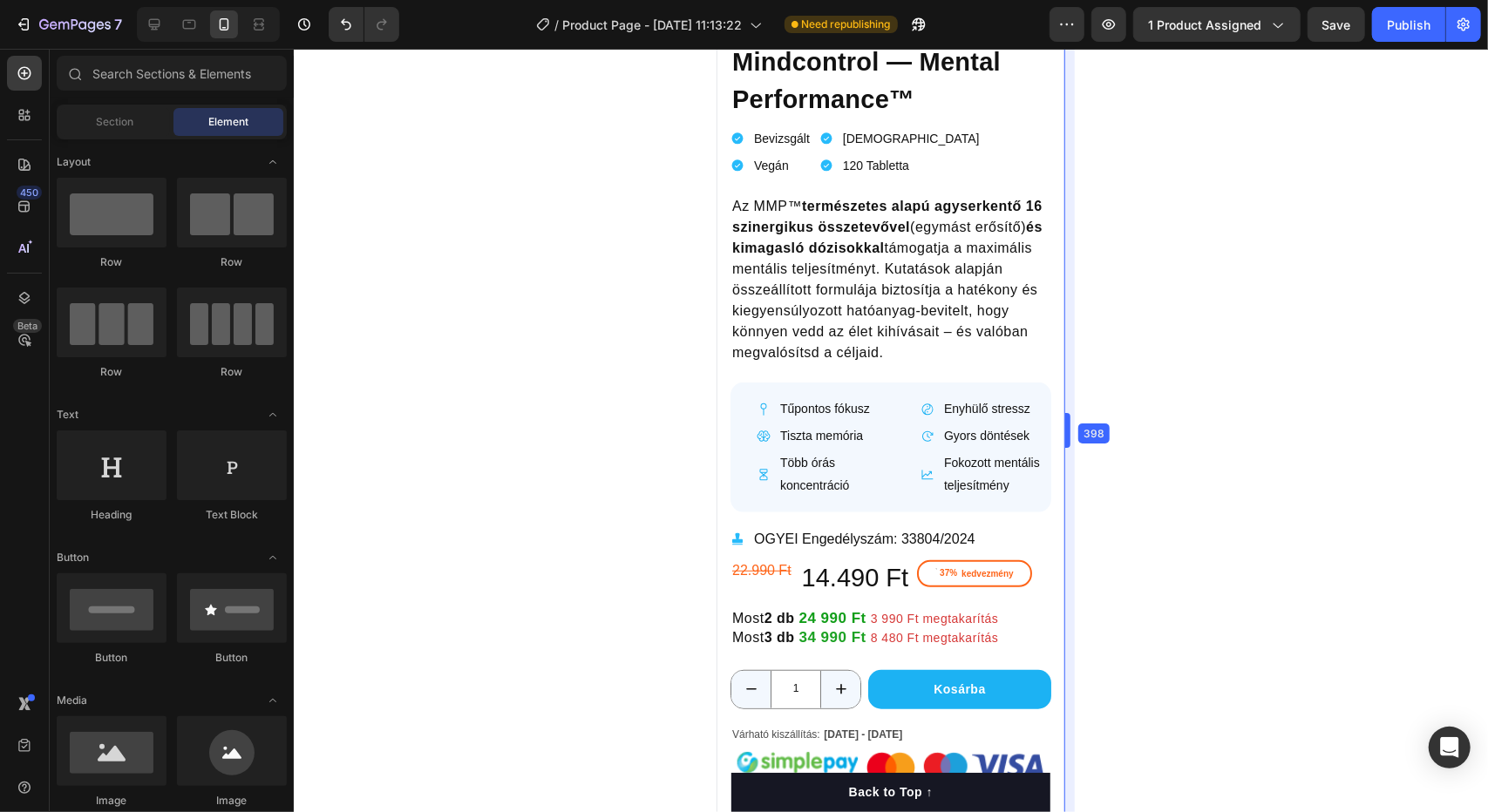
drag, startPoint x: 1065, startPoint y: 421, endPoint x: 1082, endPoint y: 425, distance: 17.5
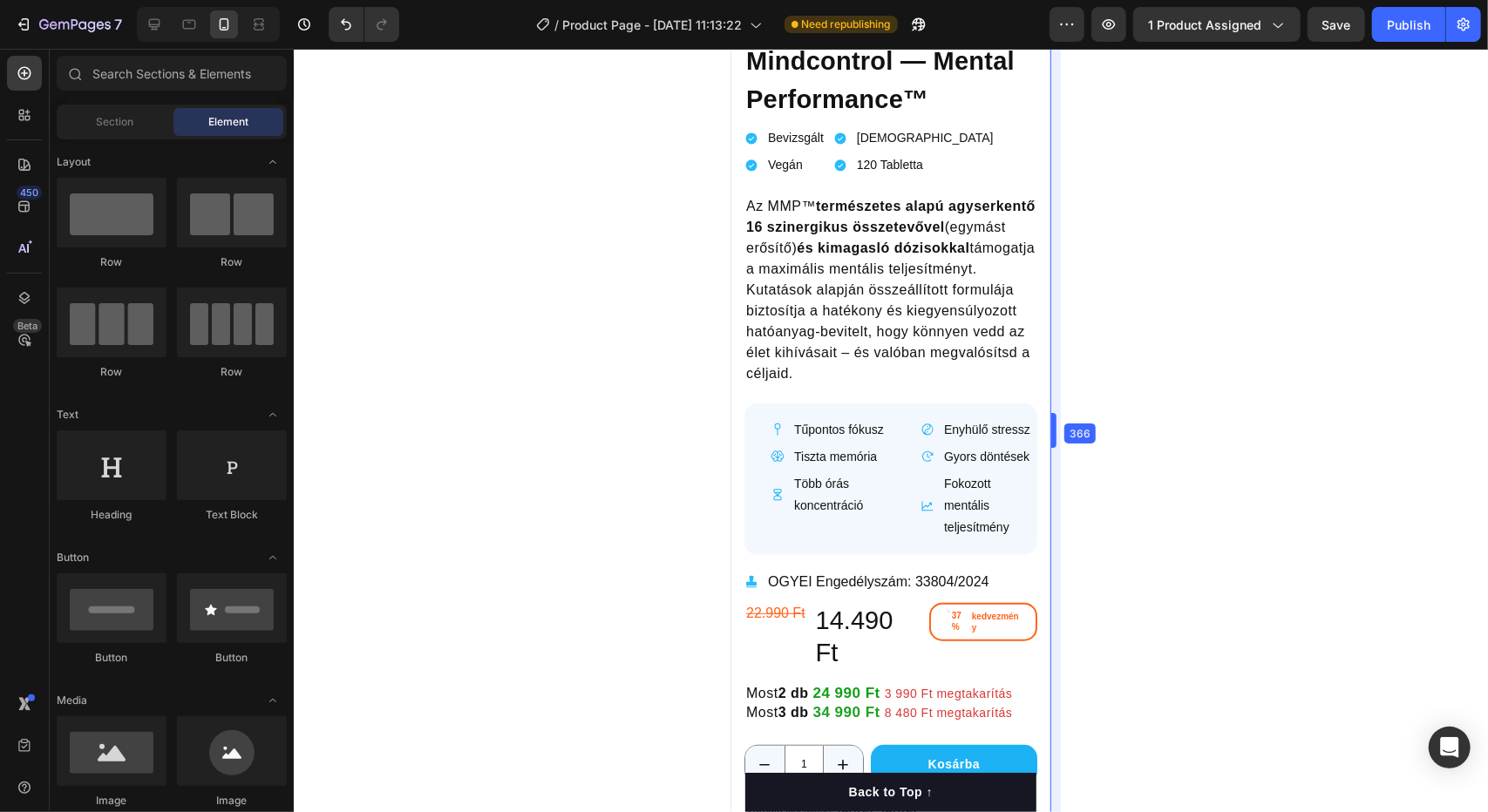
scroll to position [445, 0]
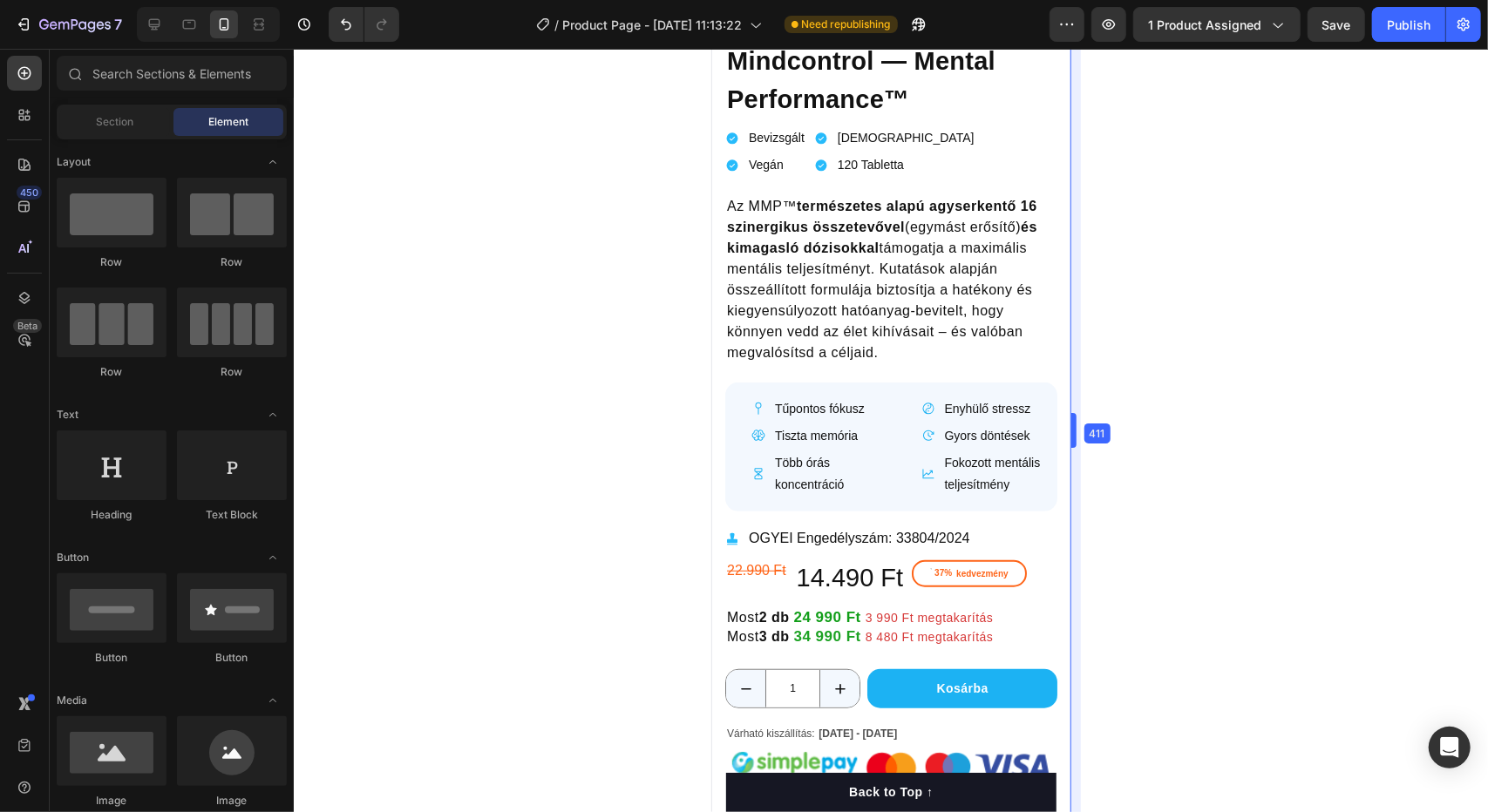
drag, startPoint x: 1082, startPoint y: 426, endPoint x: 1090, endPoint y: 433, distance: 10.6
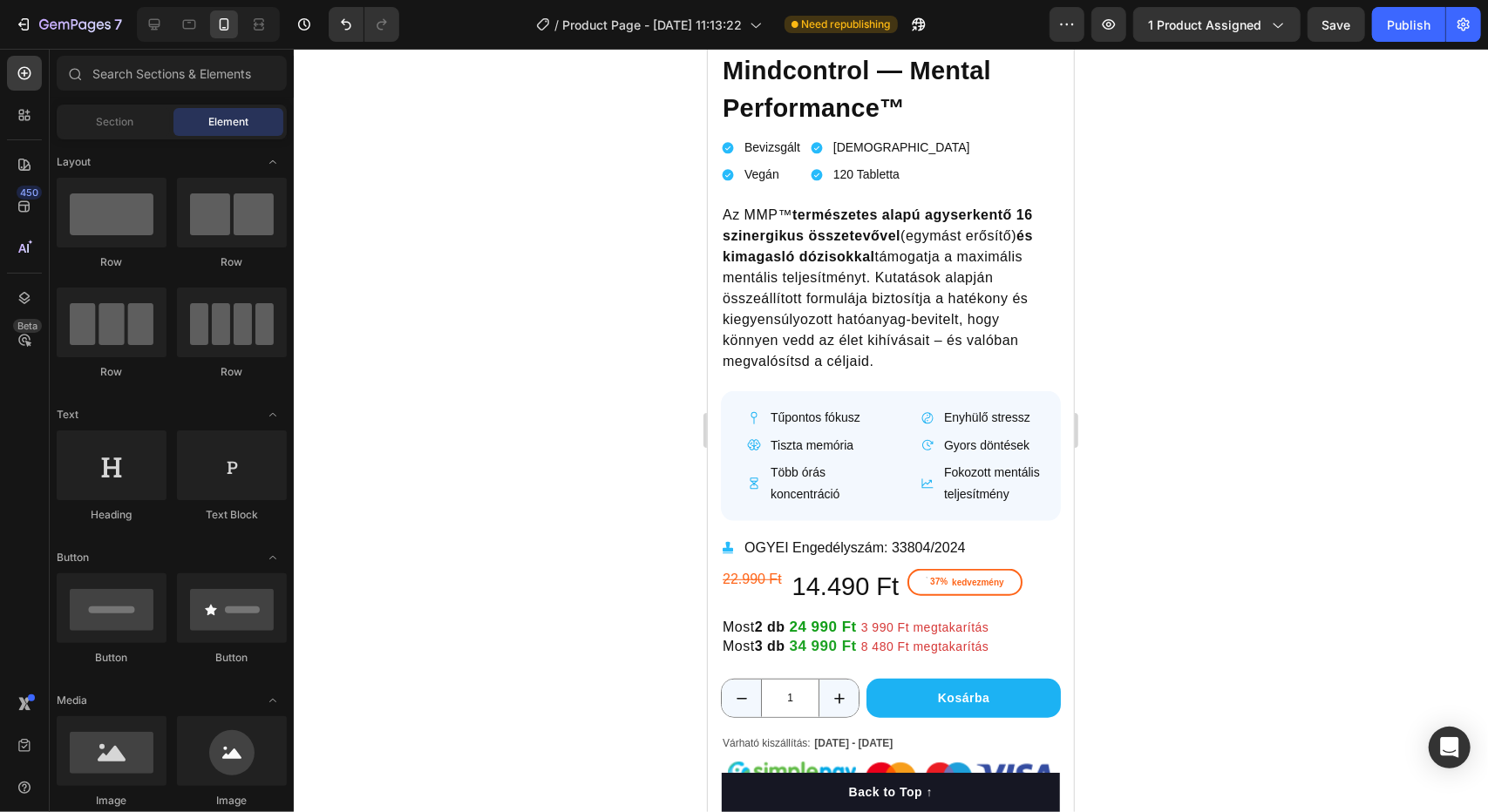
scroll to position [509, 0]
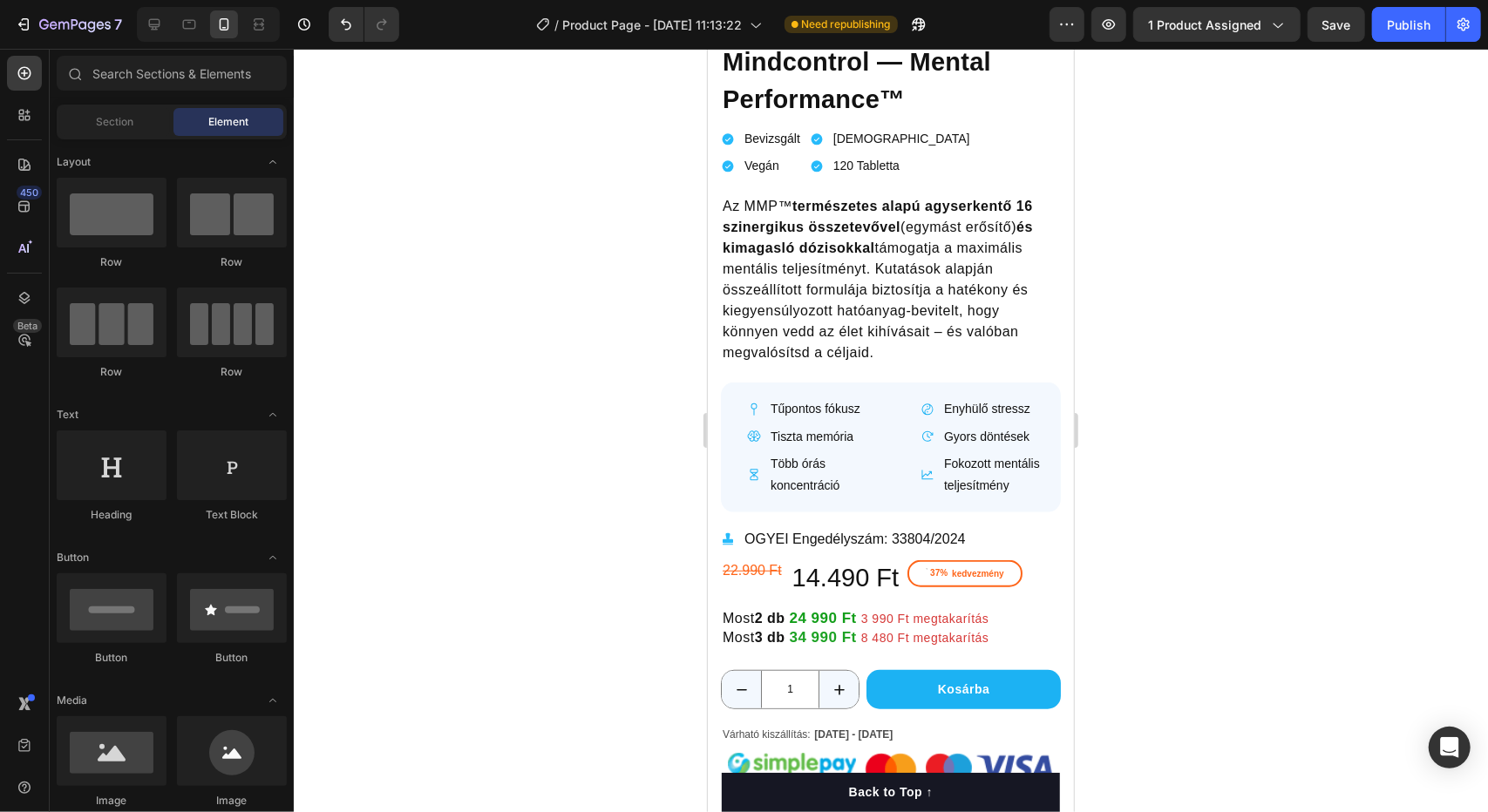
click at [1250, 464] on div at bounding box center [891, 430] width 1194 height 764
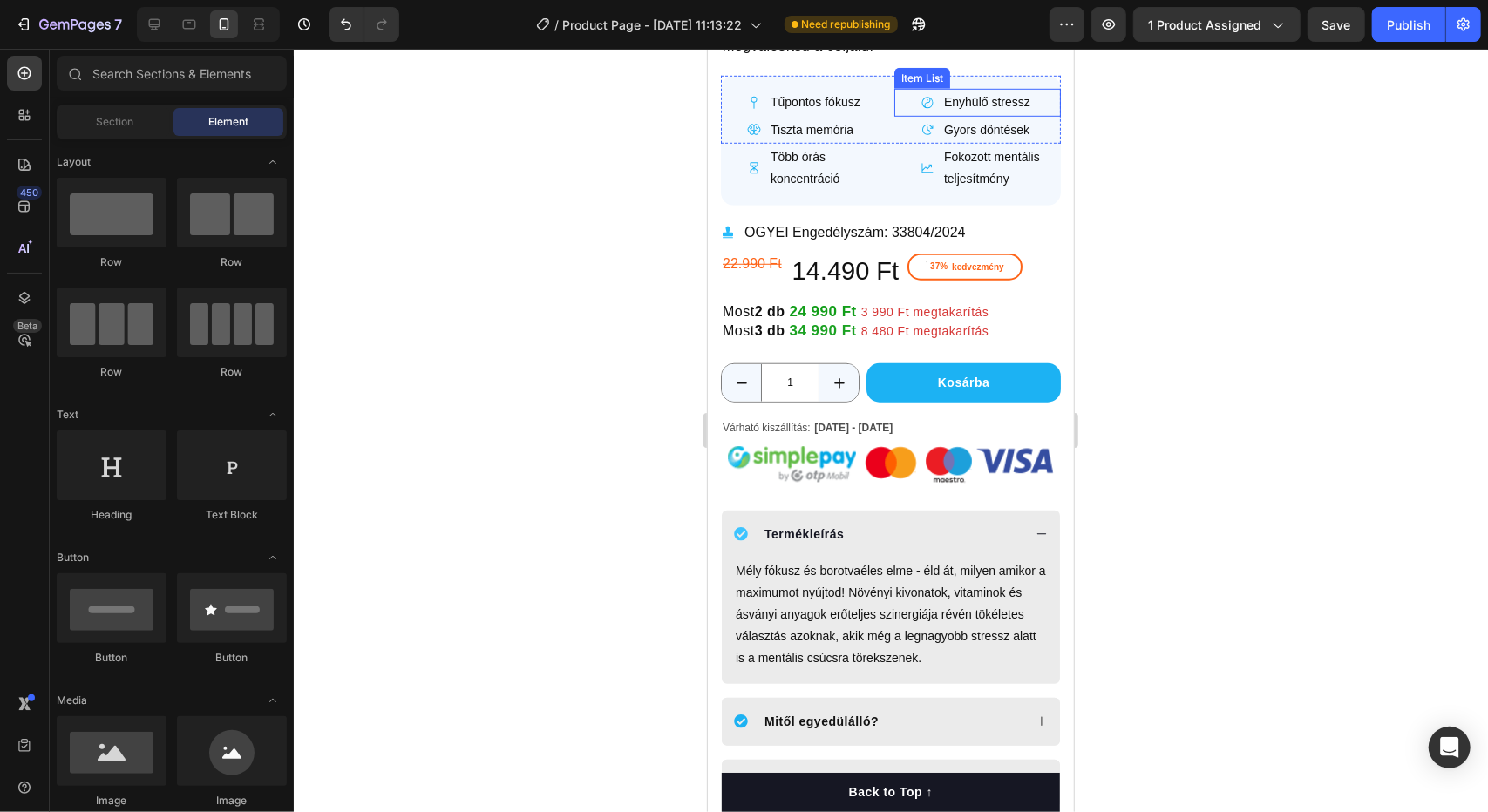
scroll to position [815, 0]
click at [169, 22] on div at bounding box center [208, 24] width 143 height 35
click at [154, 24] on icon at bounding box center [154, 25] width 17 height 17
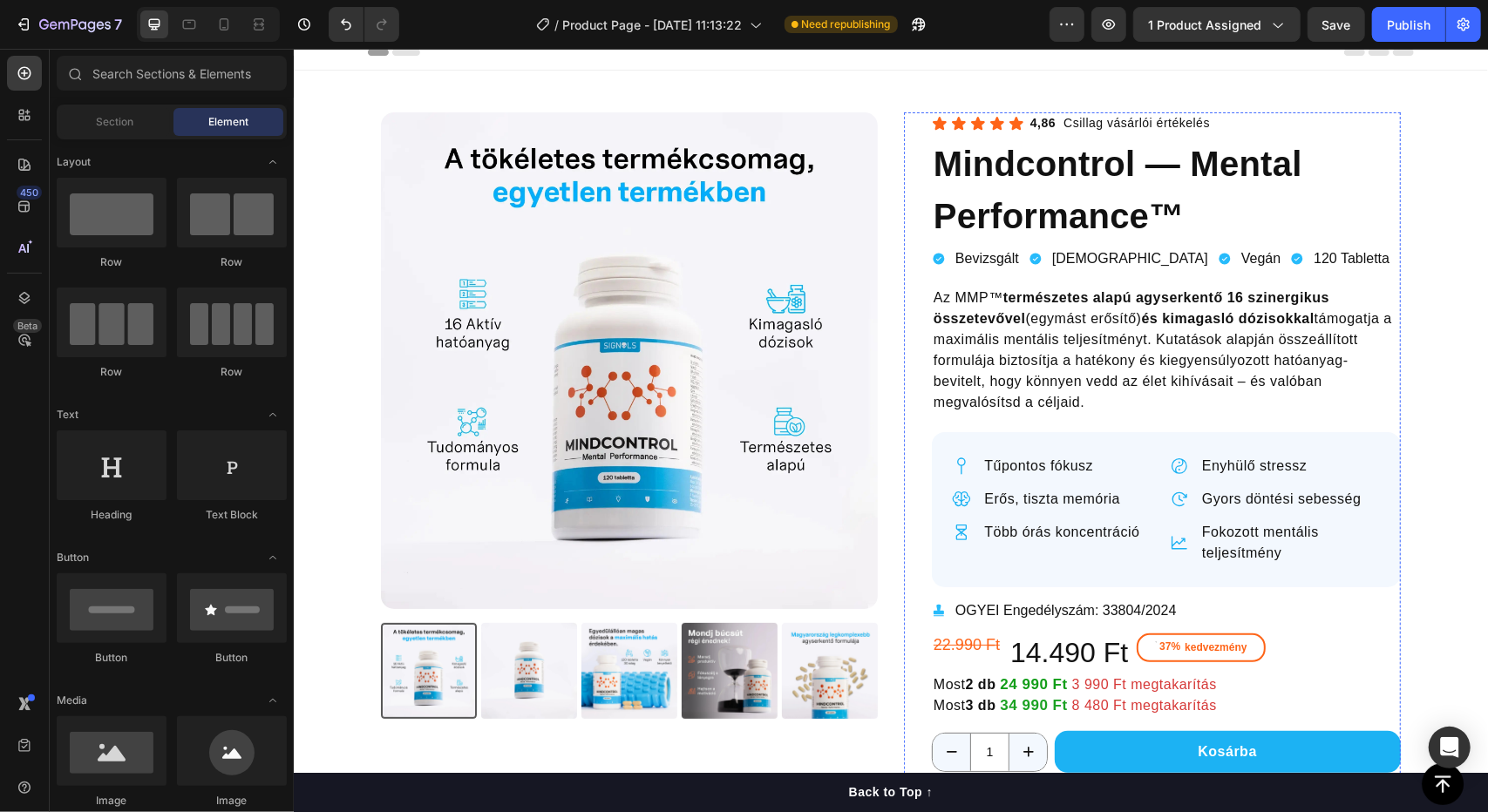
scroll to position [12, 0]
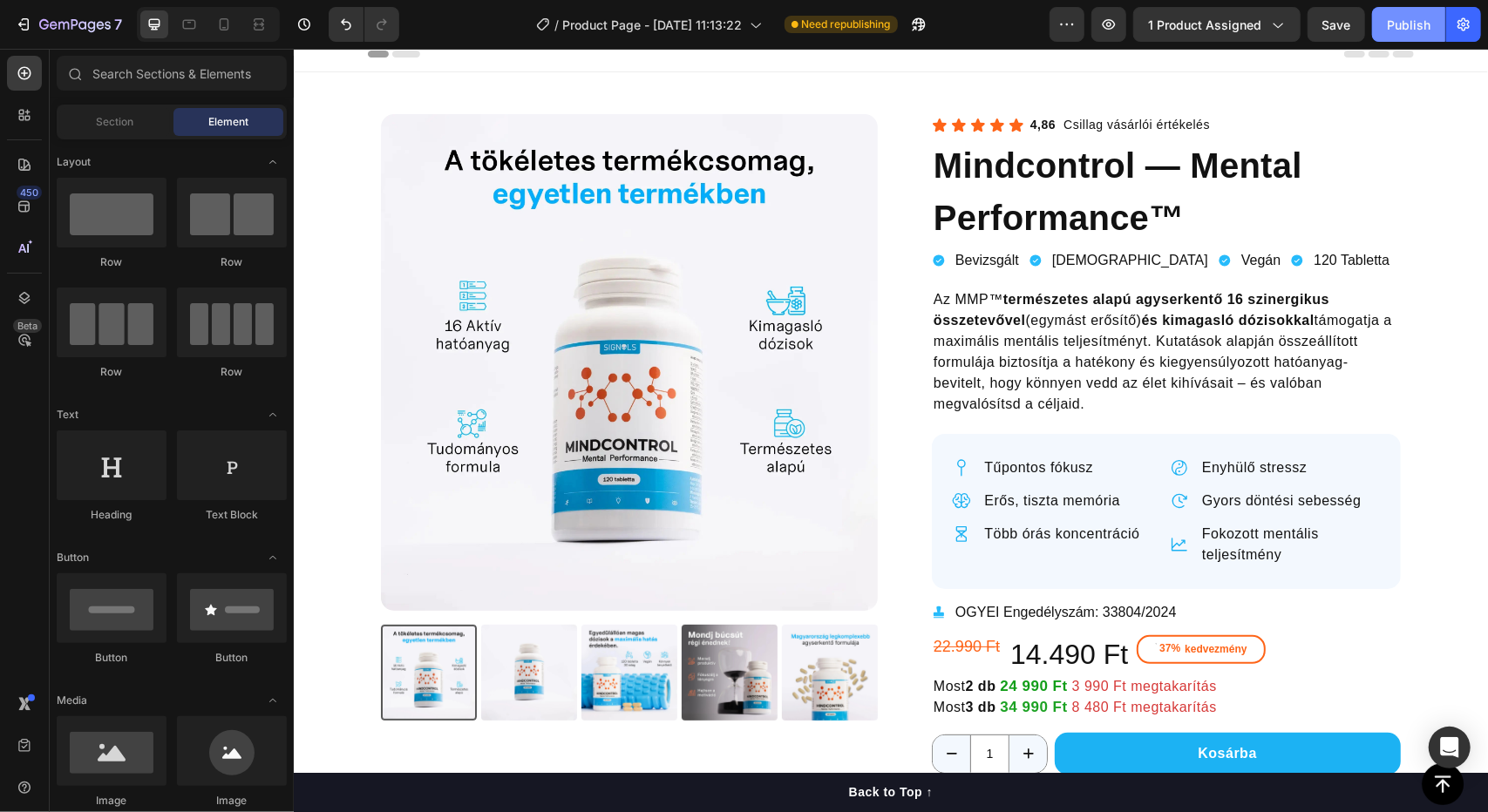
click at [1393, 22] on div "Publish" at bounding box center [1408, 25] width 44 height 18
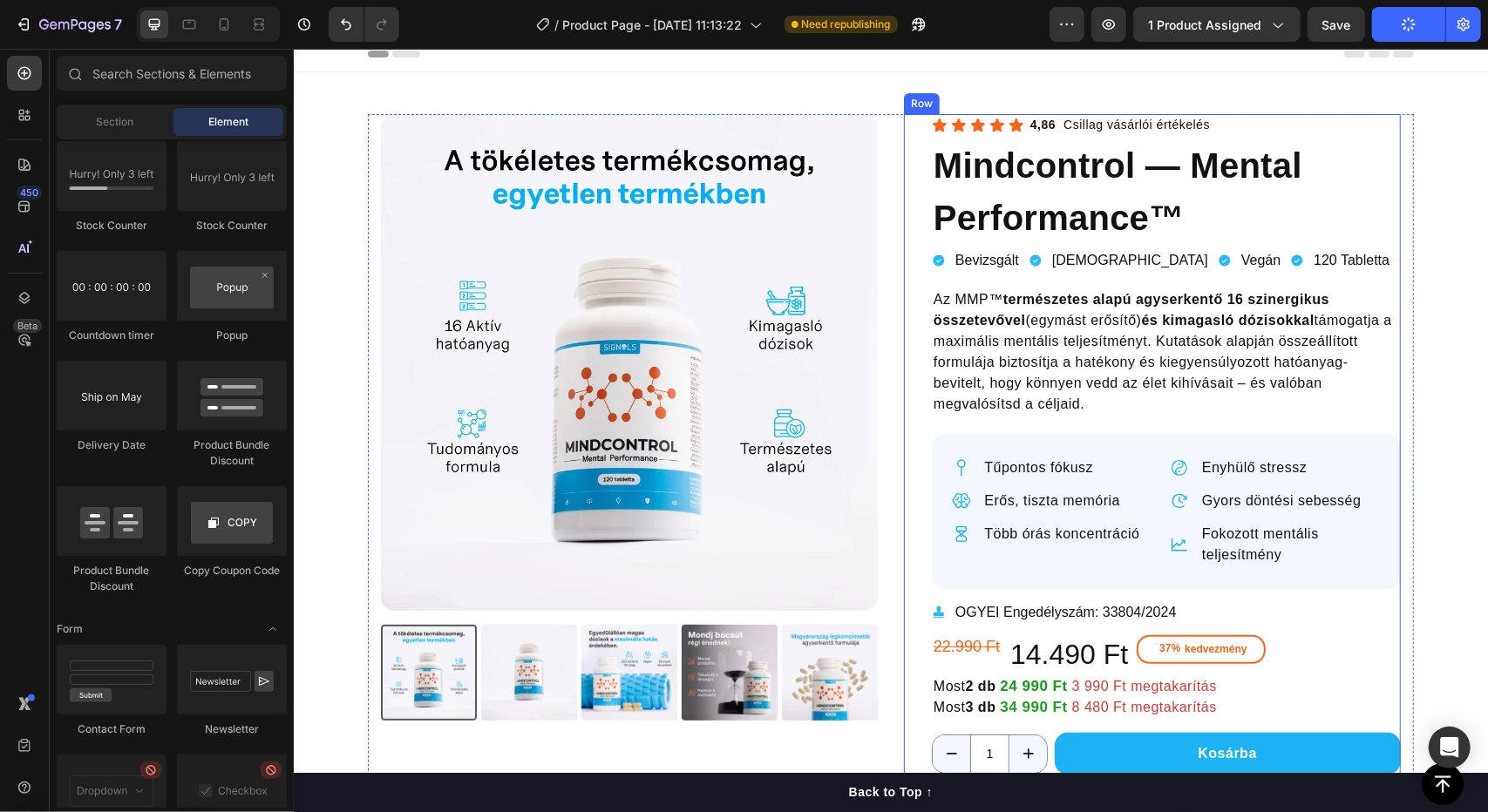
scroll to position [96, 0]
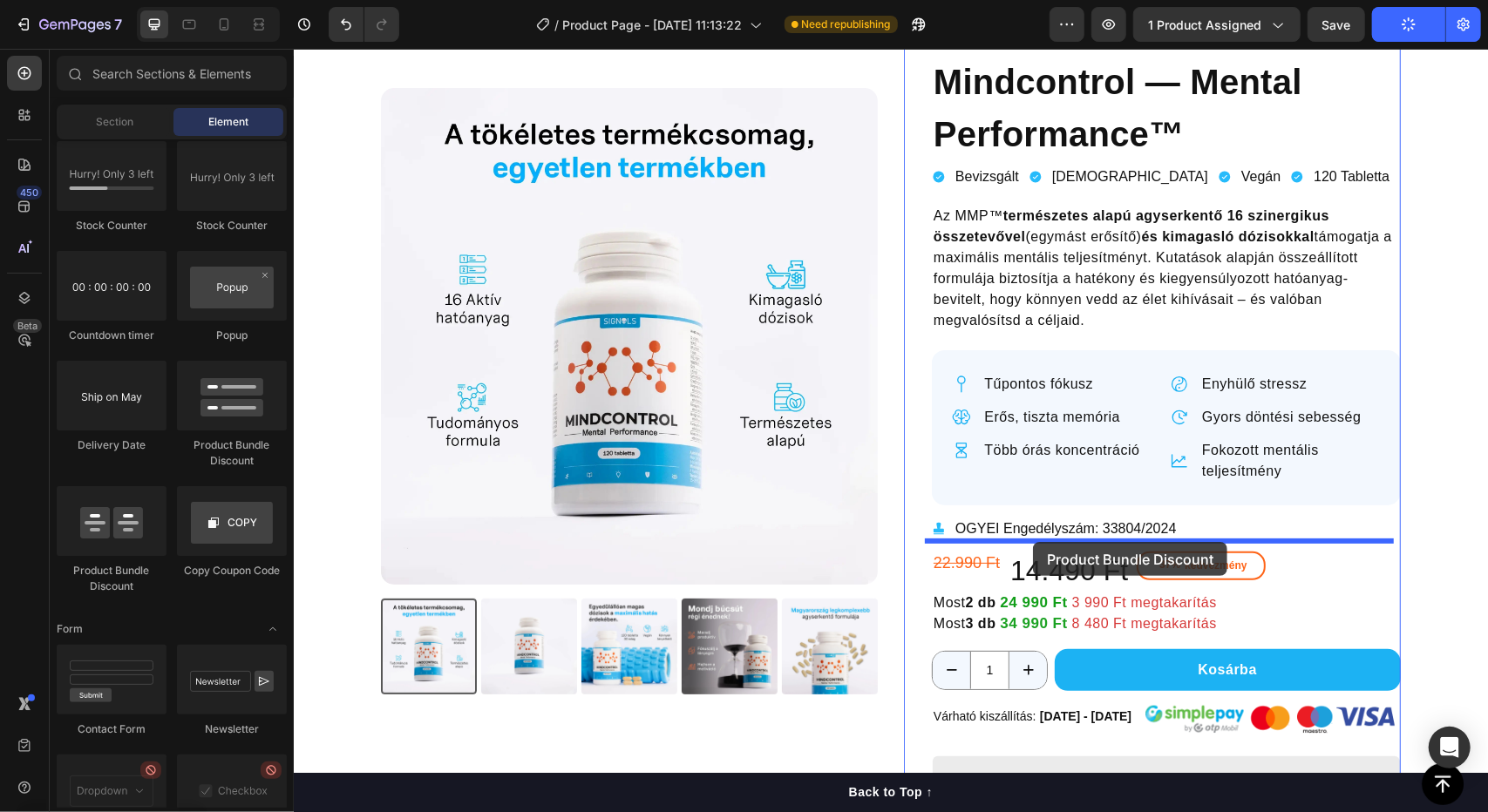
drag, startPoint x: 426, startPoint y: 579, endPoint x: 1032, endPoint y: 539, distance: 607.3
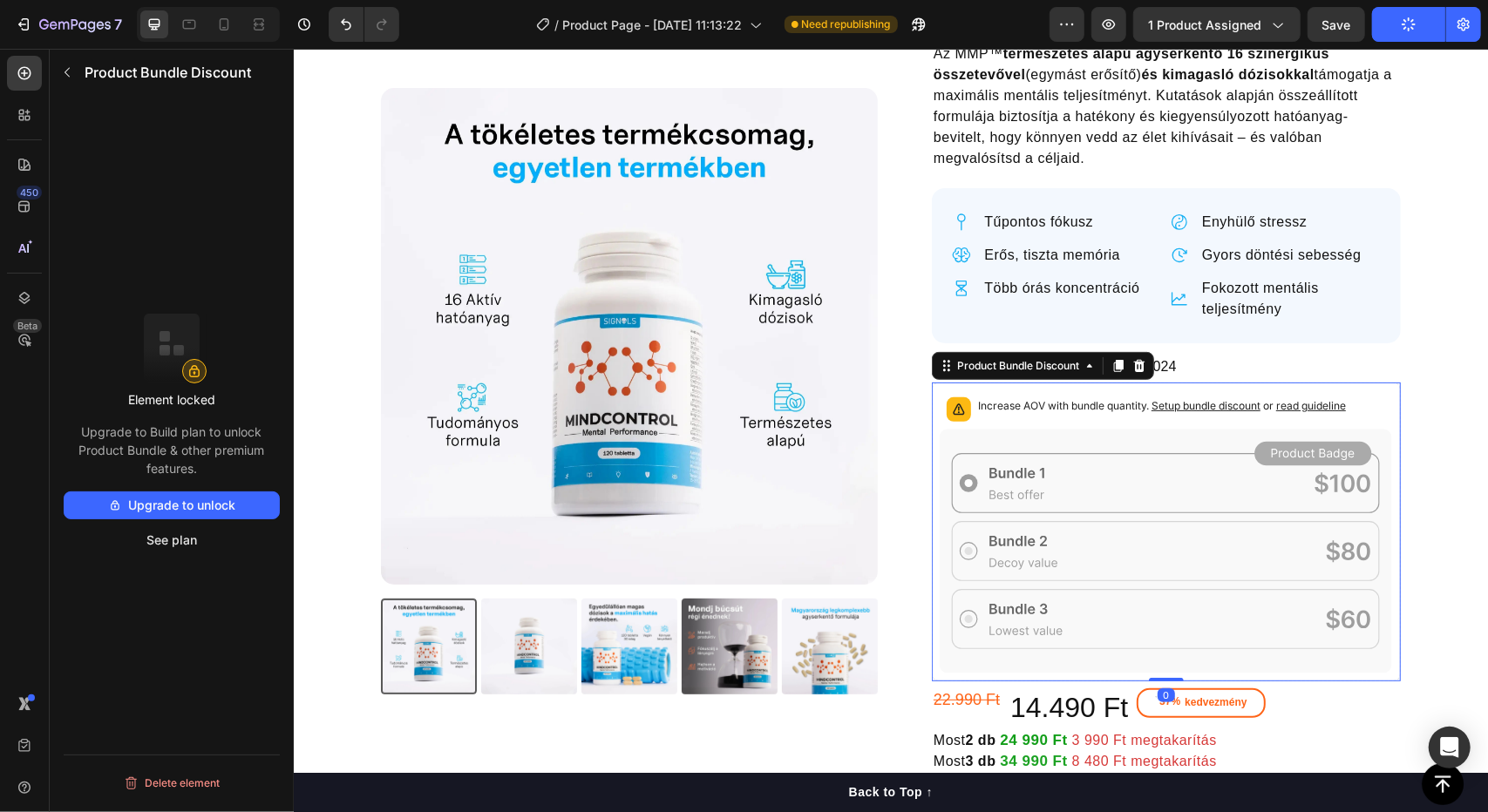
scroll to position [276, 0]
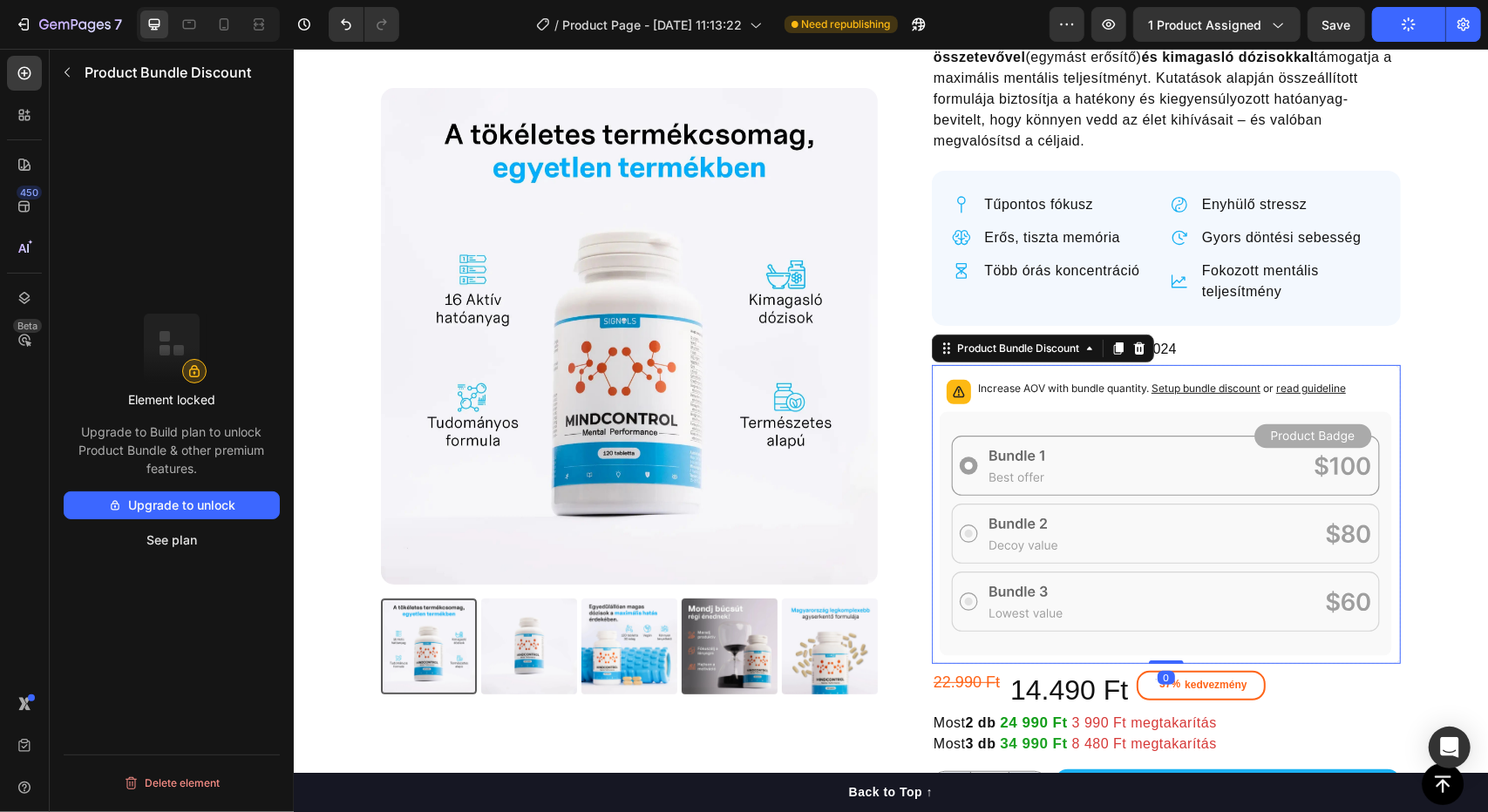
click at [1049, 466] on icon at bounding box center [1165, 533] width 454 height 245
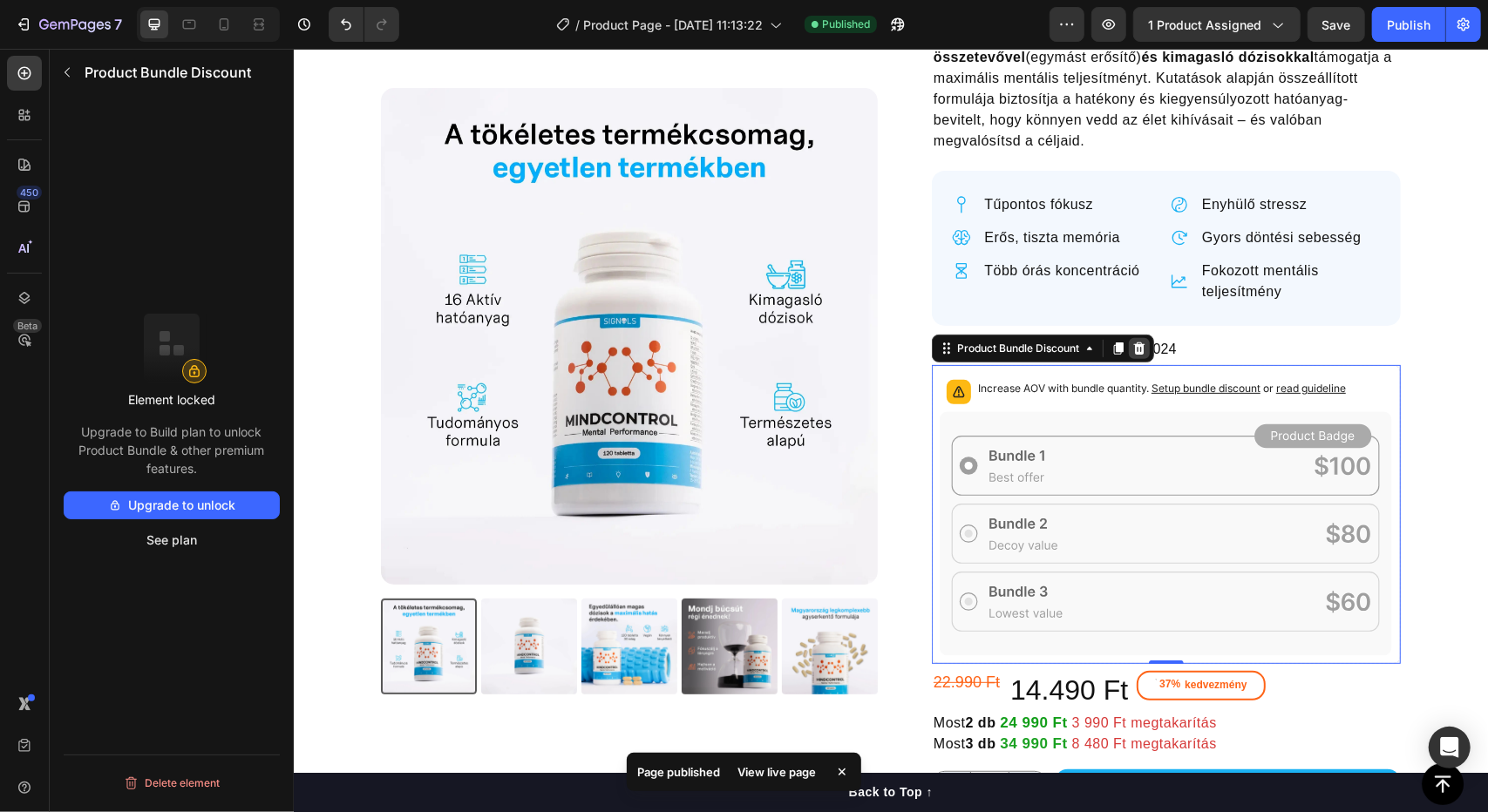
click at [1134, 343] on icon at bounding box center [1138, 347] width 14 height 14
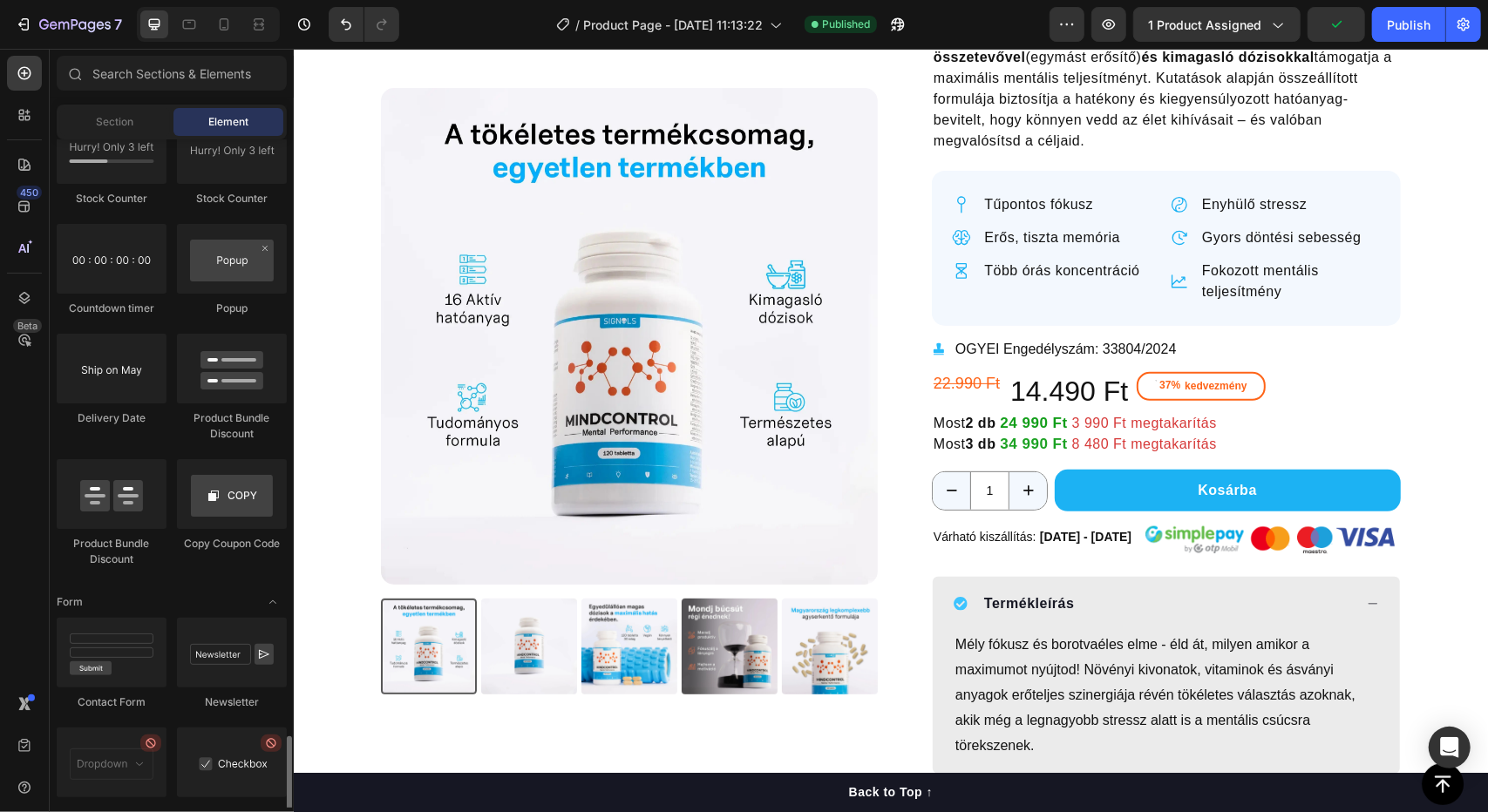
scroll to position [3638, 0]
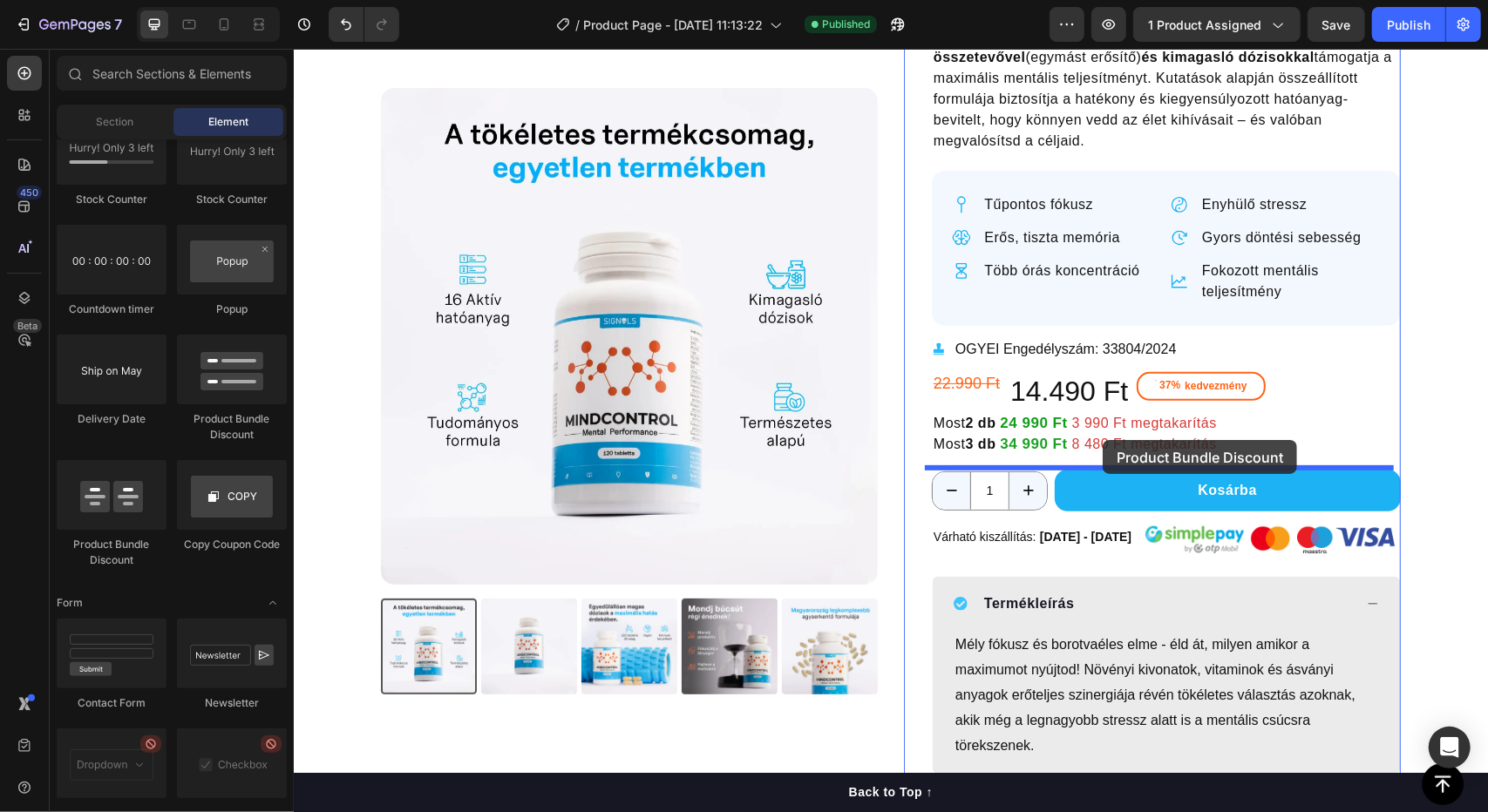
drag, startPoint x: 518, startPoint y: 408, endPoint x: 1102, endPoint y: 439, distance: 584.8
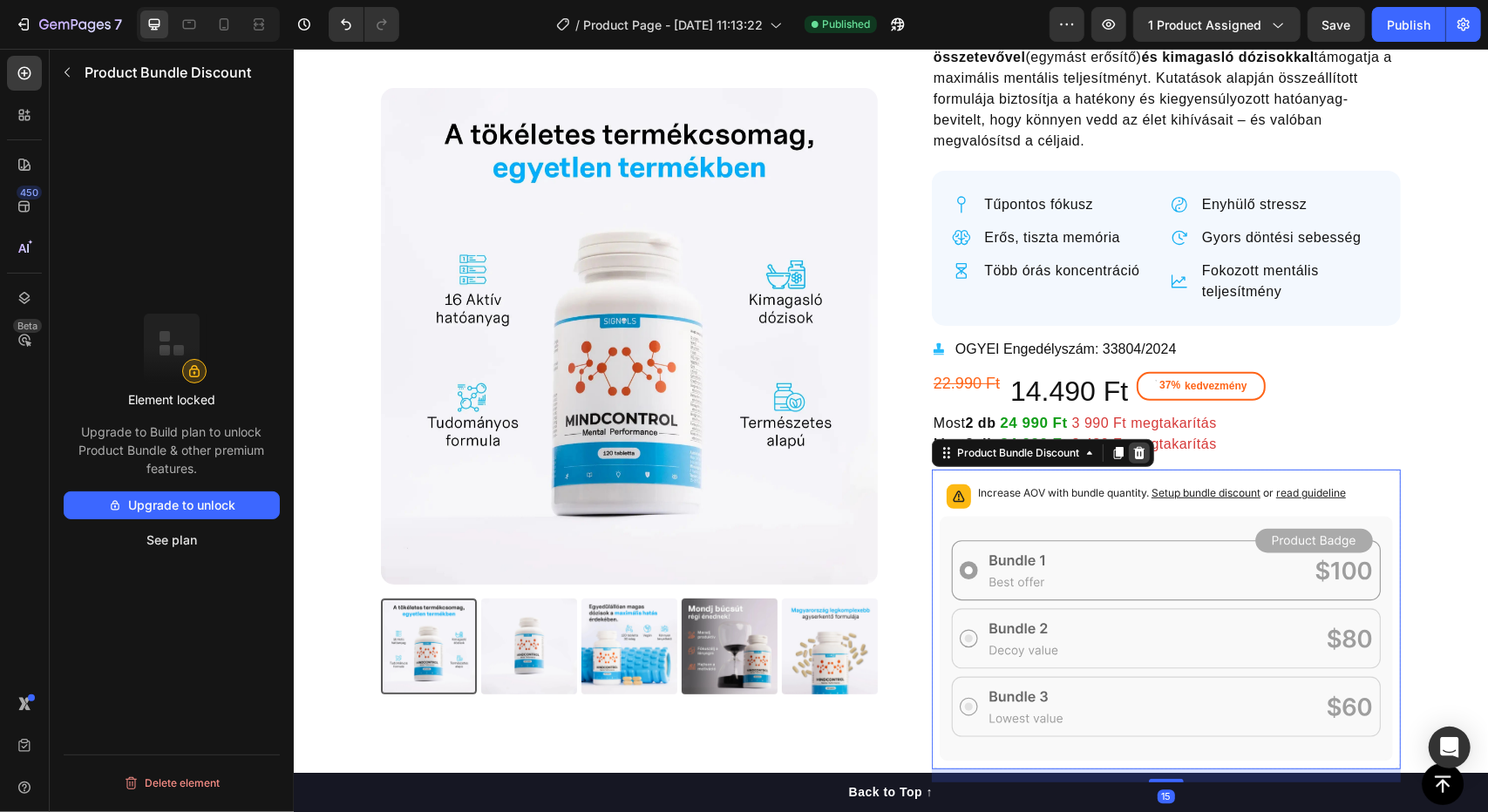
click at [1135, 454] on icon at bounding box center [1139, 452] width 11 height 12
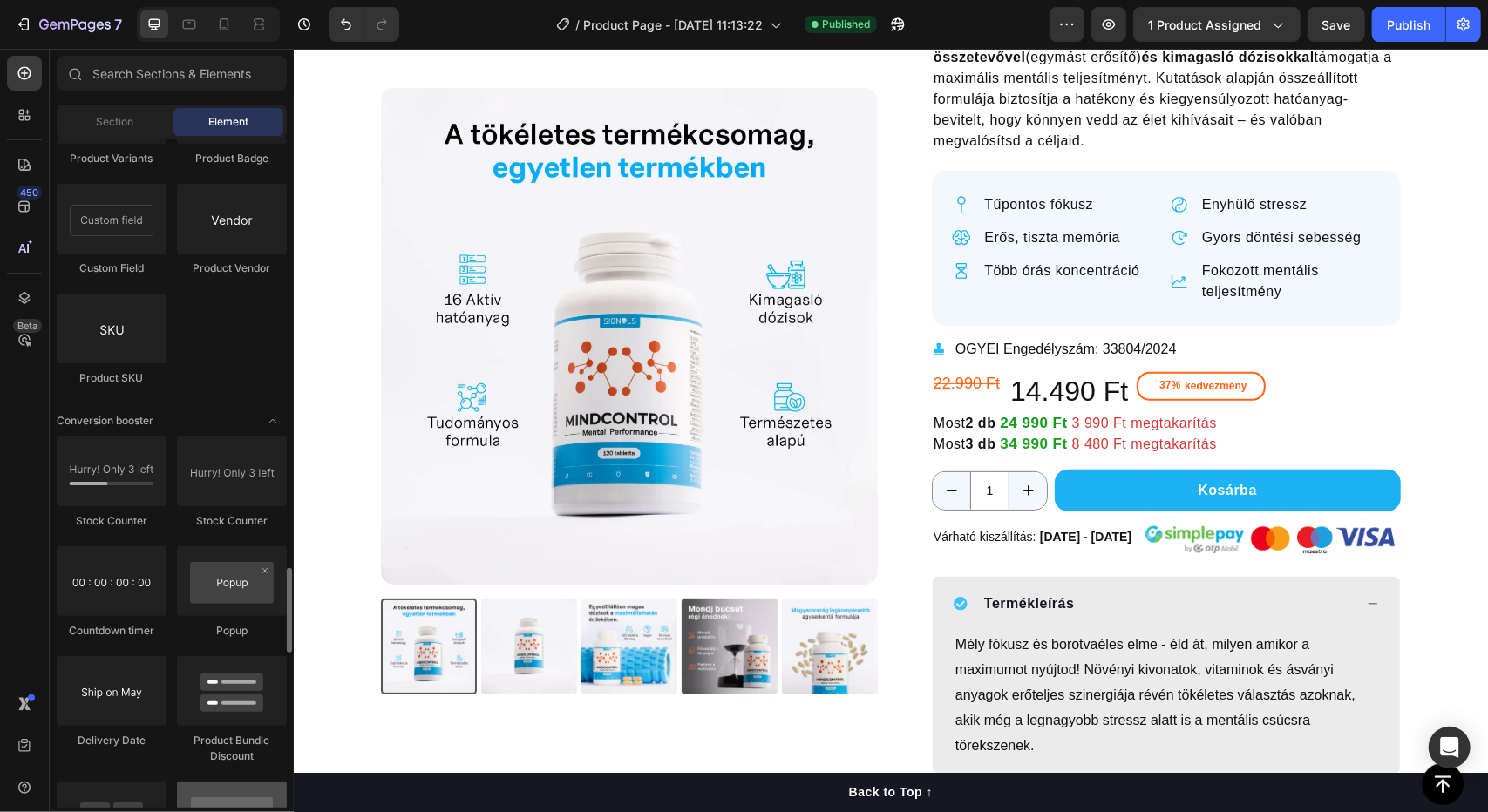
scroll to position [3305, 0]
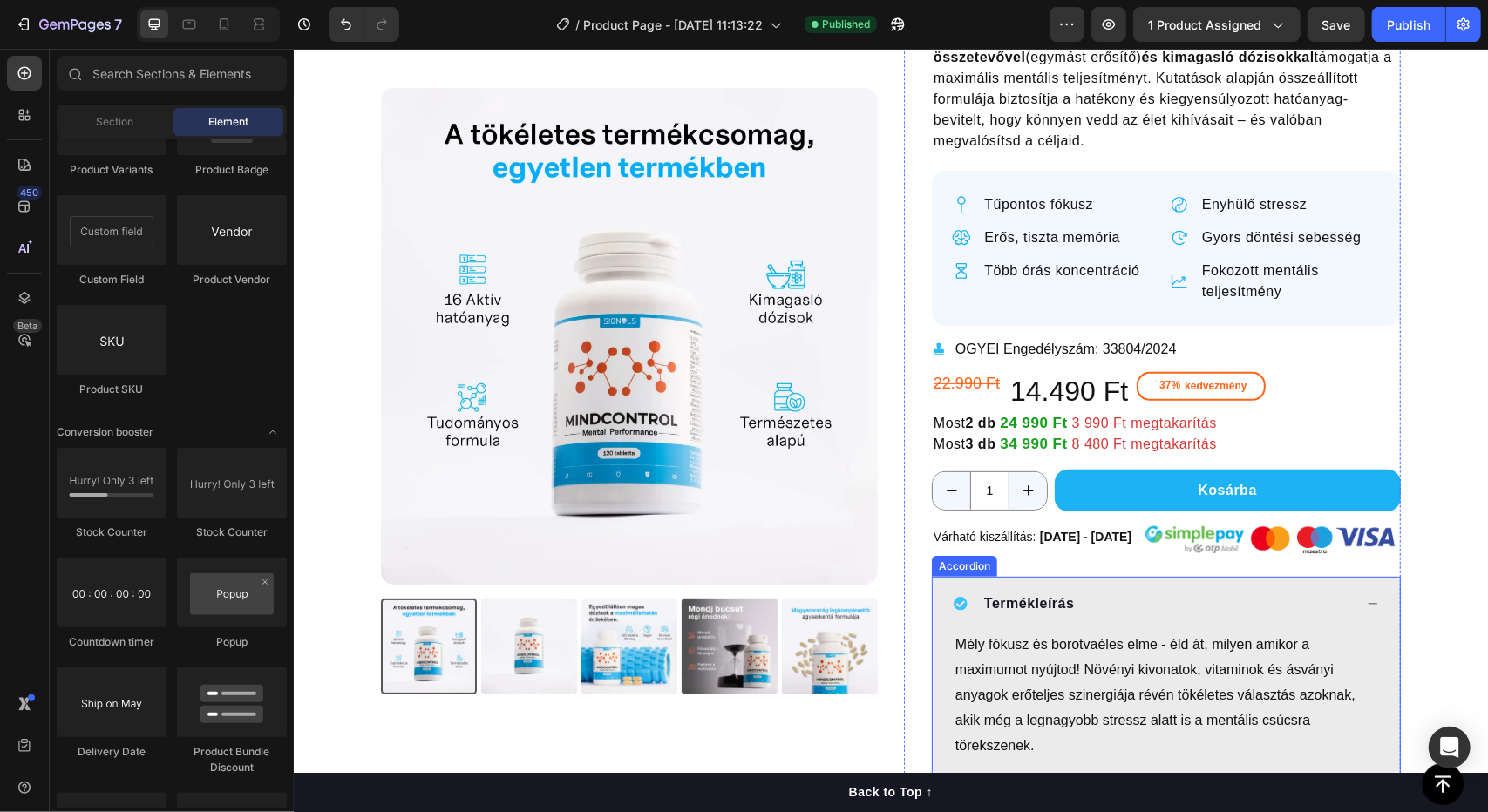
click at [1058, 592] on p "Termékleírás" at bounding box center [1028, 603] width 90 height 21
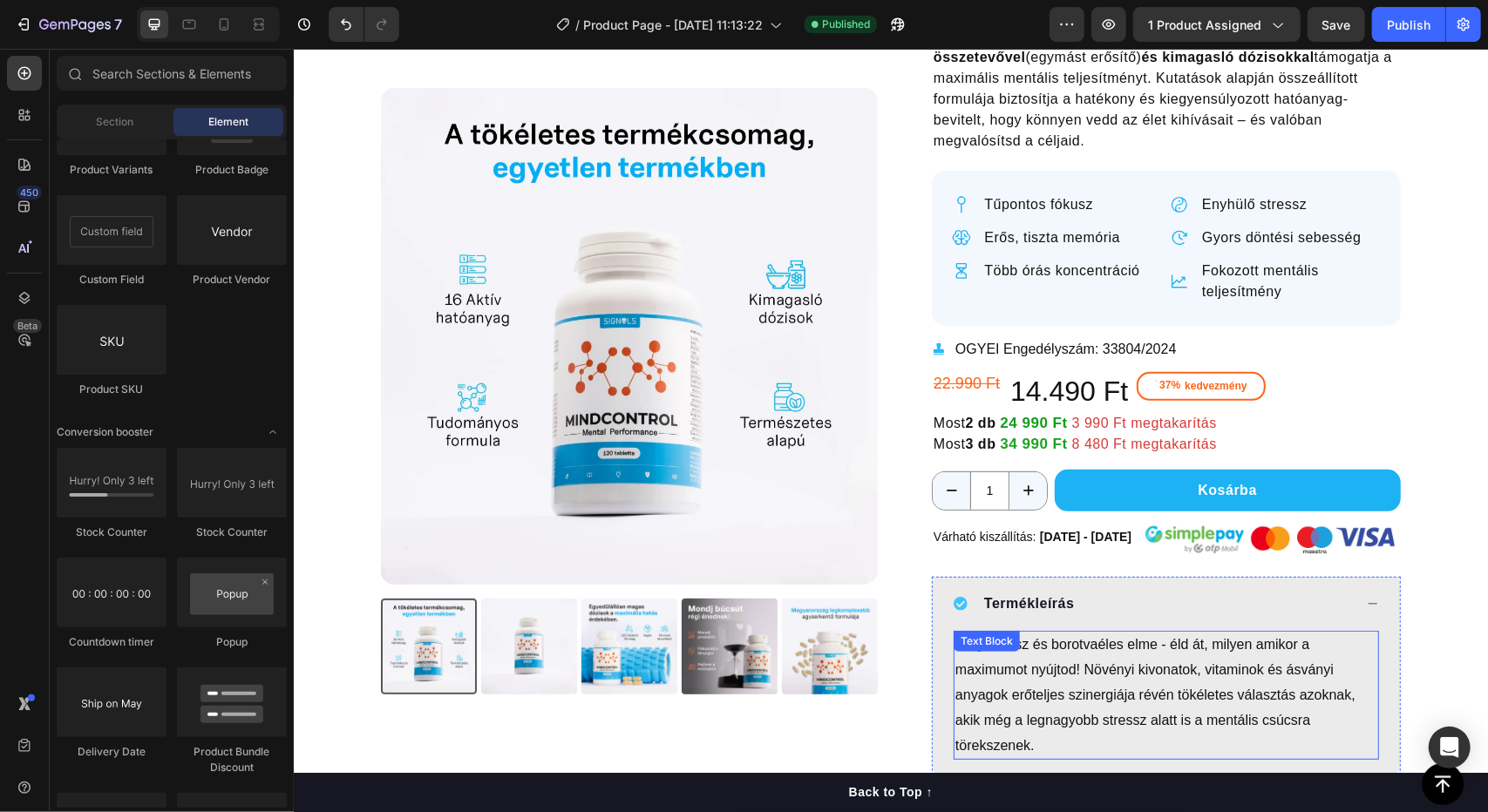
click at [1169, 654] on p "Mély fókusz és borotvaéles elme - éld át, milyen amikor a maximumot nyújtod! Nö…" at bounding box center [1166, 695] width 422 height 126
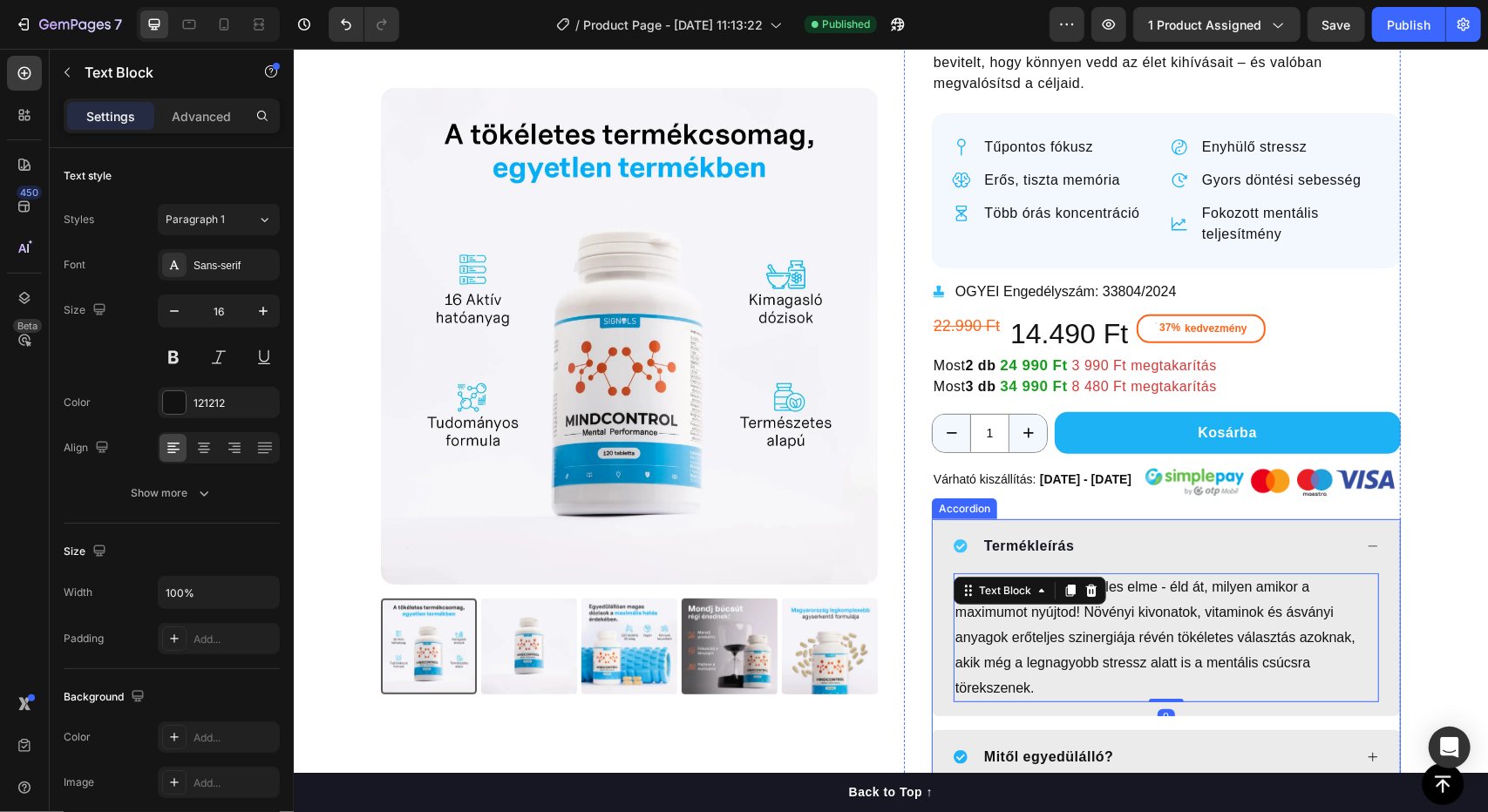
scroll to position [335, 0]
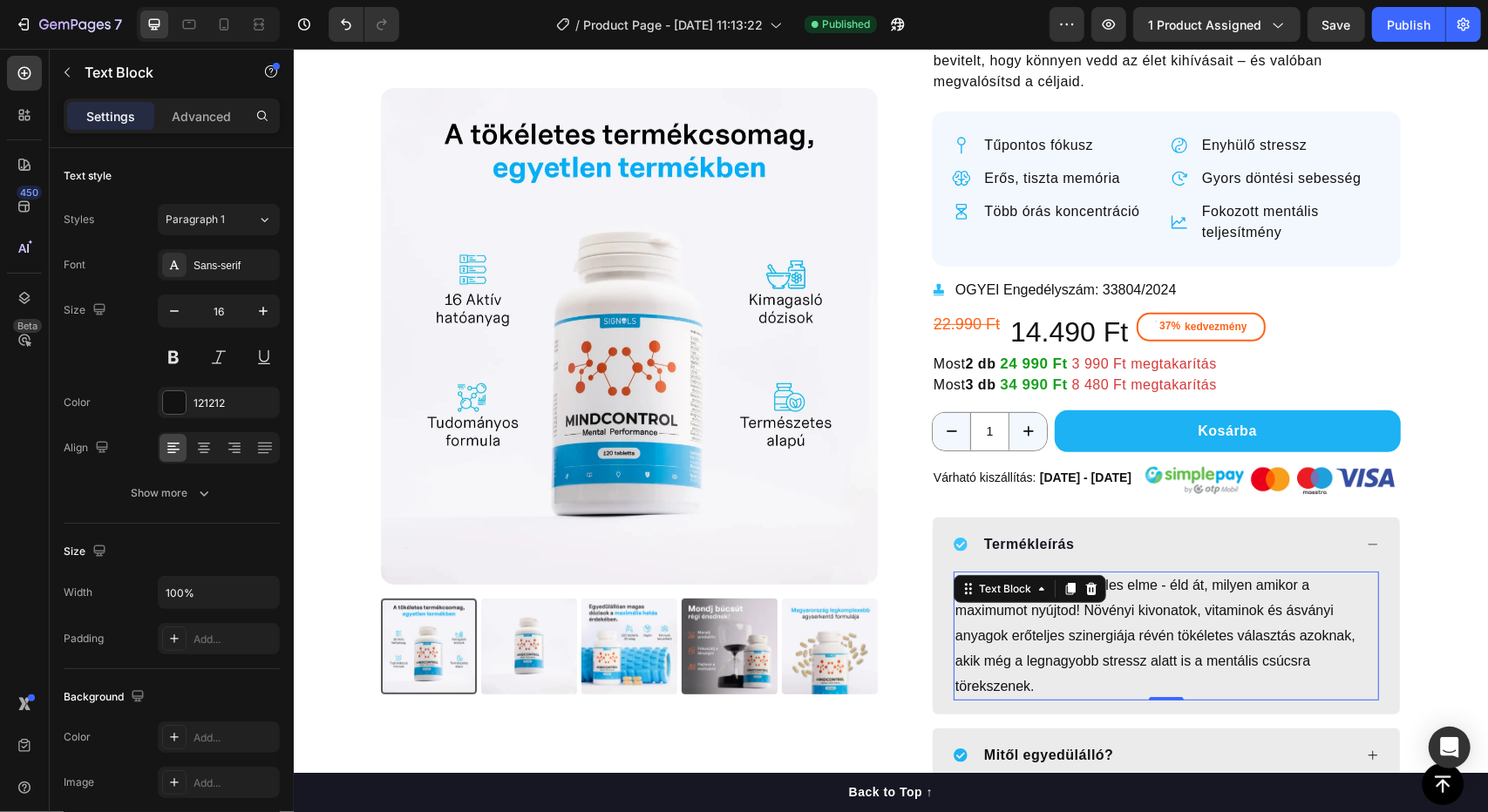
click at [1198, 590] on p "Mély fókusz és borotvaéles elme - éld át, milyen amikor a maximumot nyújtod! Nö…" at bounding box center [1166, 635] width 422 height 126
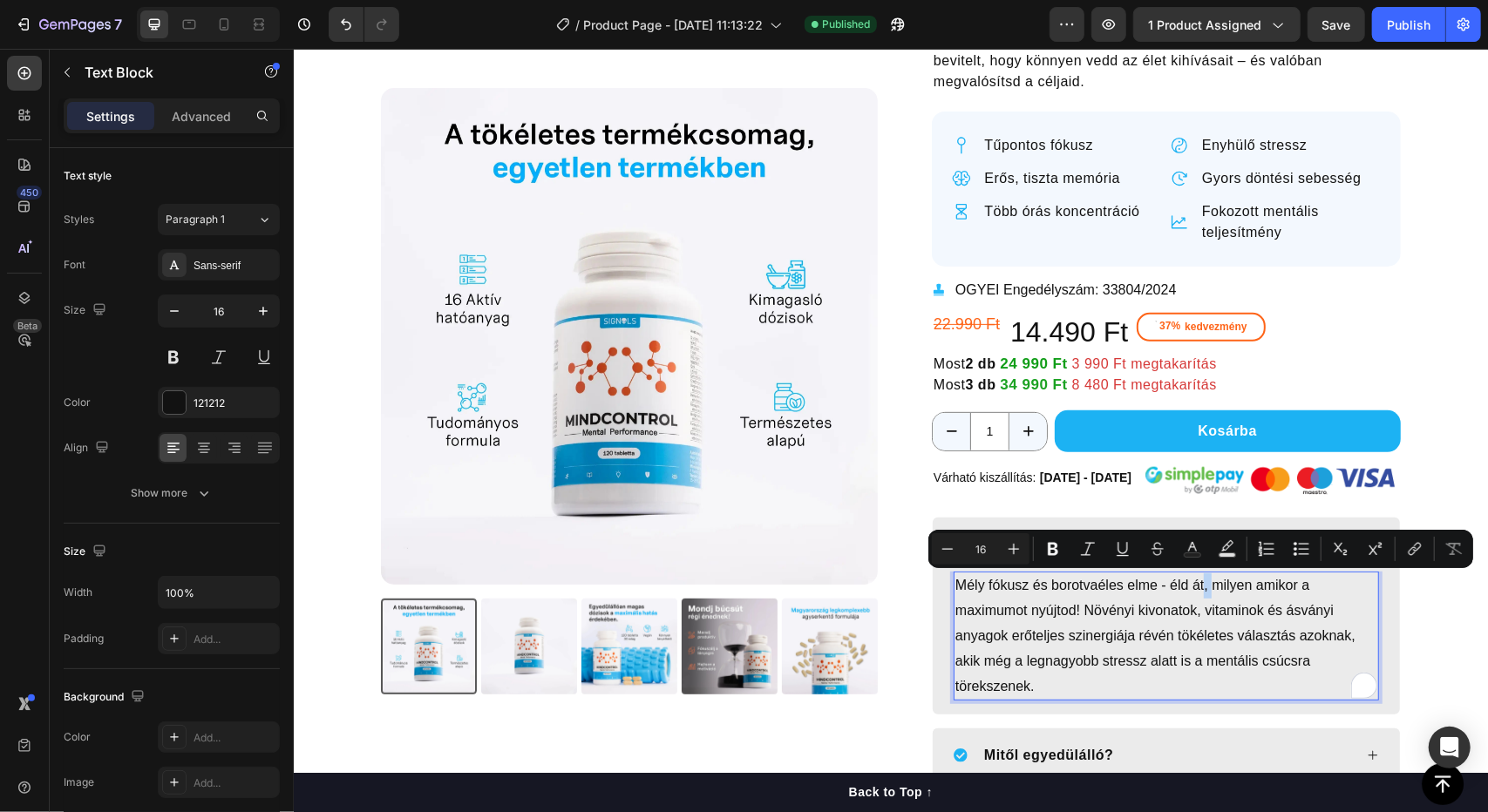
click at [1205, 595] on p "Mély fókusz és borotvaéles elme - éld át, milyen amikor a maximumot nyújtod! Nö…" at bounding box center [1166, 635] width 422 height 126
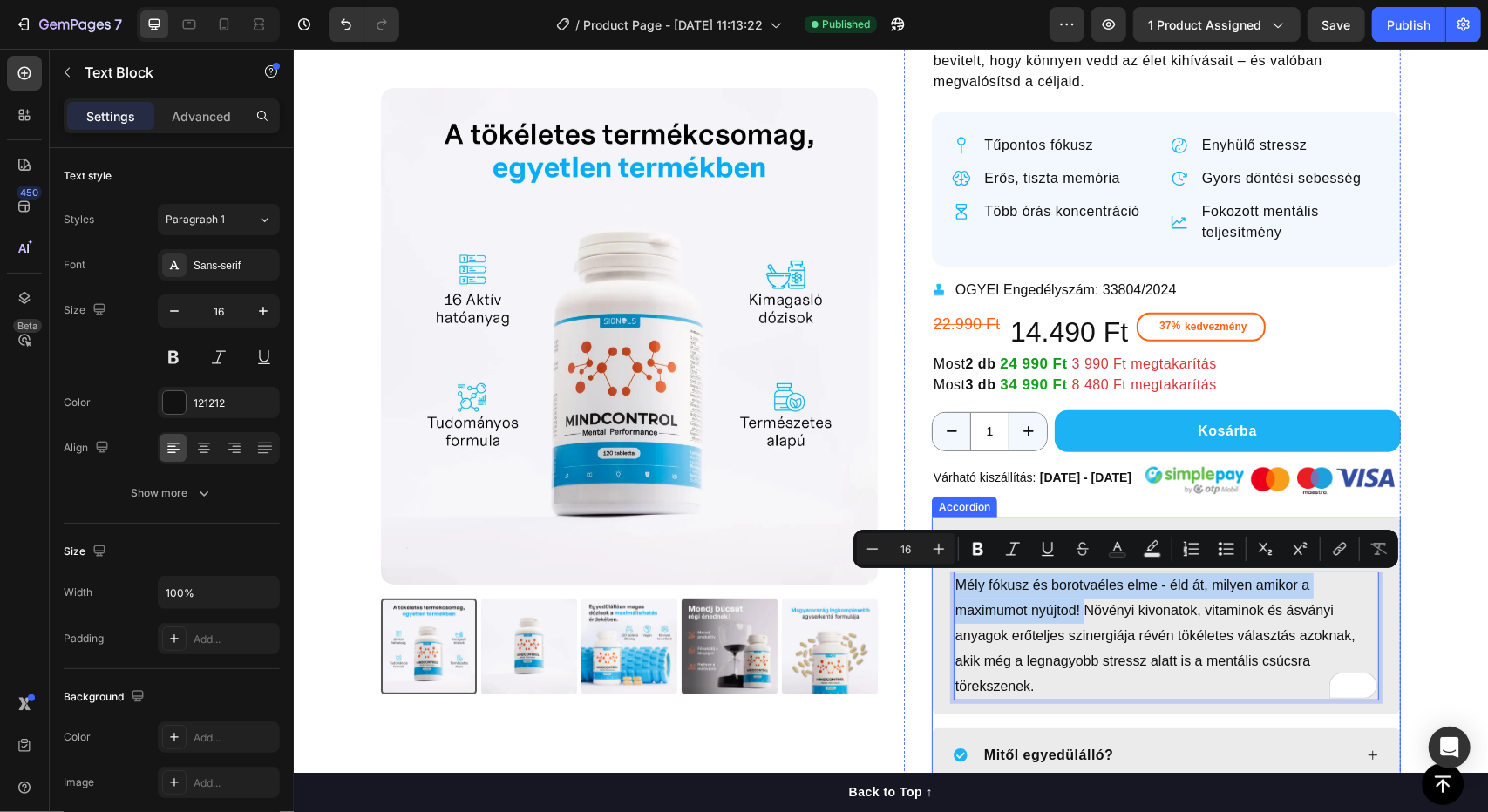
drag, startPoint x: 1076, startPoint y: 610, endPoint x: 940, endPoint y: 586, distance: 138.1
click at [940, 586] on div "Mély fókusz és borotvaéles elme - éld át, milyen amikor a maximumot nyújtod! Nö…" at bounding box center [1165, 642] width 467 height 143
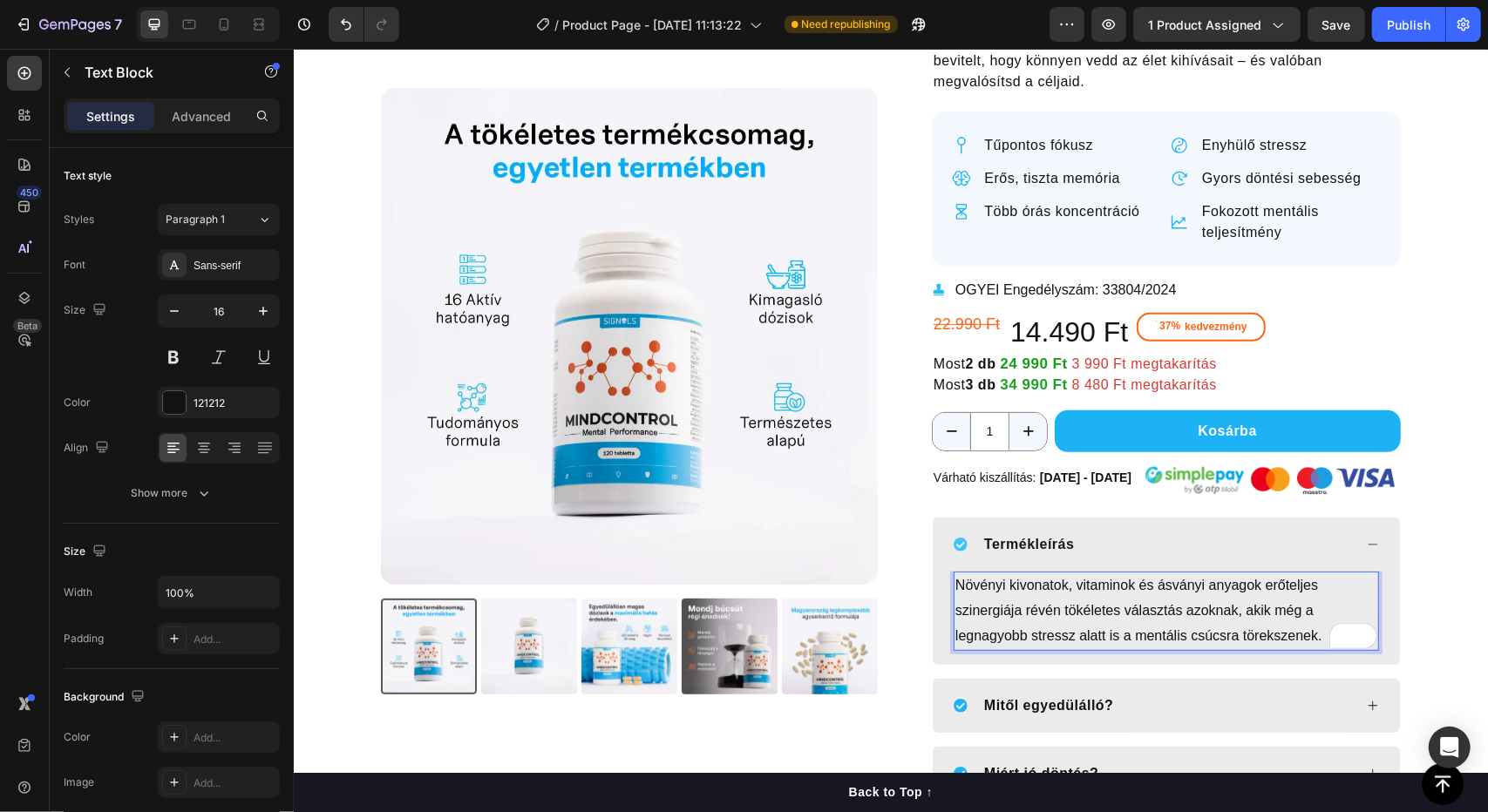
click at [1137, 581] on p "Növényi kivonatok, vitaminok és ásványi anyagok erőteljes szinergiája révén tök…" at bounding box center [1166, 609] width 422 height 75
click at [1243, 584] on p "Növényi kivonatok, vitaminok, ásványi anyagok erőteljes szinergiája révén tökél…" at bounding box center [1166, 609] width 422 height 75
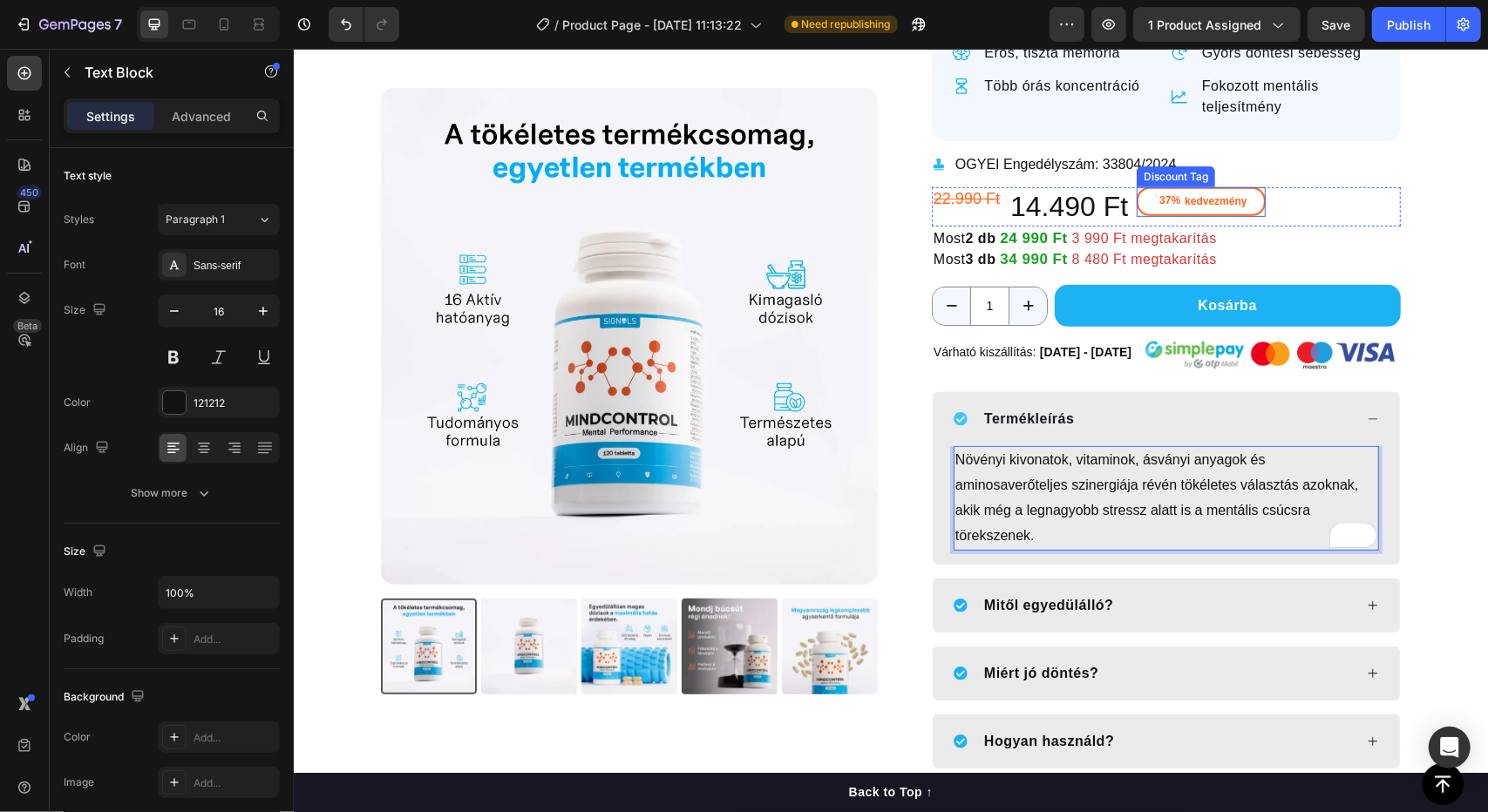
scroll to position [464, 0]
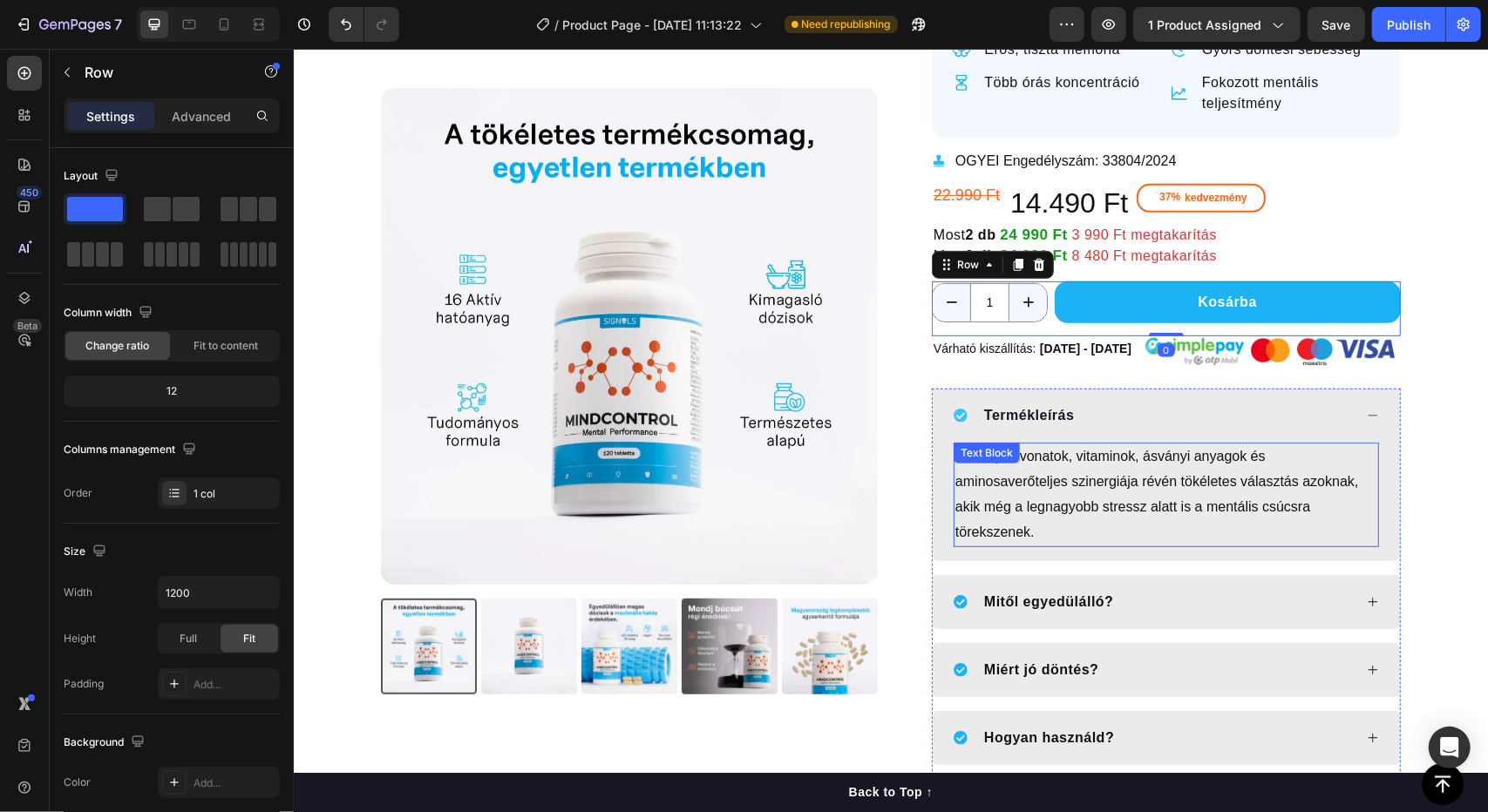
click at [1170, 496] on p "Növényi kivonatok, vitaminok, ásványi anyagok és aminosaverőteljes szinergiája …" at bounding box center [1166, 493] width 422 height 100
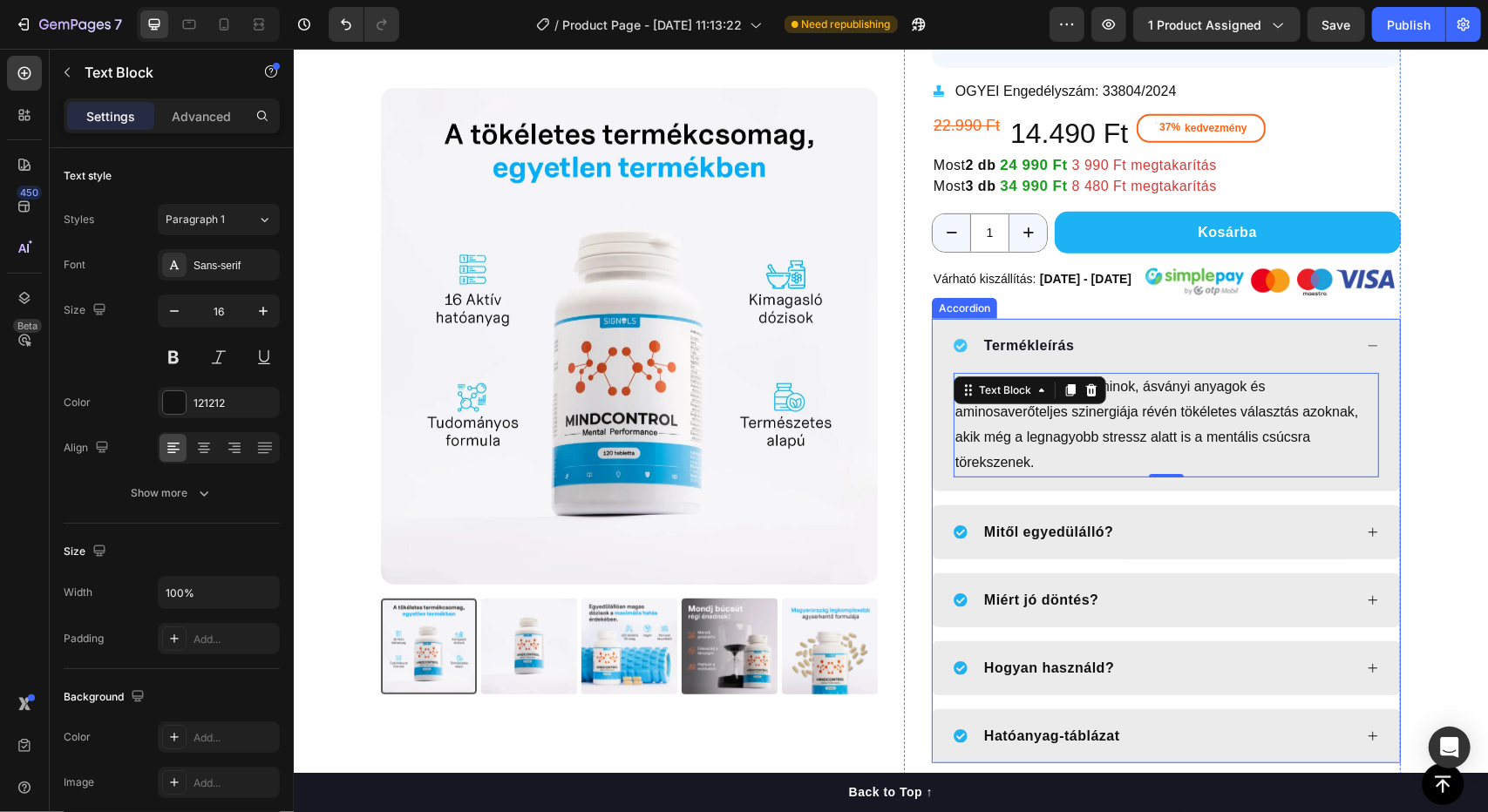
scroll to position [535, 0]
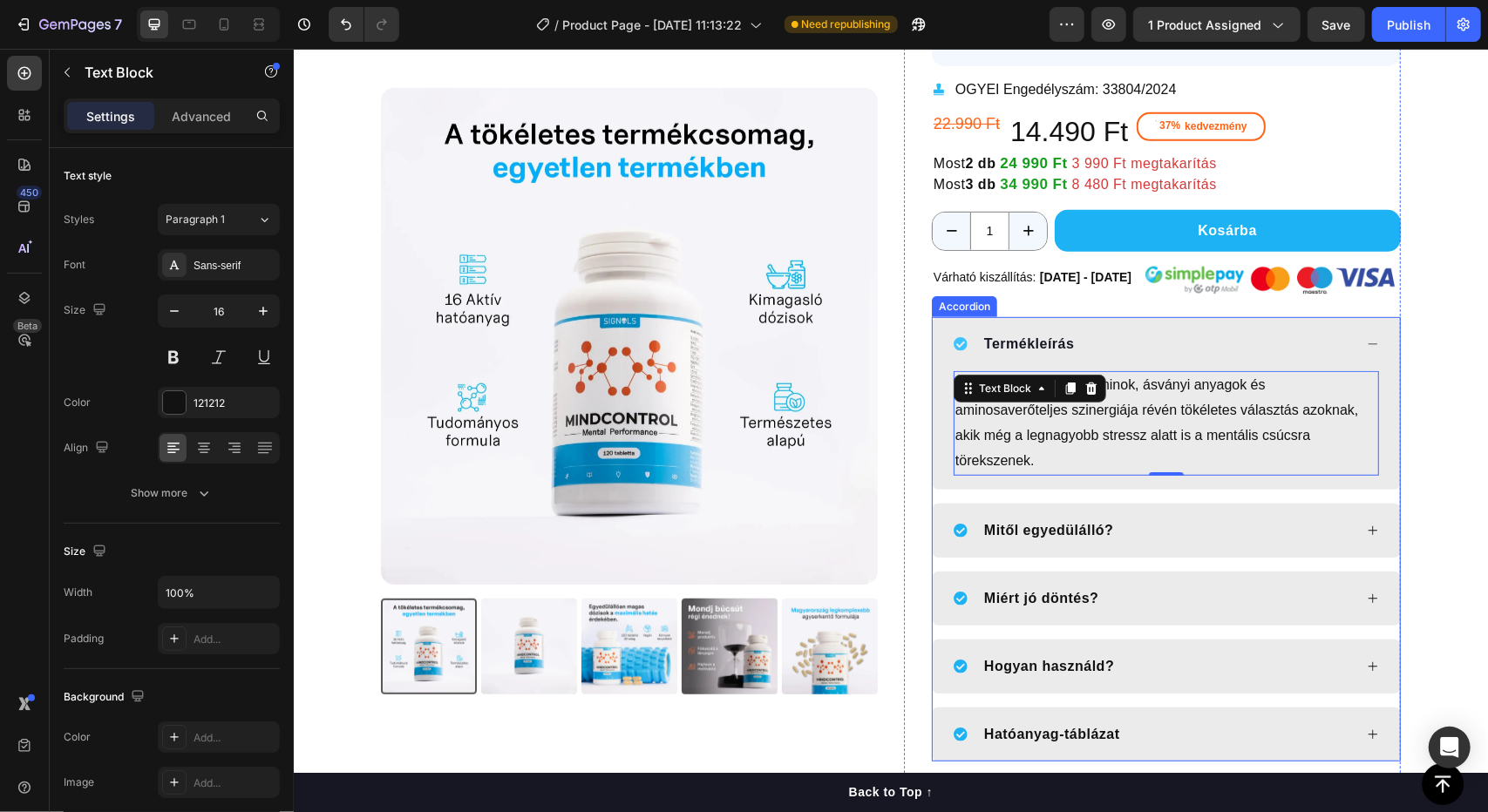
click at [1302, 607] on div "Miért jó döntés?" at bounding box center [1152, 598] width 399 height 27
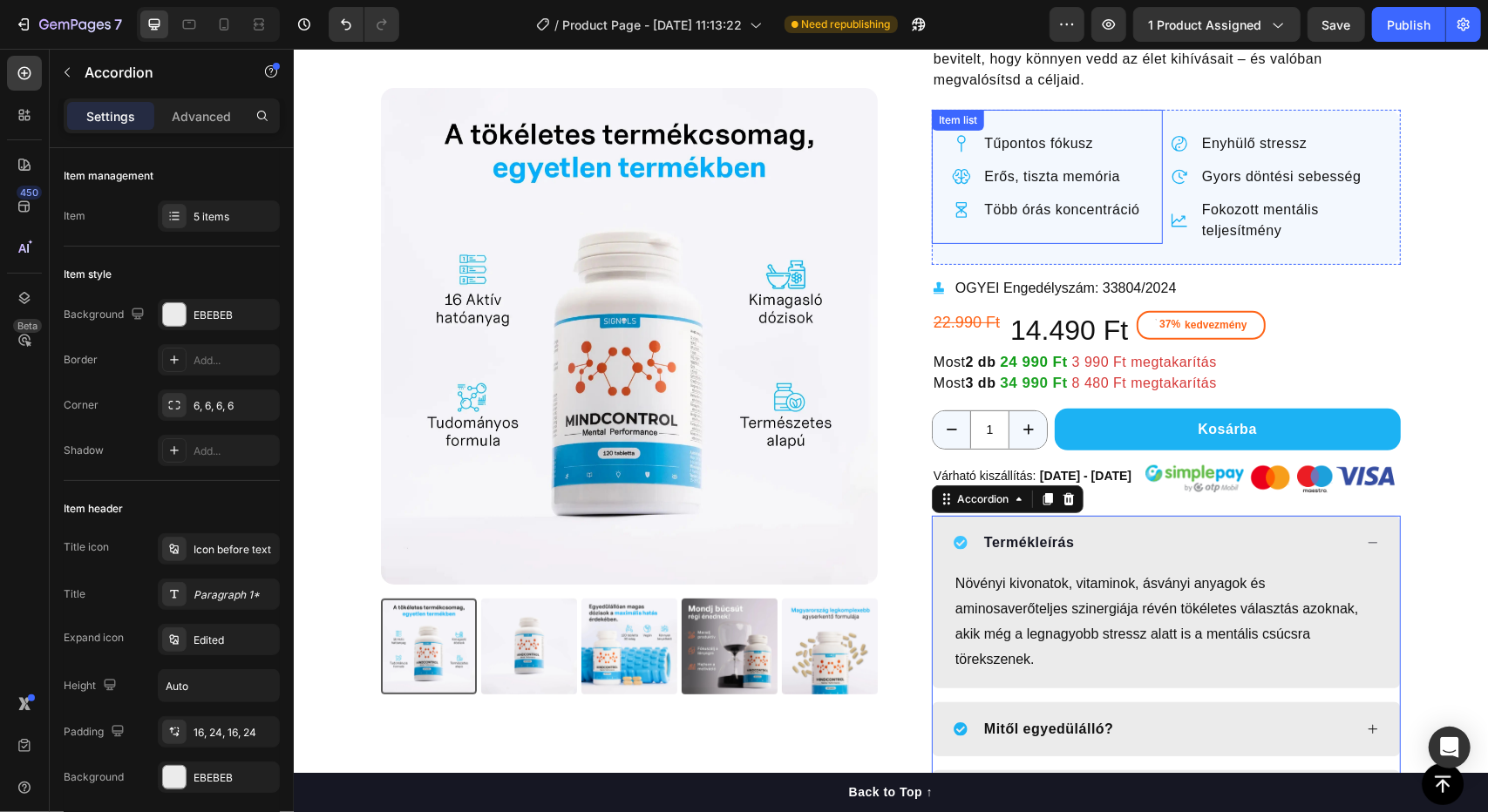
scroll to position [338, 0]
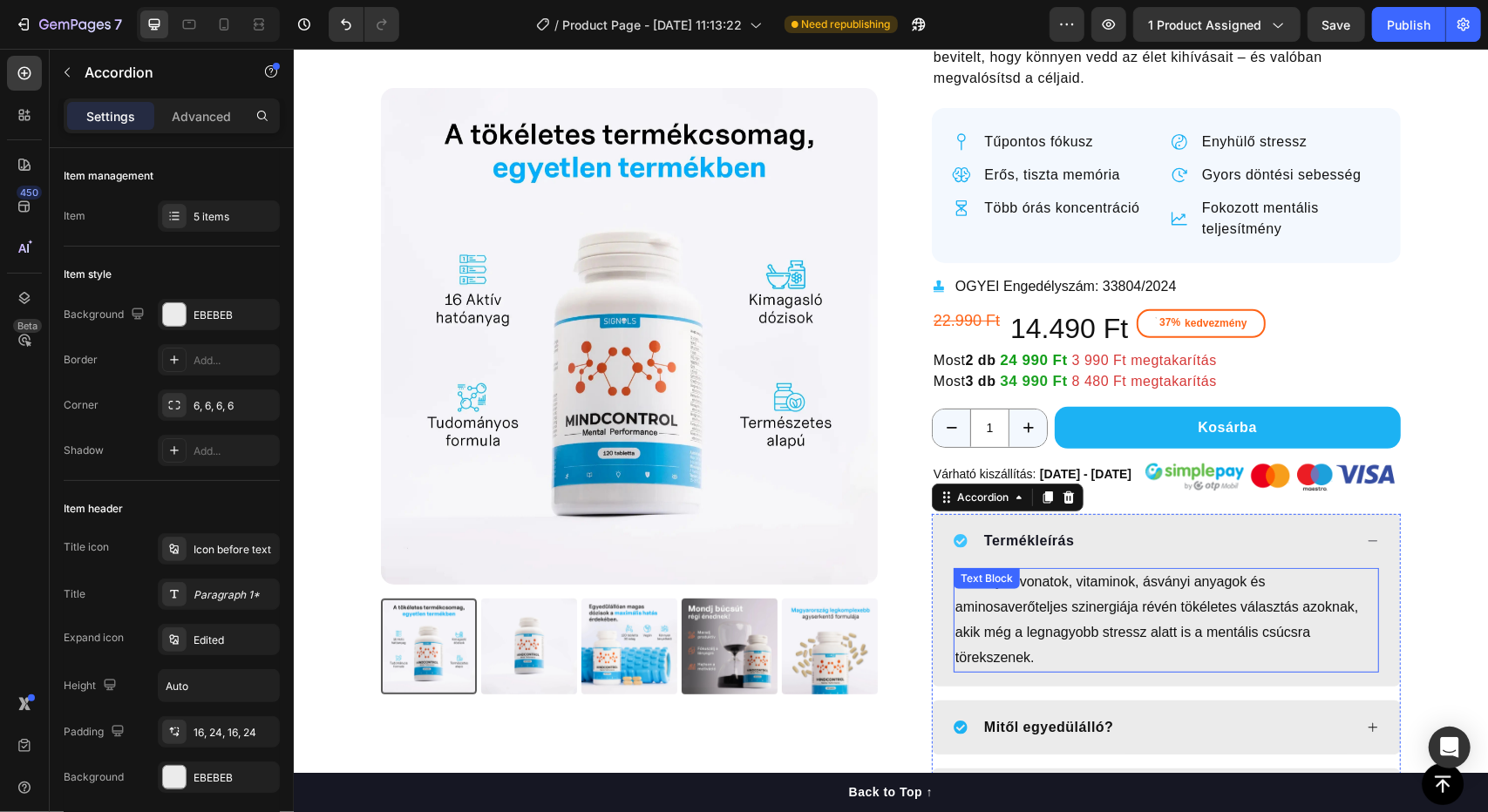
click at [1199, 615] on p "Növényi kivonatok, vitaminok, ásványi anyagok és aminosaverőteljes szinergiája …" at bounding box center [1166, 619] width 422 height 100
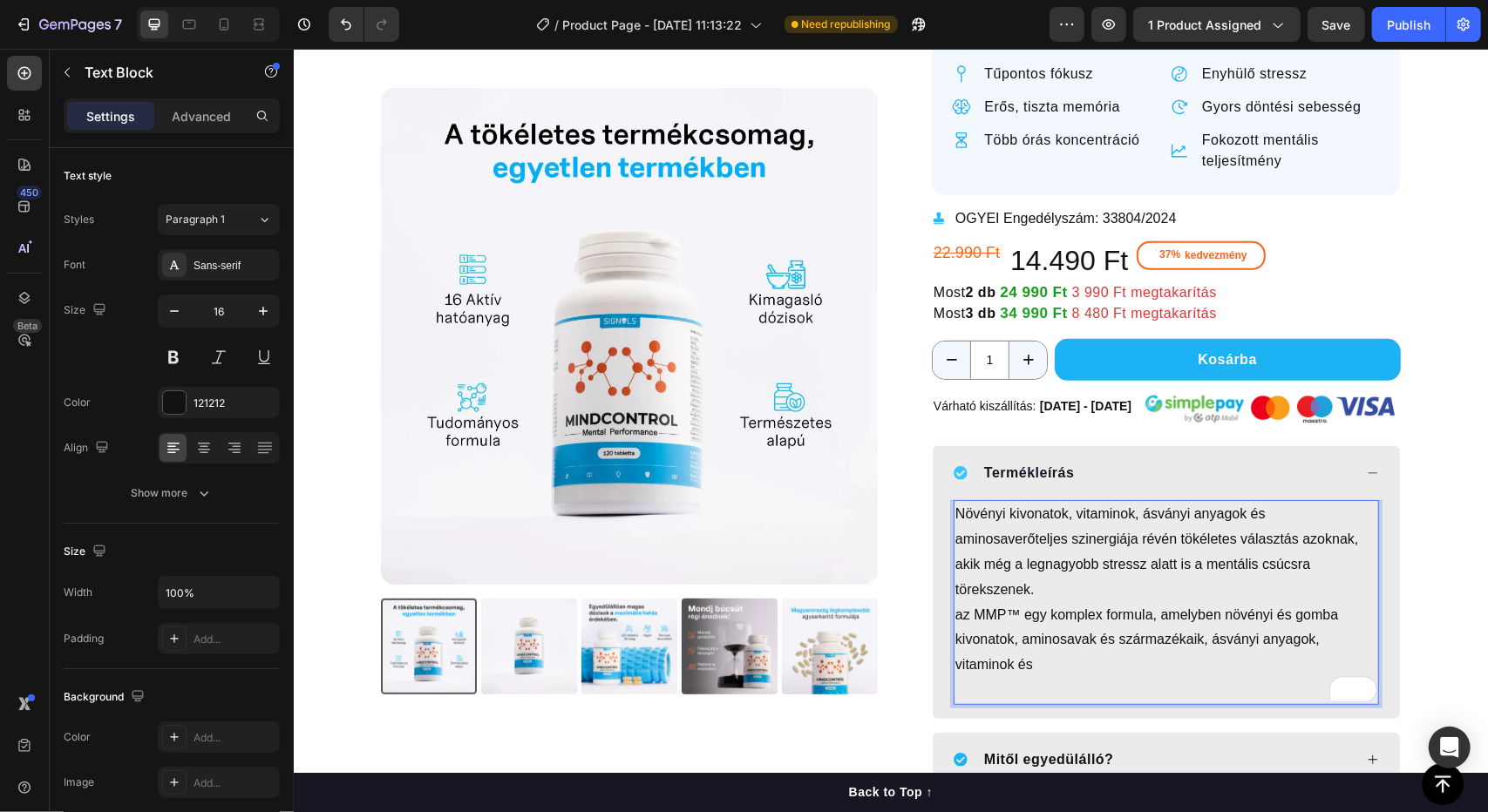
scroll to position [406, 0]
click at [957, 609] on p "az MMP™ egy komplex formula, amelyben növényi és gomba kivonatok, aminosavak és…" at bounding box center [1166, 639] width 422 height 75
click at [1076, 671] on p "Az MMP™ egy komplex formula, amelyben növényi és gomba kivonatok, aminosavak és…" at bounding box center [1166, 639] width 422 height 75
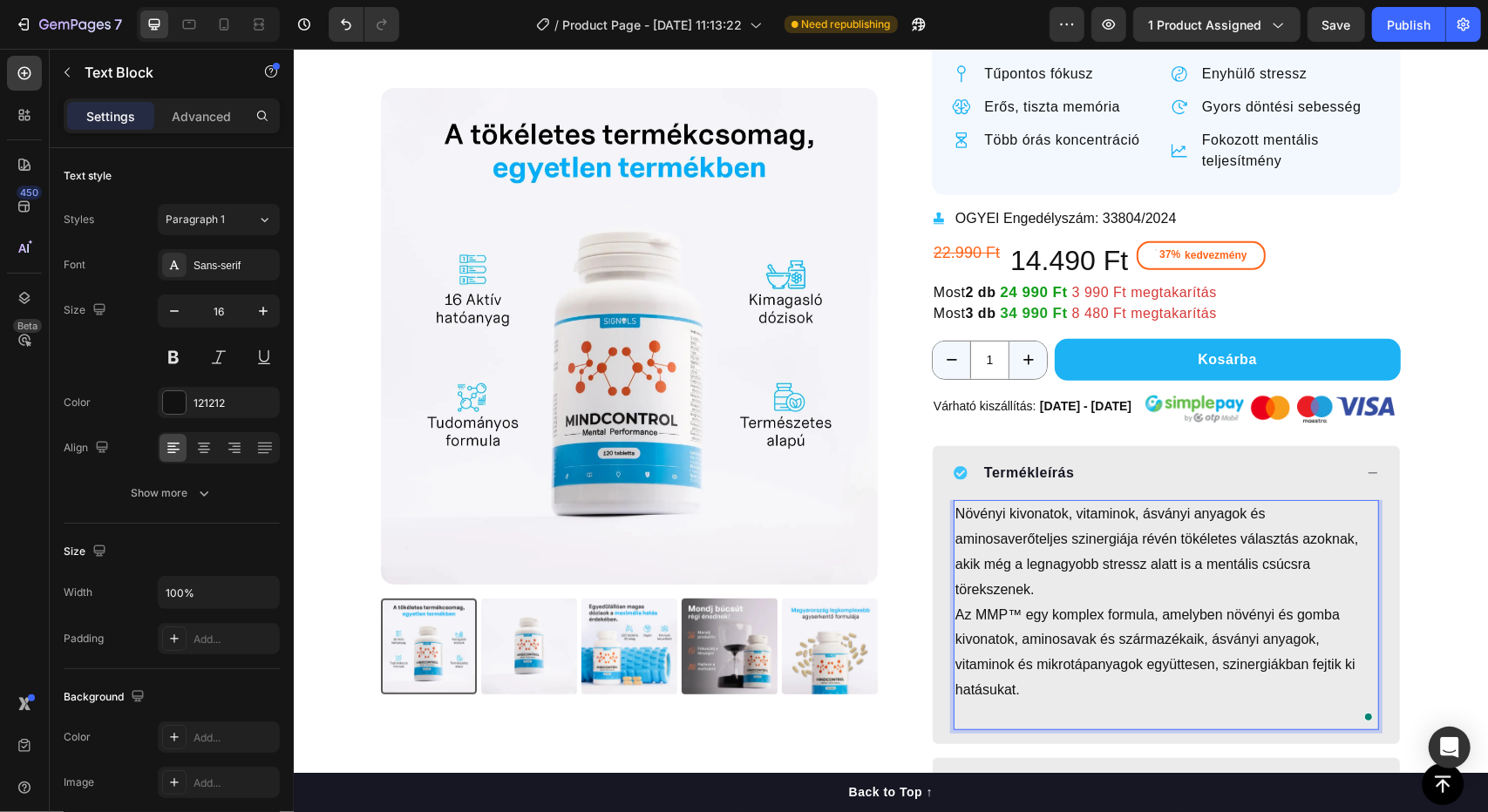
click at [1071, 570] on p "Növényi kivonatok, vitaminok, ásványi anyagok és aminosaverőteljes szinergiája …" at bounding box center [1166, 551] width 422 height 100
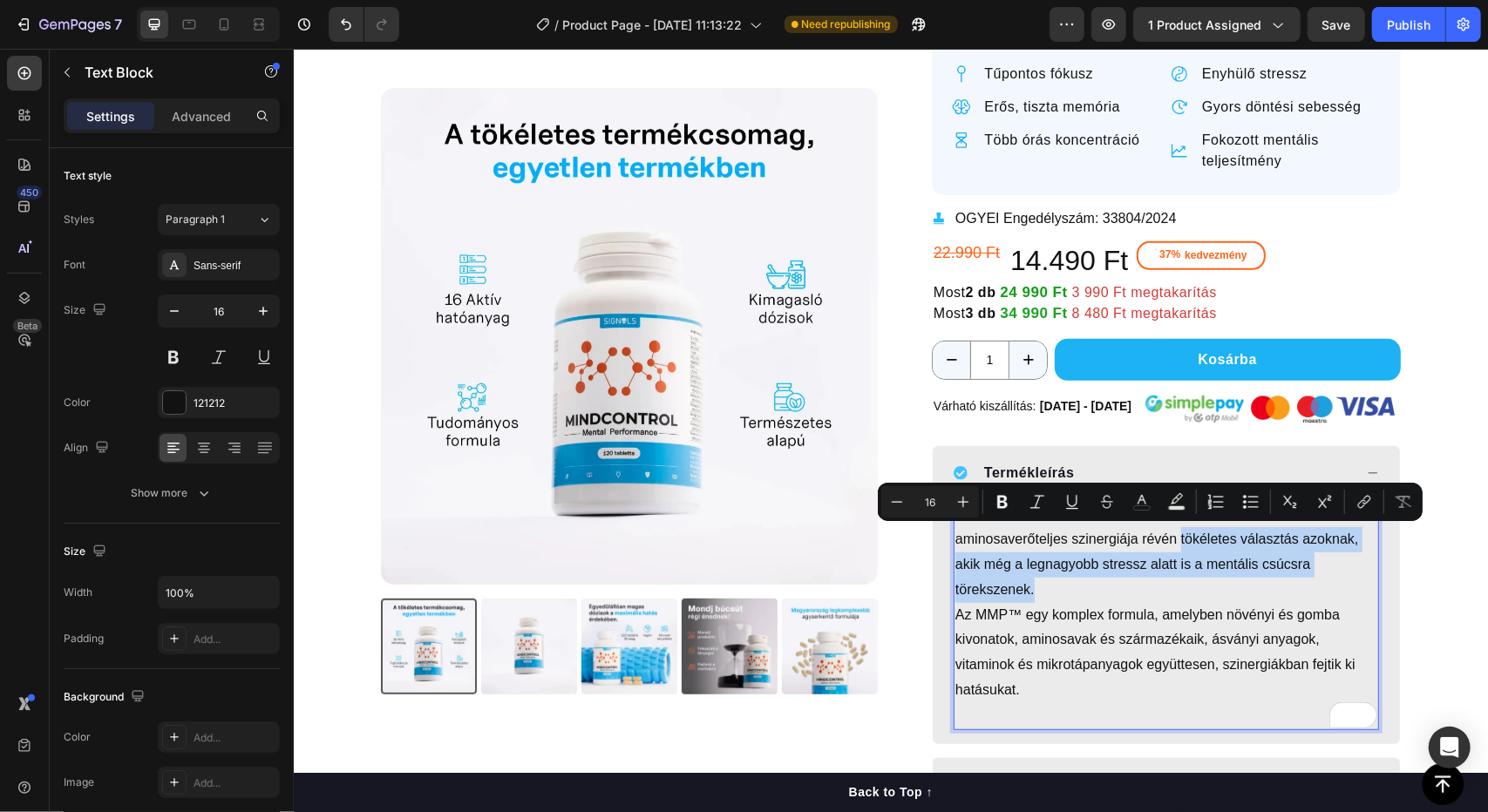
drag, startPoint x: 1040, startPoint y: 588, endPoint x: 1171, endPoint y: 540, distance: 139.5
click at [1171, 540] on p "Növényi kivonatok, vitaminok, ásványi anyagok és aminosaverőteljes szinergiája …" at bounding box center [1166, 551] width 422 height 100
copy p "tökéletes választás azoknak, akik még a legnagyobb stressz alatt is a mentális …"
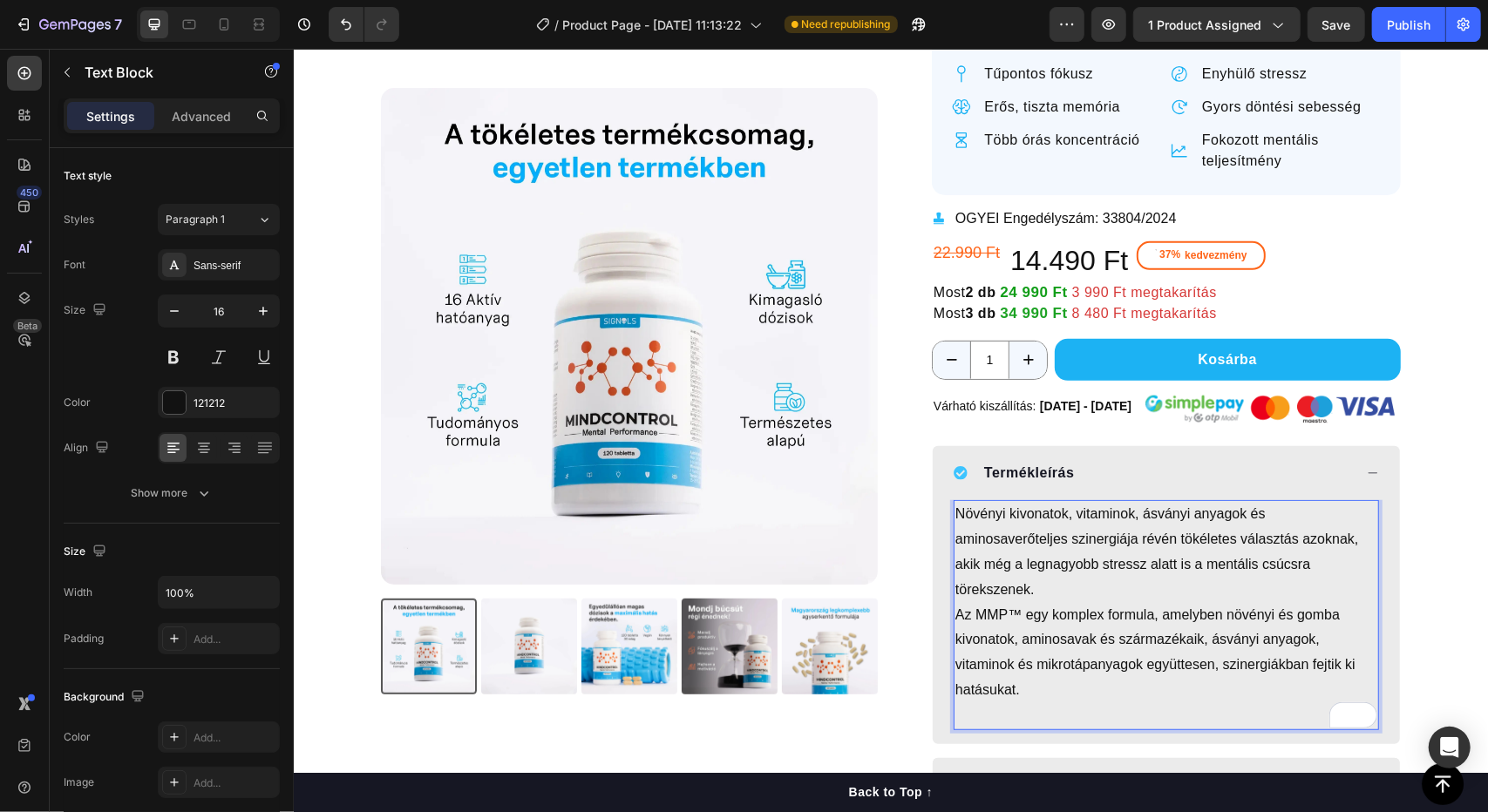
click at [1068, 694] on p "Az MMP™ egy komplex formula, amelyben növényi és gomba kivonatok, aminosavak és…" at bounding box center [1166, 651] width 422 height 100
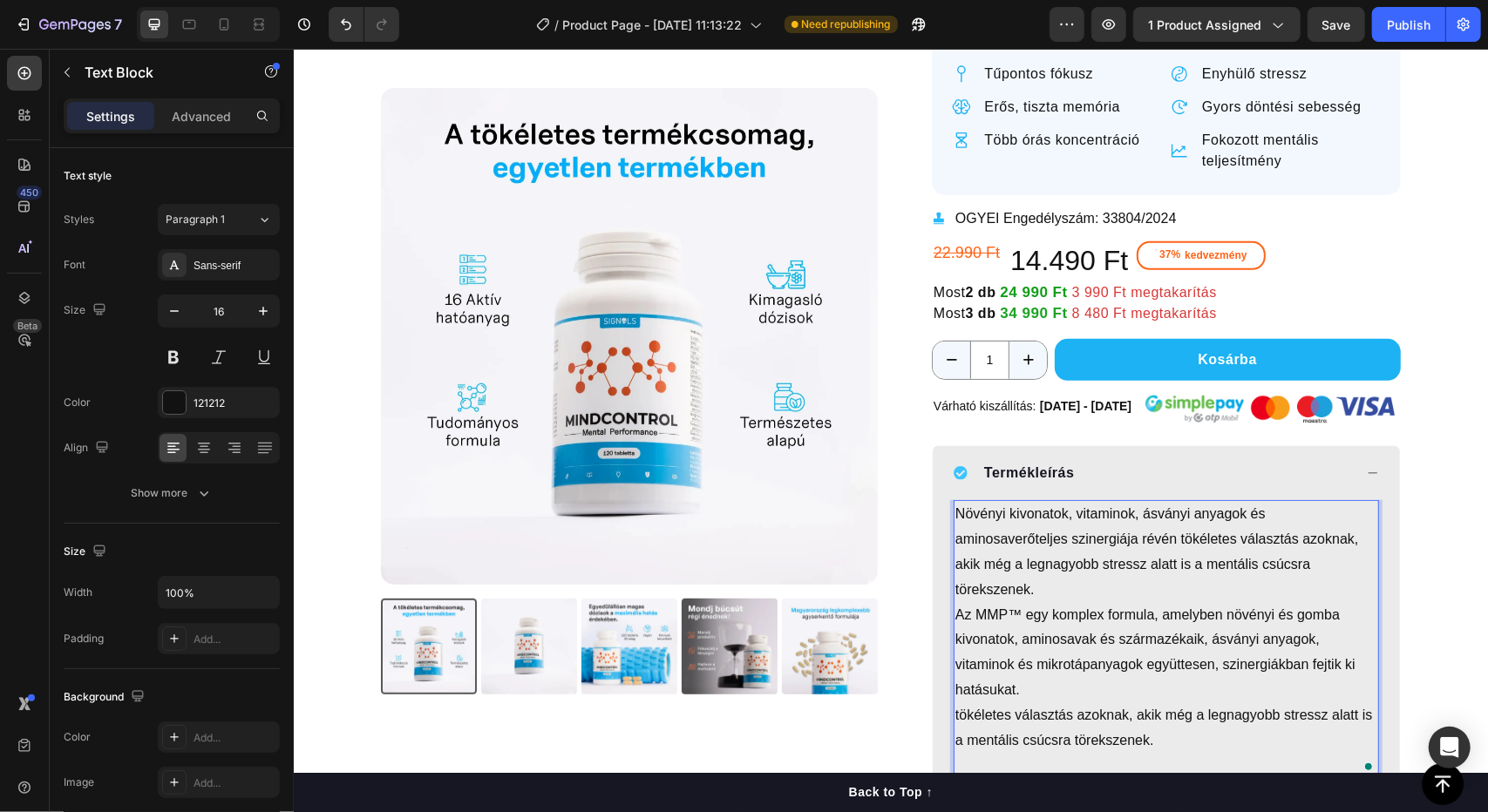
click at [955, 706] on p "tökéletes választás azoknak, akik még a legnagyobb stressz alatt is a mentális …" at bounding box center [1166, 727] width 422 height 50
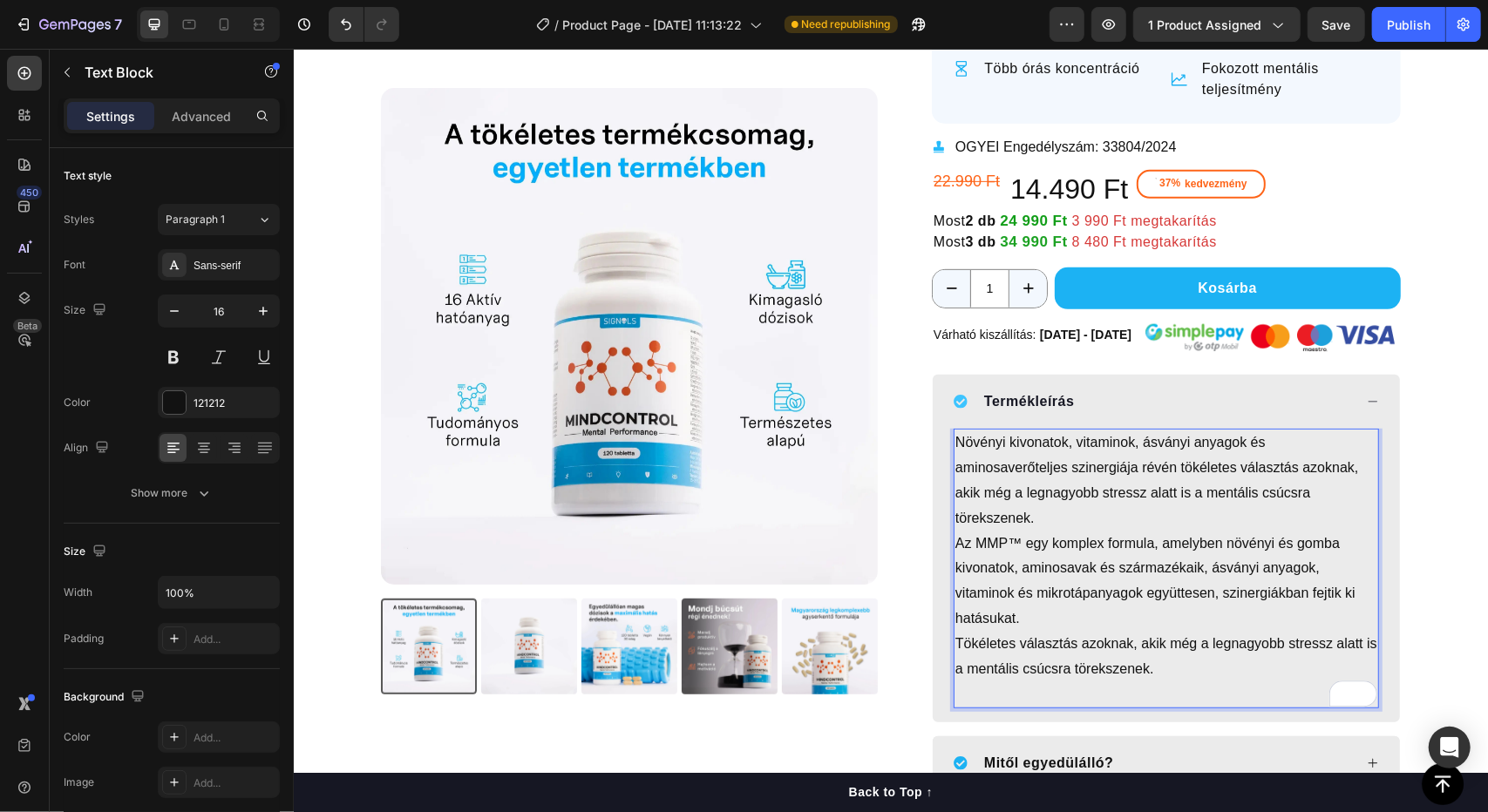
scroll to position [477, 0]
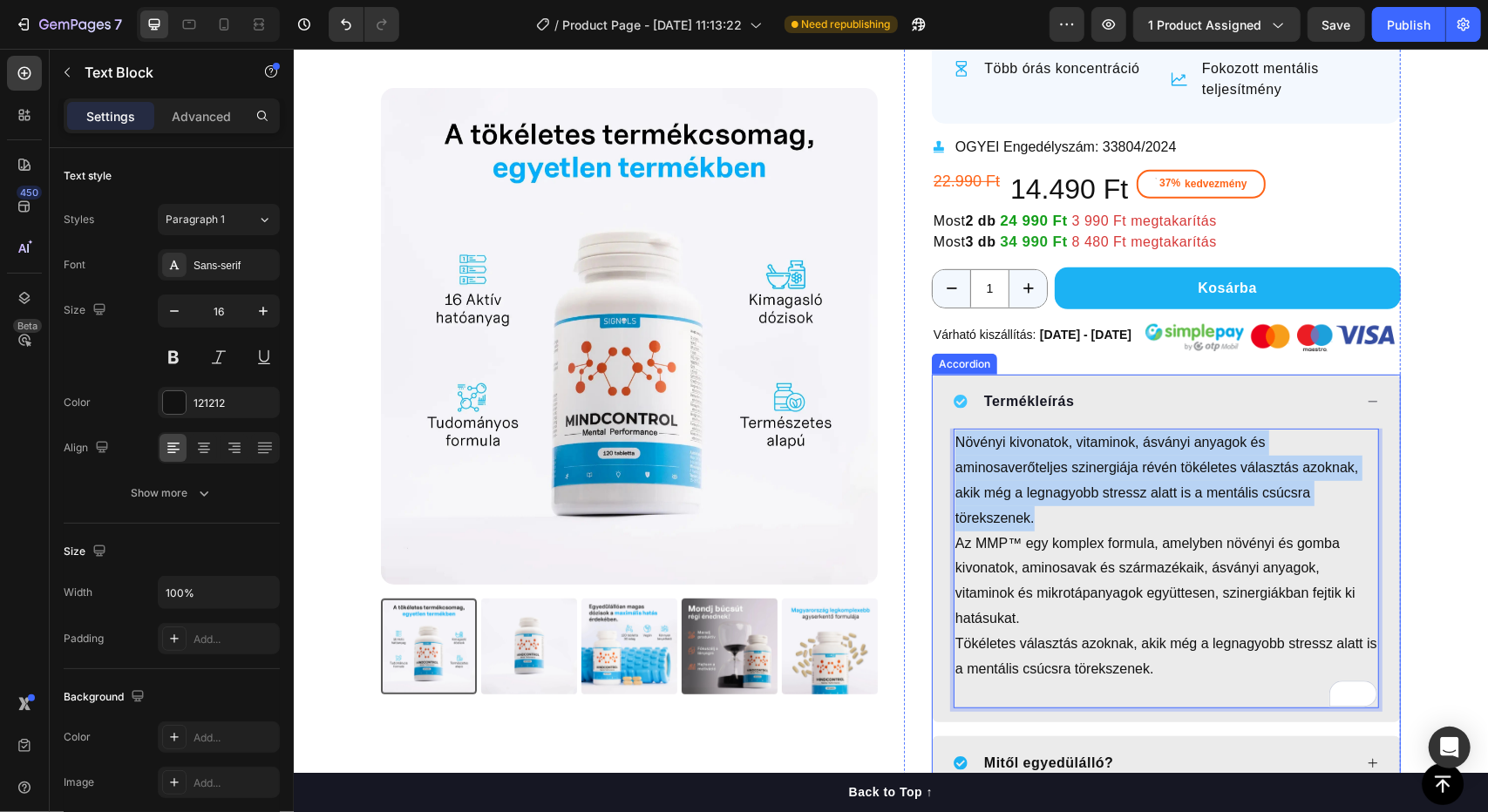
drag, startPoint x: 1049, startPoint y: 516, endPoint x: 936, endPoint y: 442, distance: 135.1
click at [936, 442] on div "Növényi kivonatok, vitaminok, ásványi anyagok és aminosaverőteljes szinergiája …" at bounding box center [1165, 574] width 467 height 294
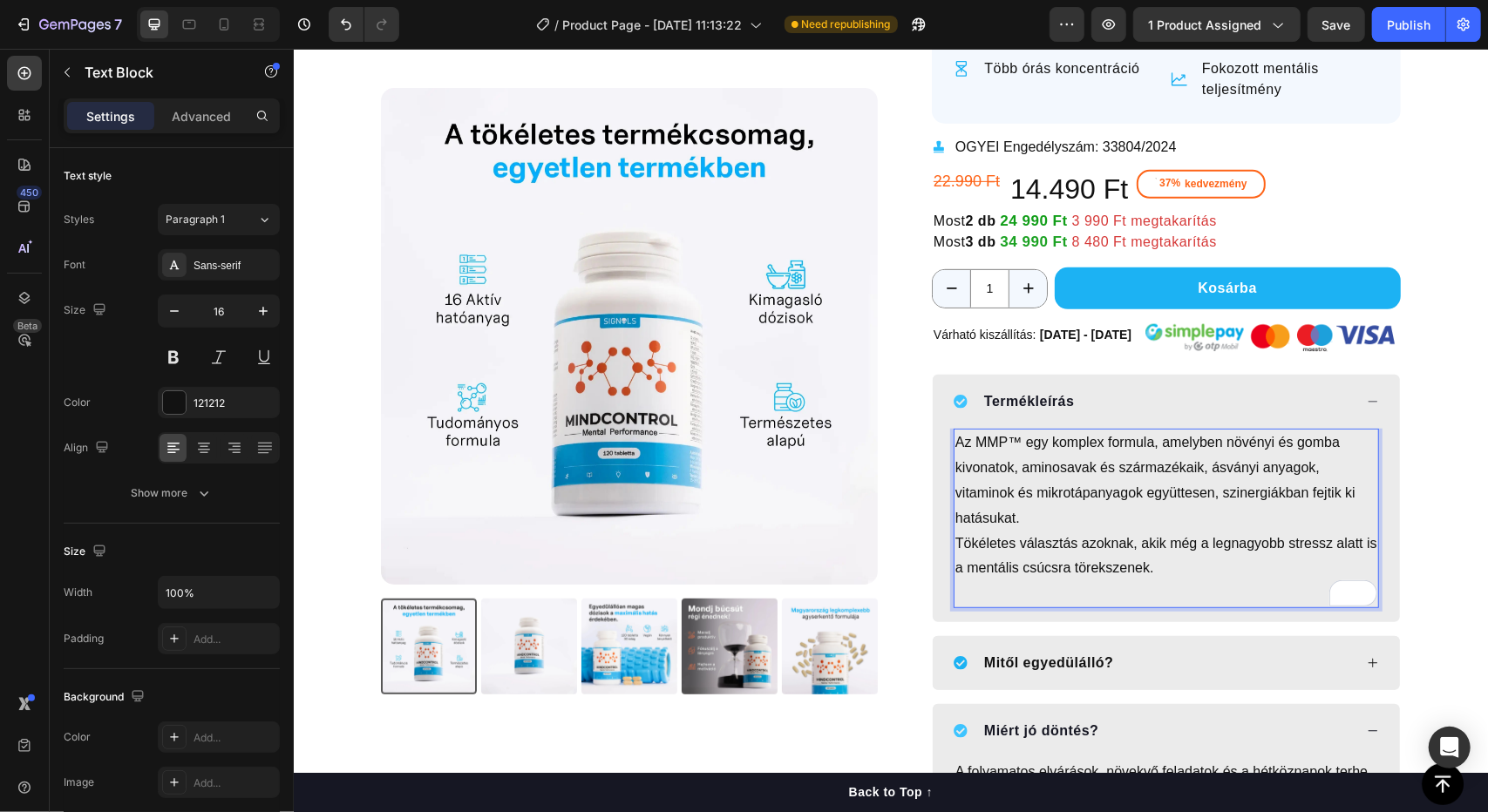
click at [1042, 438] on p "Az MMP™ egy komplex formula, amelyben növényi és gomba kivonatok, aminosavak és…" at bounding box center [1166, 479] width 422 height 100
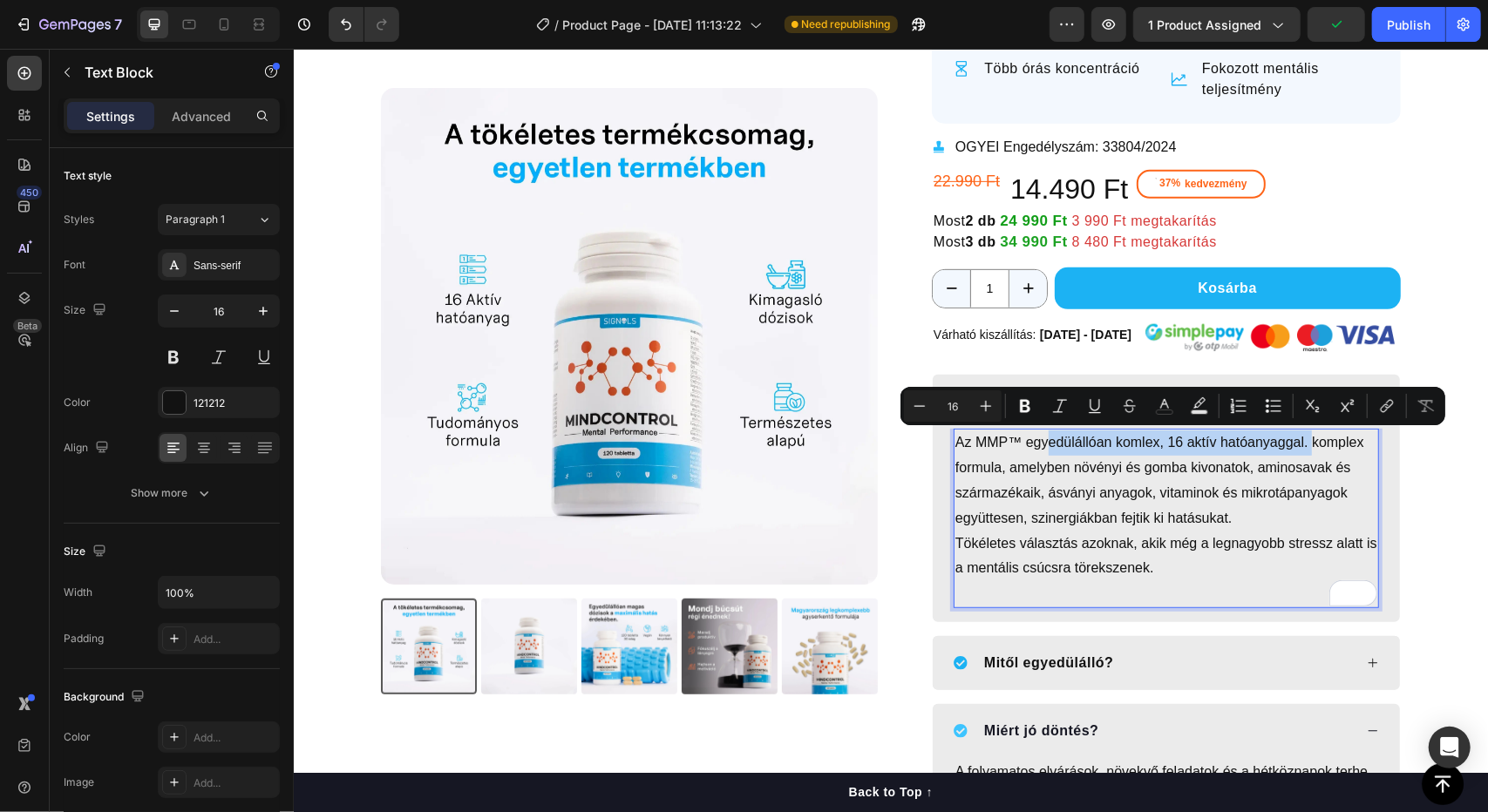
drag, startPoint x: 1041, startPoint y: 440, endPoint x: 1299, endPoint y: 434, distance: 258.1
click at [1299, 434] on p "Az MMP™ egyedülállóan komlex, 16 aktív hatóanyaggal. komplex formula, amelyben …" at bounding box center [1166, 479] width 422 height 100
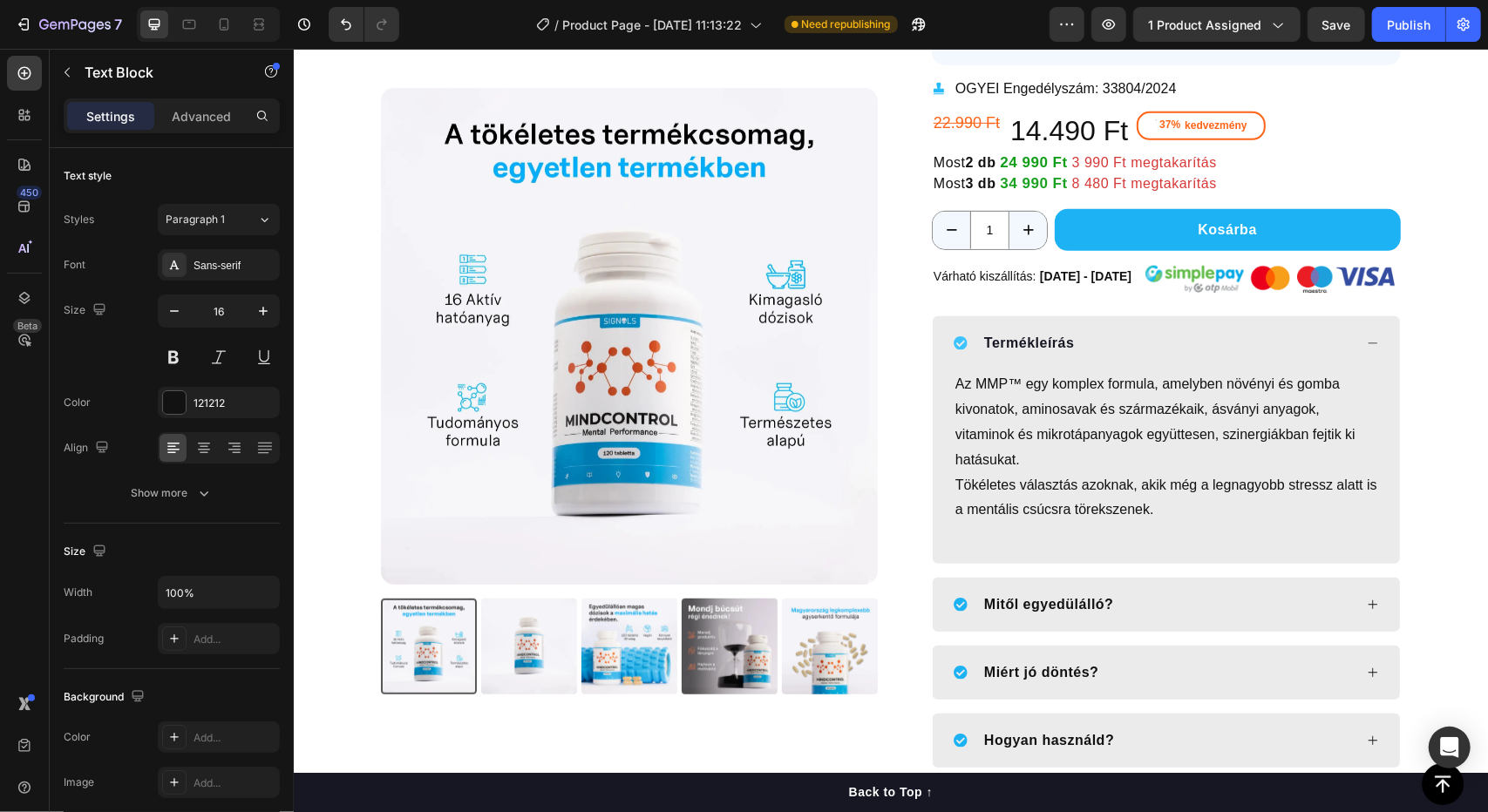
scroll to position [565, 0]
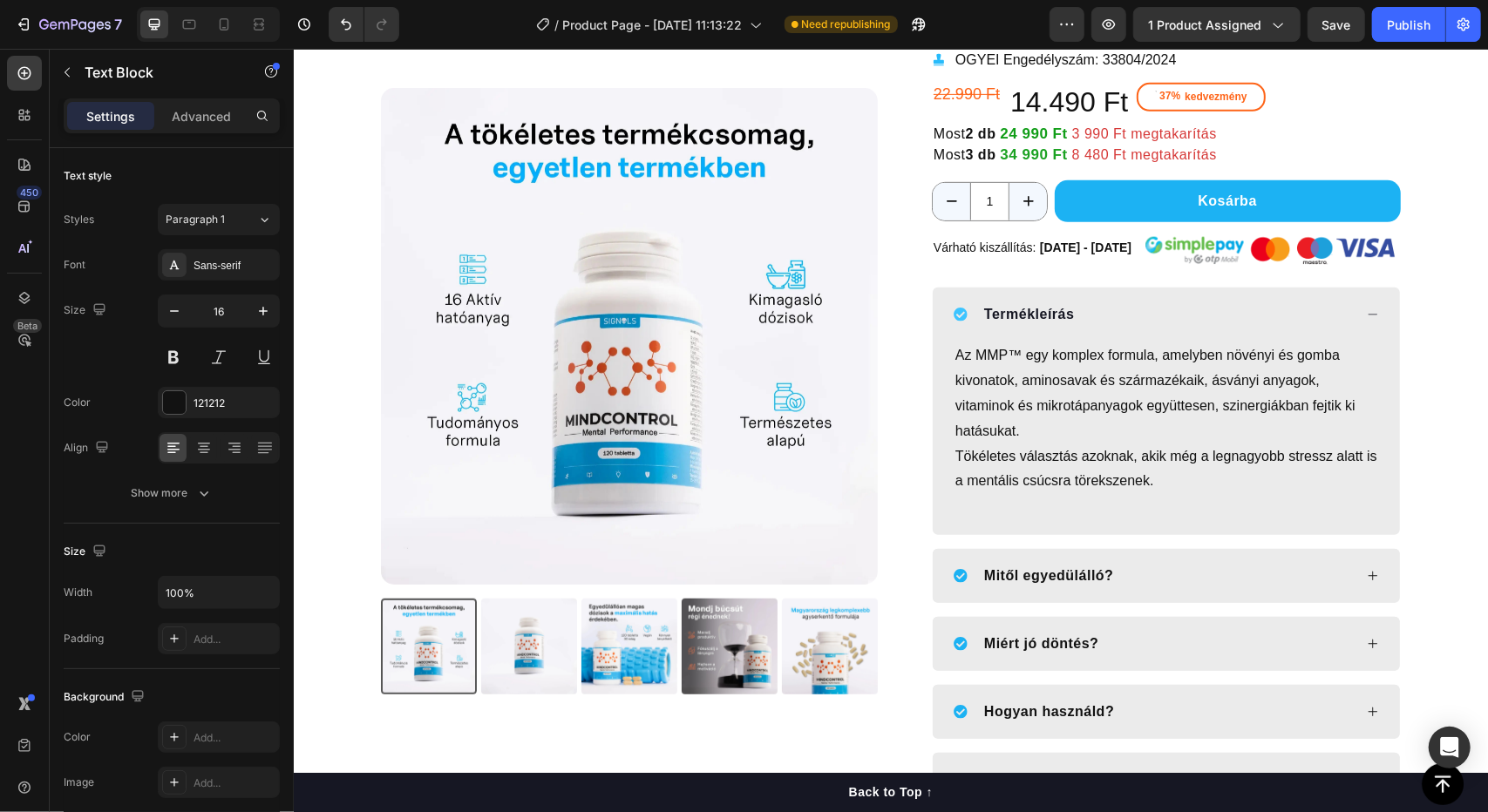
click at [1077, 433] on p "Az MMP™ egy komplex formula, amelyben növényi és gomba kivonatok, aminosavak és…" at bounding box center [1166, 392] width 422 height 100
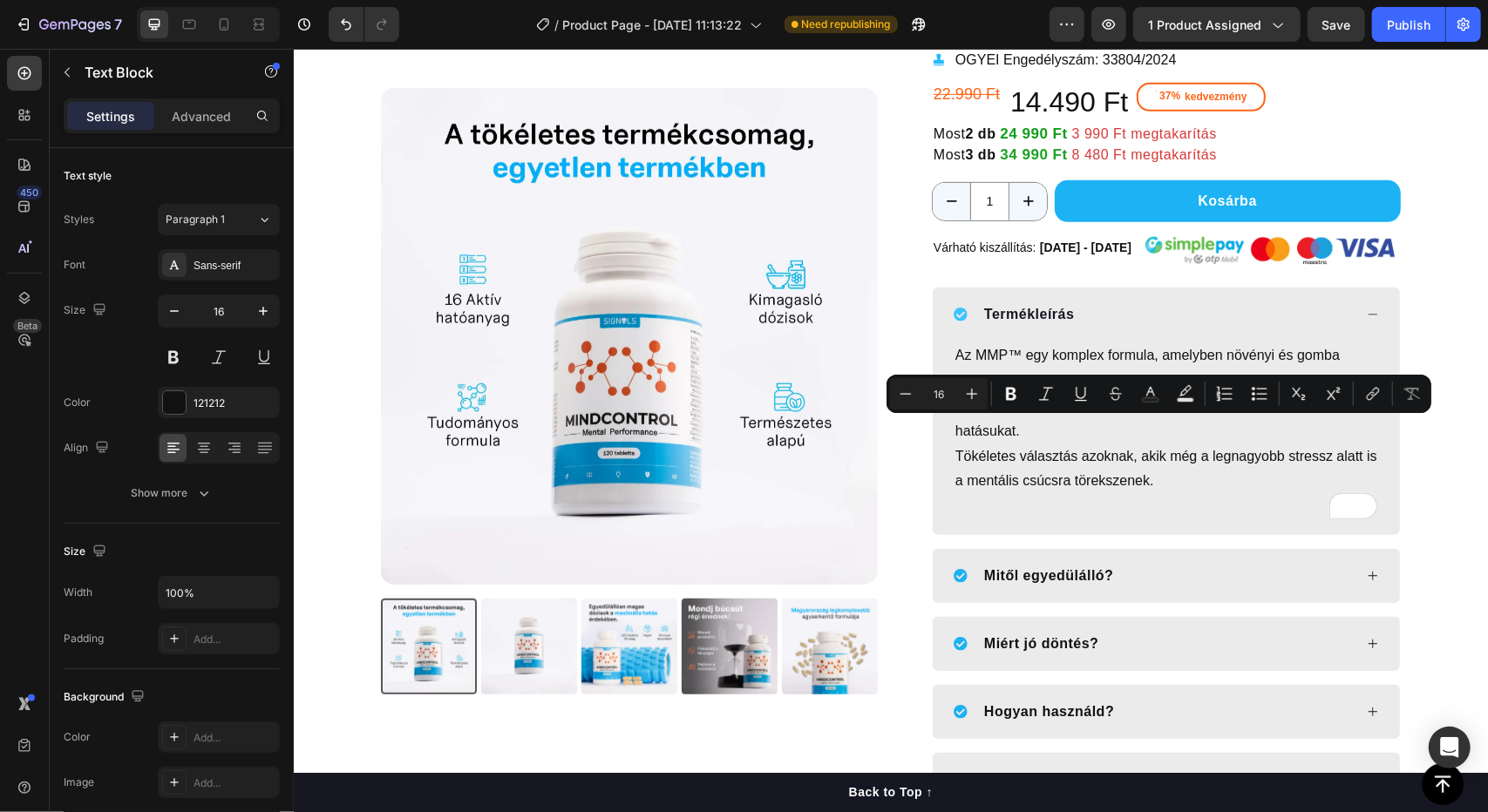
drag, startPoint x: 1065, startPoint y: 432, endPoint x: 1156, endPoint y: 473, distance: 99.8
click at [1156, 473] on div "Az MMP™ egy komplex formula, amelyben növényi és gomba kivonatok, aminosavak és…" at bounding box center [1165, 430] width 425 height 180
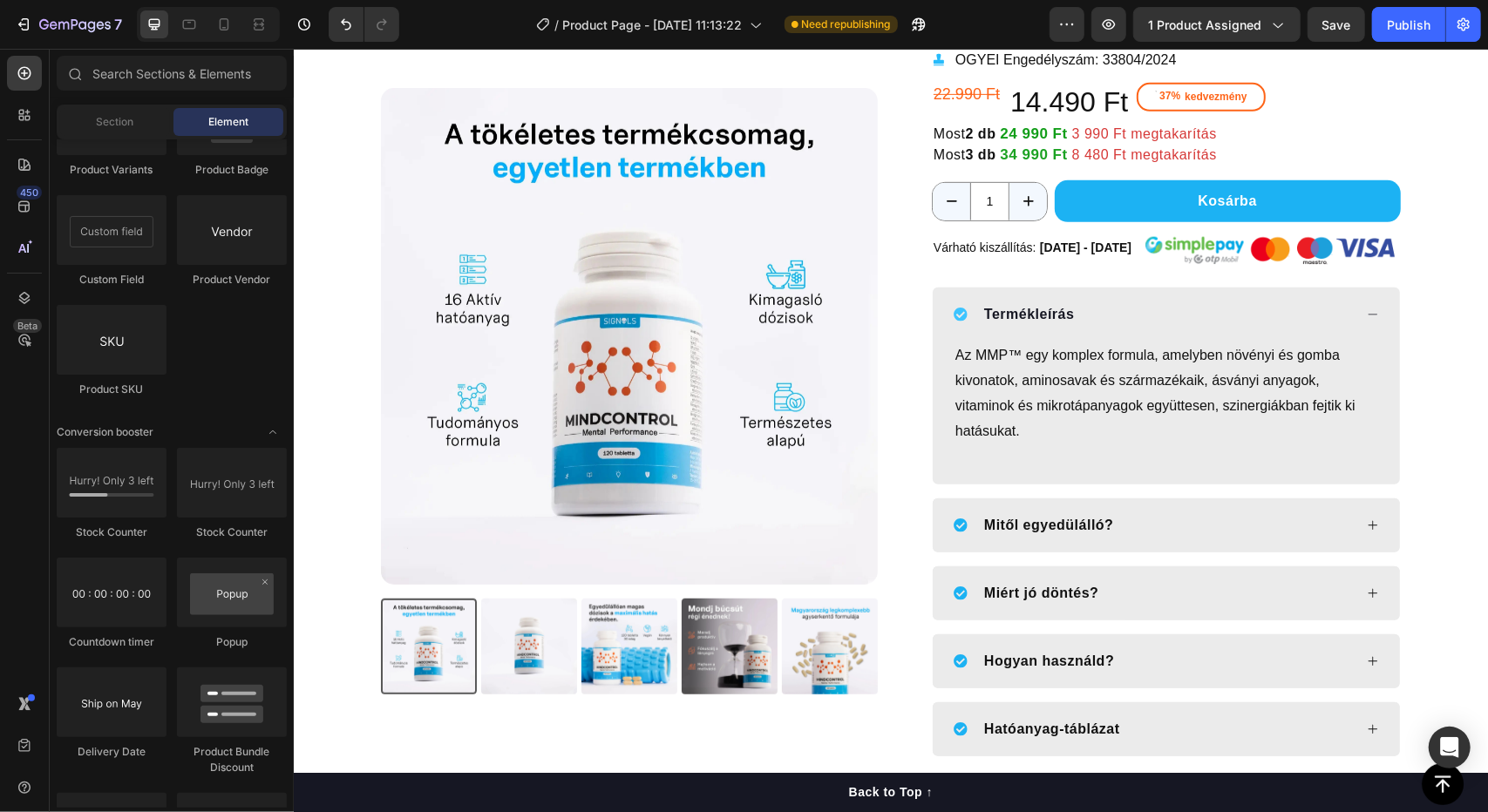
click at [1130, 437] on p "Az MMP™ egy komplex formula, amelyben növényi és gomba kivonatok, aminosavak és…" at bounding box center [1166, 392] width 422 height 100
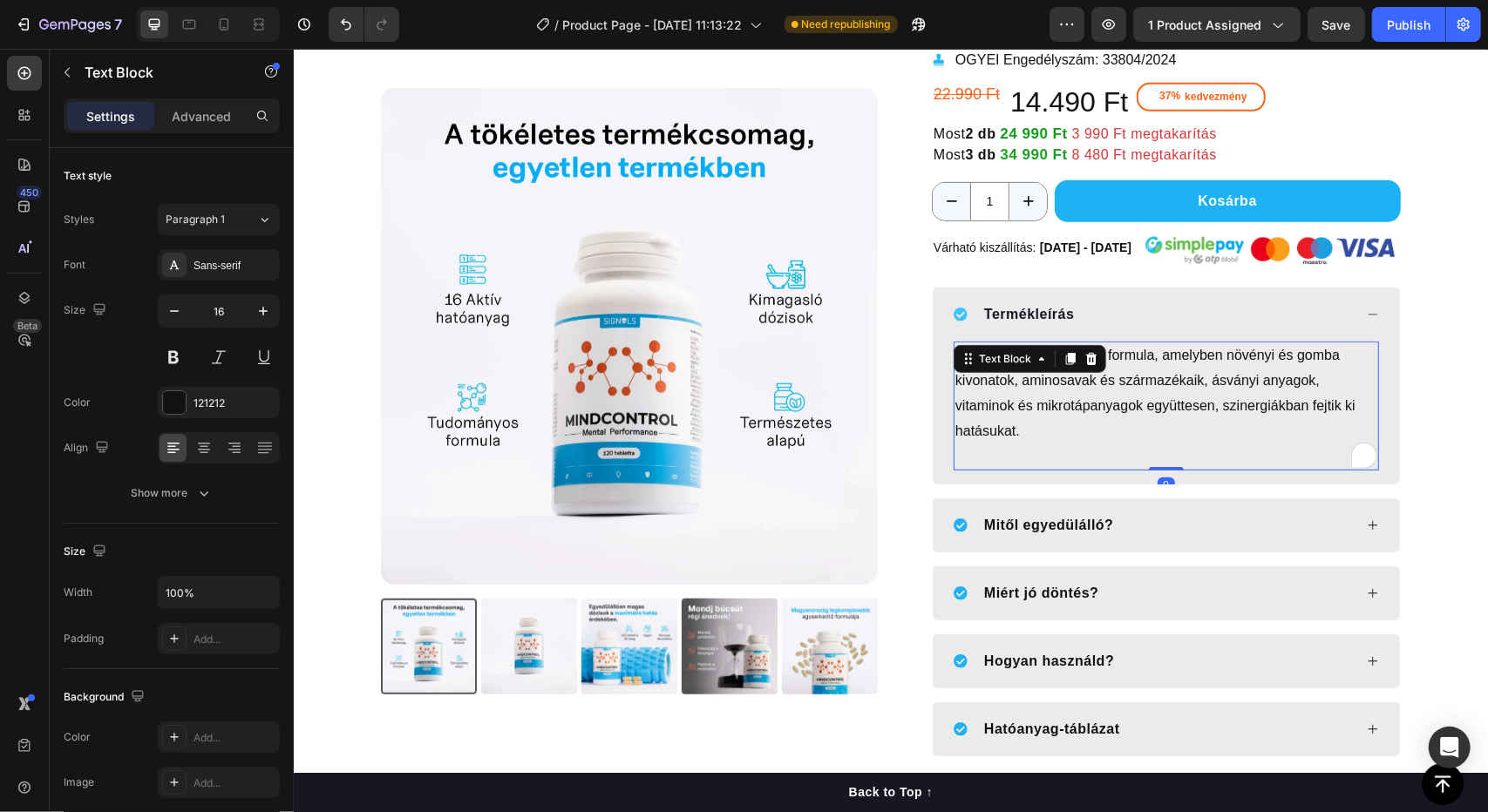
click at [1021, 425] on p "Az MMP™ egy komplex formula, amelyben növényi és gomba kivonatok, aminosavak és…" at bounding box center [1166, 392] width 422 height 100
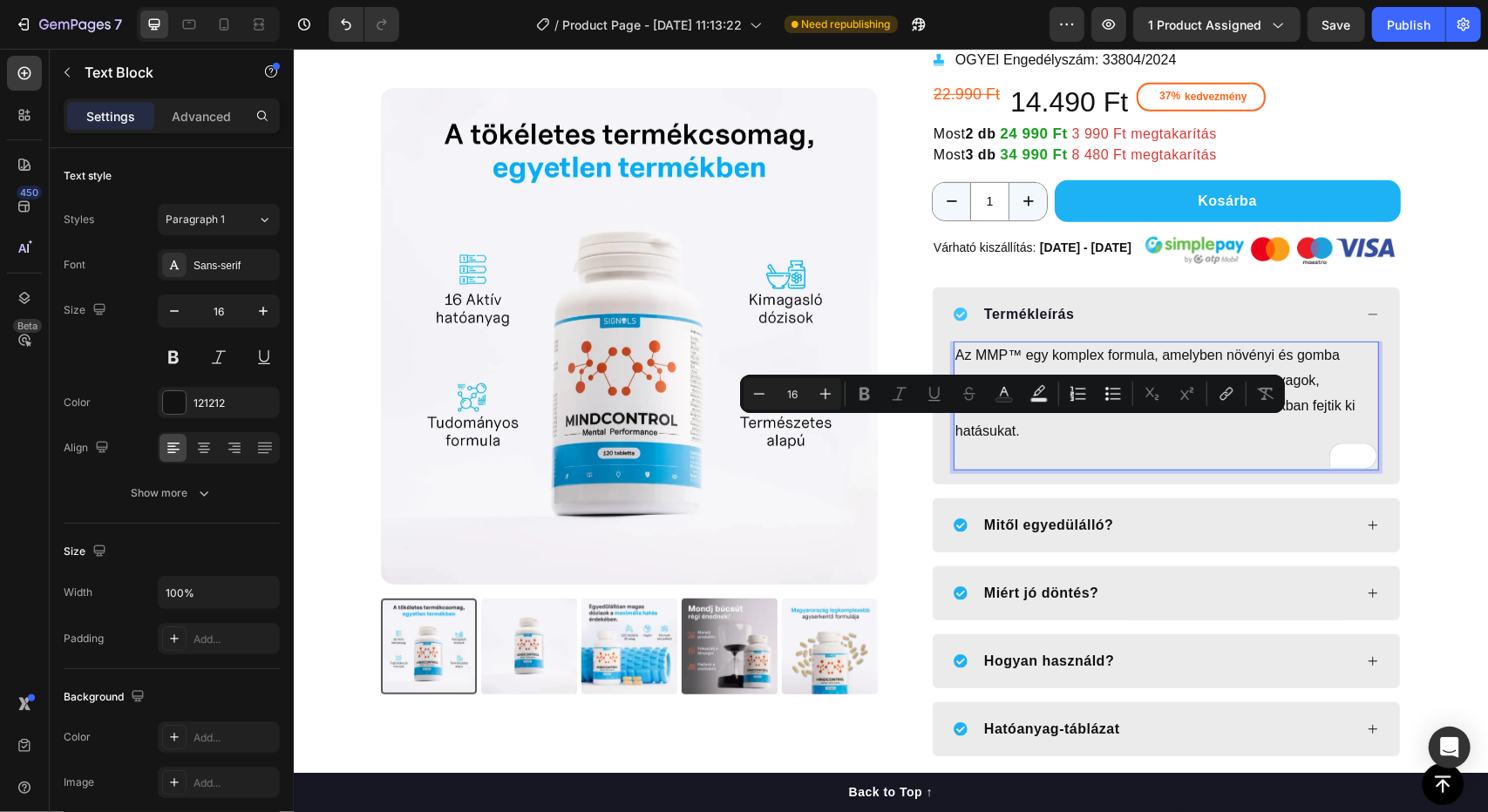
click at [1040, 429] on p "Az MMP™ egy komplex formula, amelyben növényi és gomba kivonatok, aminosavak és…" at bounding box center [1166, 392] width 422 height 100
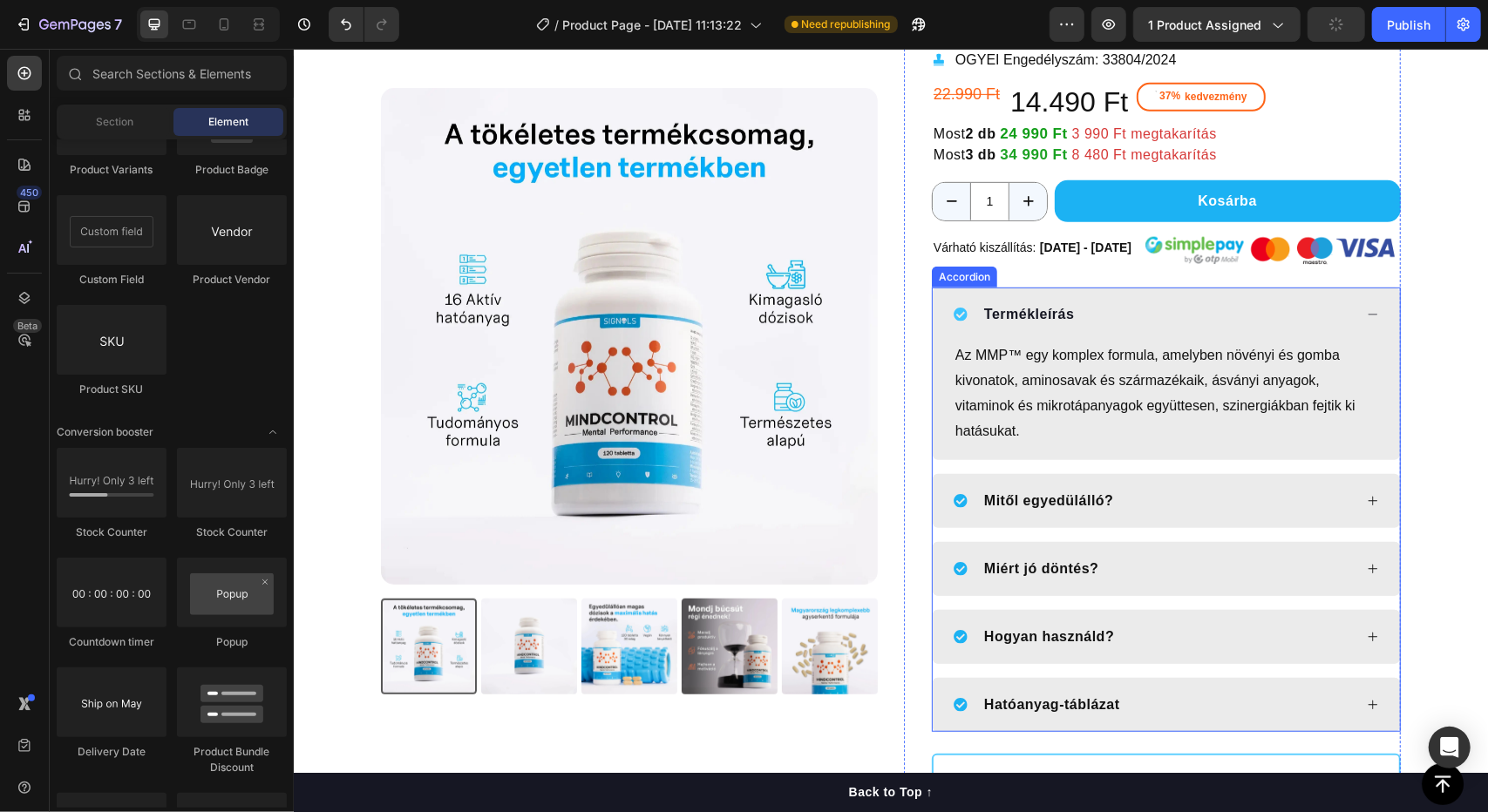
click at [1353, 502] on div "Mitől egyedülálló?" at bounding box center [1165, 500] width 467 height 54
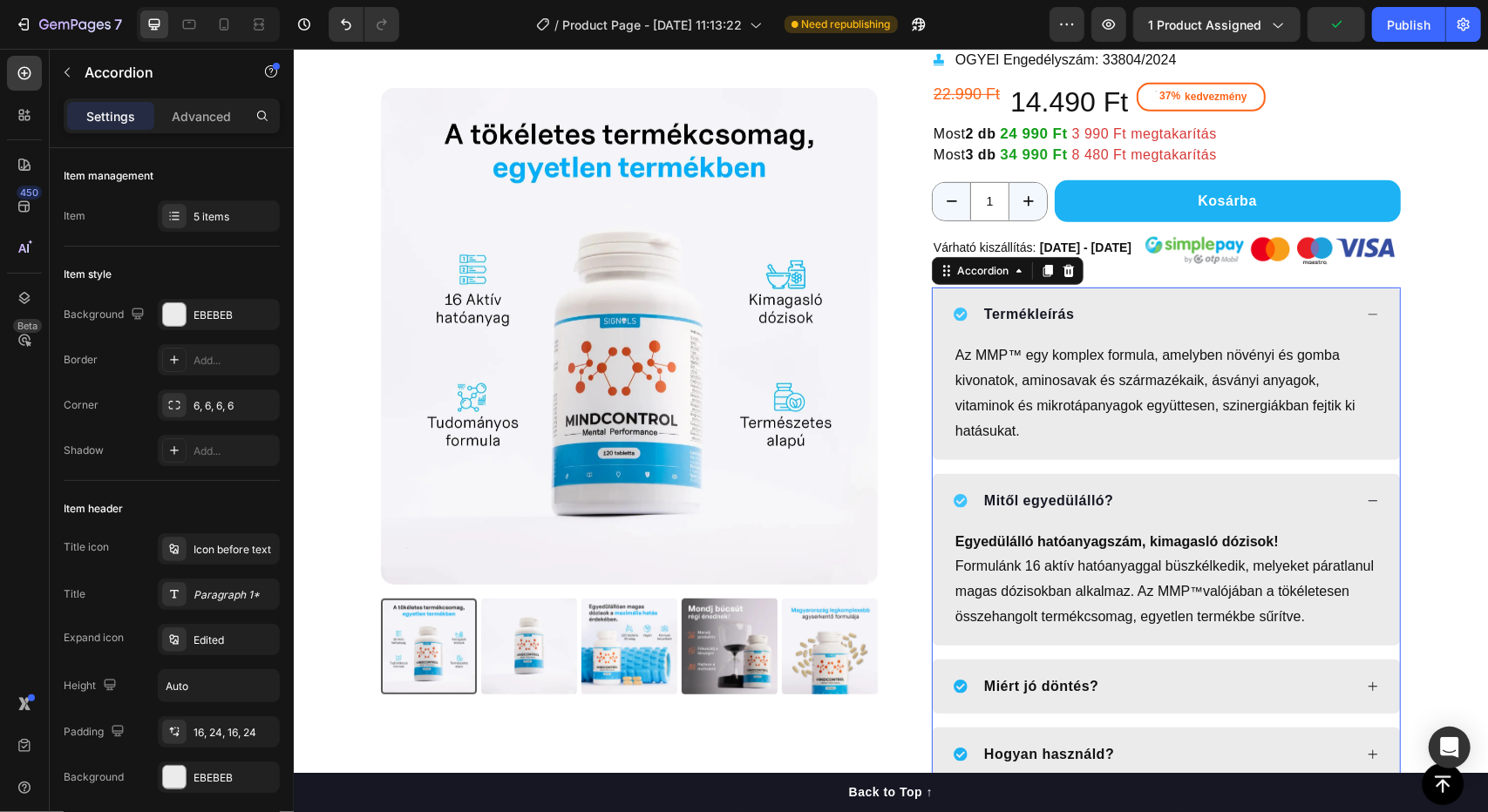
scroll to position [633, 0]
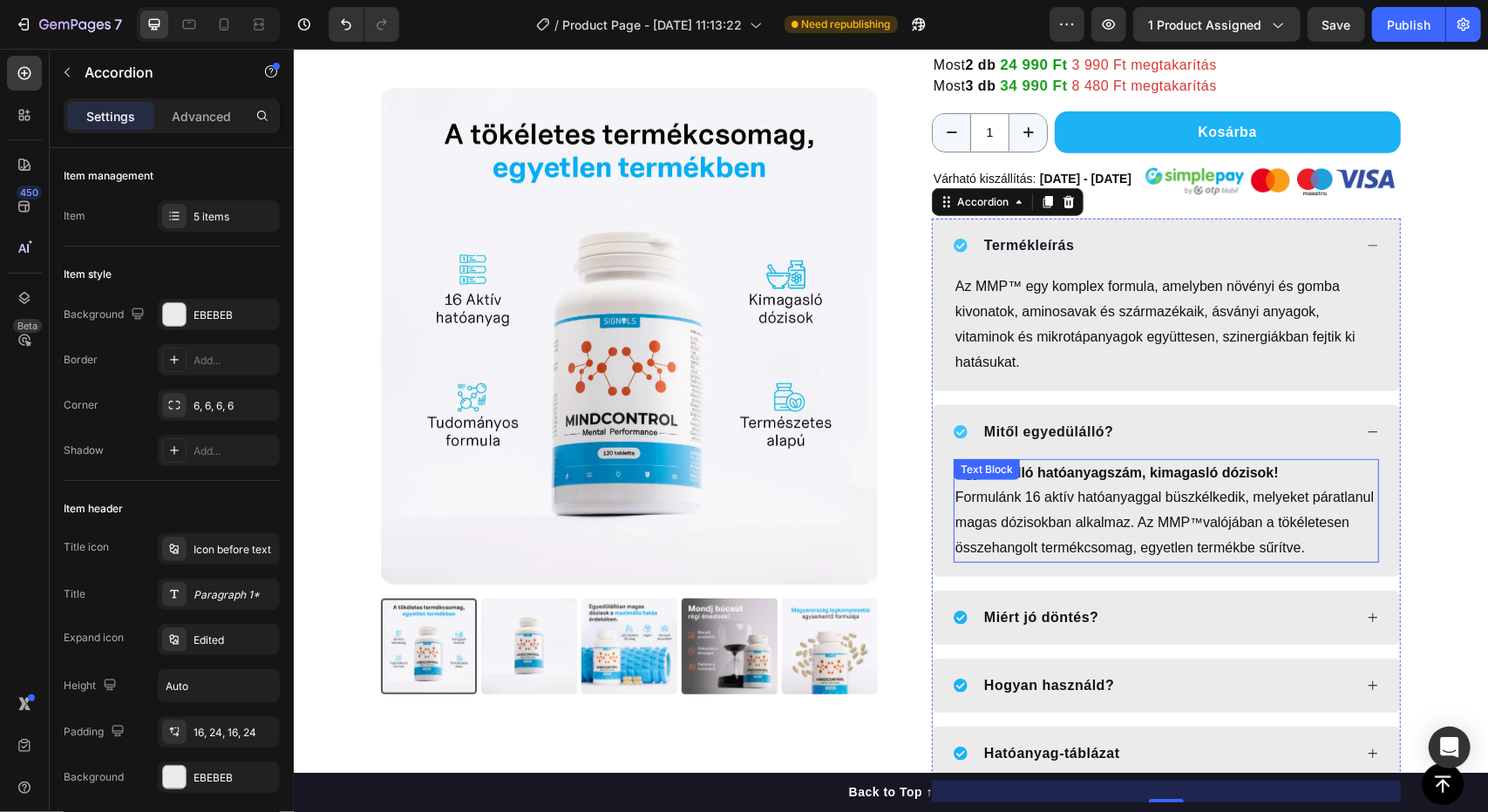
click at [1227, 485] on p "Formulánk 16 aktív hatóanyaggal büszkélkedik, melyeket páratlanul magas dózisok…" at bounding box center [1166, 522] width 422 height 75
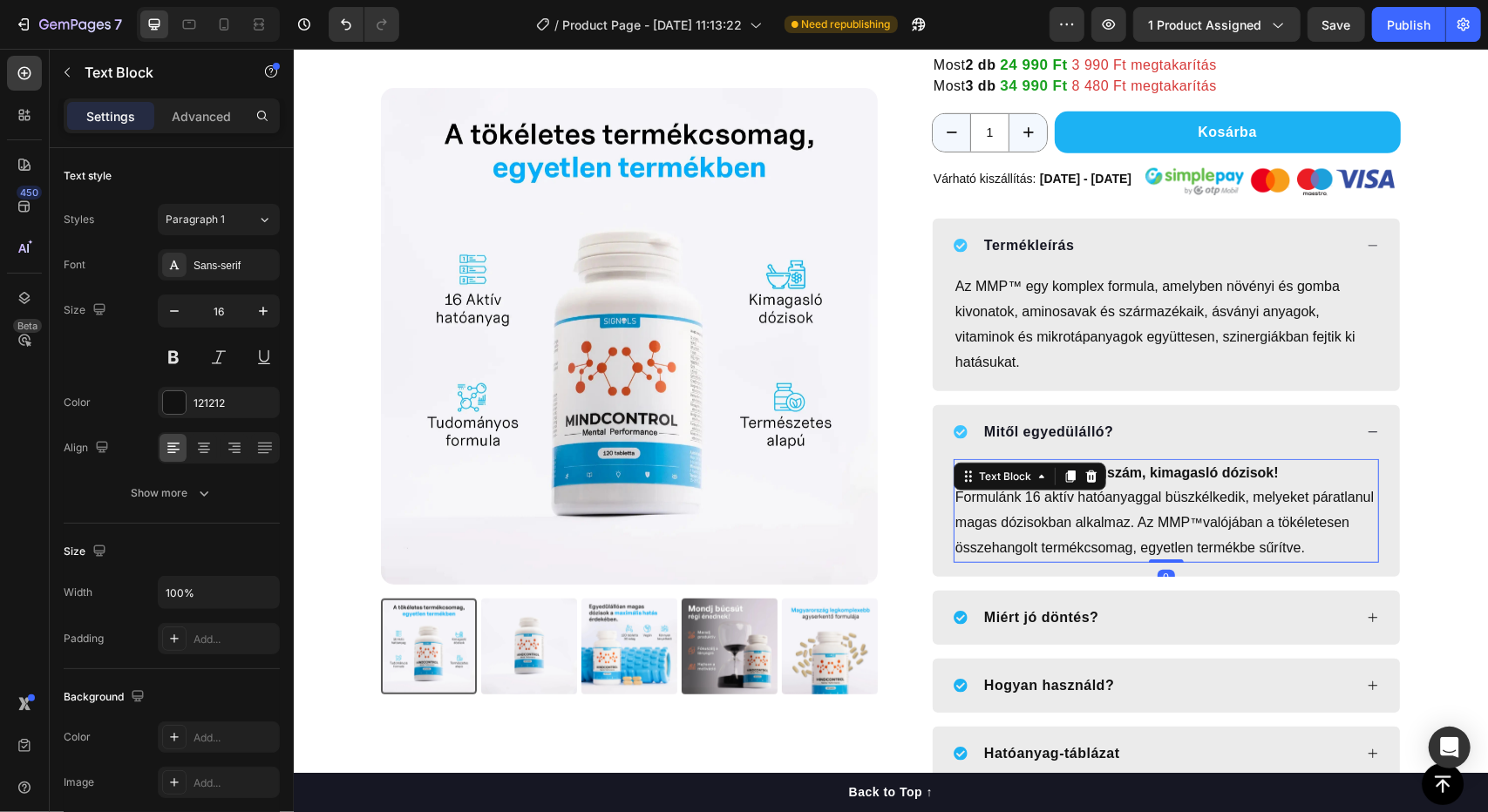
click at [1203, 475] on strong "Egyedülálló hatóanyagszám, kimagasló dózisok!" at bounding box center [1116, 473] width 323 height 15
click at [1190, 467] on strong "Egyedülálló hatóanyagszám, kimagasló dózisok!" at bounding box center [1116, 473] width 323 height 15
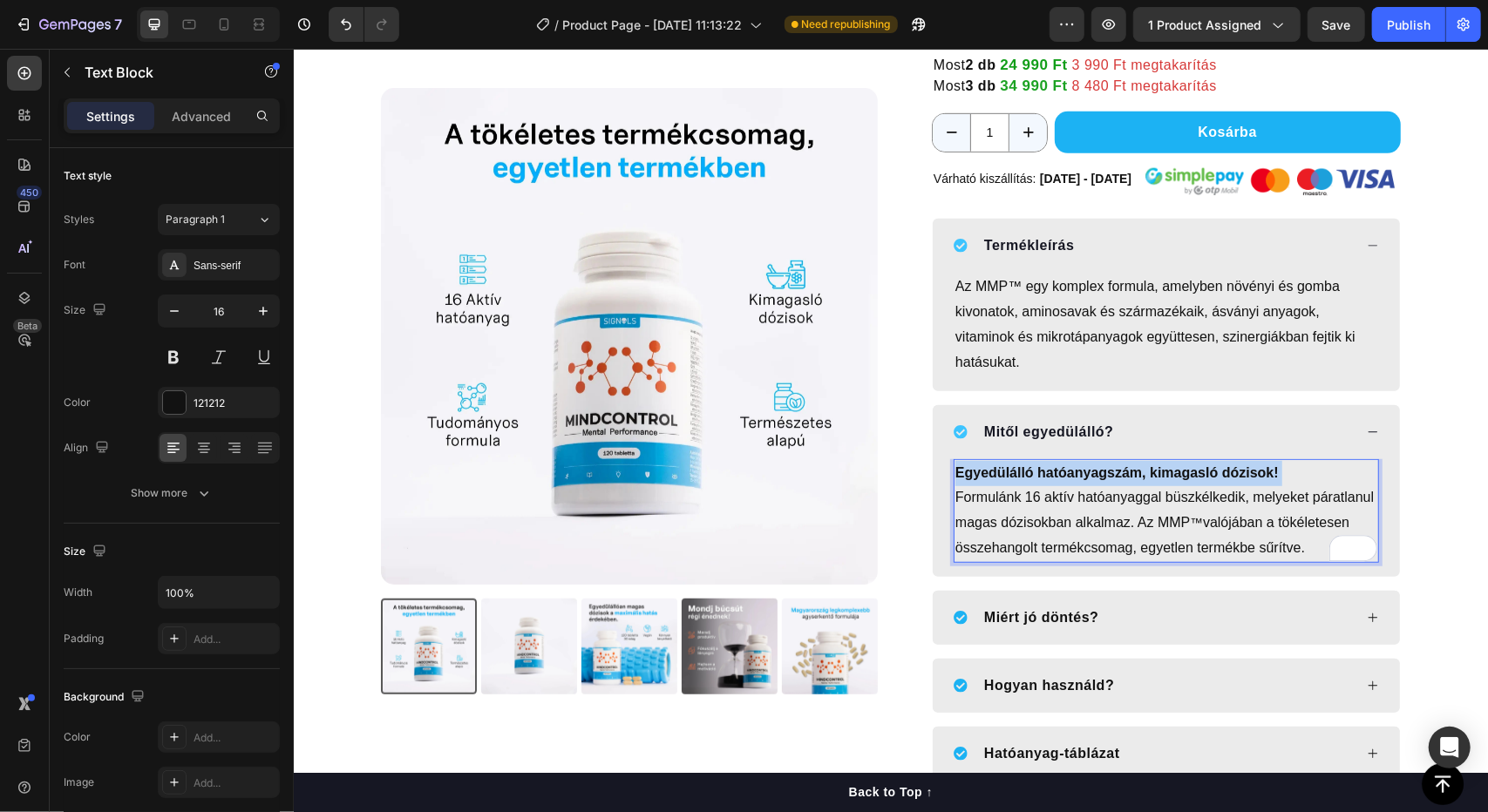
click at [1190, 467] on strong "Egyedülálló hatóanyagszám, kimagasló dózisok!" at bounding box center [1116, 473] width 323 height 15
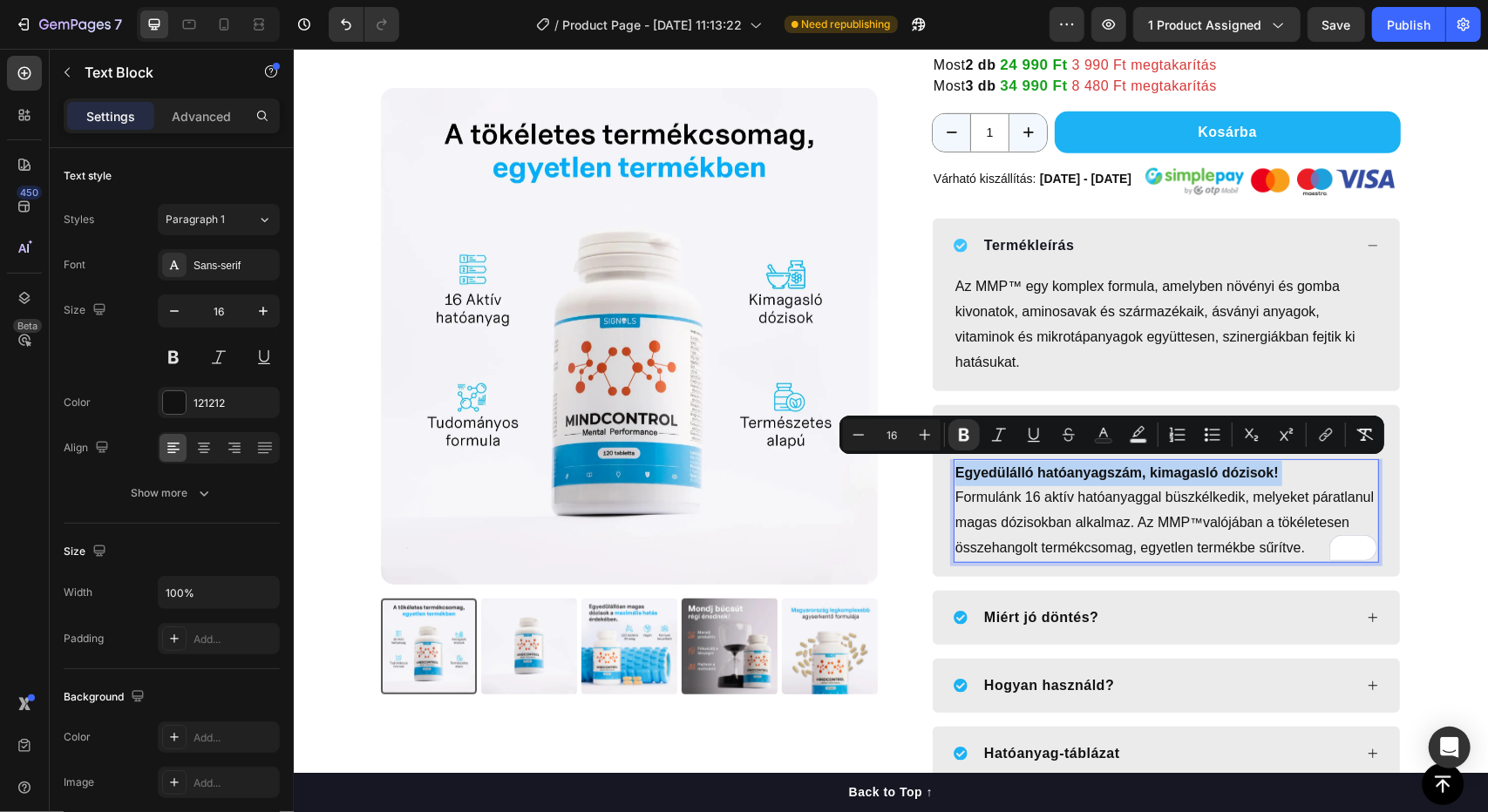
click at [1050, 469] on strong "Egyedülálló hatóanyagszám, kimagasló dózisok!" at bounding box center [1116, 473] width 323 height 15
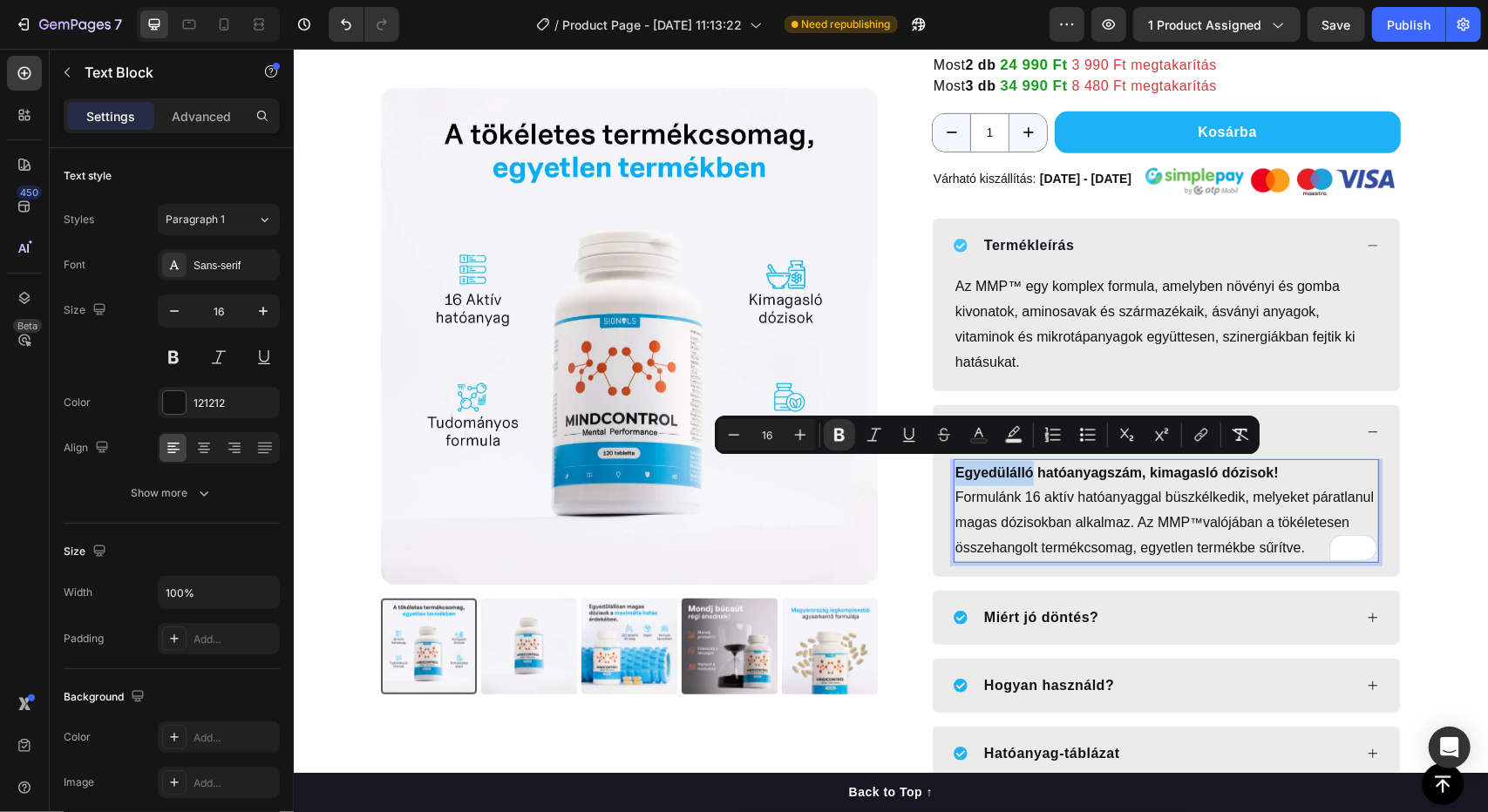
drag, startPoint x: 1027, startPoint y: 469, endPoint x: 943, endPoint y: 462, distance: 84.3
click at [943, 462] on div "Egyedülálló hatóanyagszám, kimagasló dózisok! Formulánk 16 aktív hatóanyaggal b…" at bounding box center [1165, 517] width 467 height 118
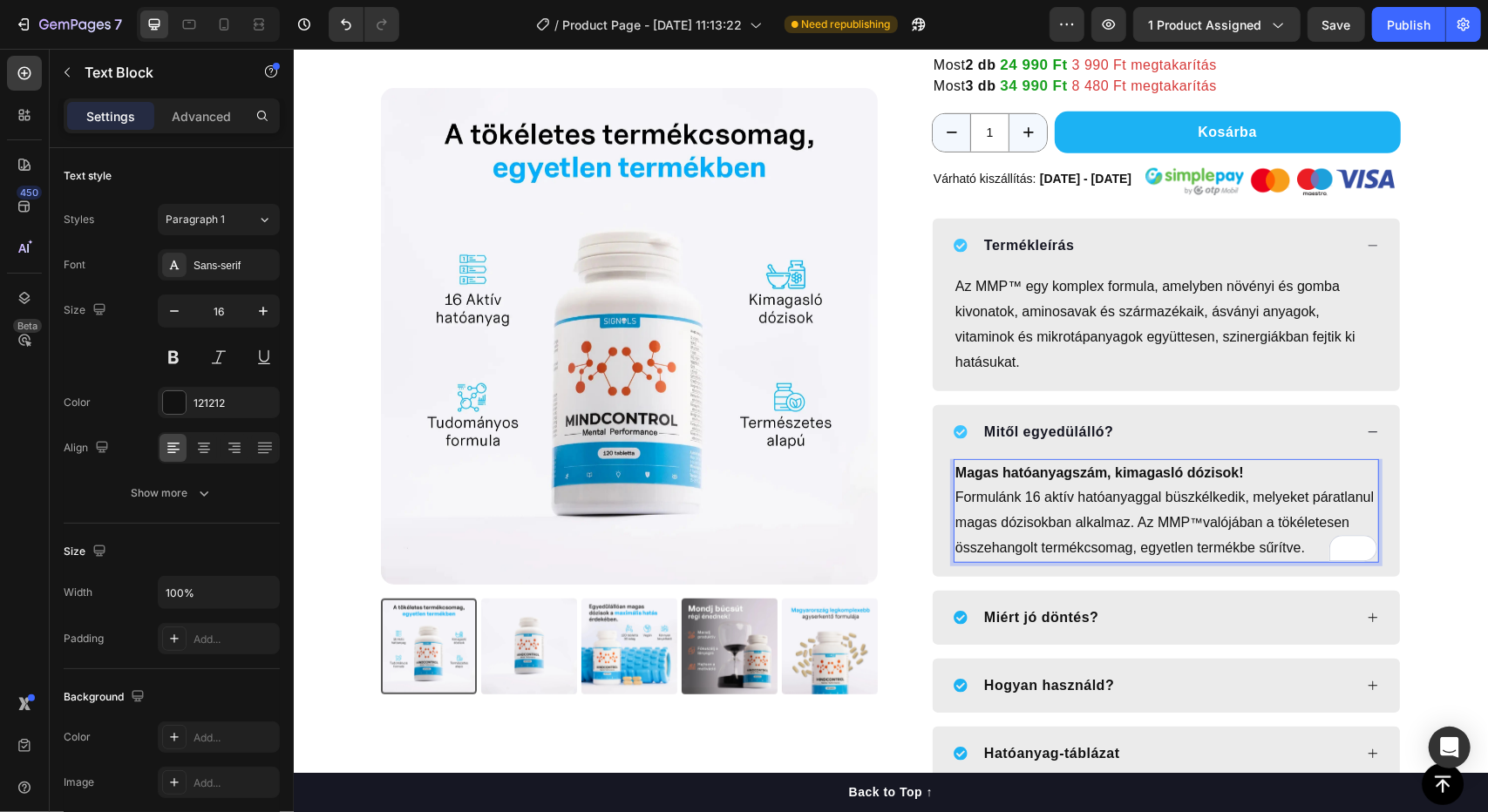
click at [1111, 467] on strong "Magas hatóanyagszám, kimagasló dózisok!" at bounding box center [1098, 473] width 288 height 15
click at [1262, 471] on strong "Magas hatóanyagszám, mégmagasabb dózisok!" at bounding box center [1113, 473] width 319 height 15
click at [1408, 496] on section "Product Images Icon Icon Icon Icon Icon Icon List 4,86 Text block Csillag vásár…" at bounding box center [889, 317] width 1073 height 1733
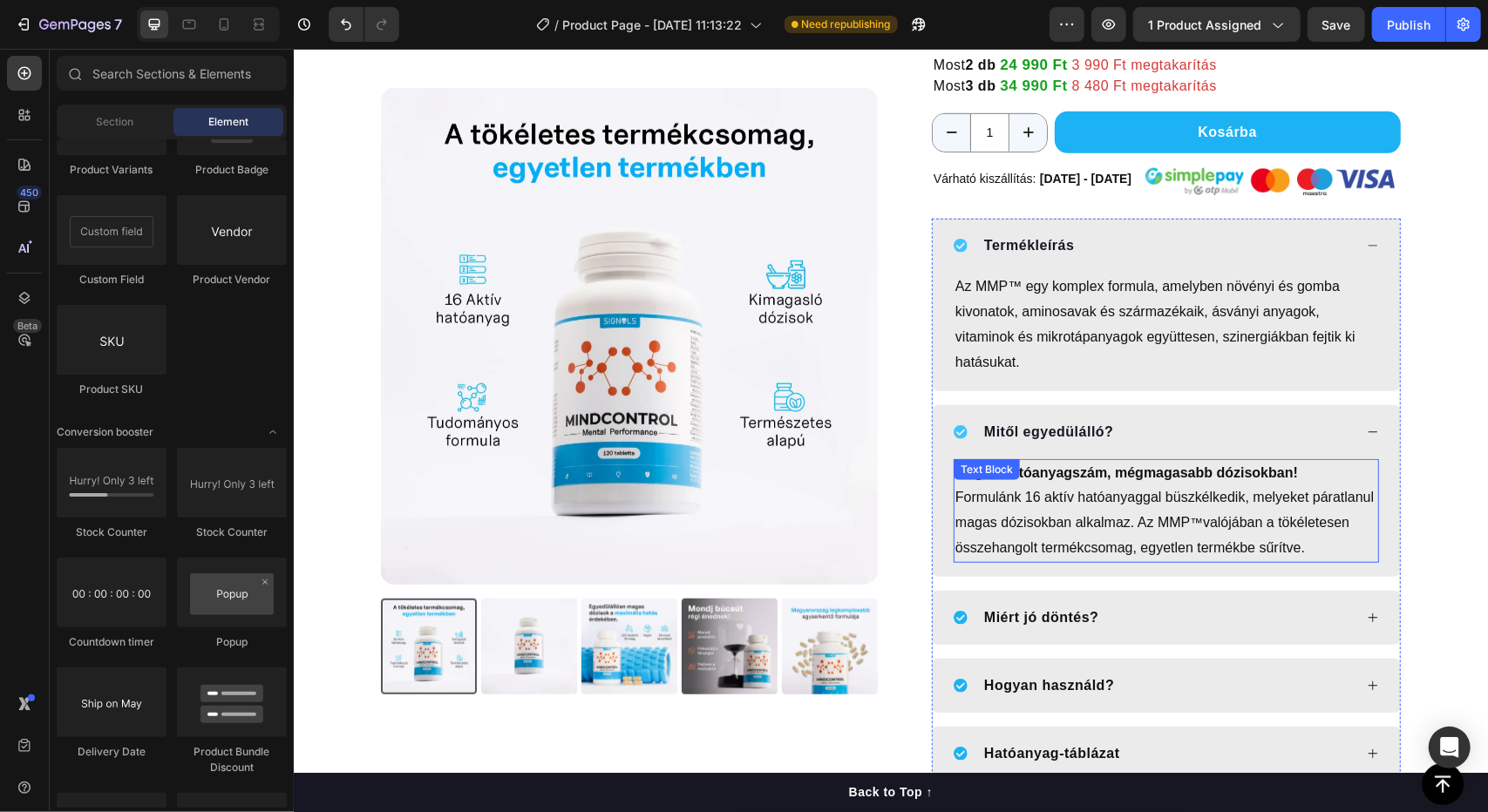
click at [1058, 469] on strong "Magas hatóanyagszám, mégmagasabb dózisokban!" at bounding box center [1126, 473] width 342 height 15
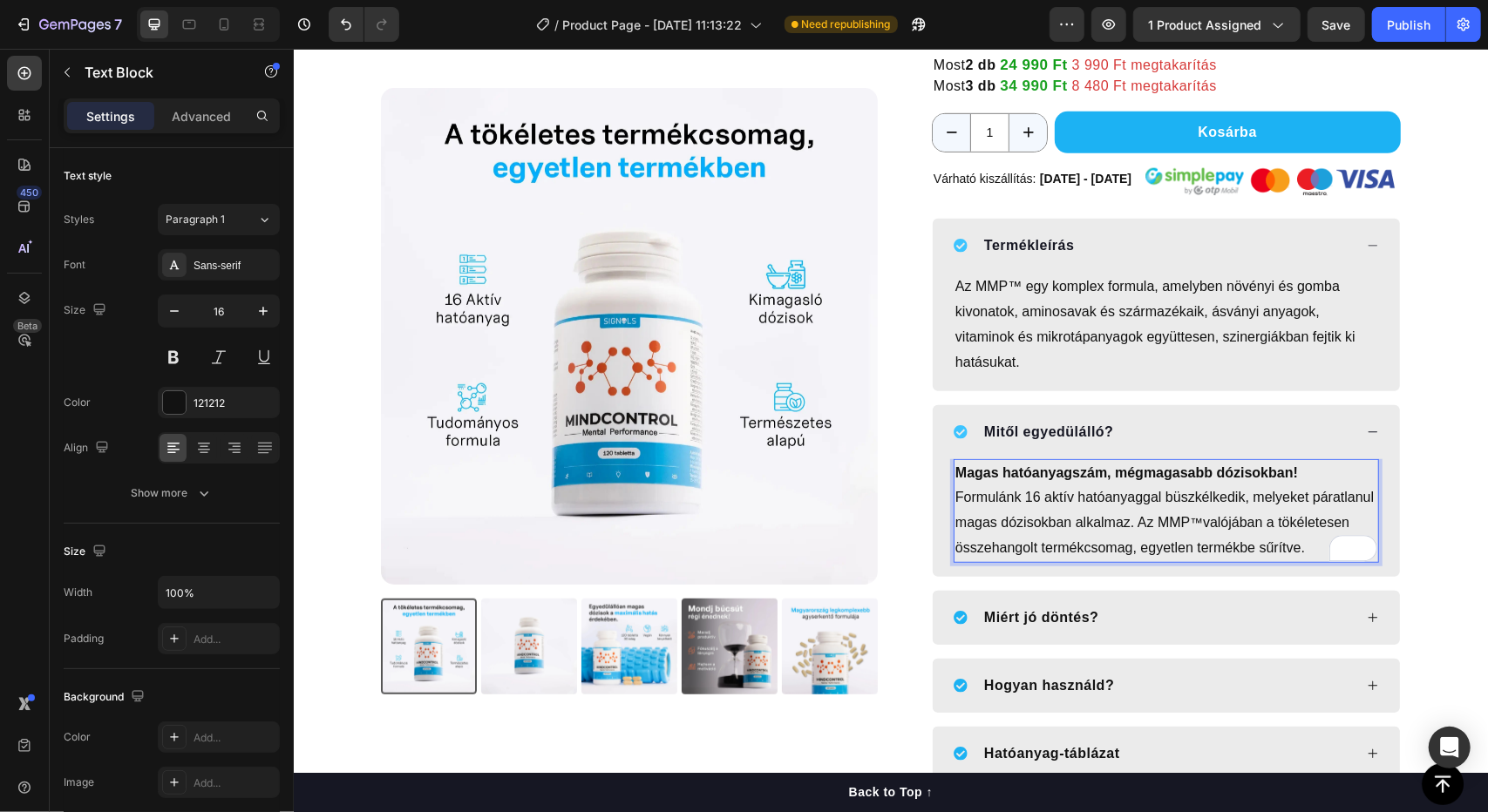
click at [1048, 473] on strong "Magas hatóanyagszám, mégmagasabb dózisokban!" at bounding box center [1126, 473] width 342 height 15
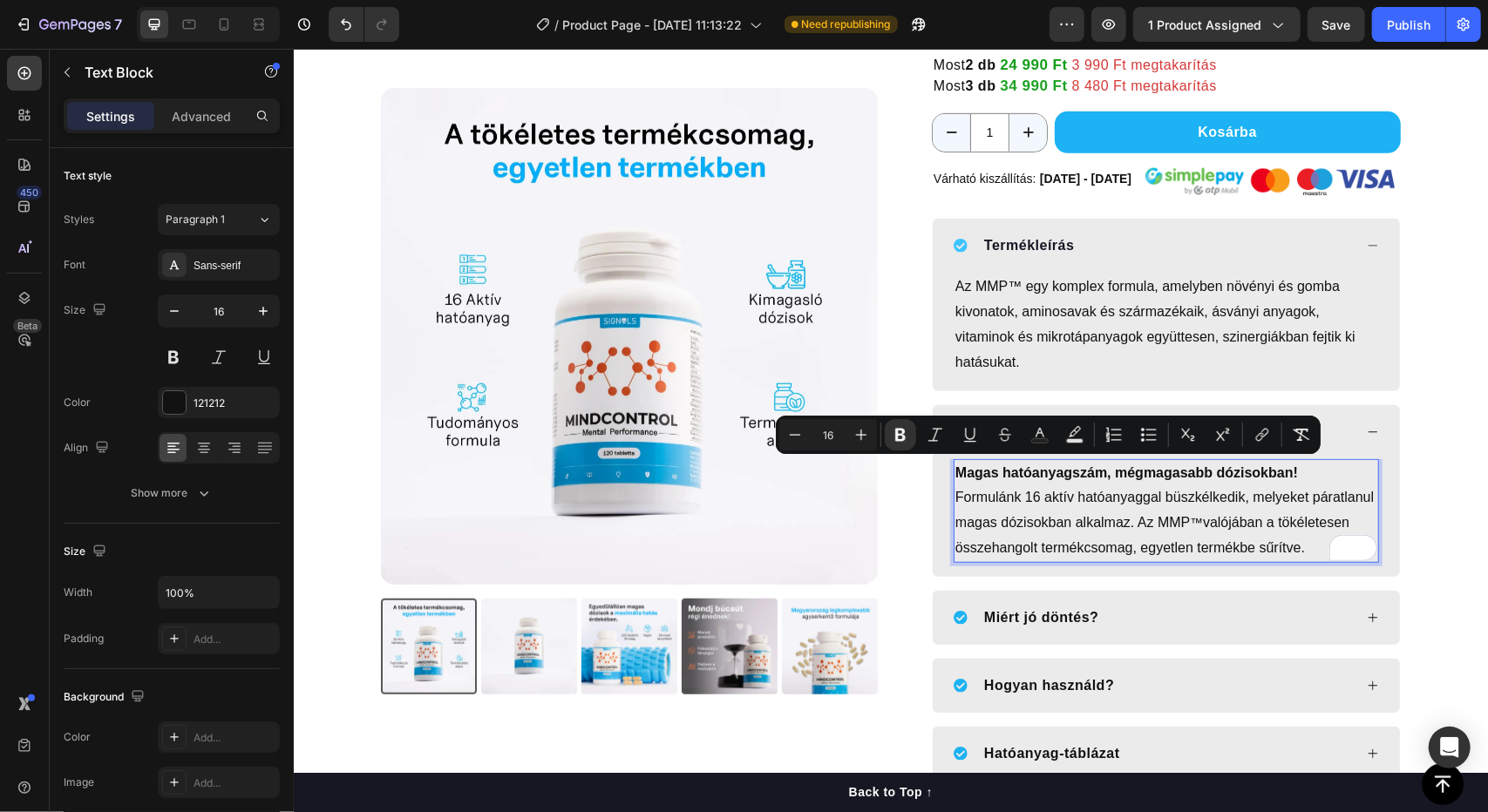
click at [1101, 501] on p "Formulánk 16 aktív hatóanyaggal büszkélkedik, melyeket páratlanul magas dózisok…" at bounding box center [1166, 522] width 422 height 75
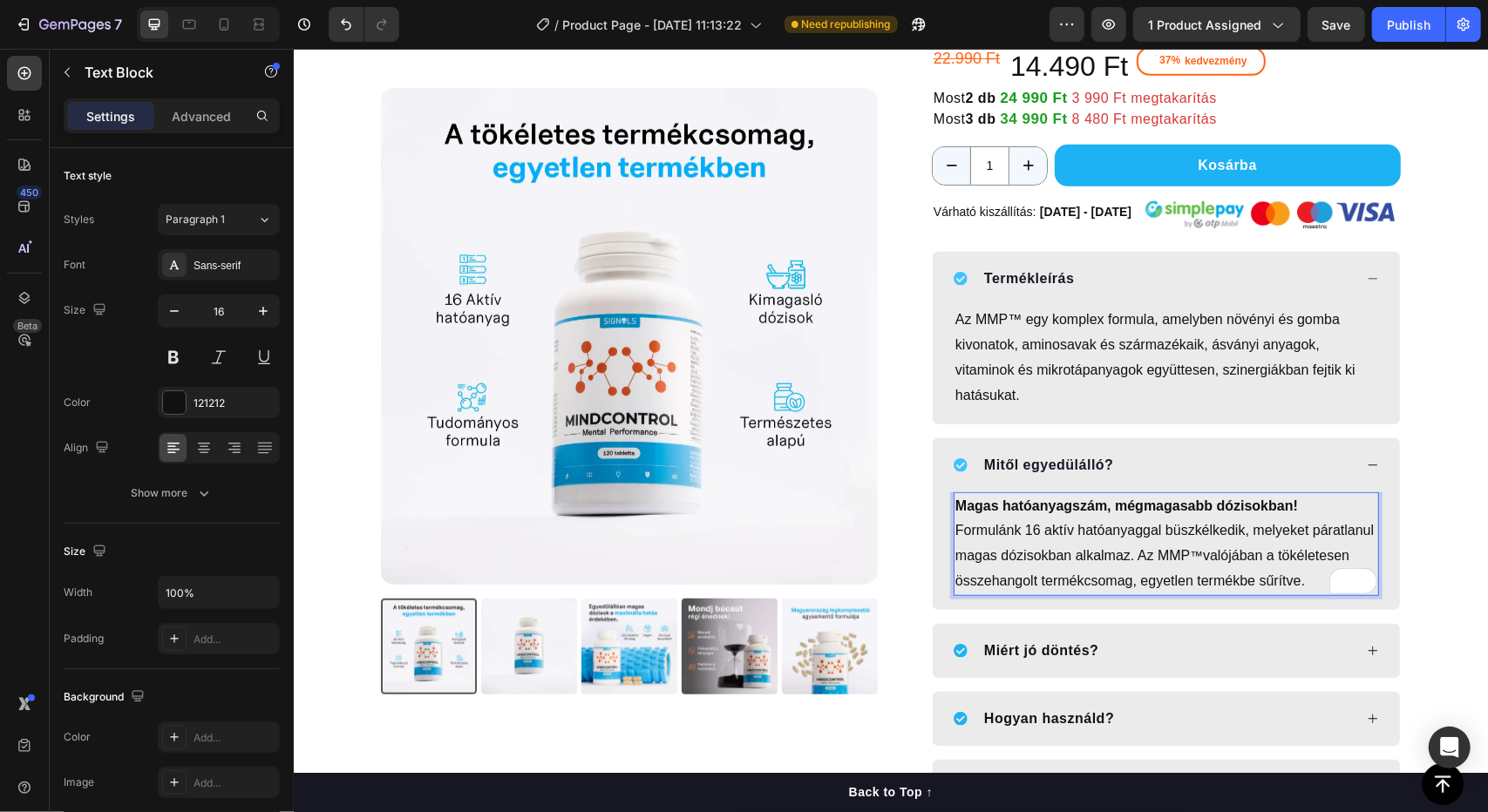
scroll to position [600, 0]
click at [1039, 504] on strong "Magas hatóanyagszám, mégmagasabb dózisokban!" at bounding box center [1126, 506] width 342 height 15
click at [1137, 502] on strong "Magas hatóanyagszám, mégmagasabb dózisokban!" at bounding box center [1126, 506] width 342 height 15
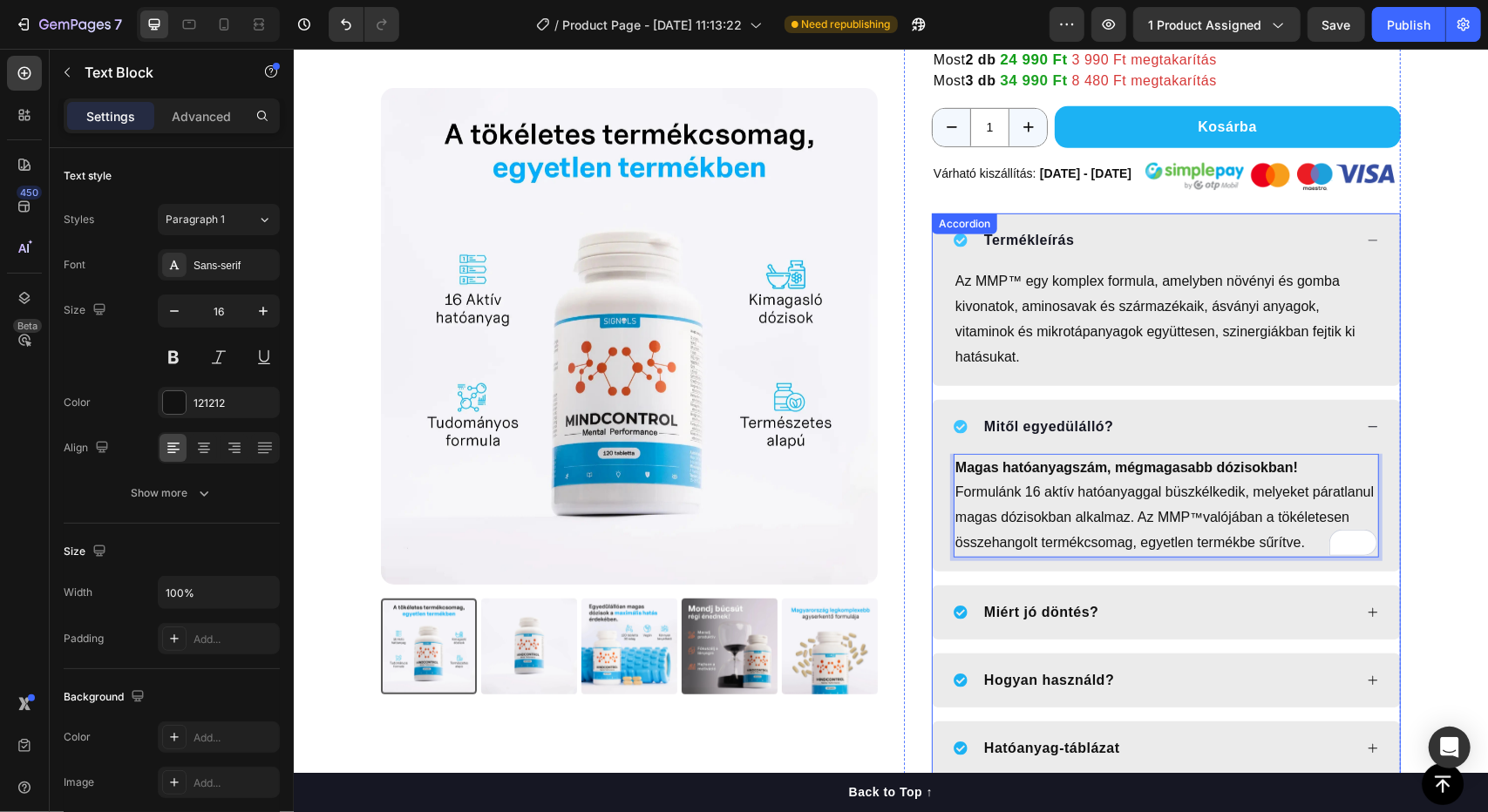
scroll to position [637, 0]
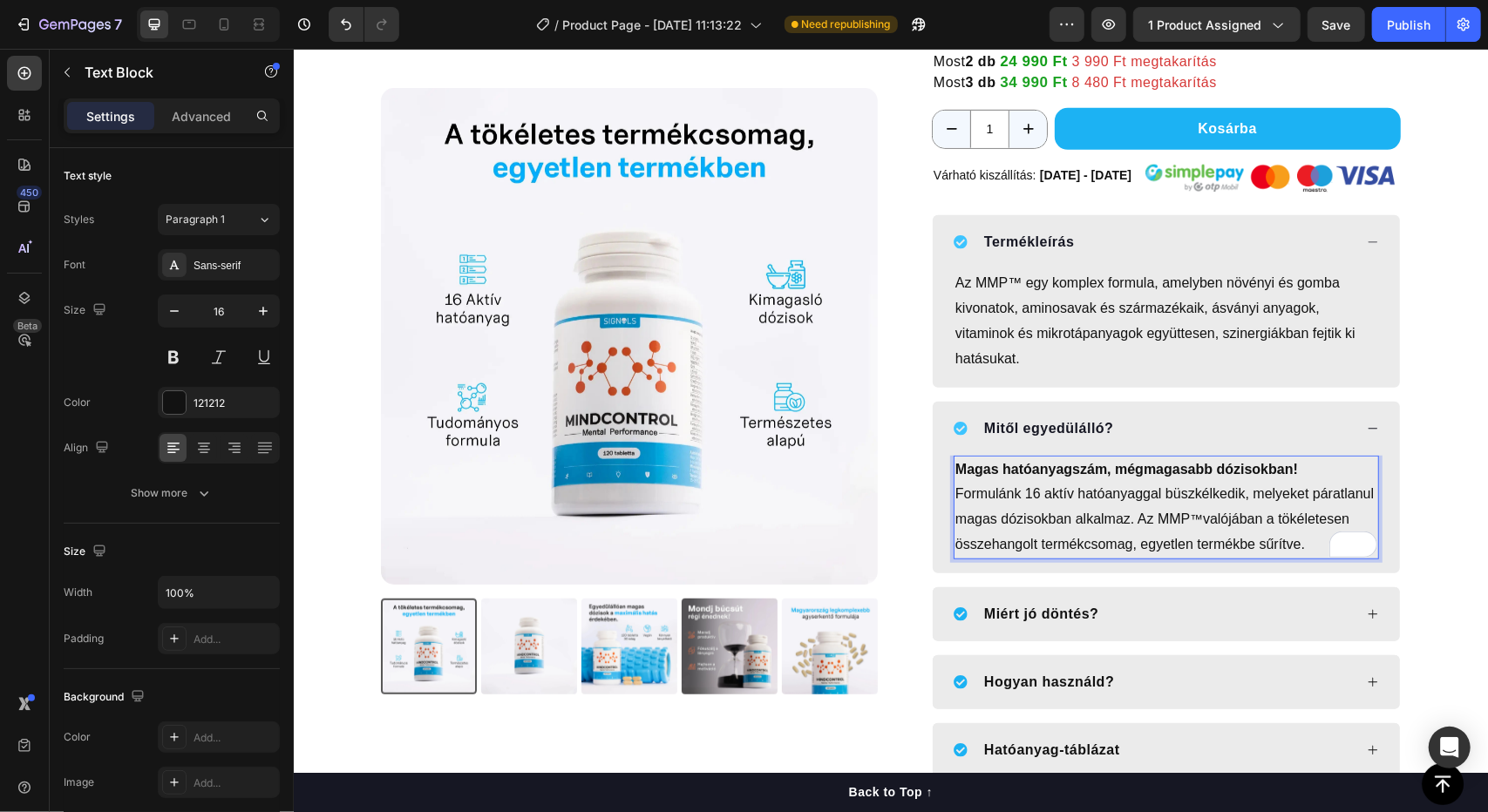
click at [1036, 471] on strong "Magas hatóanyagszám, mégmagasabb dózisokban!" at bounding box center [1126, 469] width 342 height 15
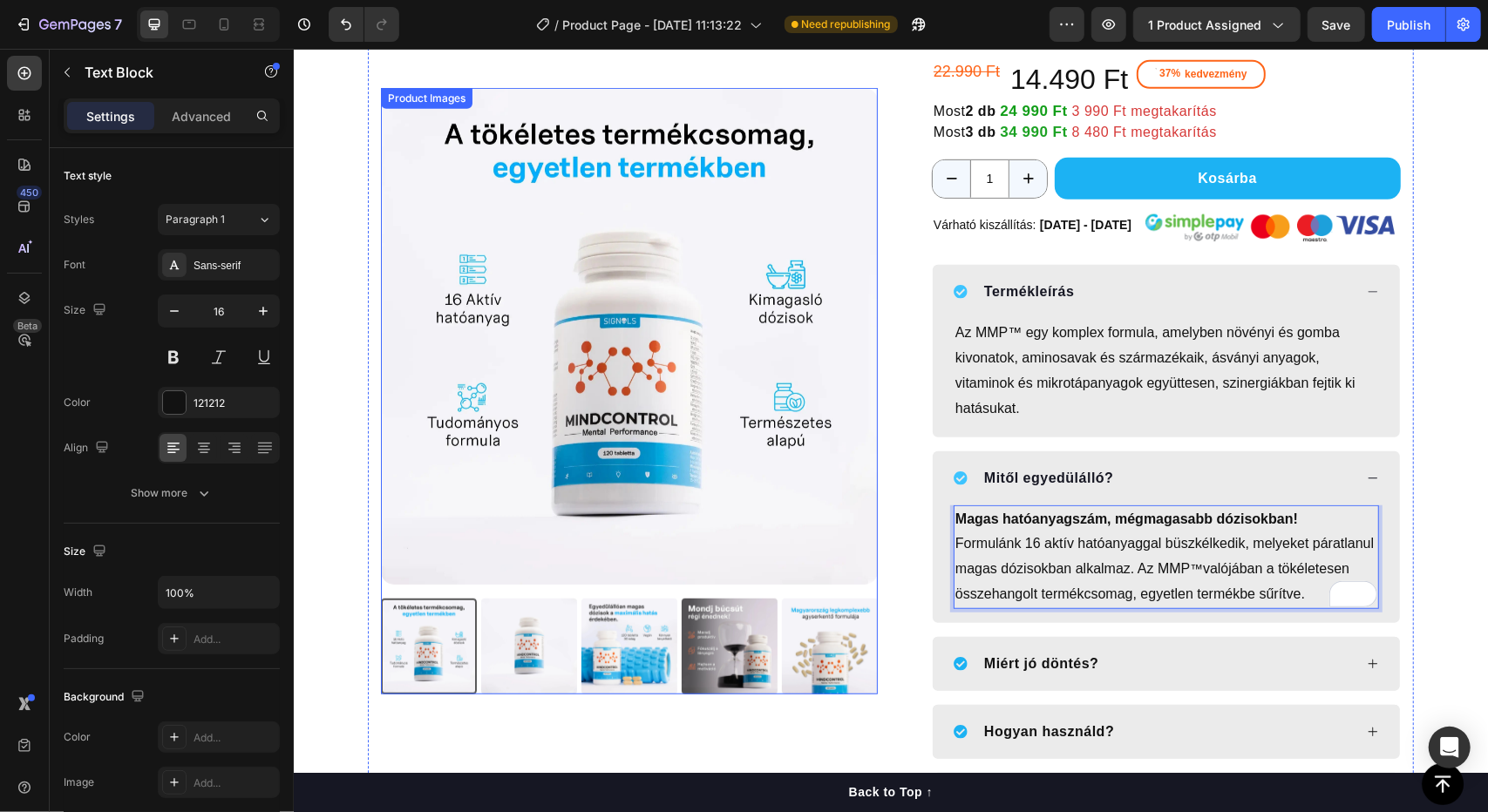
scroll to position [586, 0]
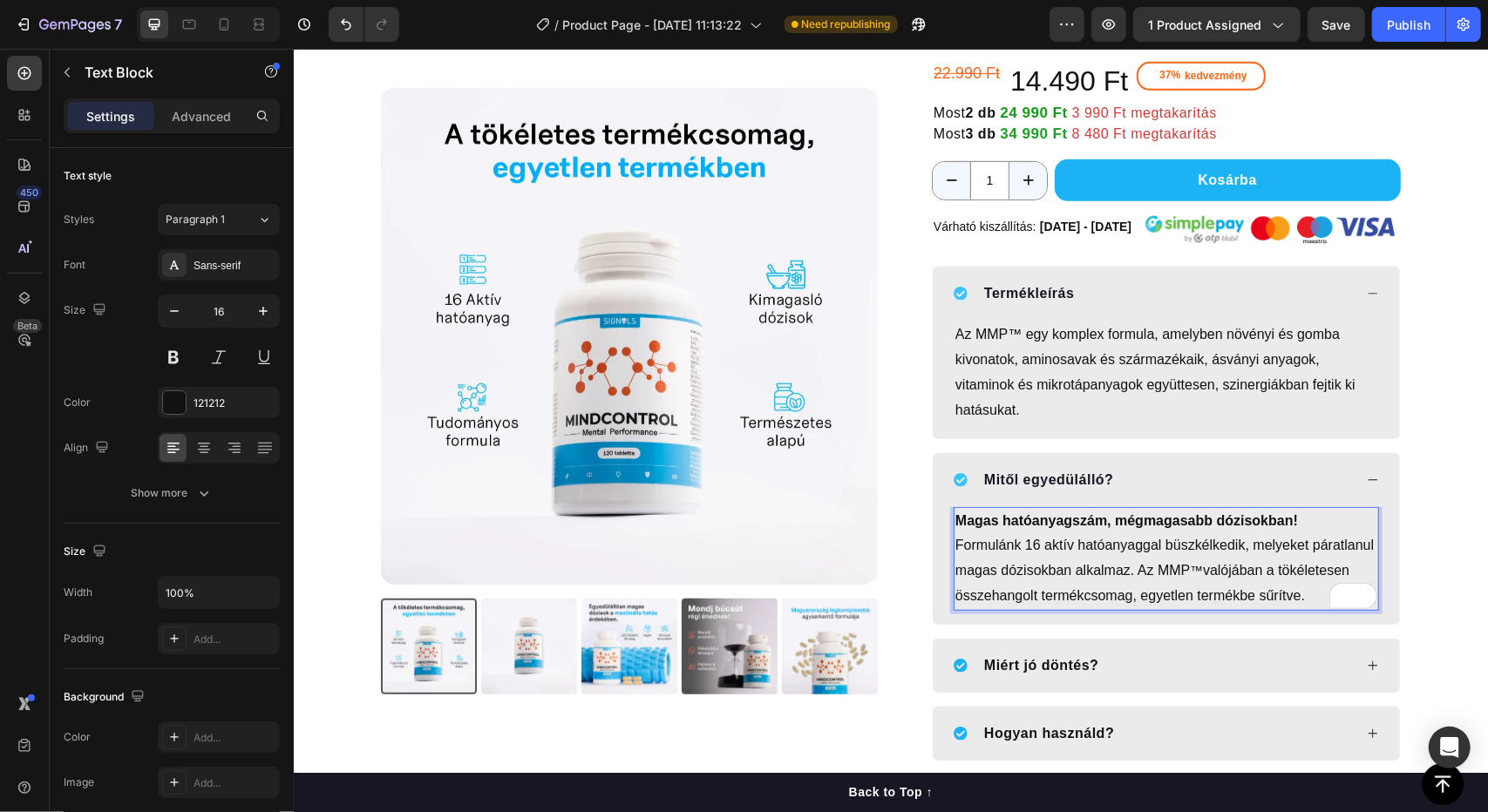
click at [1119, 519] on strong "Magas hatóanyagszám, mégmagasabb dózisokban!" at bounding box center [1126, 520] width 342 height 15
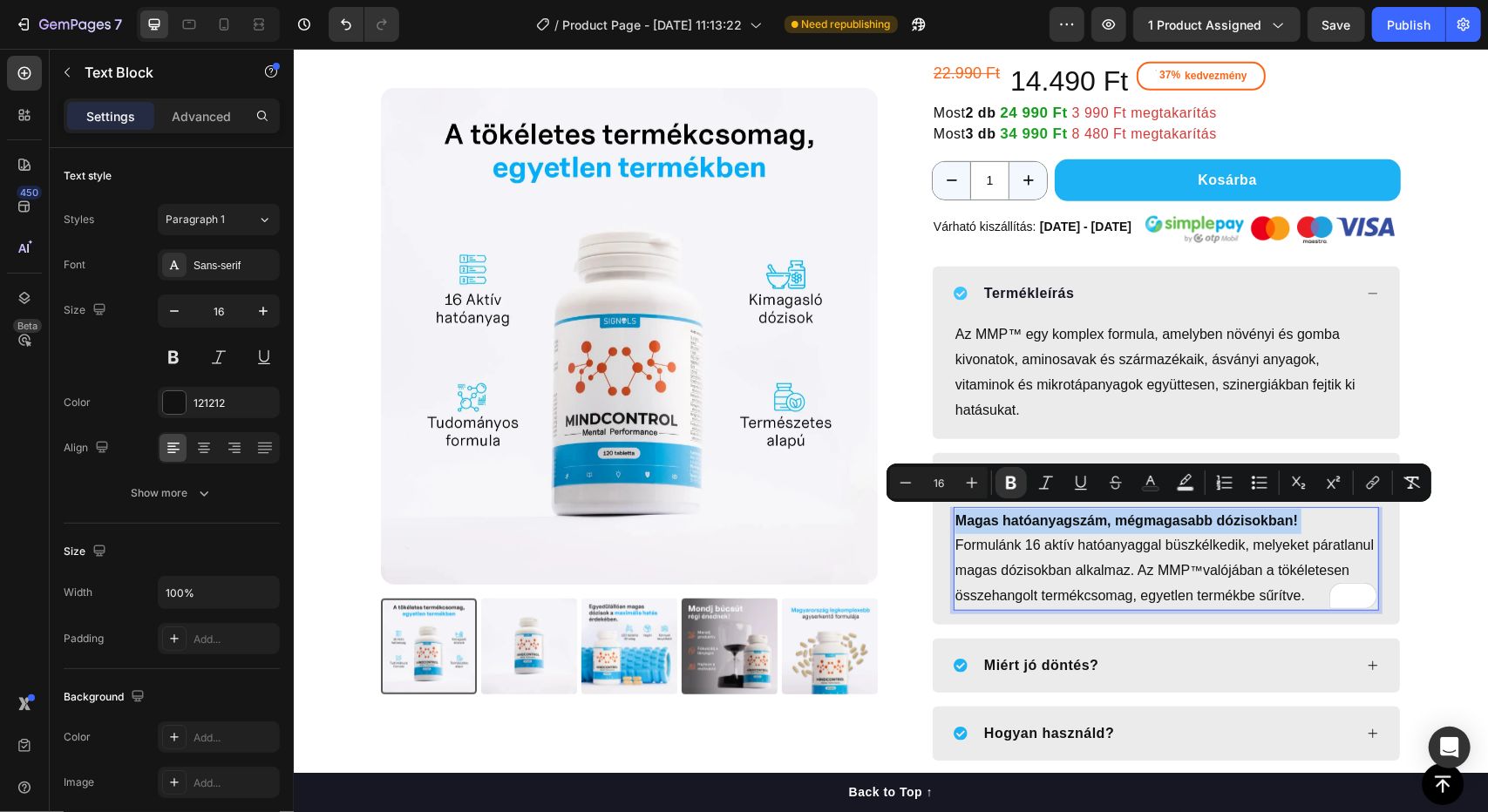
click at [1119, 519] on strong "Magas hatóanyagszám, mégmagasabb dózisokban!" at bounding box center [1126, 520] width 342 height 15
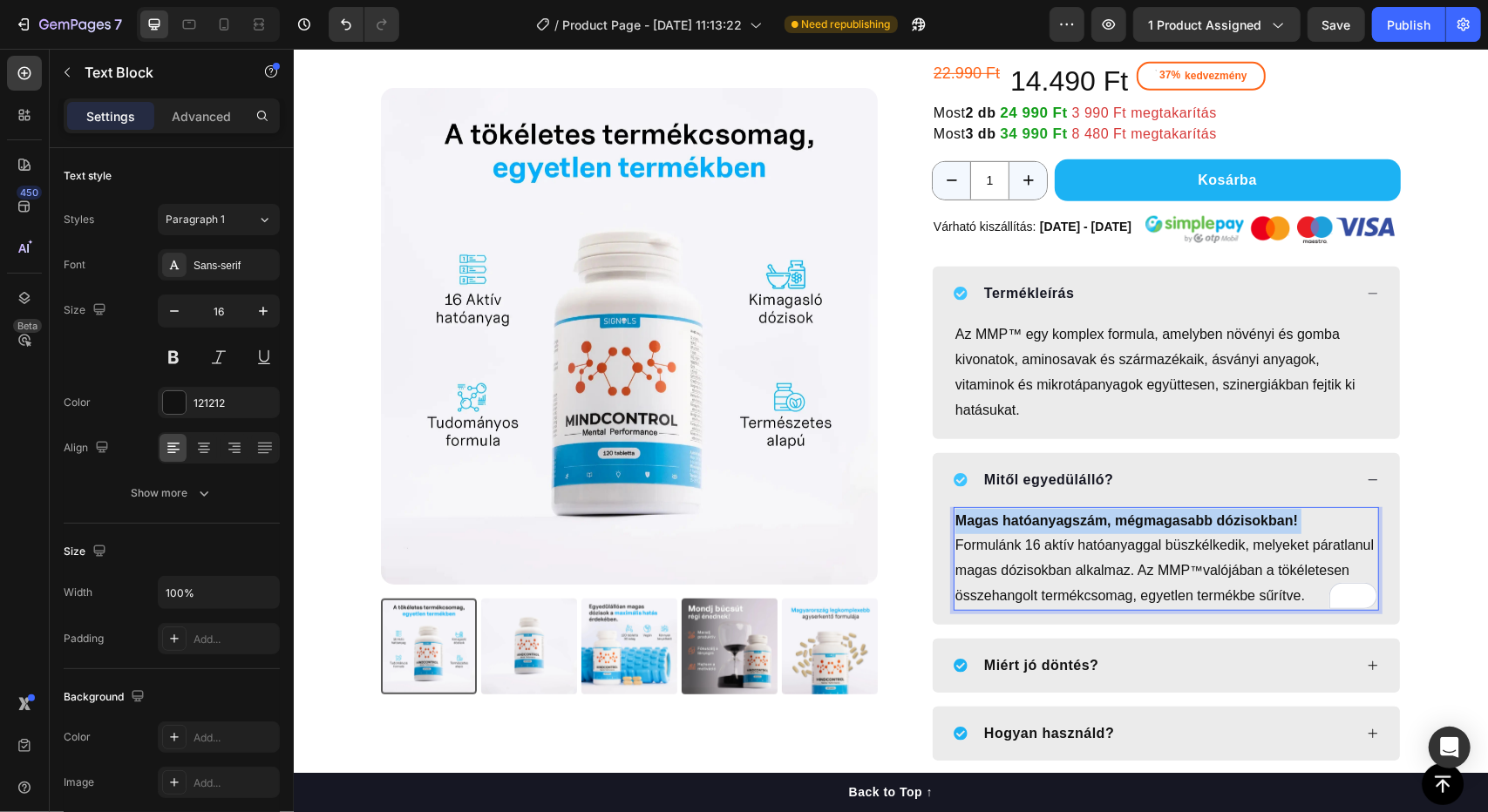
click at [1119, 519] on strong "Magas hatóanyagszám, mégmagasabb dózisokban!" at bounding box center [1126, 520] width 342 height 15
click at [978, 512] on strong "Mi sokmindenből" at bounding box center [1012, 520] width 114 height 15
drag, startPoint x: 966, startPoint y: 515, endPoint x: 1058, endPoint y: 518, distance: 92.0
click at [1058, 518] on strong "Mi sokmindenből" at bounding box center [1012, 520] width 114 height 15
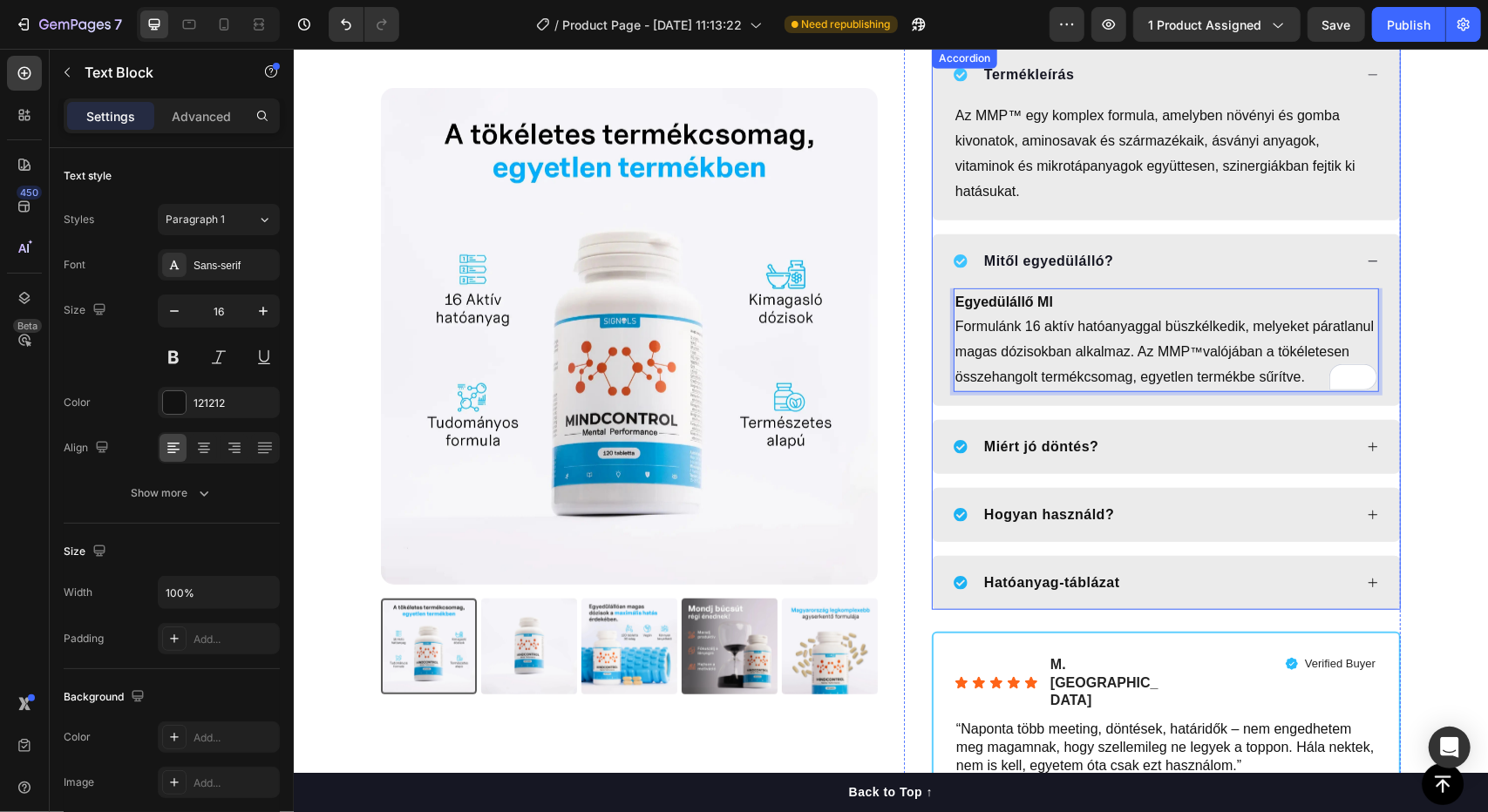
scroll to position [803, 0]
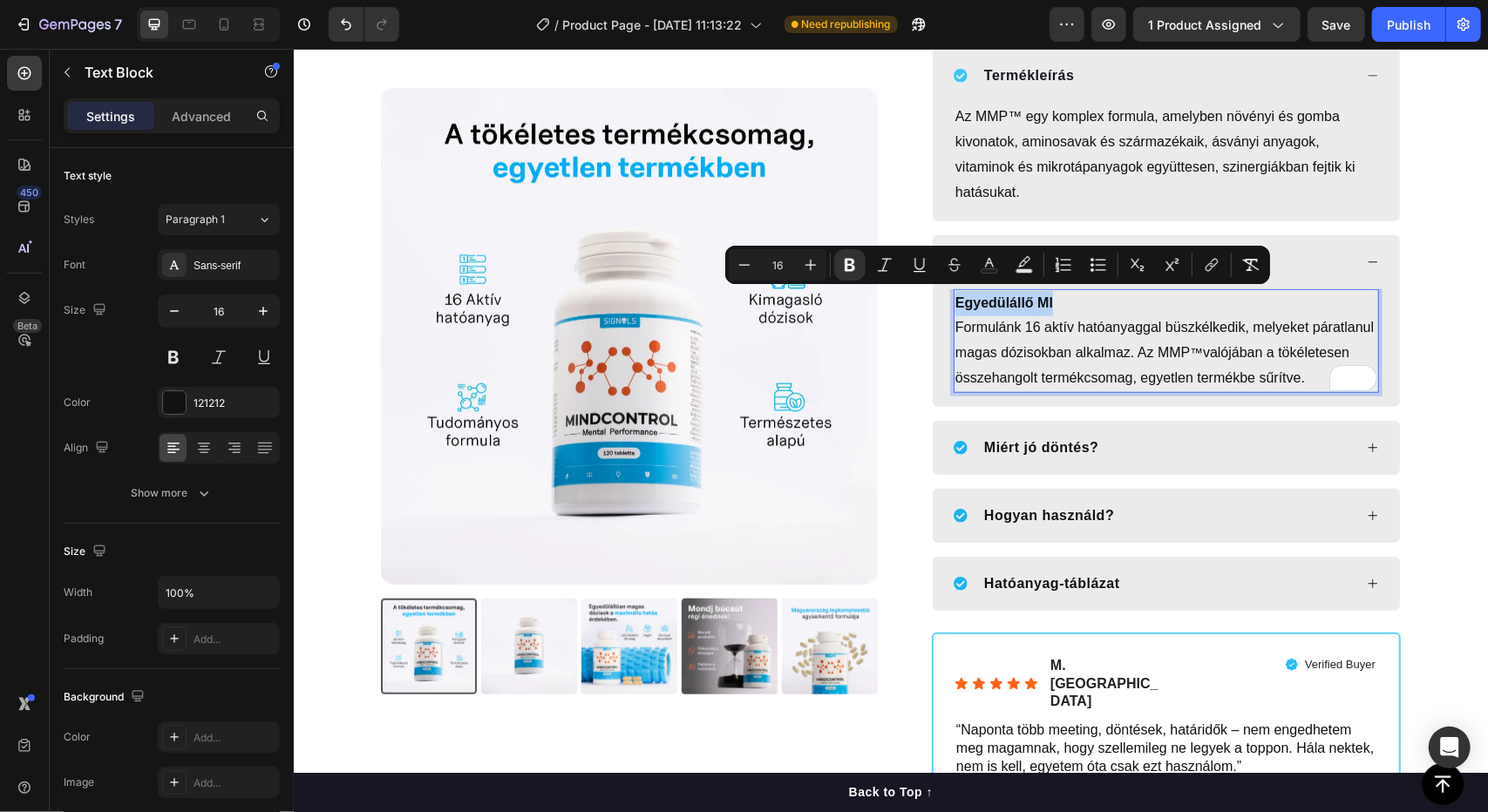
drag, startPoint x: 1045, startPoint y: 295, endPoint x: 944, endPoint y: 295, distance: 101.0
click at [944, 295] on div "Egyedülállő Ml Formulánk 16 aktív hatóanyaggal büszkélkedik, melyeket páratlanu…" at bounding box center [1165, 347] width 467 height 118
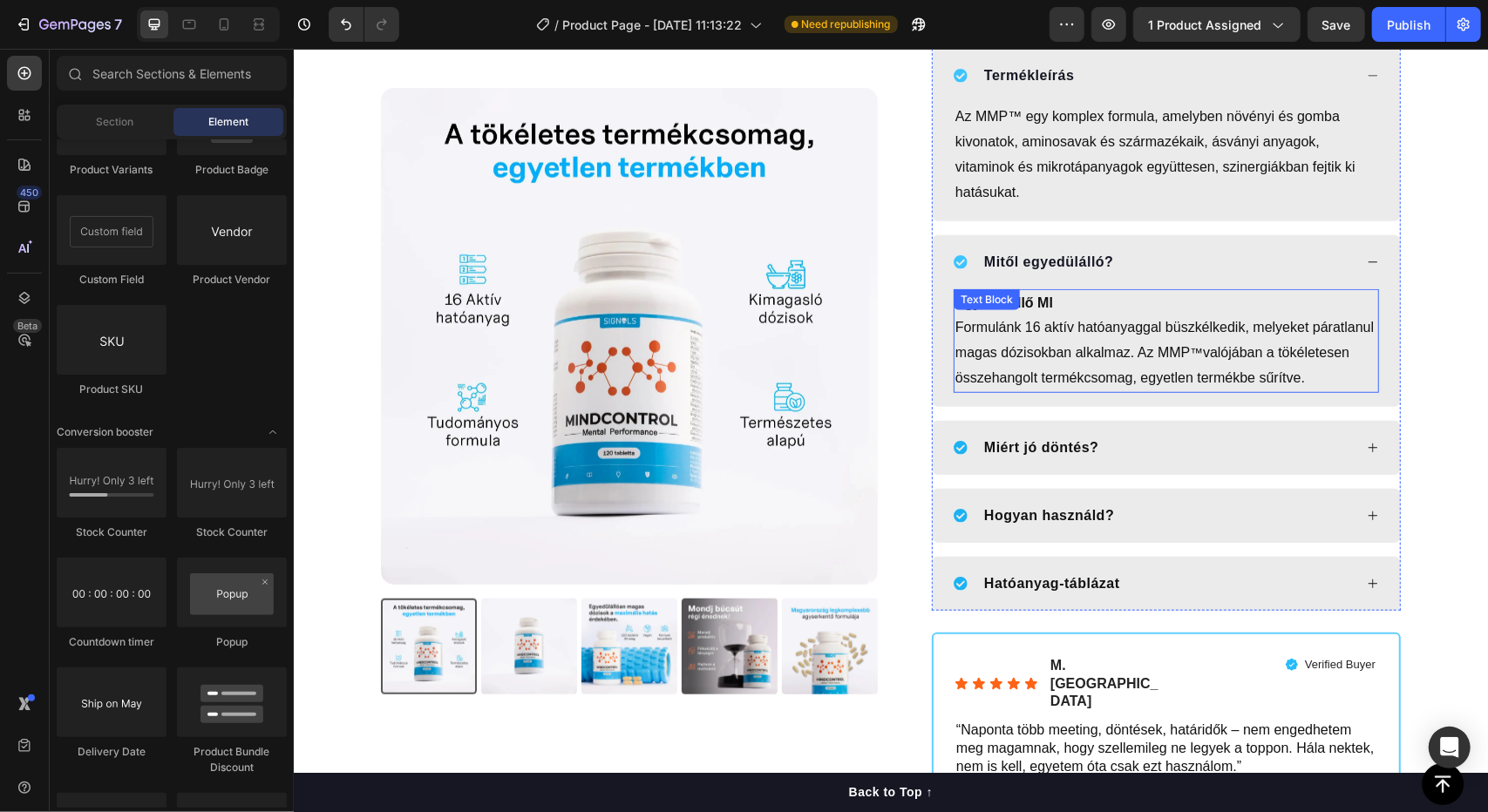
click at [1123, 341] on p "Formulánk 16 aktív hatóanyaggal büszkélkedik, melyeket páratlanul magas dózisok…" at bounding box center [1166, 352] width 422 height 75
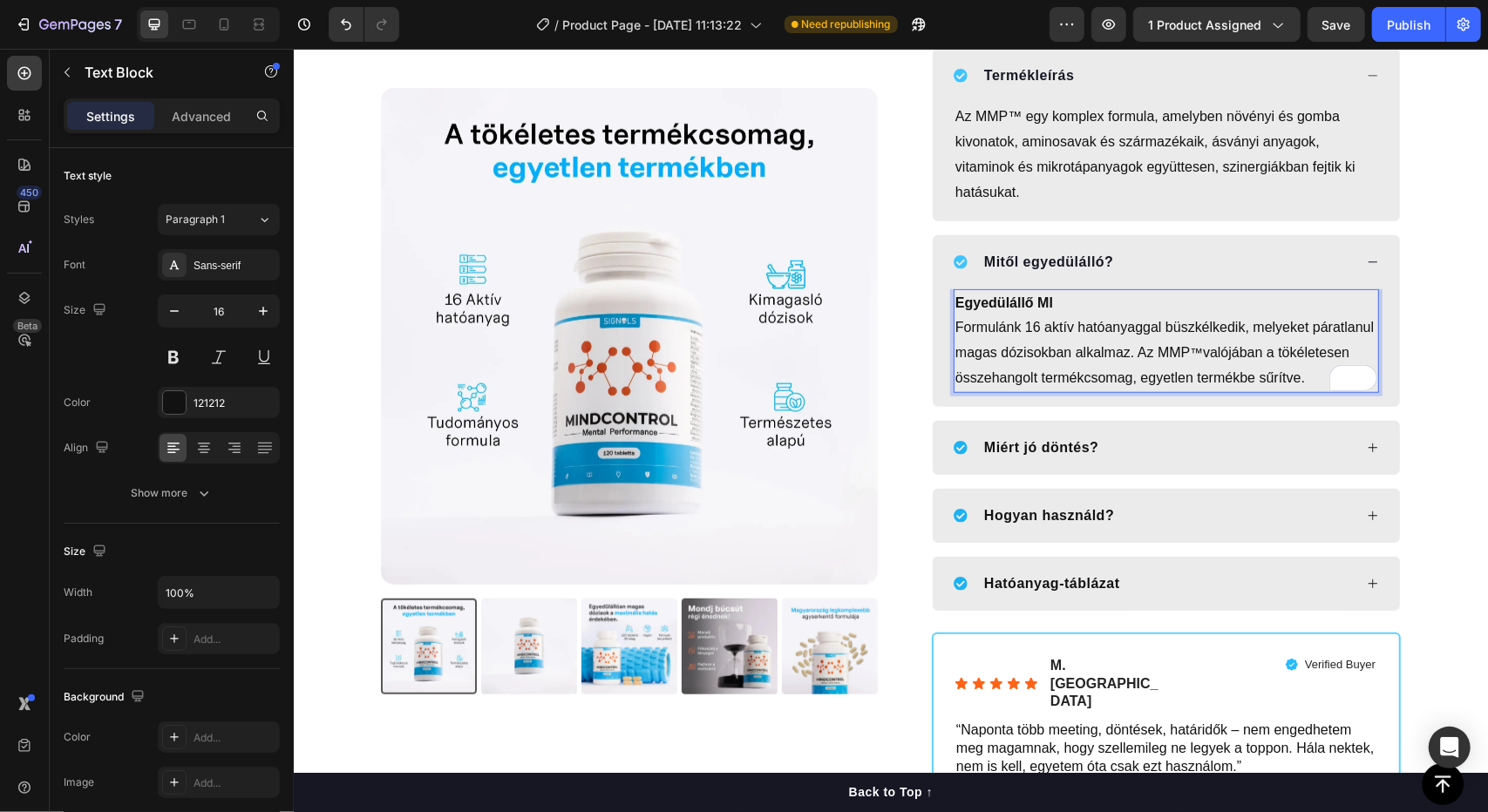
click at [1123, 351] on p "Formulánk 16 aktív hatóanyaggal büszkélkedik, melyeket páratlanul magas dózisok…" at bounding box center [1166, 352] width 422 height 75
drag, startPoint x: 1048, startPoint y: 298, endPoint x: 942, endPoint y: 293, distance: 106.1
click at [942, 293] on div "Egyedülállő Ml Formulánk 16 aktív hatóanyaggal büszkélkedik, melyeket páratlanu…" at bounding box center [1165, 347] width 467 height 118
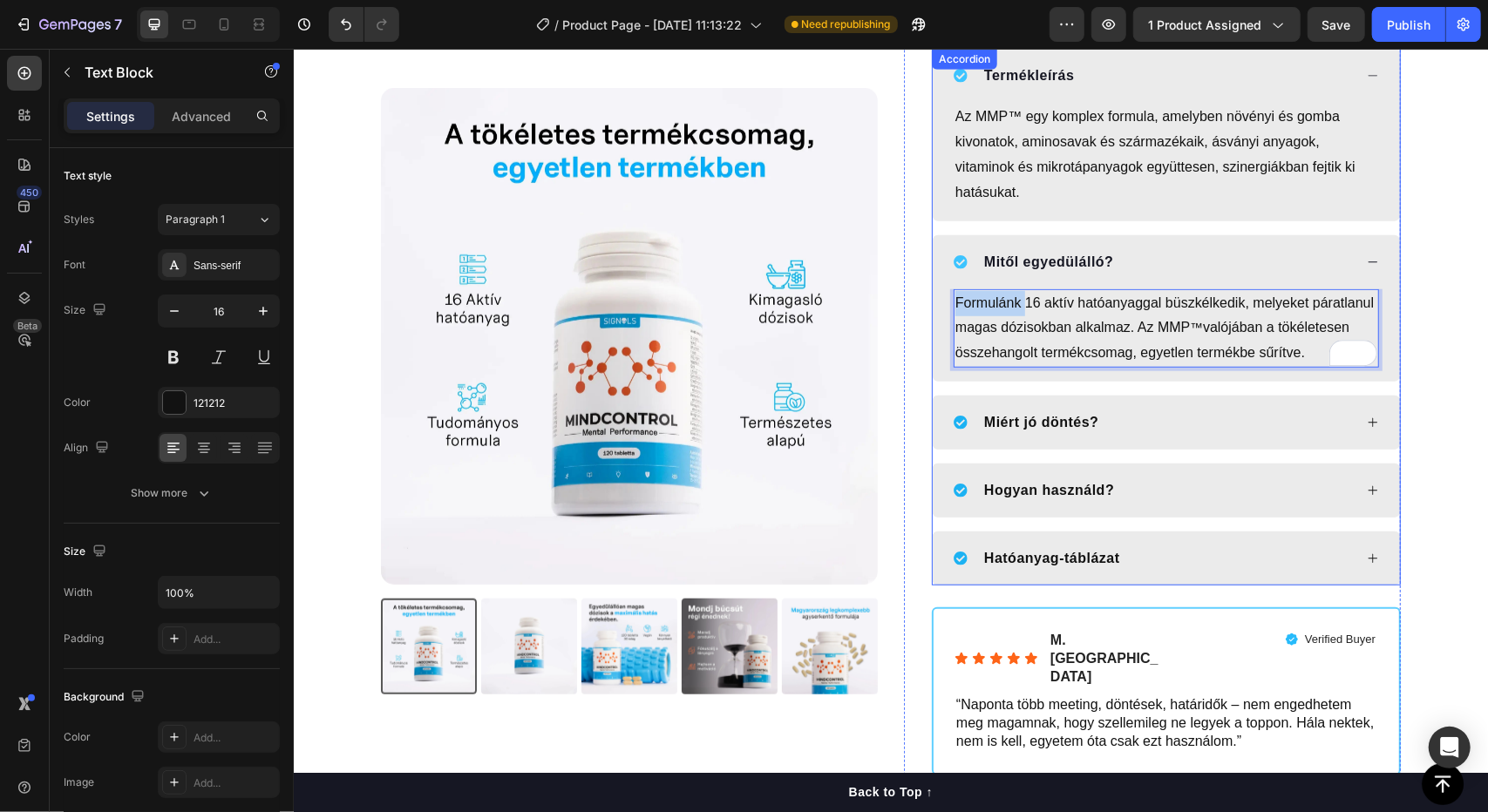
drag, startPoint x: 1016, startPoint y: 301, endPoint x: 939, endPoint y: 297, distance: 77.1
click at [939, 297] on div "Formulánk 16 aktív hatóanyaggal büszkélkedik, melyeket páratlanul magas dózisok…" at bounding box center [1165, 334] width 467 height 92
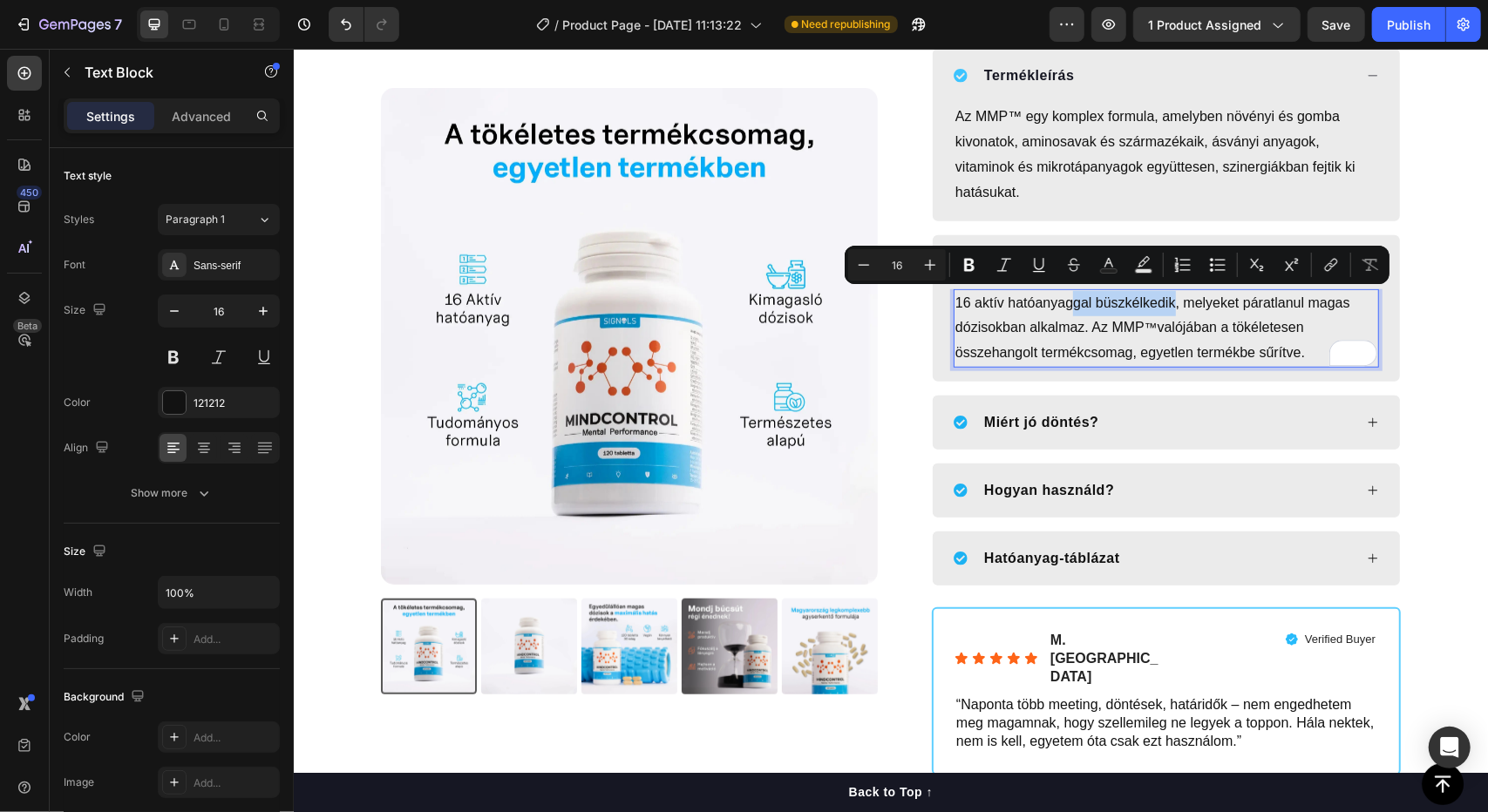
drag, startPoint x: 1067, startPoint y: 300, endPoint x: 1167, endPoint y: 299, distance: 100.0
click at [1167, 299] on p "16 aktív hatóanyaggal büszkélkedik, melyeket páratlanul magas dózisokban alkalm…" at bounding box center [1166, 327] width 422 height 75
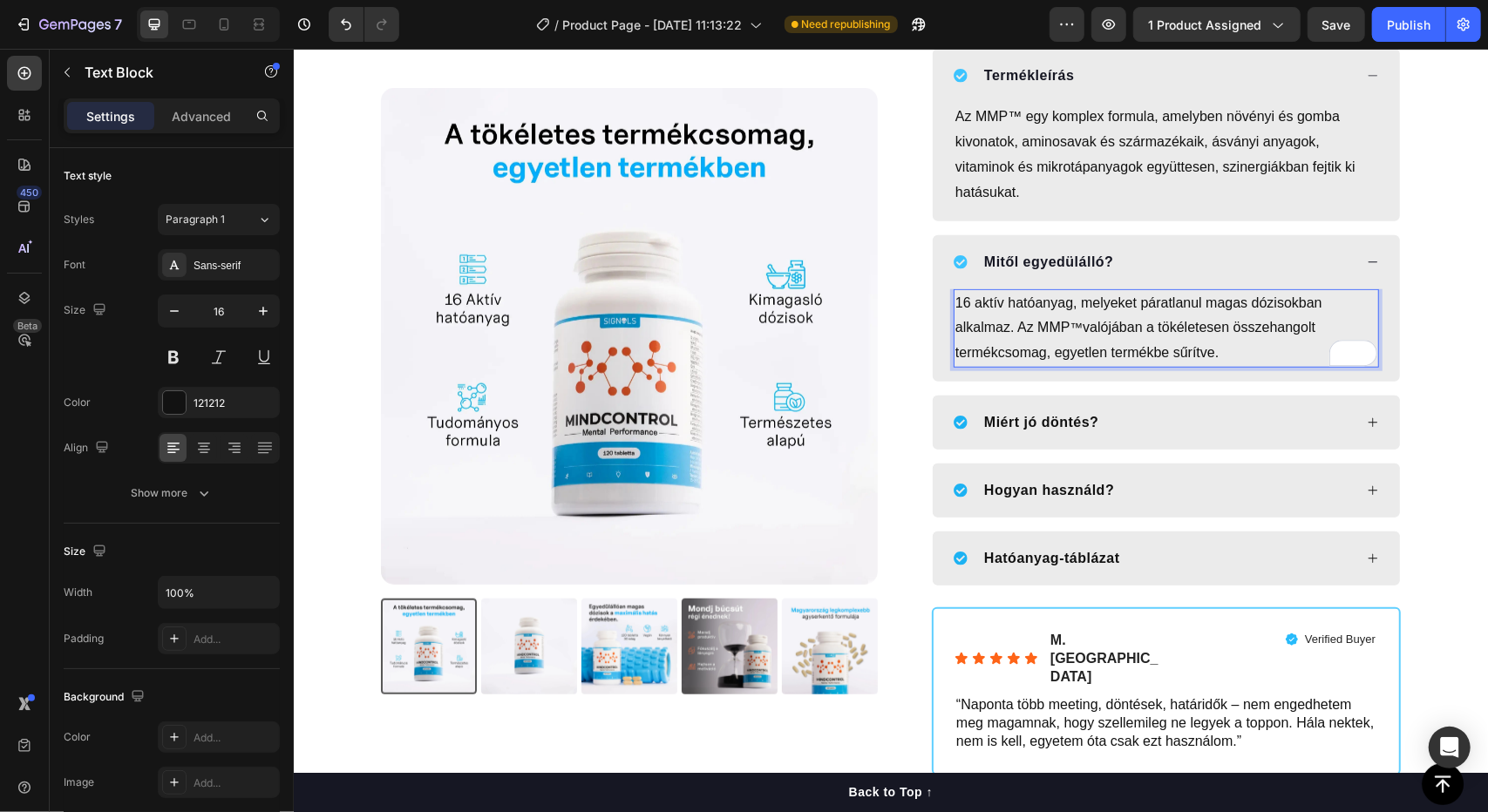
click at [1107, 304] on p "16 aktív hatóanyag, melyeket páratlanul magas dózisokban alkalmaz. Az MMP ™ val…" at bounding box center [1166, 327] width 422 height 75
click at [1270, 304] on p "16 aktív hatóanyag, páratlanul magas dózisokban alkalmaz. Az MMP ™ valójában a …" at bounding box center [1166, 327] width 422 height 75
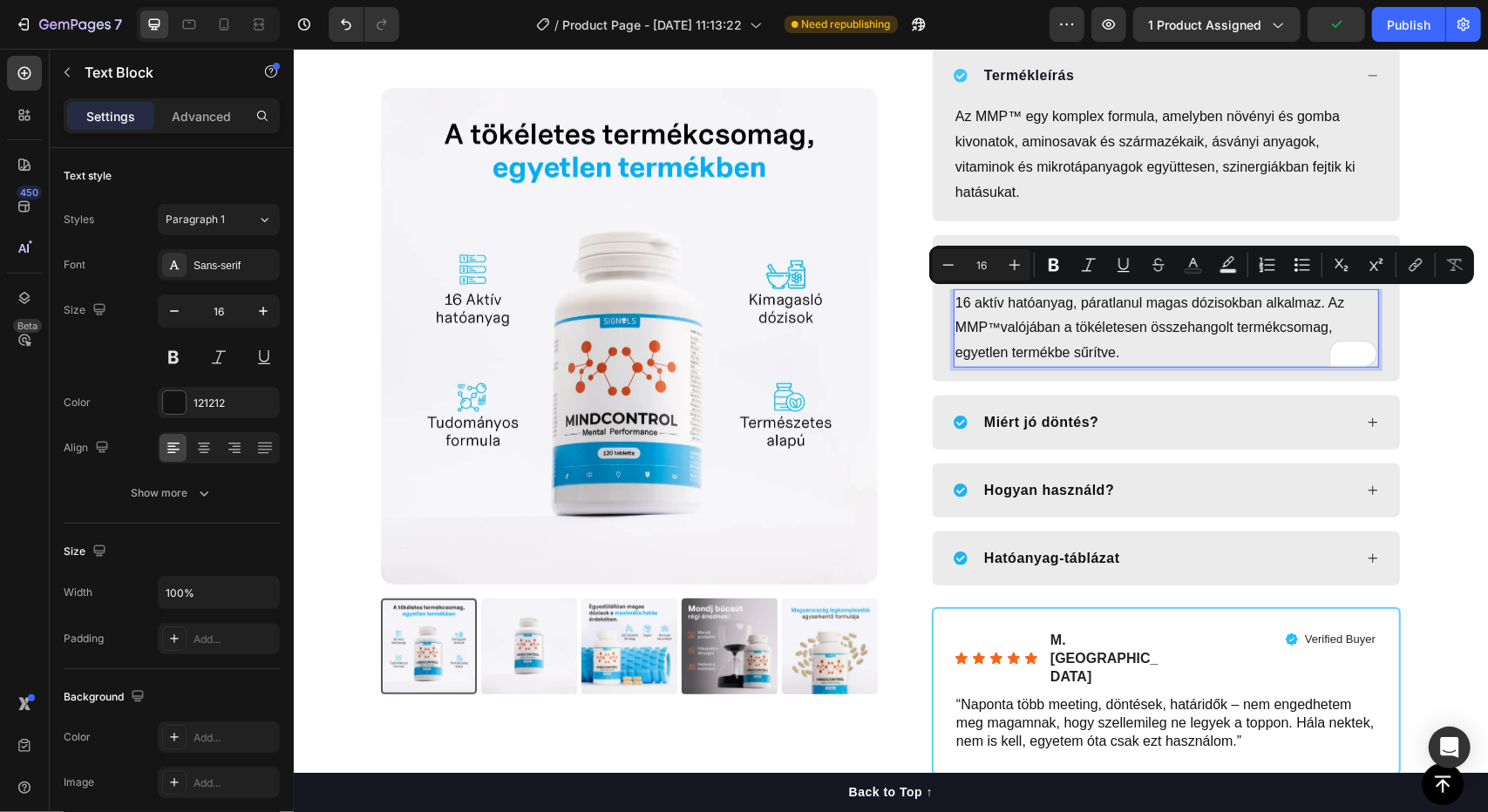
click at [955, 300] on p "16 aktív hatóanyag, páratlanul magas dózisokban alkalmaz. Az MMP ™ valójában a …" at bounding box center [1166, 327] width 422 height 75
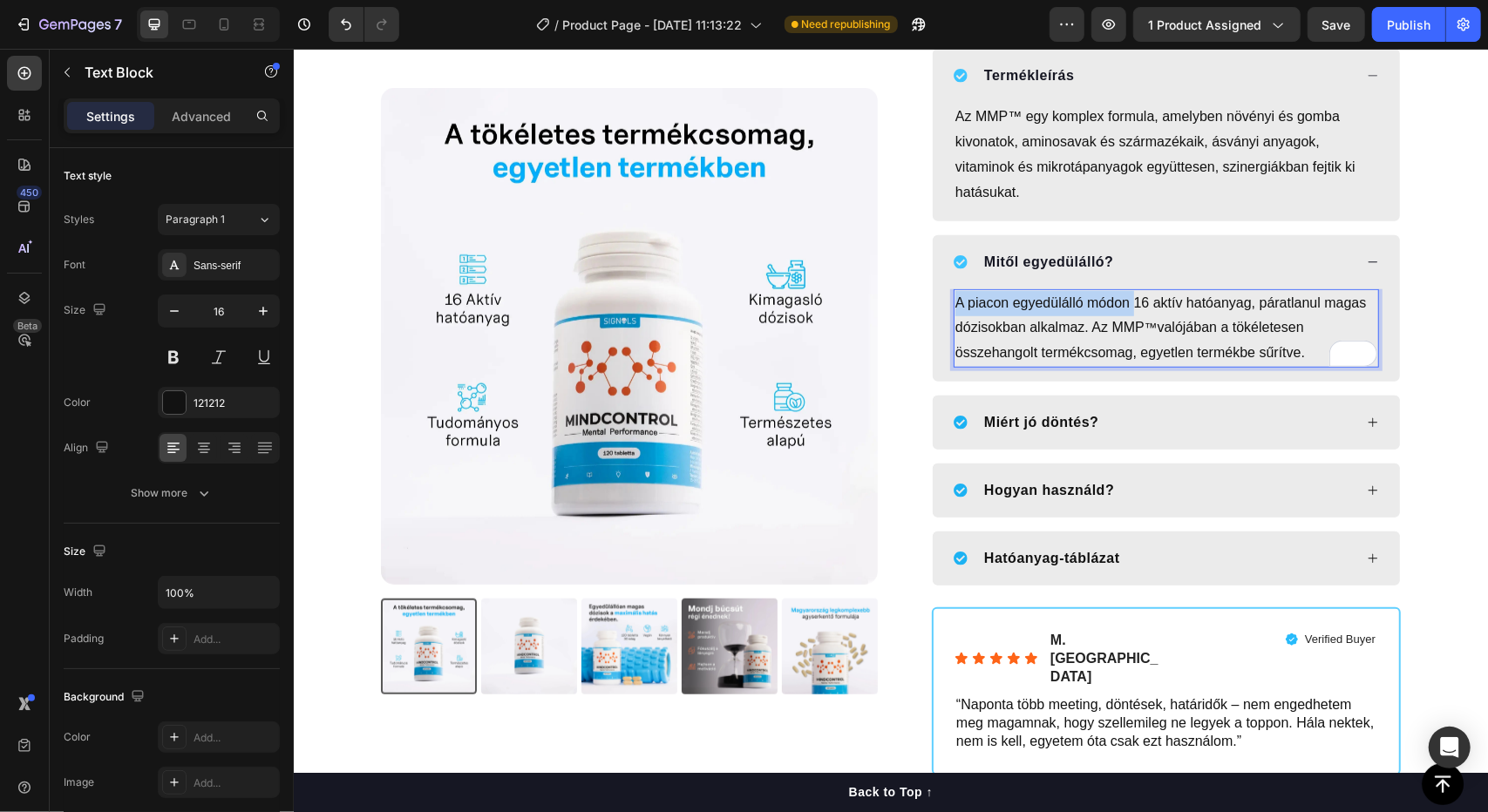
drag, startPoint x: 1128, startPoint y: 299, endPoint x: 937, endPoint y: 300, distance: 191.0
click at [937, 300] on div "A piacon egyedülálló módon 16 aktív hatóanyag, páratlanul magas dózisokban alka…" at bounding box center [1165, 334] width 467 height 92
click at [1231, 299] on p "16 aktív hatóanyag, páratlanul magas dózisokban alkalmaz. Az MMP ™ valójában a …" at bounding box center [1166, 327] width 422 height 75
click at [1313, 300] on p "16 aktív hatóanyag, páratlanul magas dózisokban alkalmaz. Az MMP ™ valójában a …" at bounding box center [1166, 327] width 422 height 75
click at [1336, 302] on p "16 aktív hatóanyag, páratlanul magas dózisokban alkalmazva. Az MMP ™ valójában …" at bounding box center [1166, 327] width 422 height 75
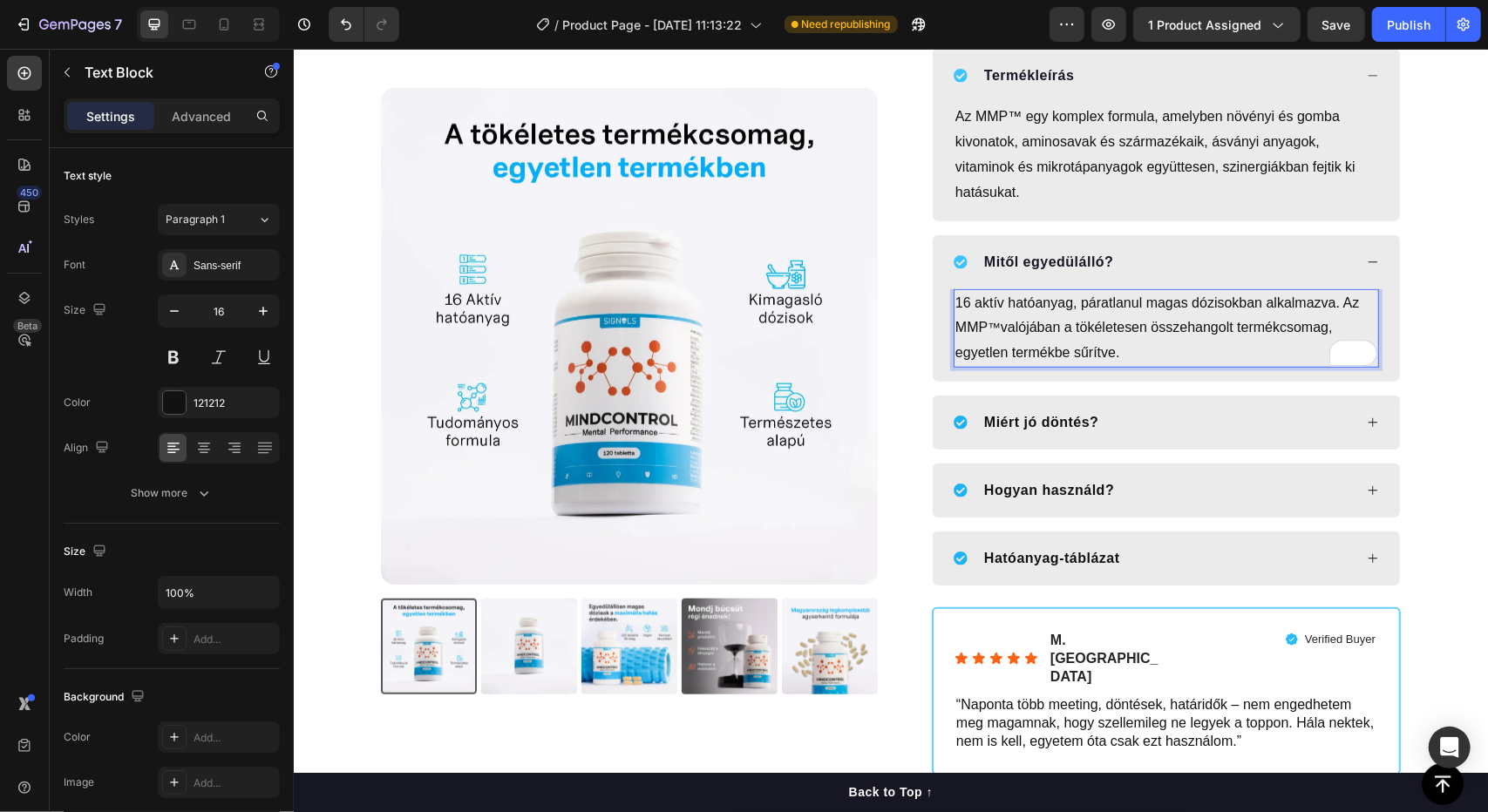
click at [1326, 301] on p "16 aktív hatóanyag, páratlanul magas dózisokban alkalmazva. Az MMP ™ valójában …" at bounding box center [1166, 327] width 422 height 75
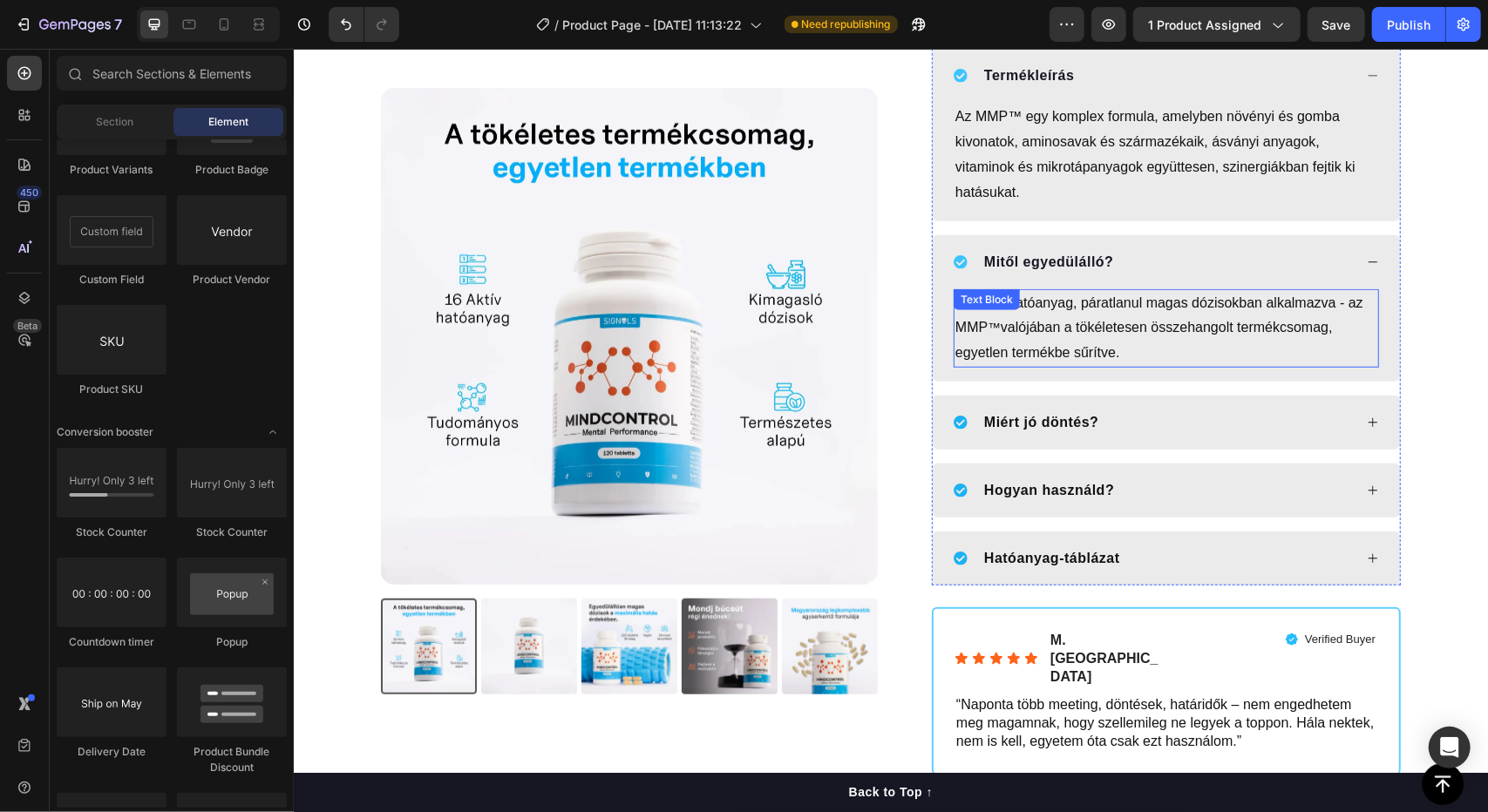
click at [1107, 349] on p "16 aktív hatóanyag, páratlanul magas dózisokban alkalmazva - az MMP ™ valójában…" at bounding box center [1166, 327] width 422 height 75
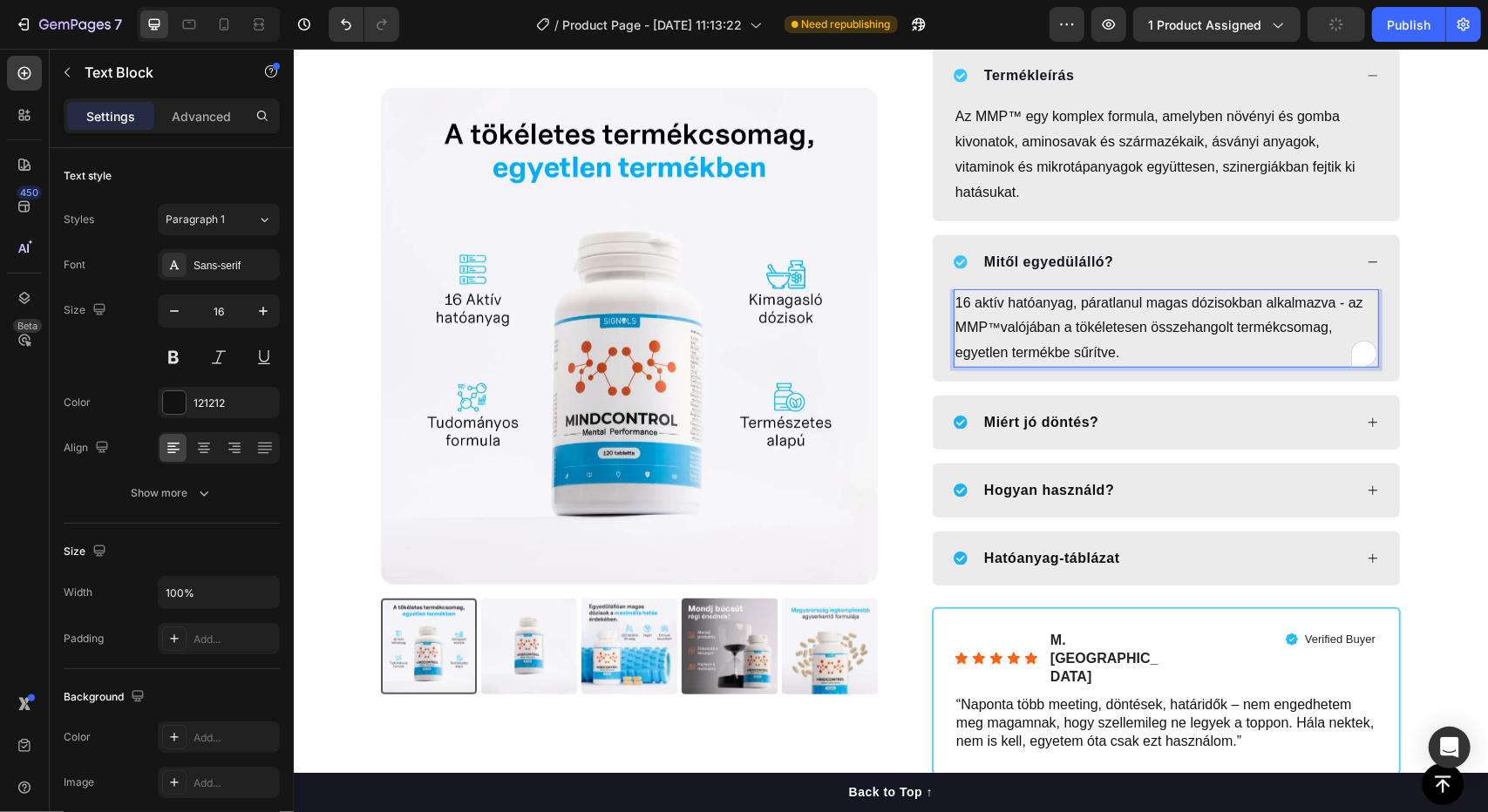
click at [1121, 348] on p "16 aktív hatóanyag, páratlanul magas dózisokban alkalmazva - az MMP ™ valójában…" at bounding box center [1166, 327] width 422 height 75
click at [1109, 349] on p "16 aktív hatóanyag, páratlanul magas dózisokban alkalmazva - az MMP ™ valójában…" at bounding box center [1166, 327] width 422 height 75
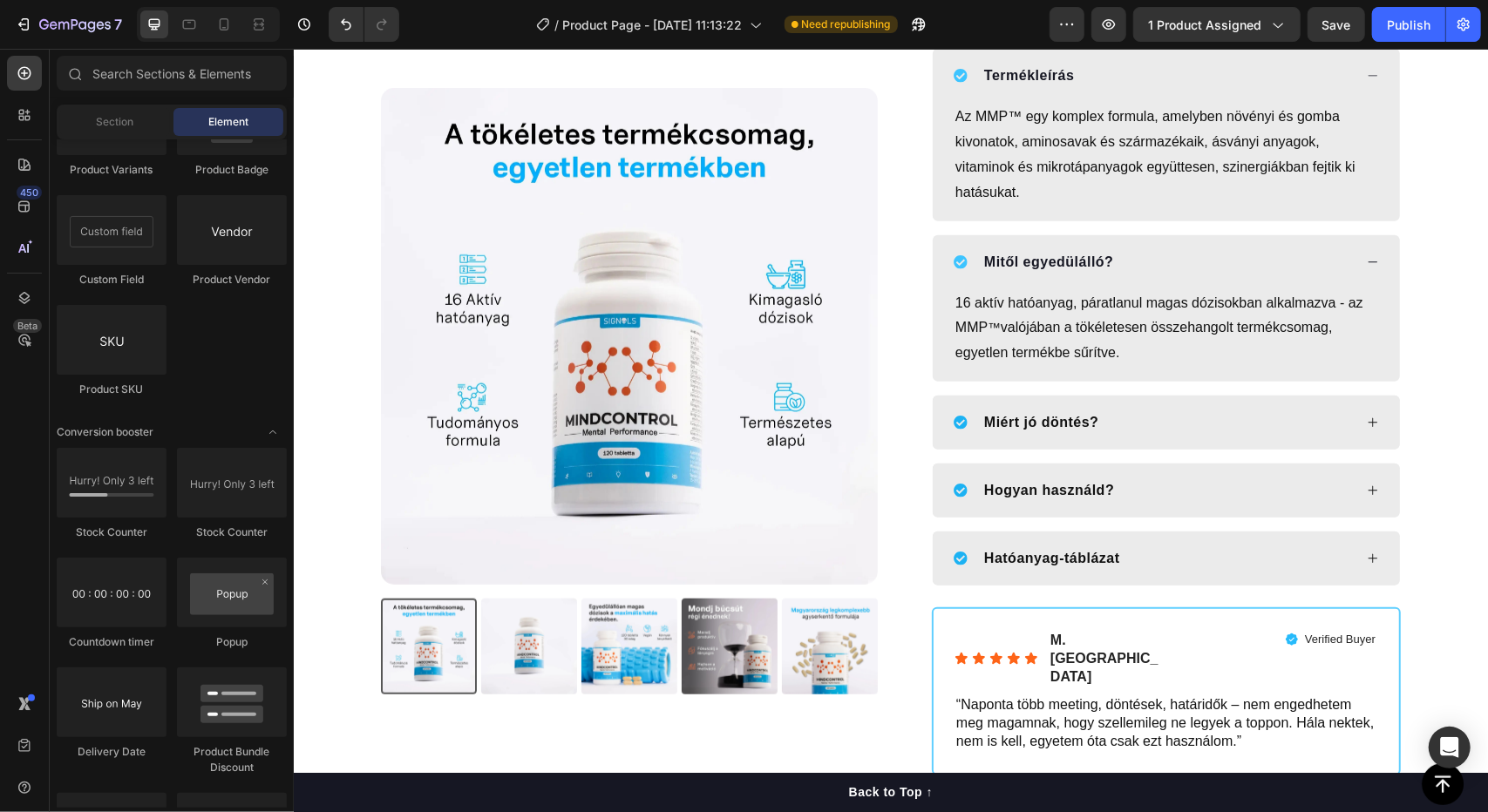
click at [1349, 300] on p "16 aktív hatóanyag, páratlanul magas dózisokban alkalmazva - az MMP ™ valójában…" at bounding box center [1166, 327] width 422 height 75
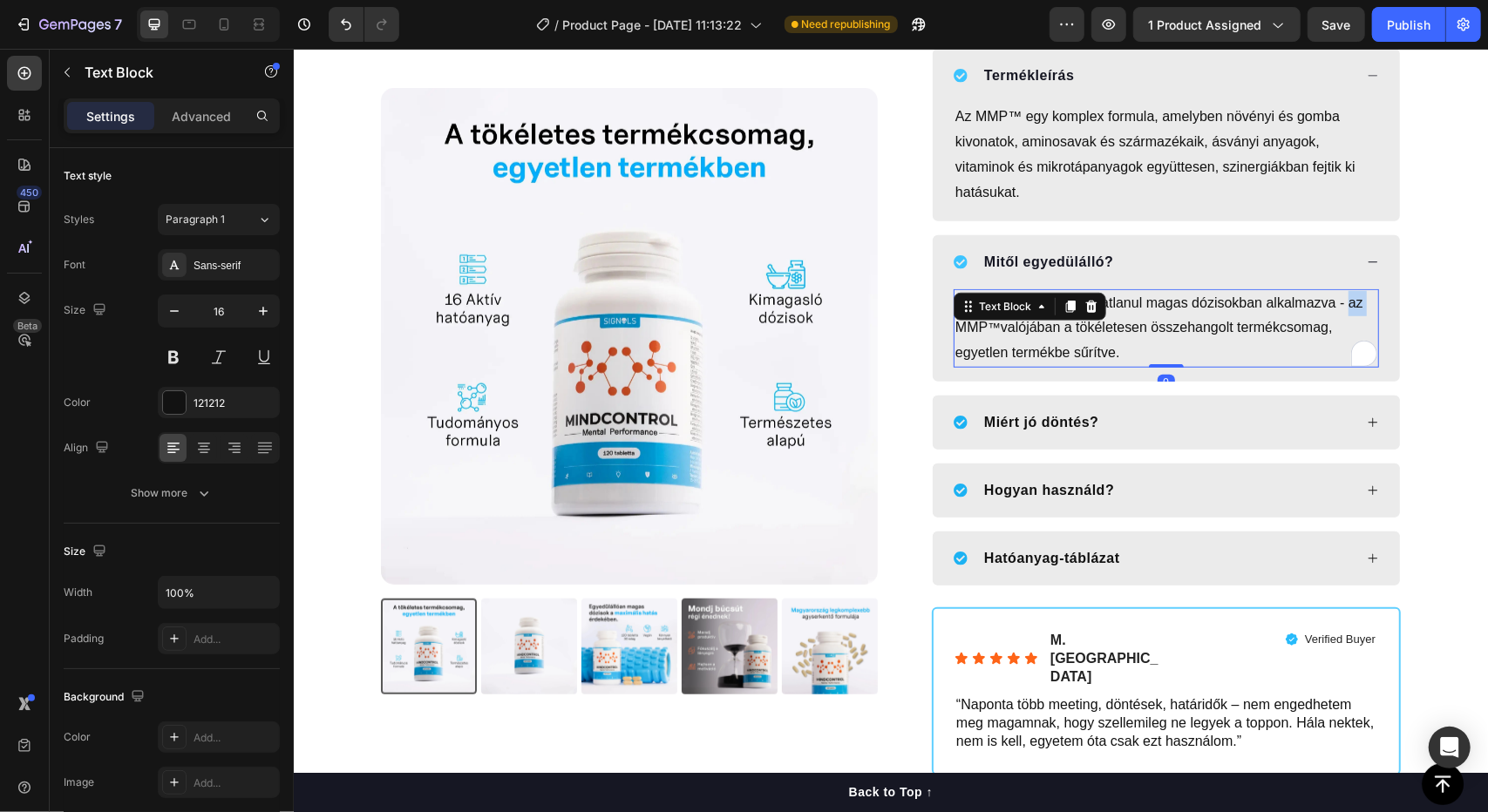
click at [1344, 299] on p "16 aktív hatóanyag, páratlanul magas dózisokban alkalmazva - az MMP ™ valójában…" at bounding box center [1166, 327] width 422 height 75
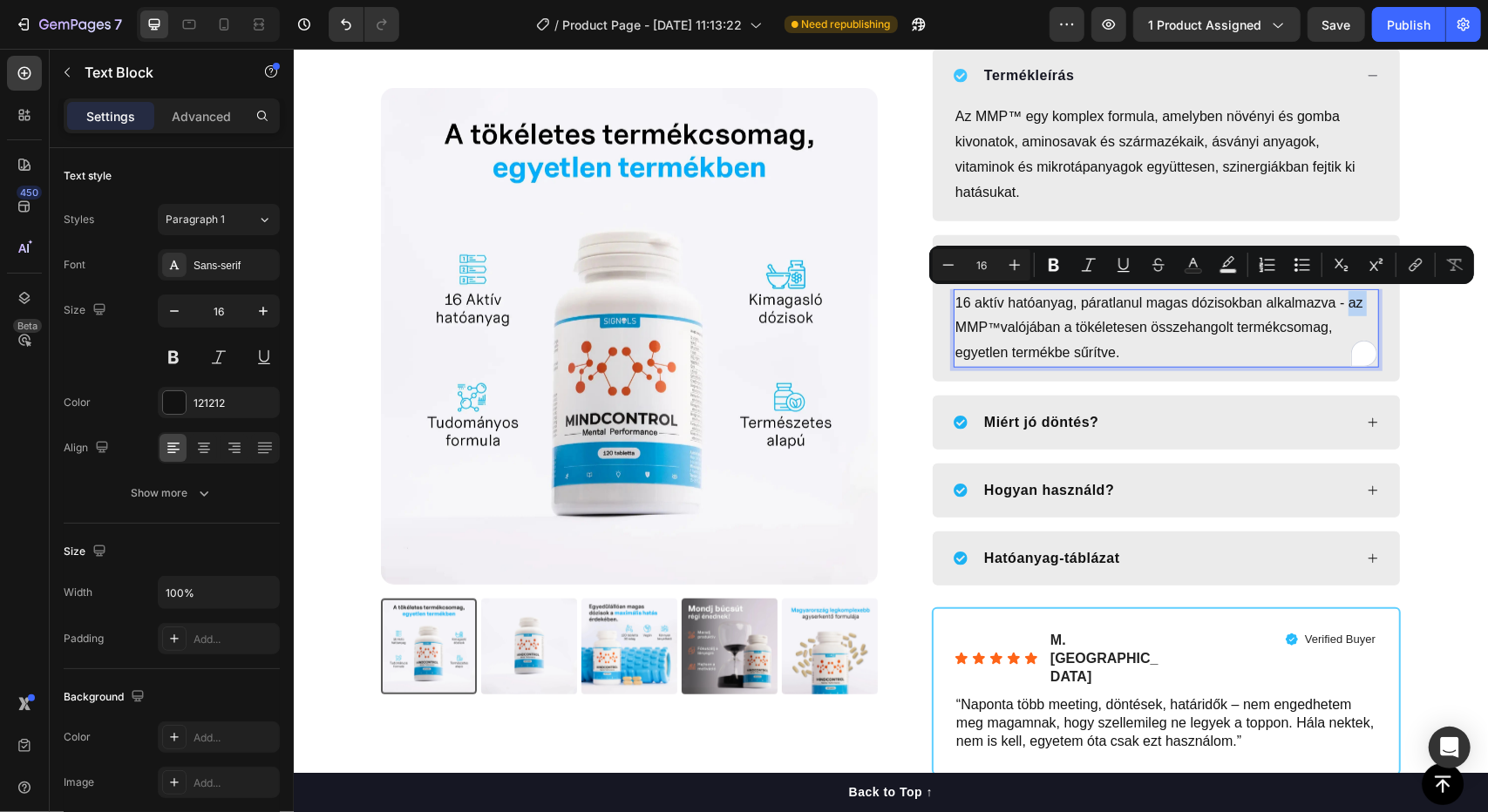
click at [1343, 300] on p "16 aktív hatóanyag, páratlanul magas dózisokban alkalmazva - az MMP ™ valójában…" at bounding box center [1166, 327] width 422 height 75
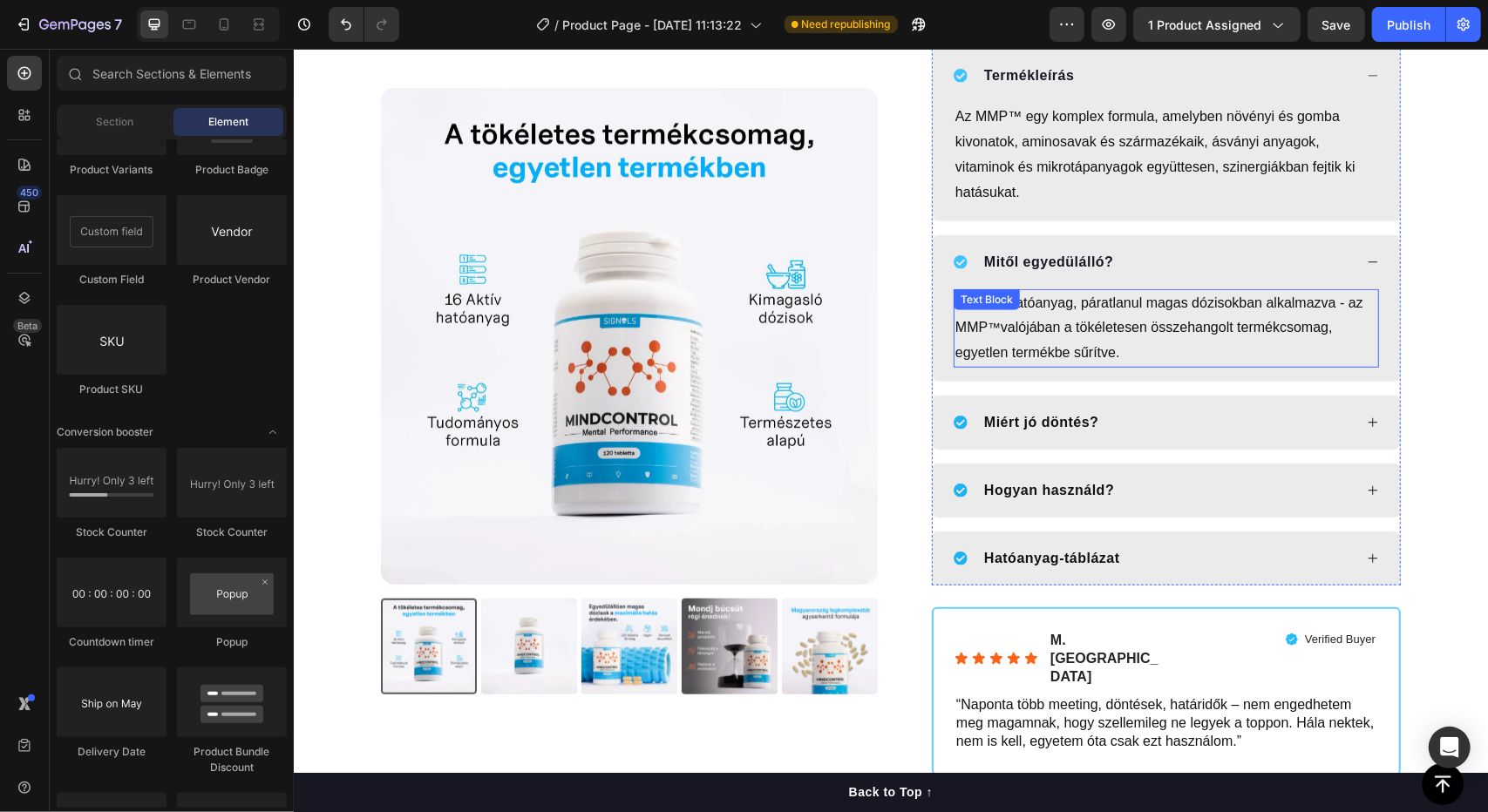
click at [1343, 299] on p "16 aktív hatóanyag, páratlanul magas dózisokban alkalmazva - az MMP ™ valójában…" at bounding box center [1166, 327] width 422 height 75
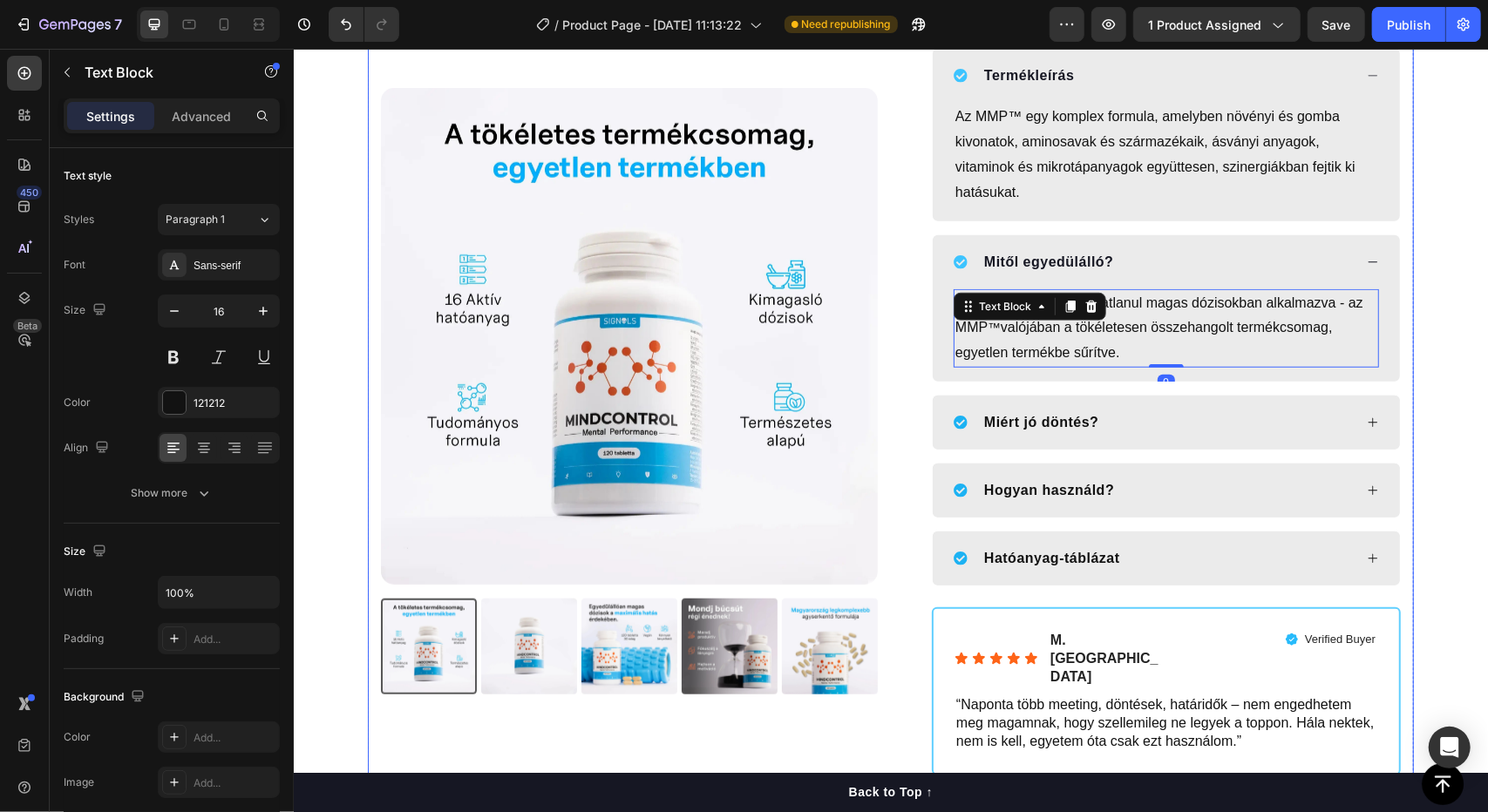
click at [1402, 349] on div "Product Images Icon Icon Icon Icon Icon Icon List 4,86 Text block Csillag vásár…" at bounding box center [890, 129] width 1046 height 1614
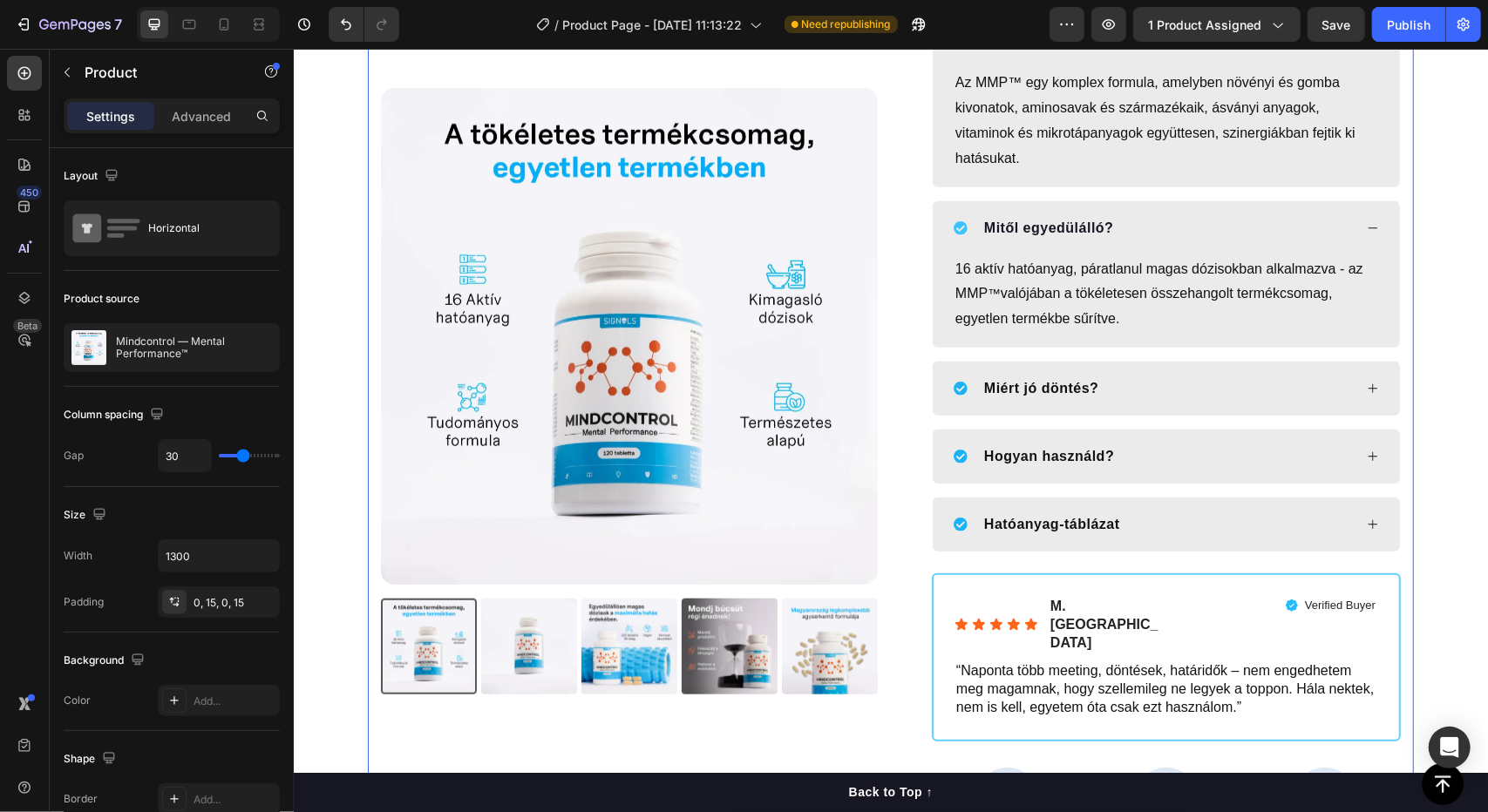
scroll to position [839, 0]
click at [1365, 381] on icon at bounding box center [1371, 387] width 12 height 12
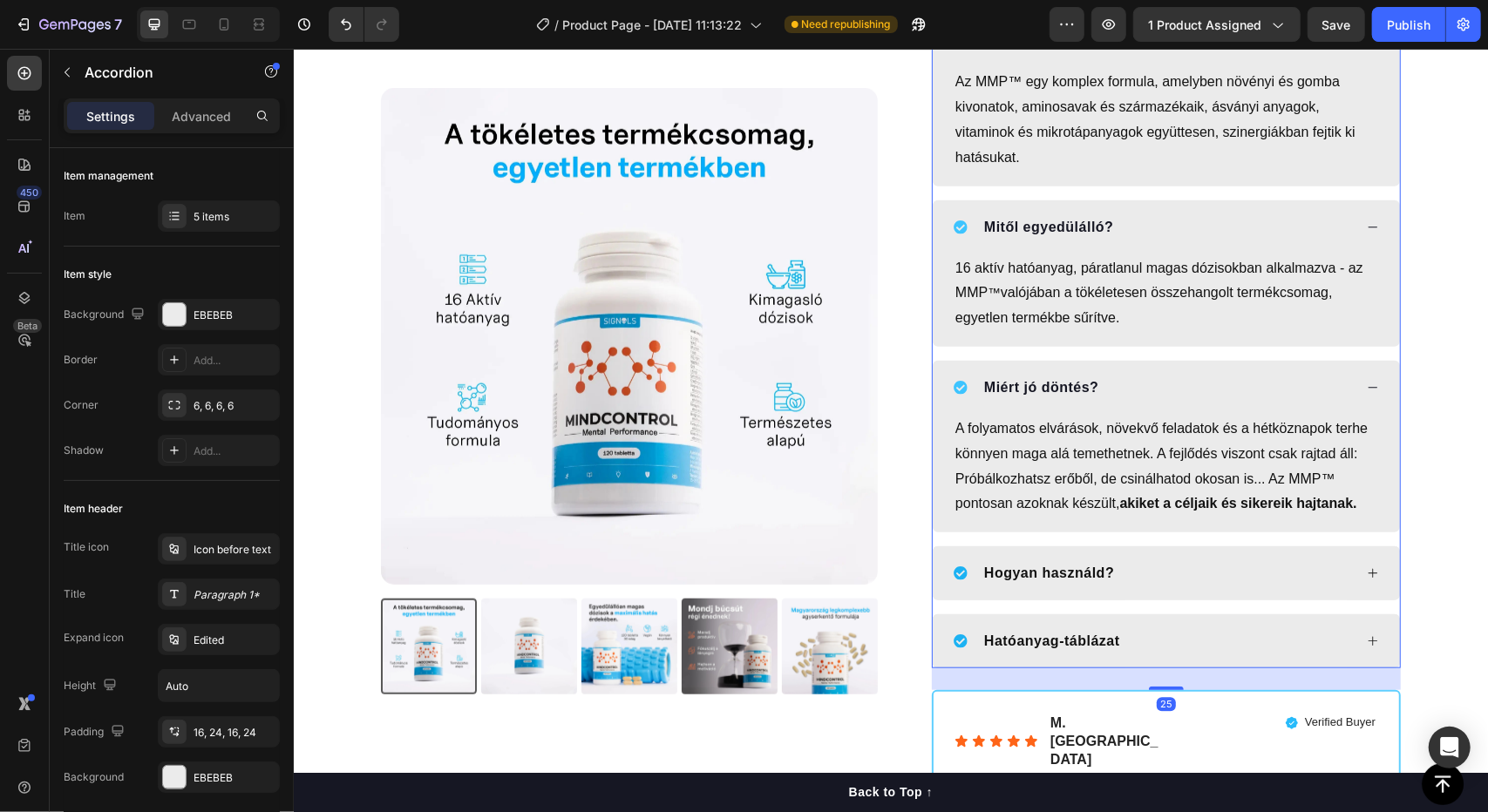
scroll to position [879, 0]
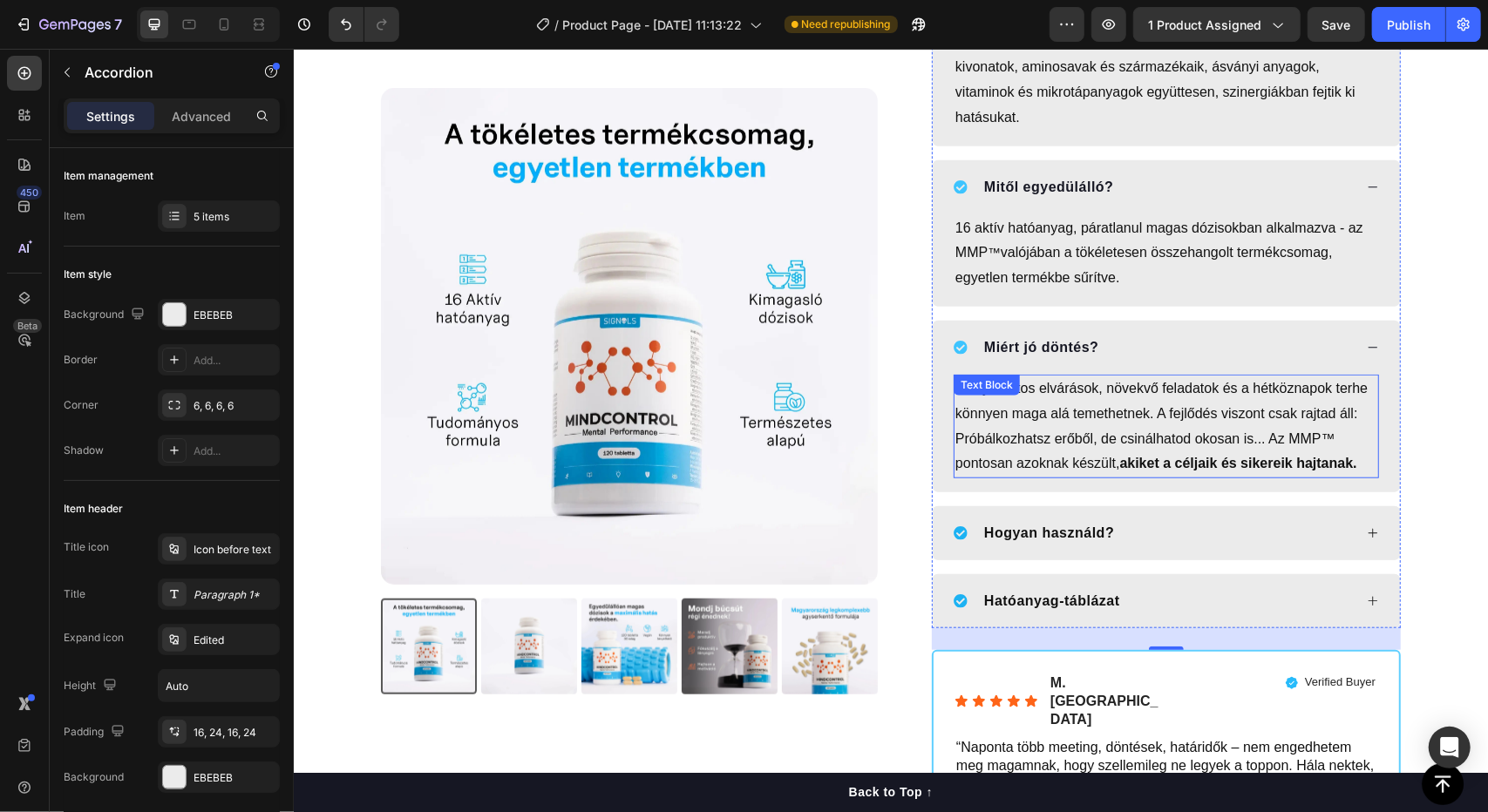
click at [1221, 397] on p "A folyamatos elvárások, növekvő feladatok és a hétköznapok terhe könnyen maga a…" at bounding box center [1166, 425] width 422 height 100
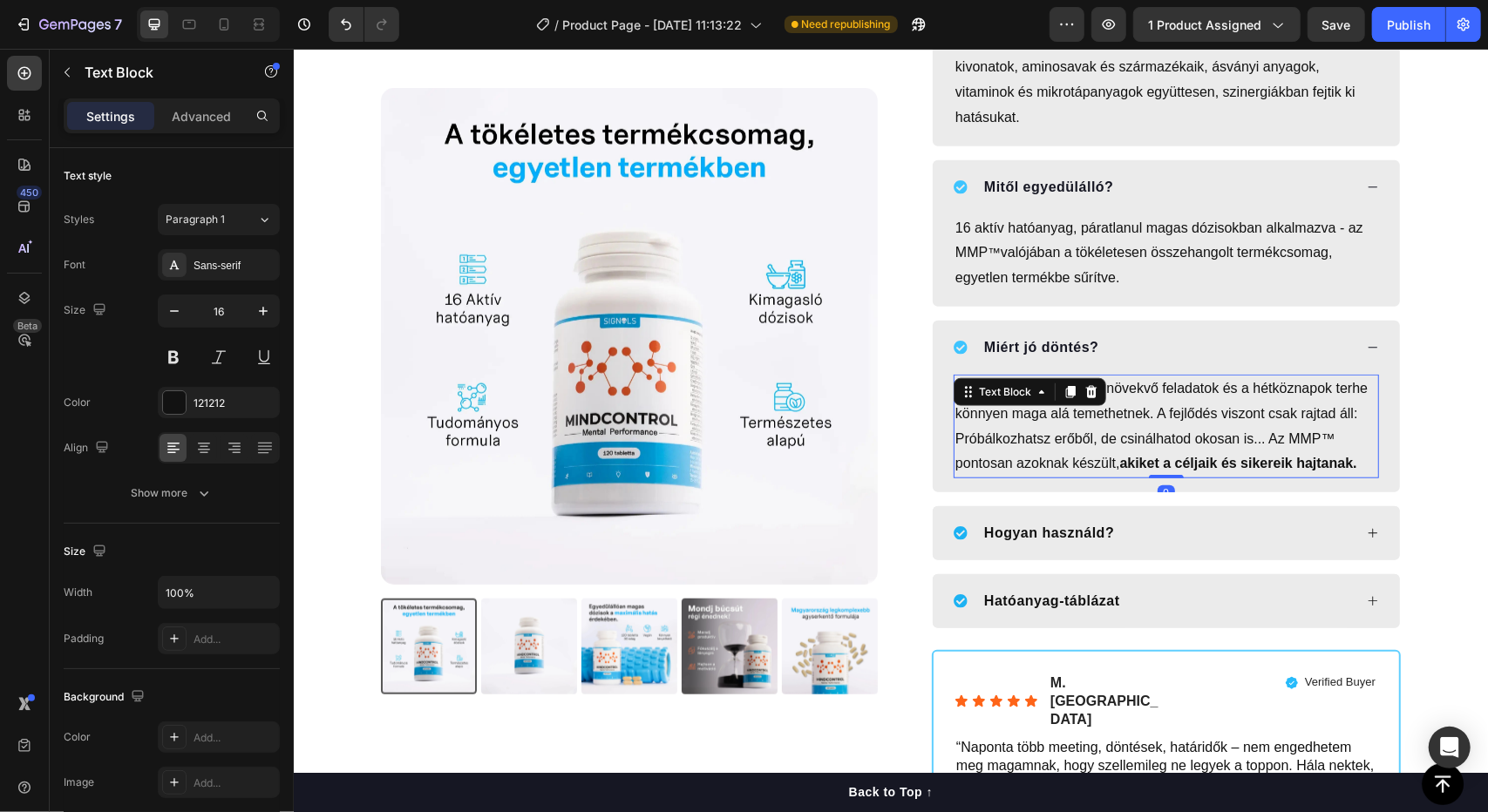
click at [1226, 384] on p "A folyamatos elvárások, növekvő feladatok és a hétköznapok terhe könnyen maga a…" at bounding box center [1166, 425] width 422 height 100
click at [1208, 387] on p "A folyamatos elvárások, növekvő feladatok és a hétköznapok terhe könnyen maga a…" at bounding box center [1166, 425] width 422 height 100
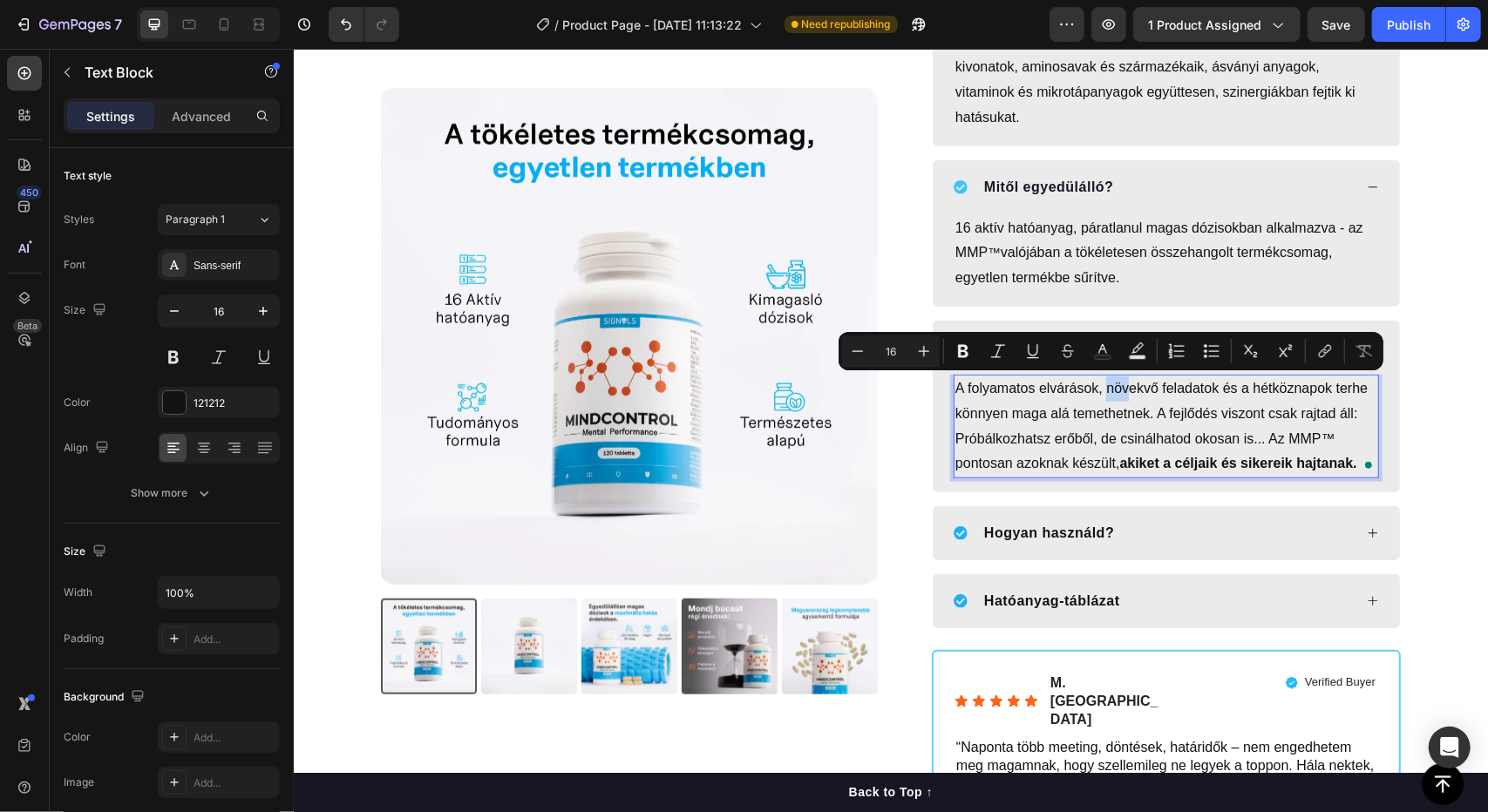
drag, startPoint x: 1098, startPoint y: 386, endPoint x: 1123, endPoint y: 386, distance: 25.0
click at [1123, 386] on p "A folyamatos elvárások, növekvő feladatok és a hétköznapok terhe könnyen maga a…" at bounding box center [1166, 425] width 422 height 100
click at [1167, 455] on strong "akiket a céljaik és sikereik hajtanak." at bounding box center [1237, 463] width 237 height 15
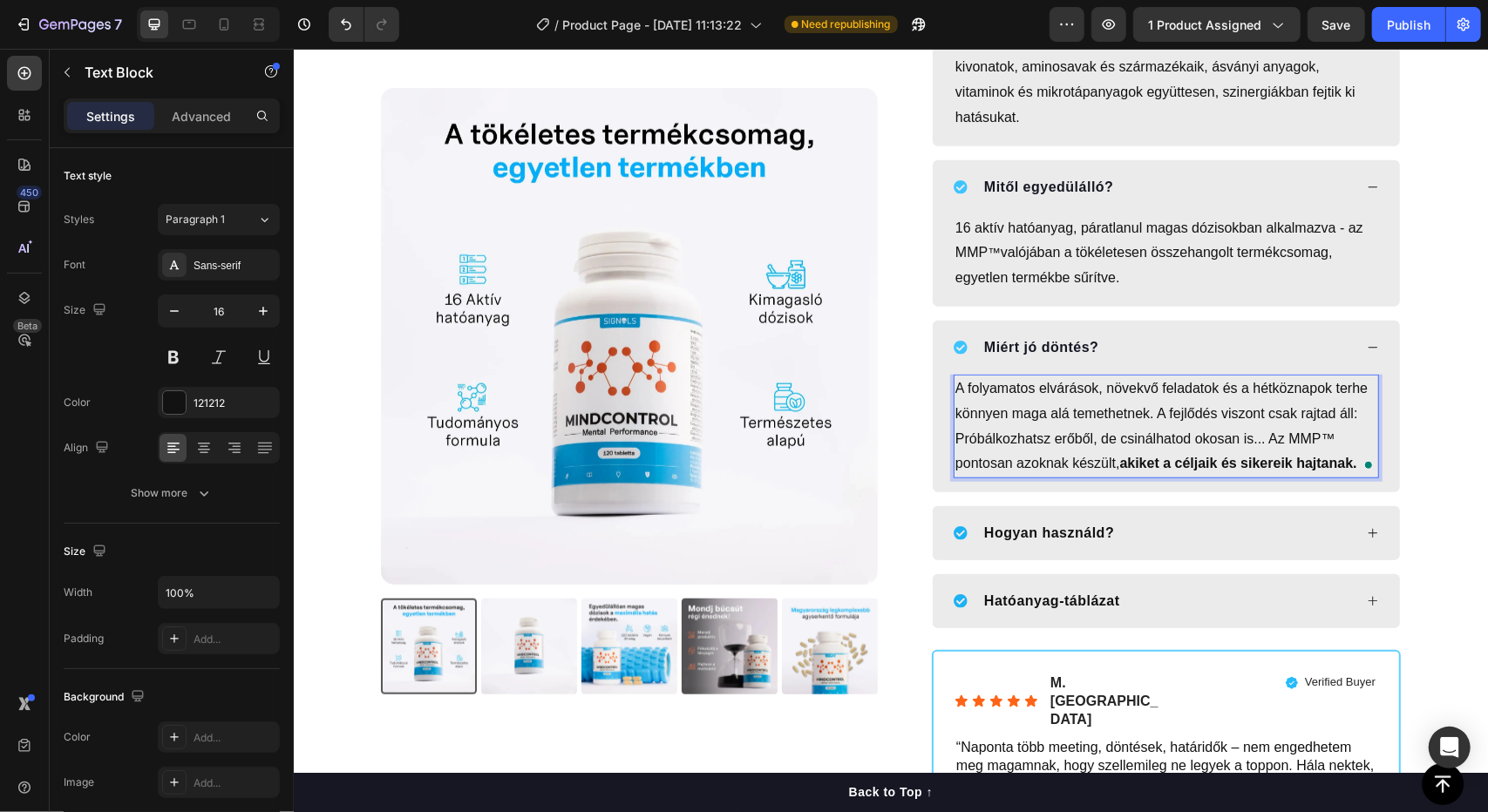
click at [1211, 387] on p "A folyamatos elvárások, növekvő feladatok és a hétköznapok terhe könnyen maga a…" at bounding box center [1166, 425] width 422 height 100
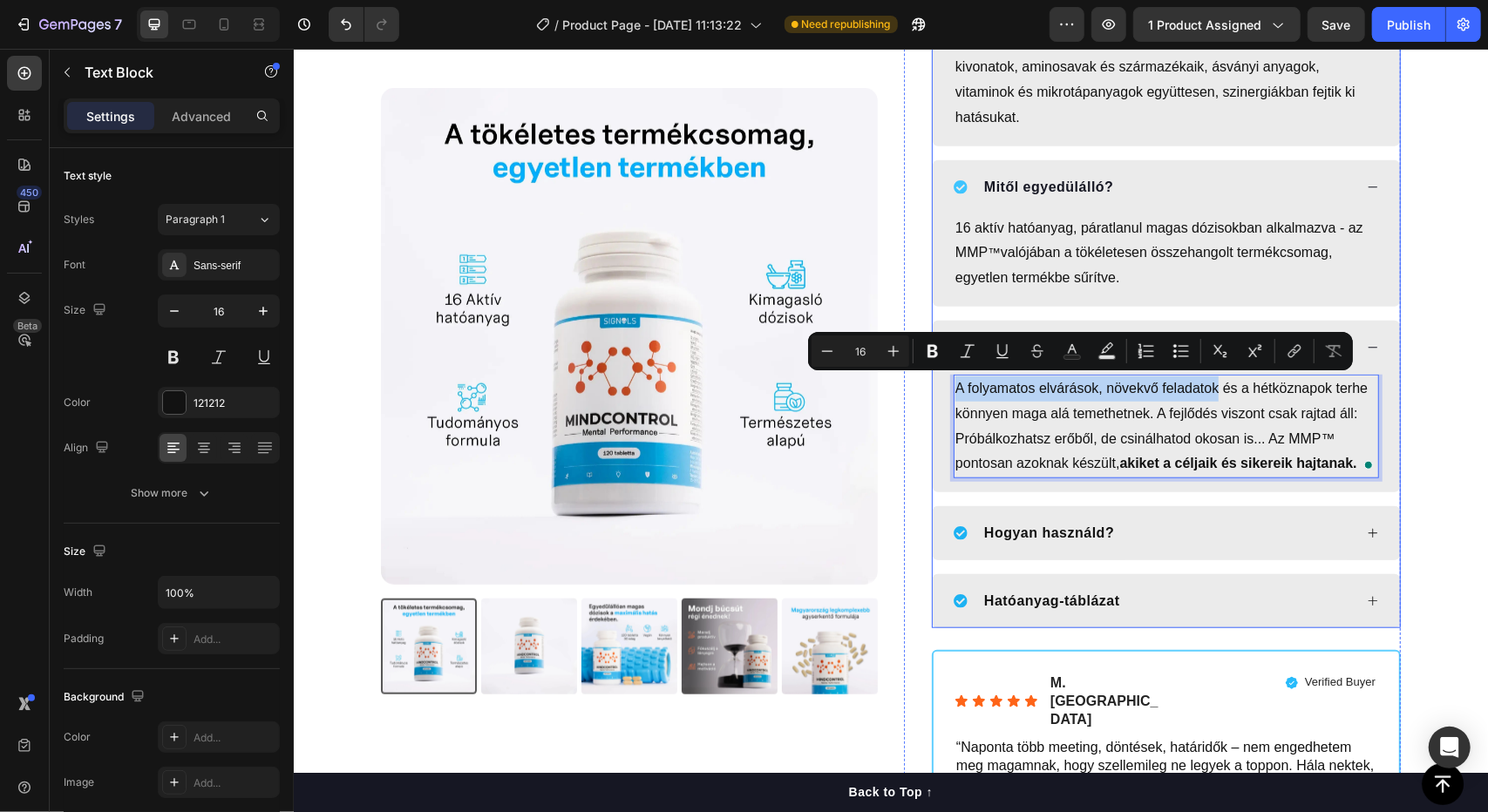
drag, startPoint x: 1212, startPoint y: 387, endPoint x: 939, endPoint y: 370, distance: 273.5
click at [939, 370] on div "Miért jó döntés? A folyamatos elvárások, növekvő feladatok és a hétköznapok ter…" at bounding box center [1165, 405] width 467 height 172
